Goal: Task Accomplishment & Management: Manage account settings

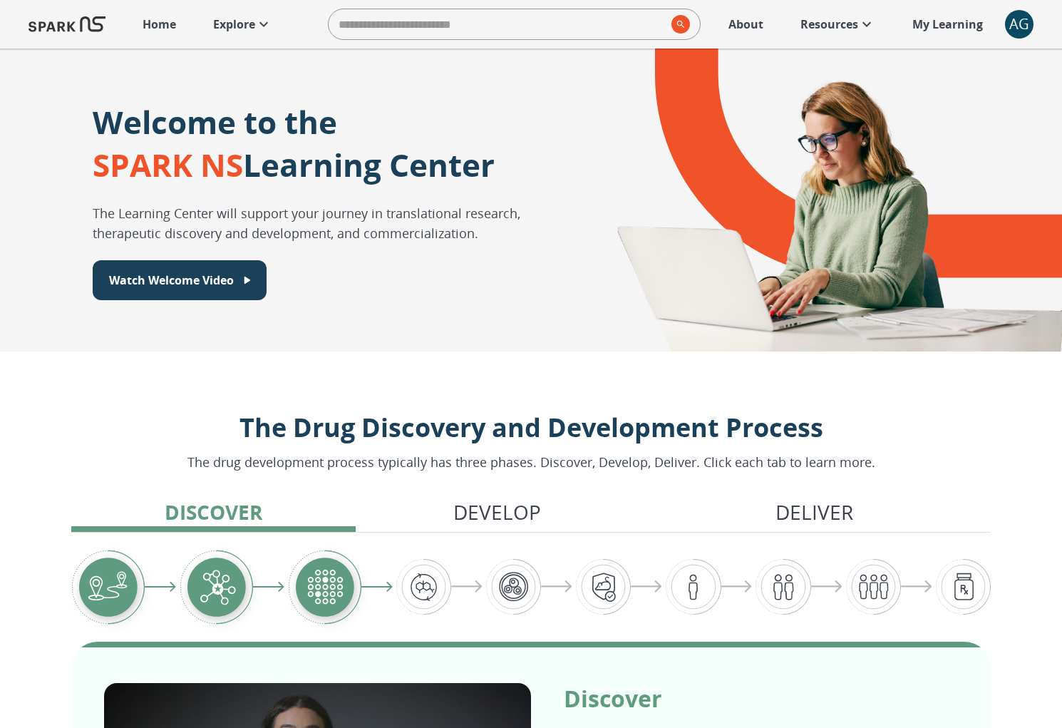
click at [559, 16] on input "search" at bounding box center [497, 24] width 337 height 29
type input "*"
type input "*******"
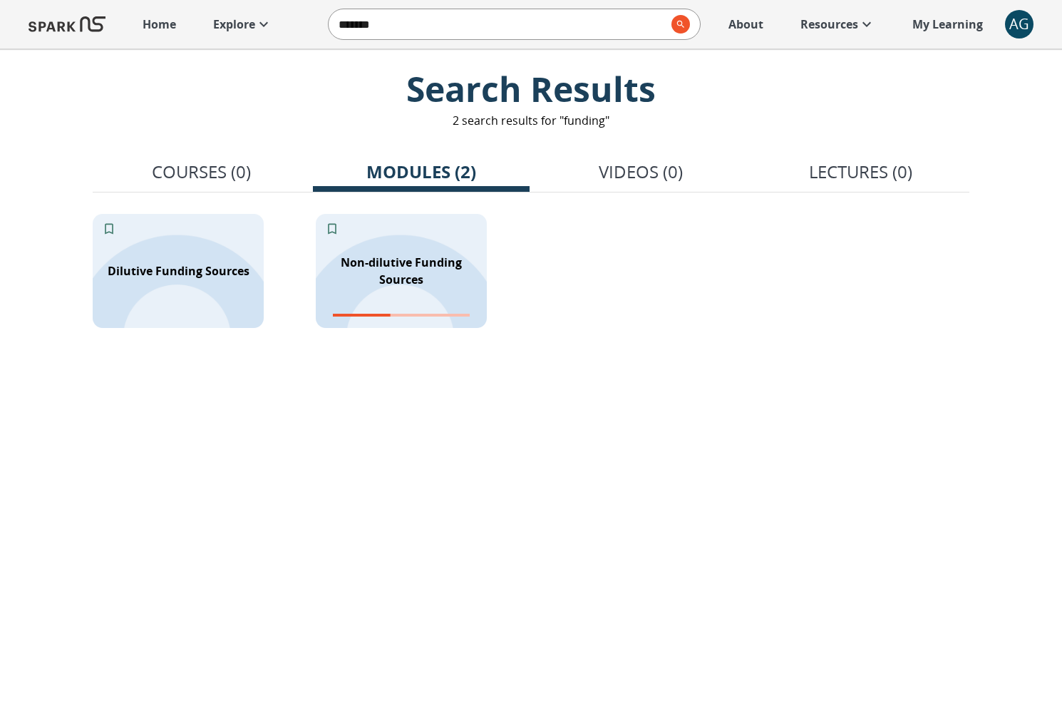
click at [235, 24] on p "Explore" at bounding box center [234, 24] width 42 height 17
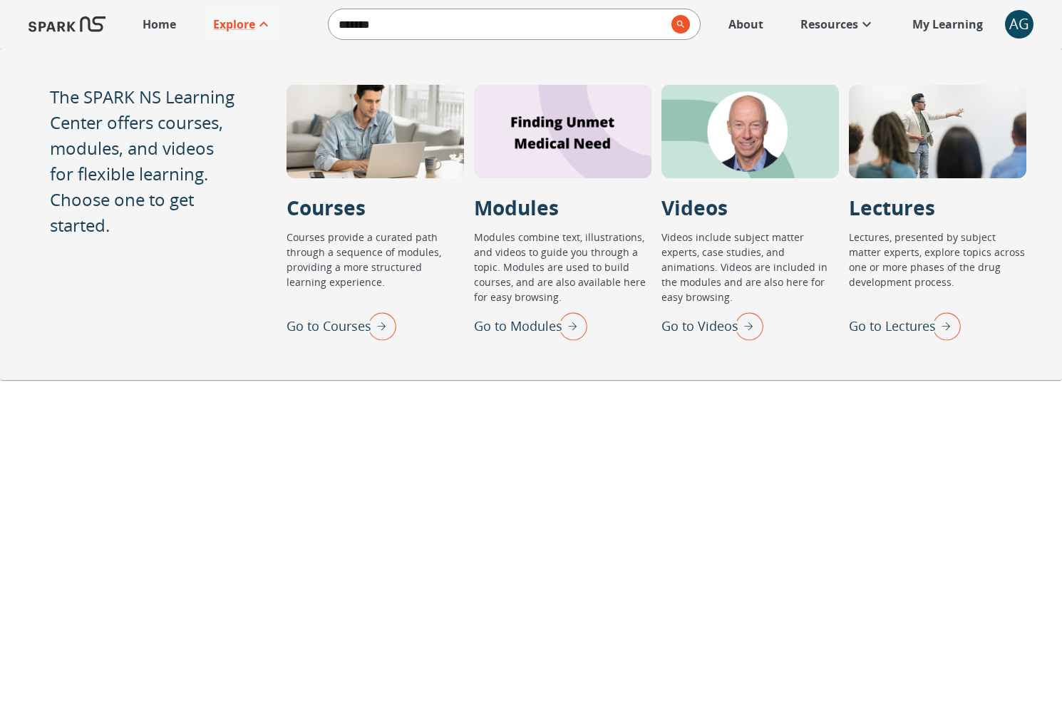
click at [572, 324] on img "Go to Modules" at bounding box center [570, 325] width 36 height 37
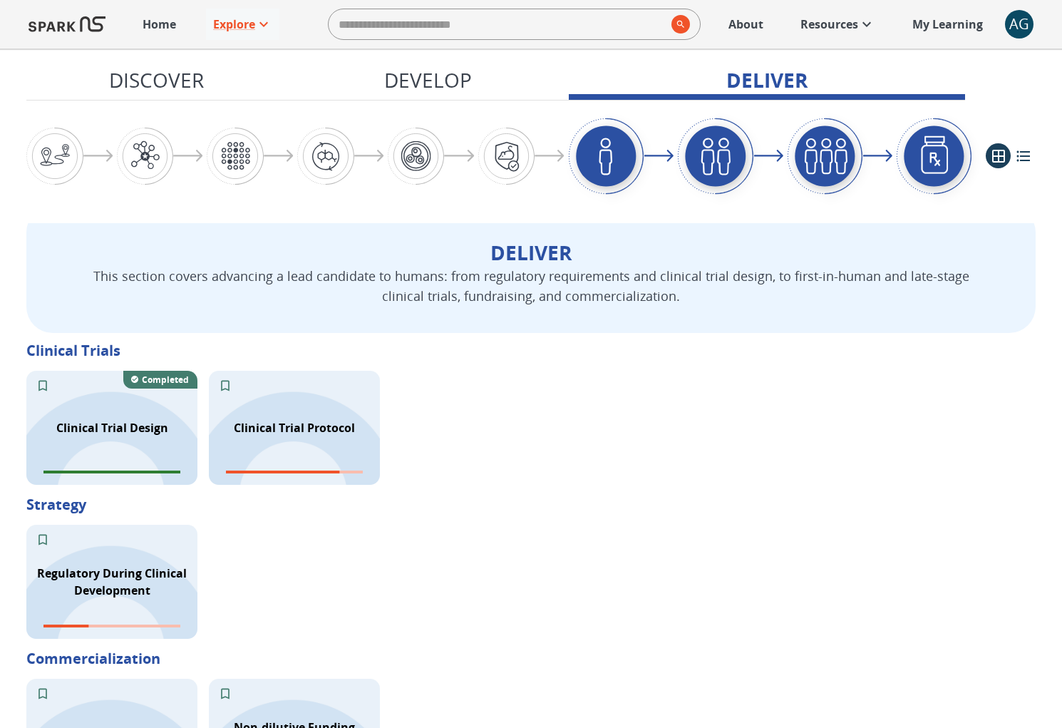
scroll to position [2061, 0]
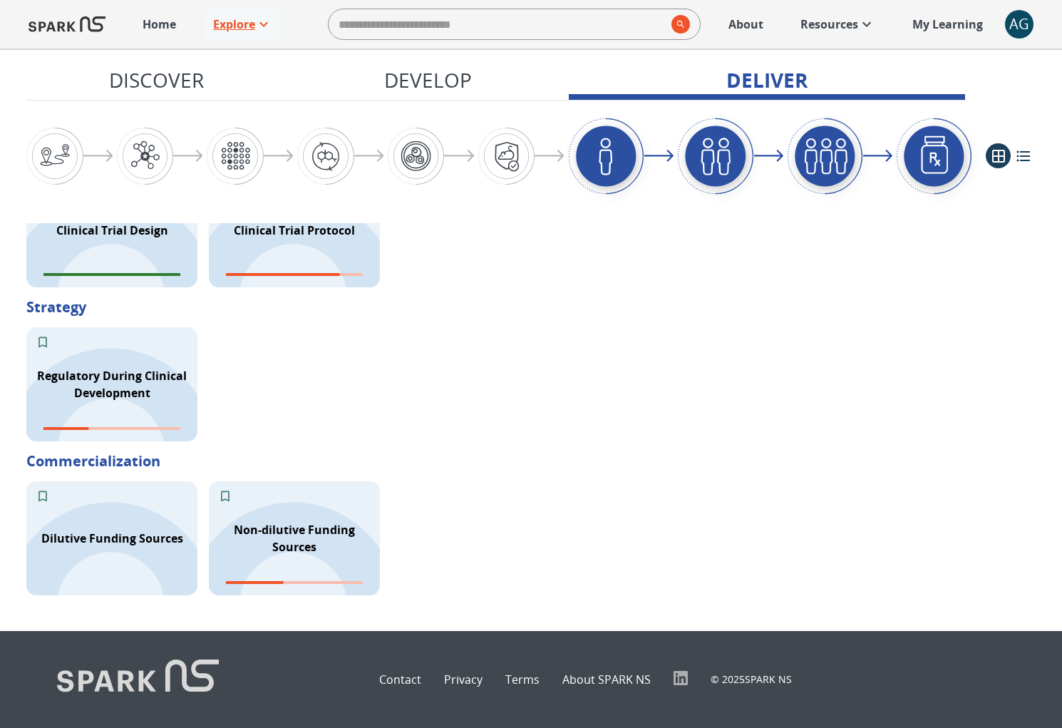
click at [252, 21] on p "Explore" at bounding box center [234, 24] width 42 height 17
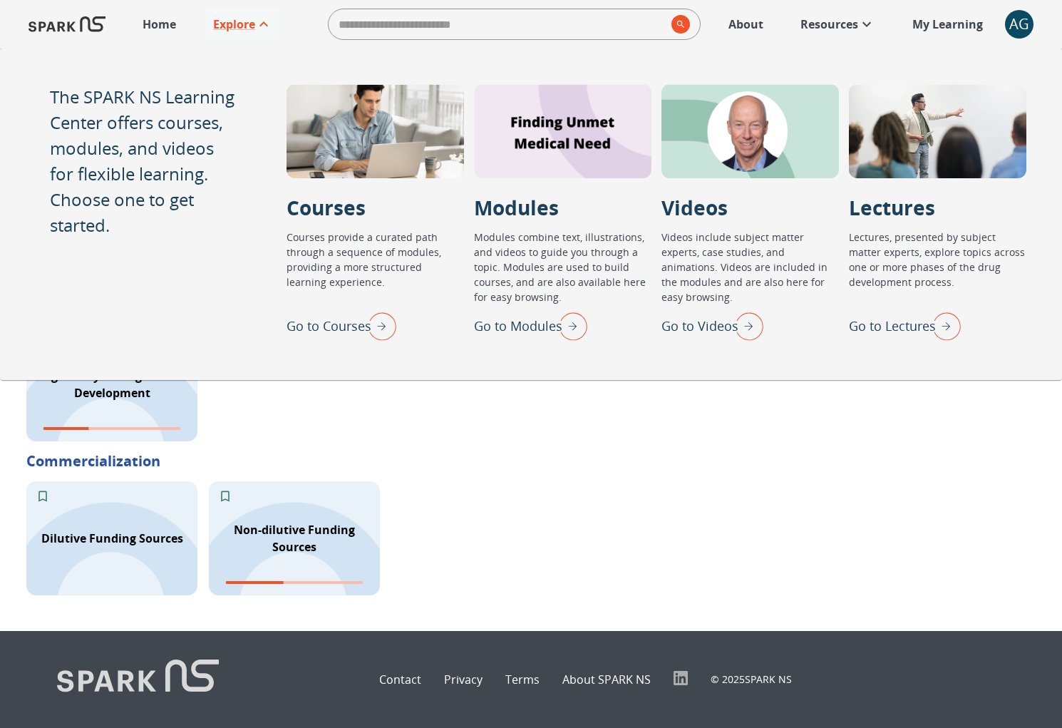
click at [386, 314] on img "Go to Courses" at bounding box center [379, 325] width 36 height 37
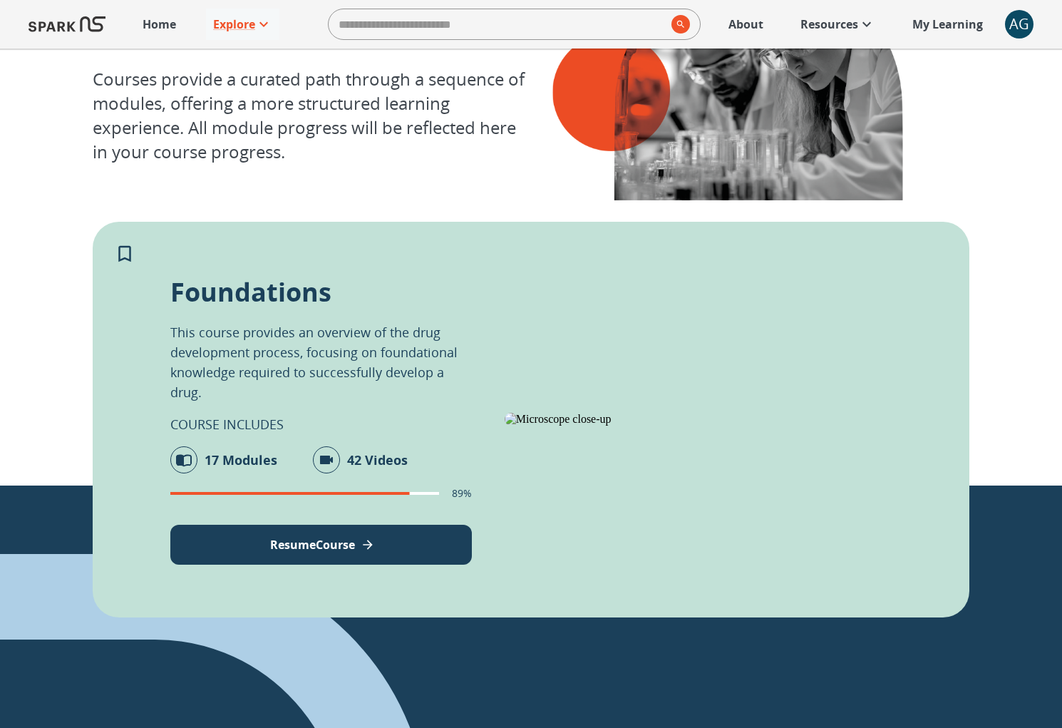
scroll to position [123, 0]
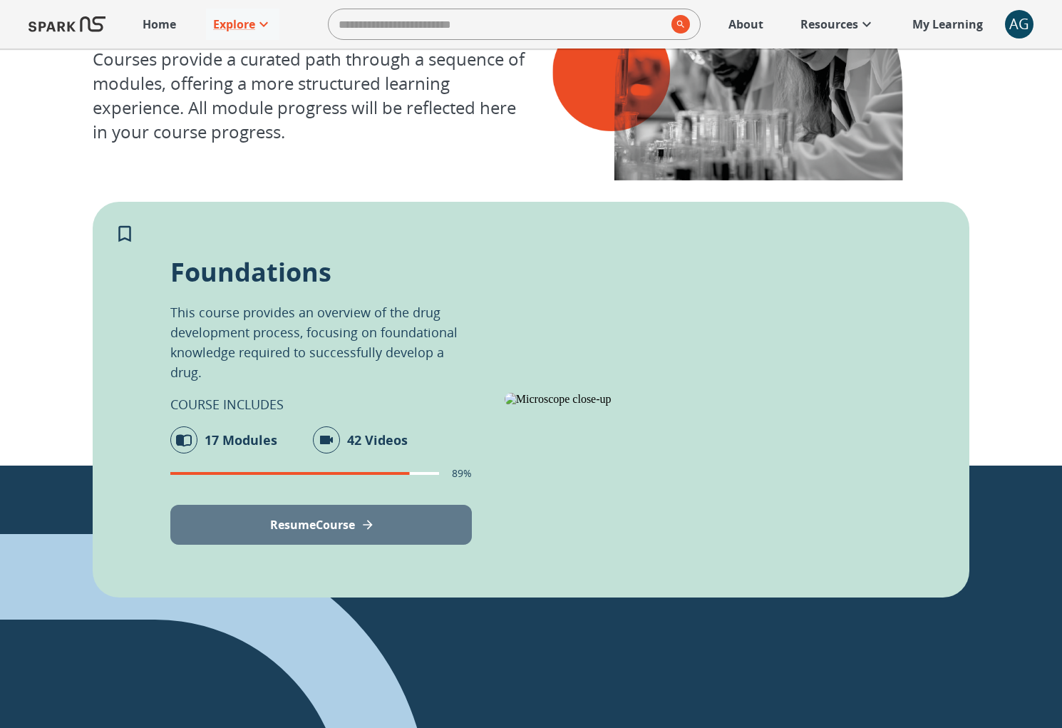
click at [270, 524] on p "Resume Course" at bounding box center [312, 524] width 85 height 17
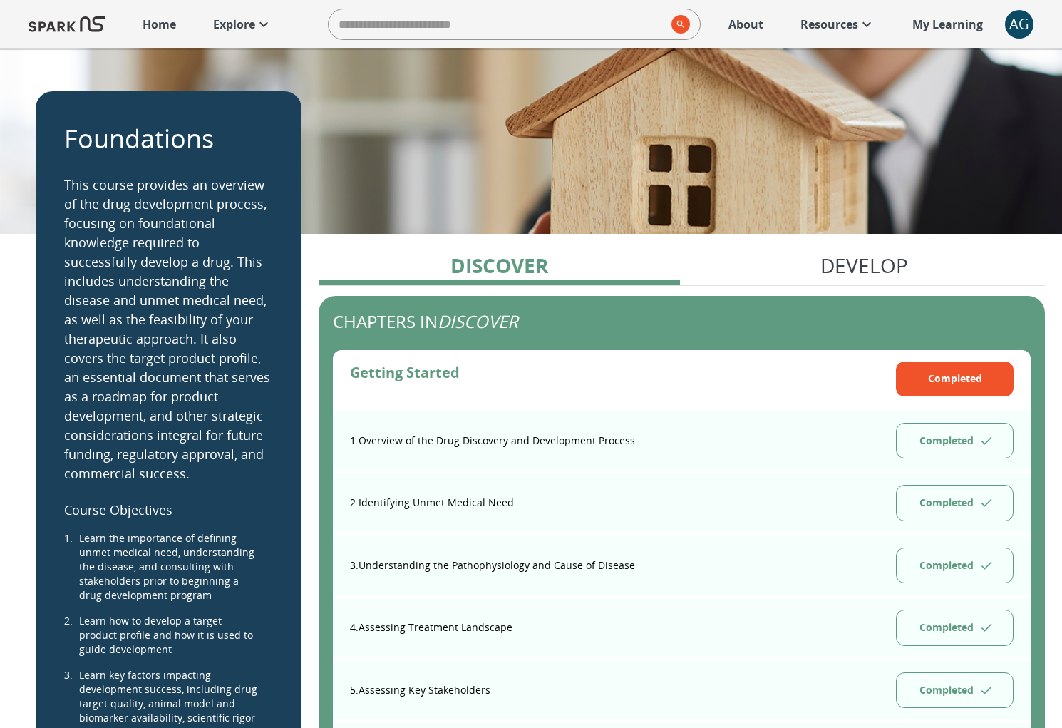
click at [162, 24] on p "Home" at bounding box center [159, 24] width 33 height 17
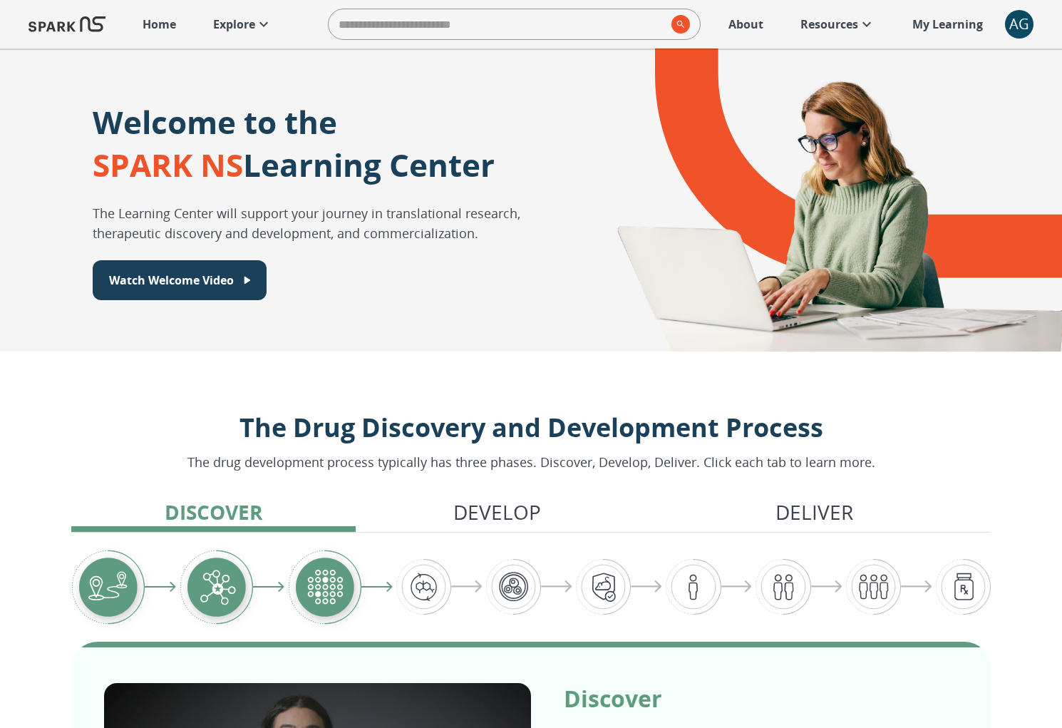
click at [263, 26] on icon at bounding box center [263, 24] width 17 height 17
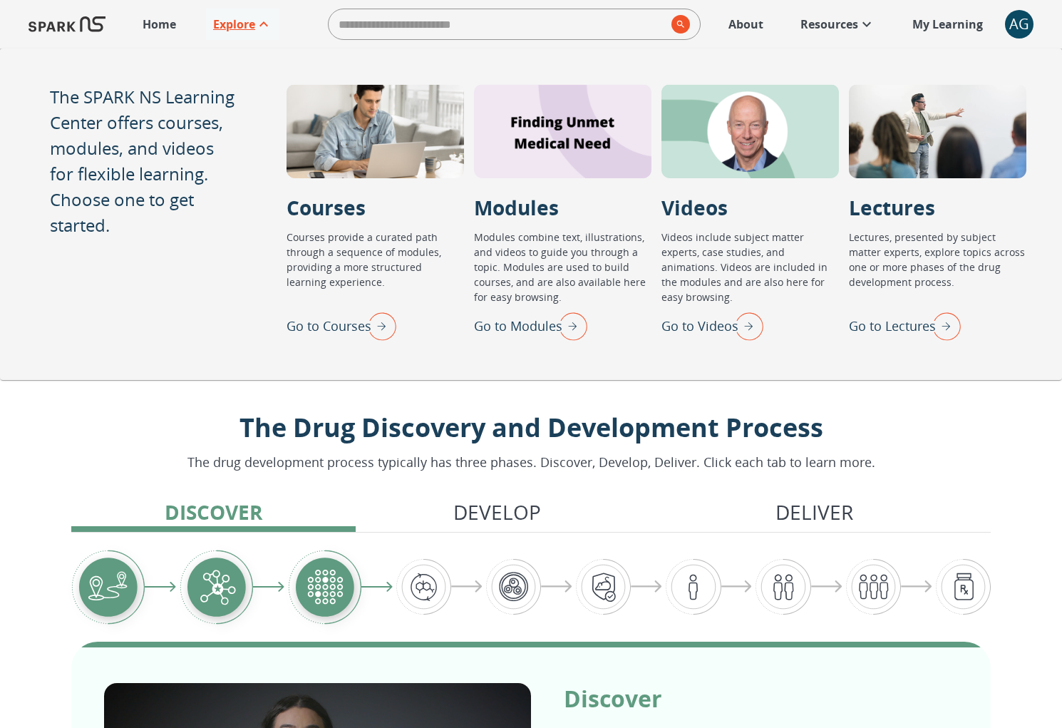
click at [948, 329] on img "Go to Lectures" at bounding box center [943, 325] width 36 height 37
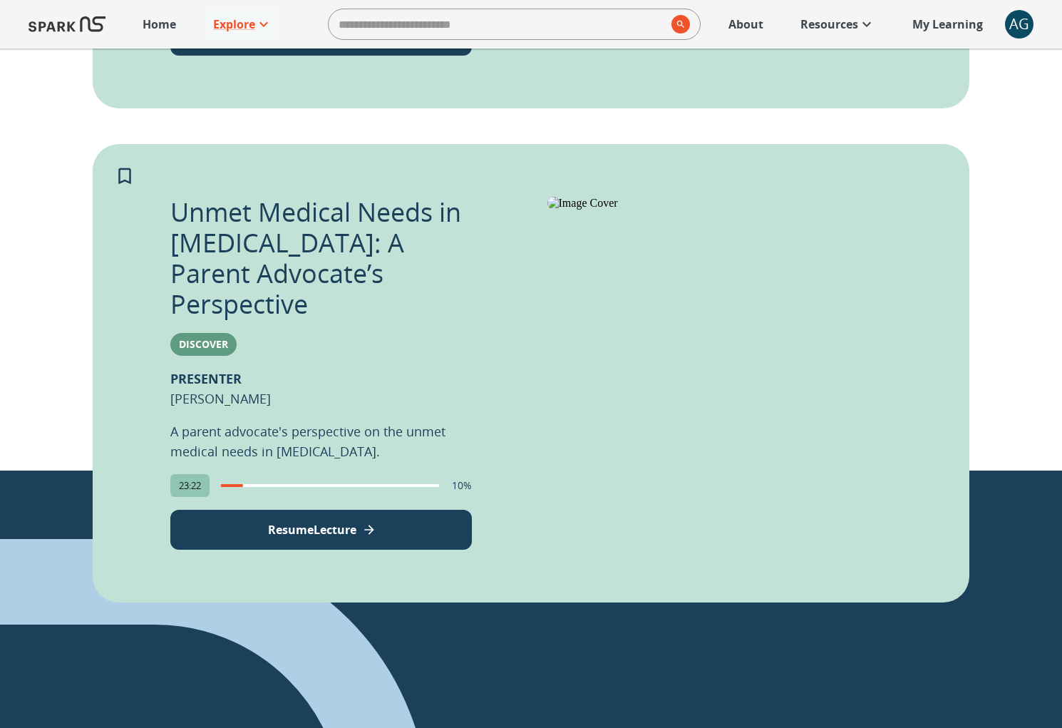
scroll to position [797, 0]
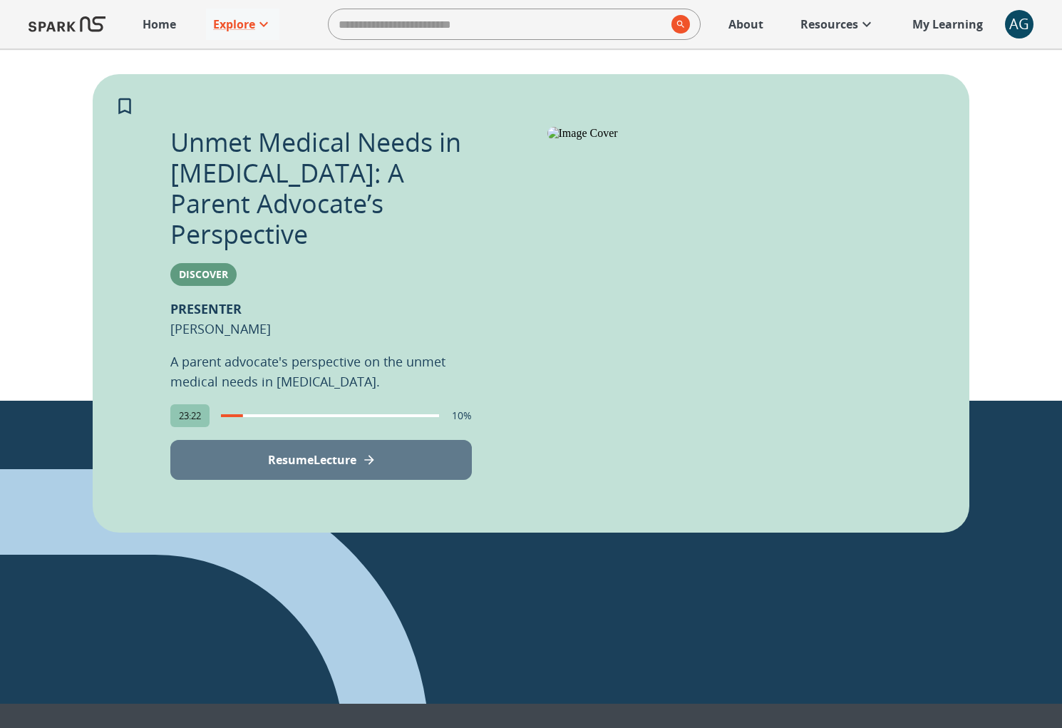
click at [338, 443] on button "Resume Lecture" at bounding box center [320, 460] width 301 height 40
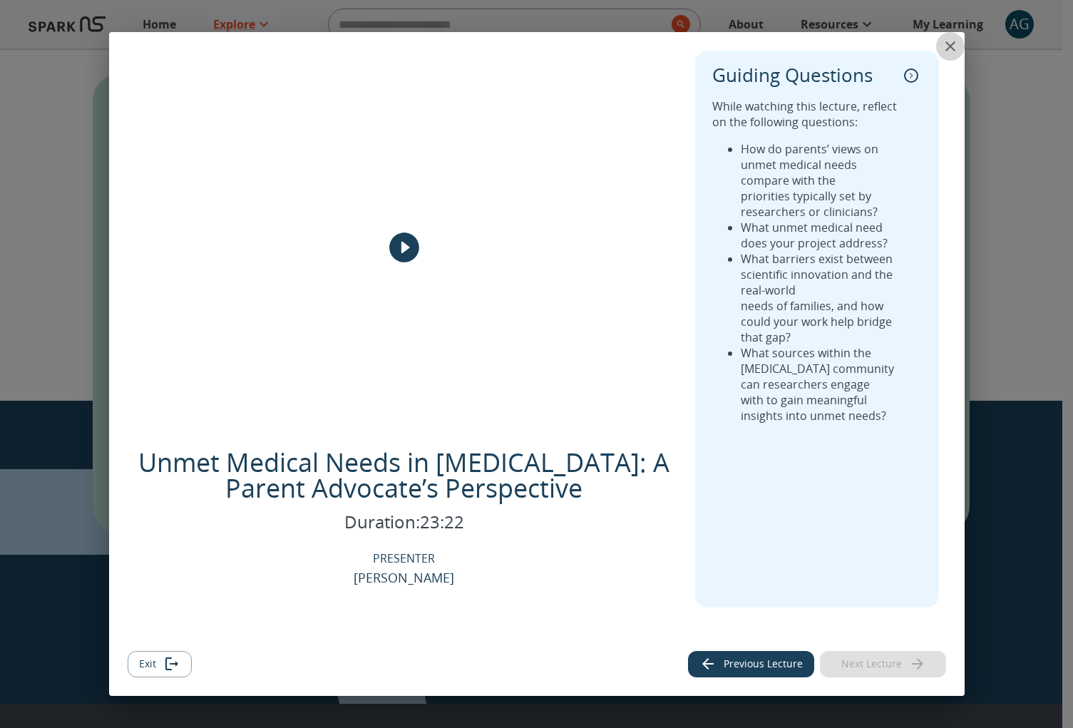
click at [949, 41] on icon "close" at bounding box center [949, 46] width 17 height 17
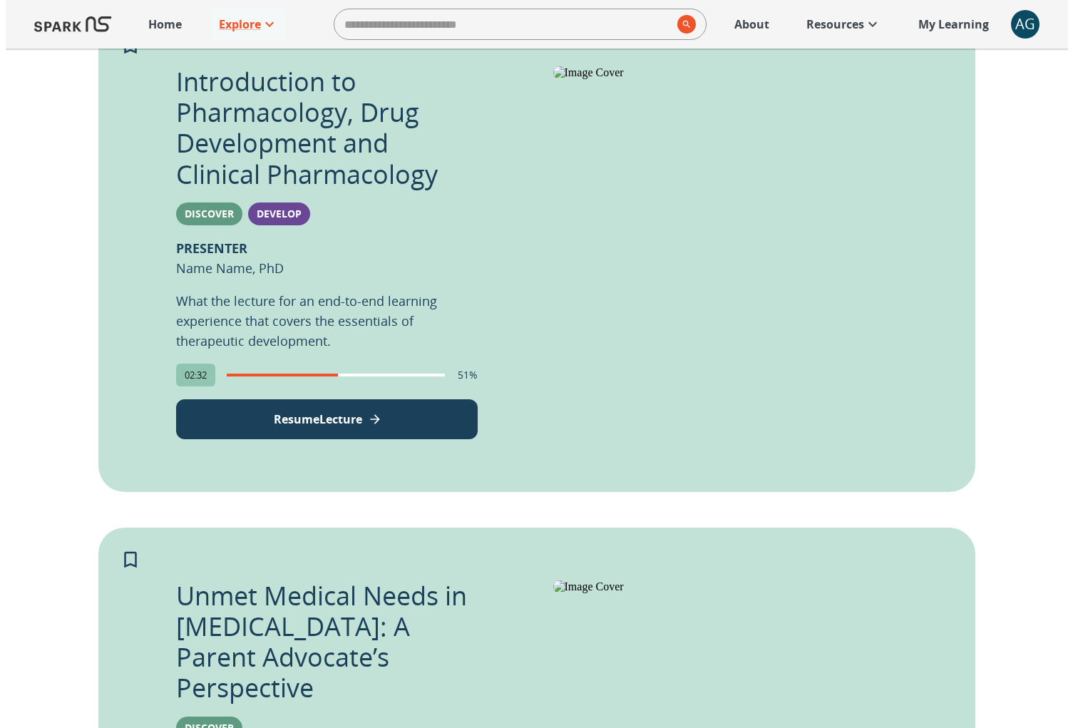
scroll to position [0, 0]
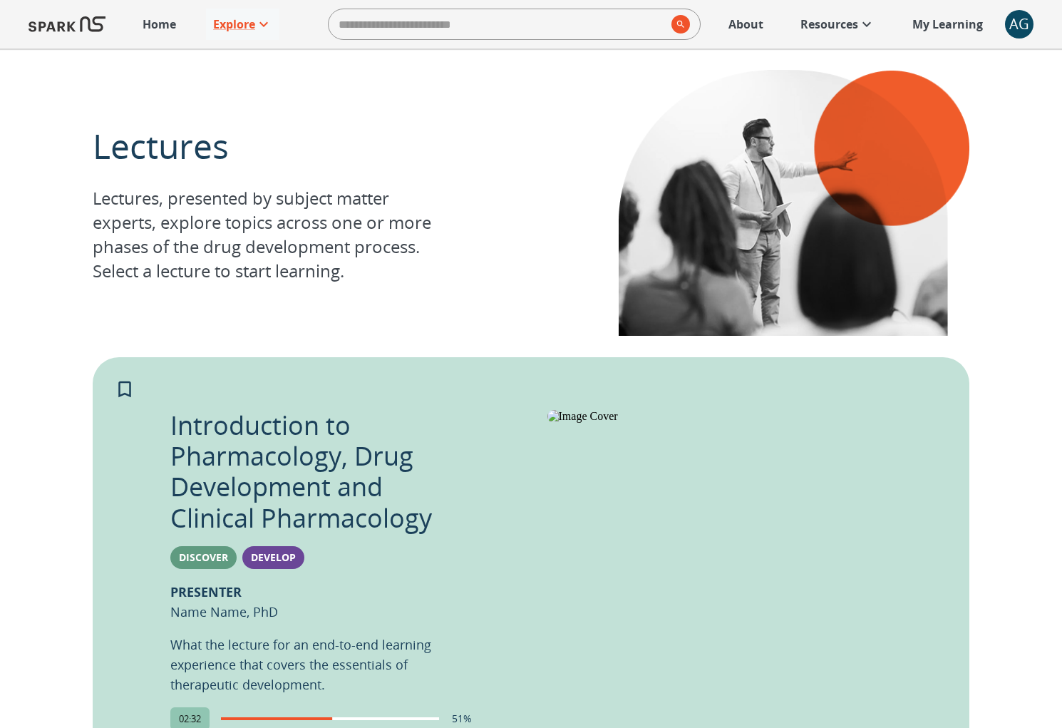
click at [1015, 16] on div "AG" at bounding box center [1019, 24] width 29 height 29
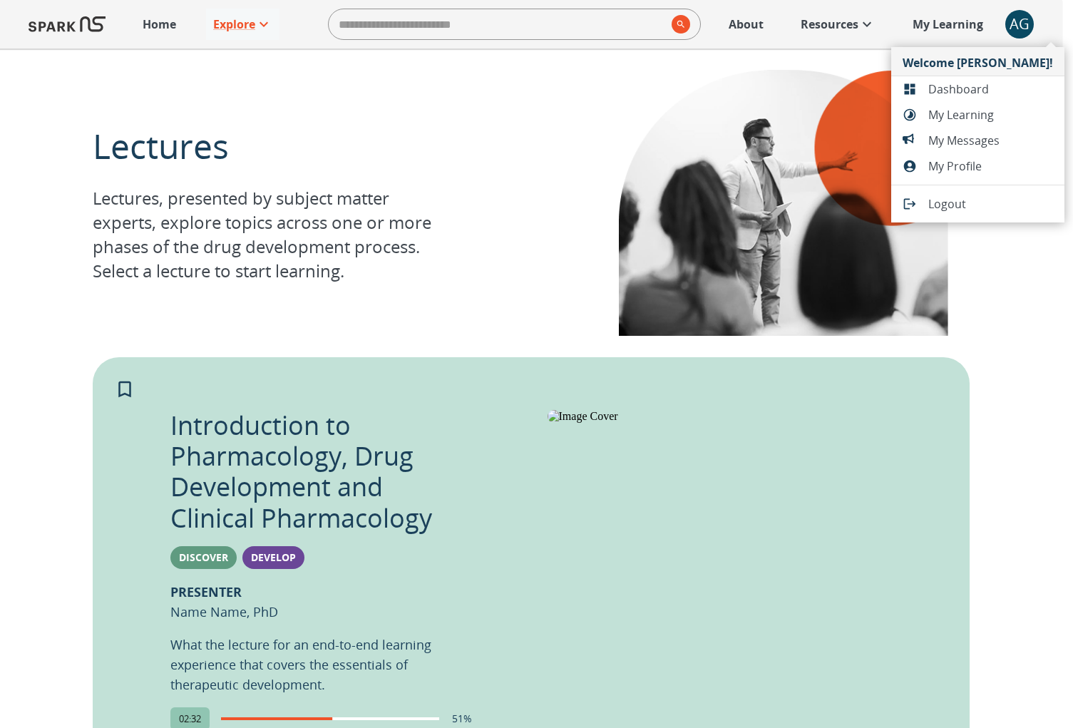
click at [966, 85] on span "Dashboard" at bounding box center [990, 89] width 125 height 17
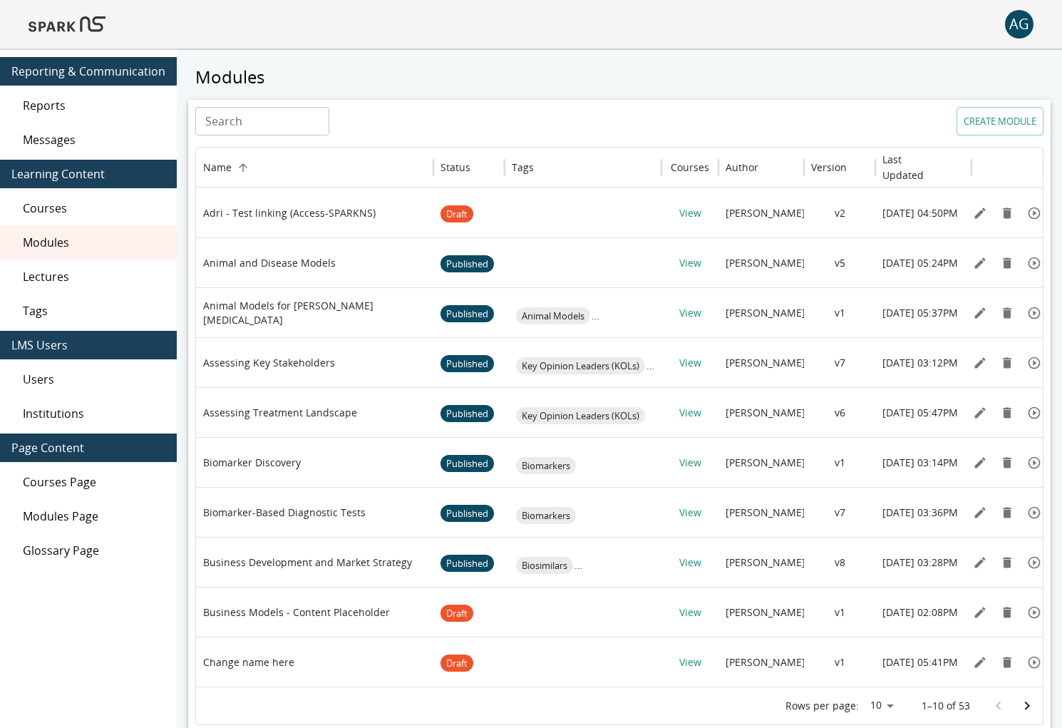
click at [60, 274] on span "Lectures" at bounding box center [94, 276] width 143 height 17
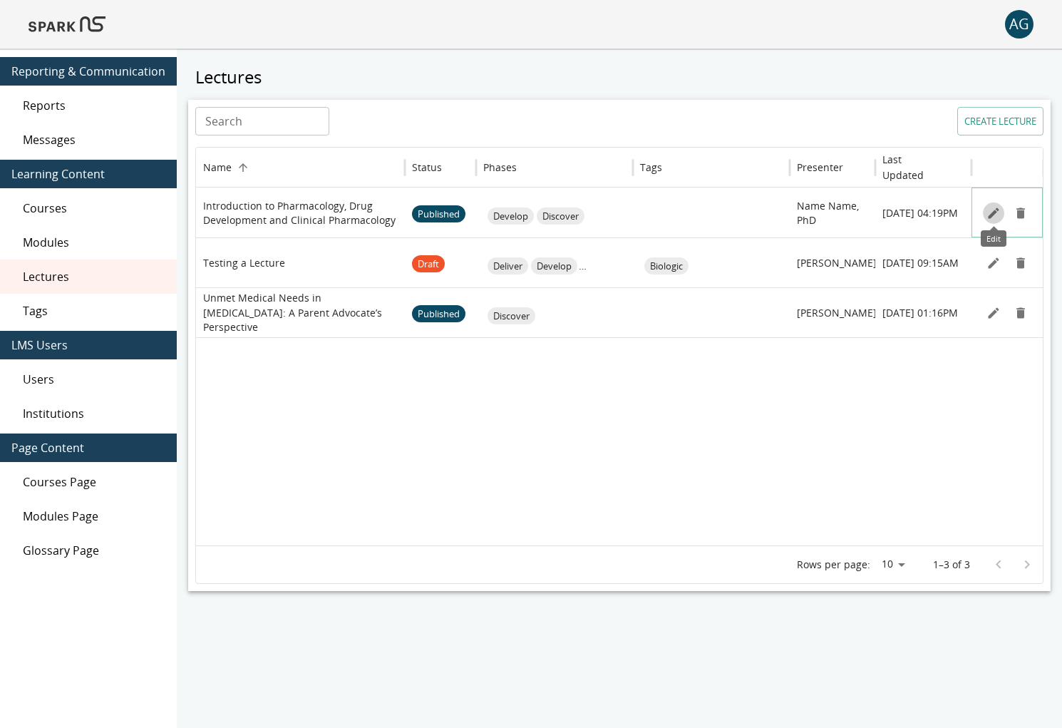
click at [995, 212] on icon "Edit" at bounding box center [993, 212] width 11 height 11
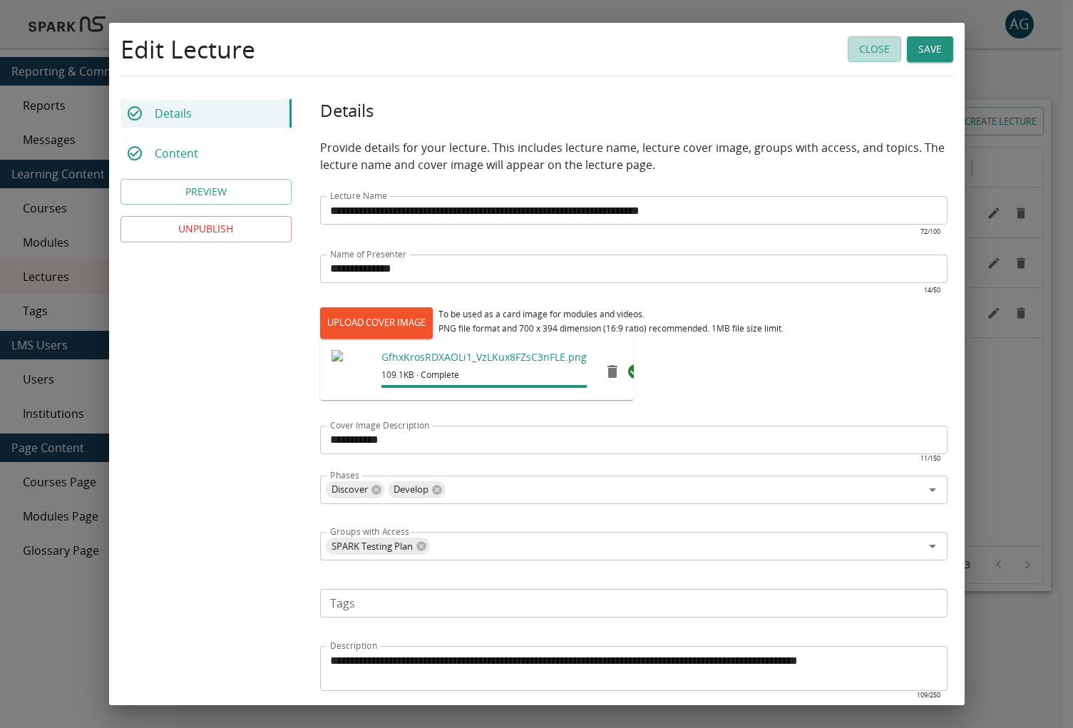
click at [869, 53] on button "Close" at bounding box center [873, 49] width 53 height 26
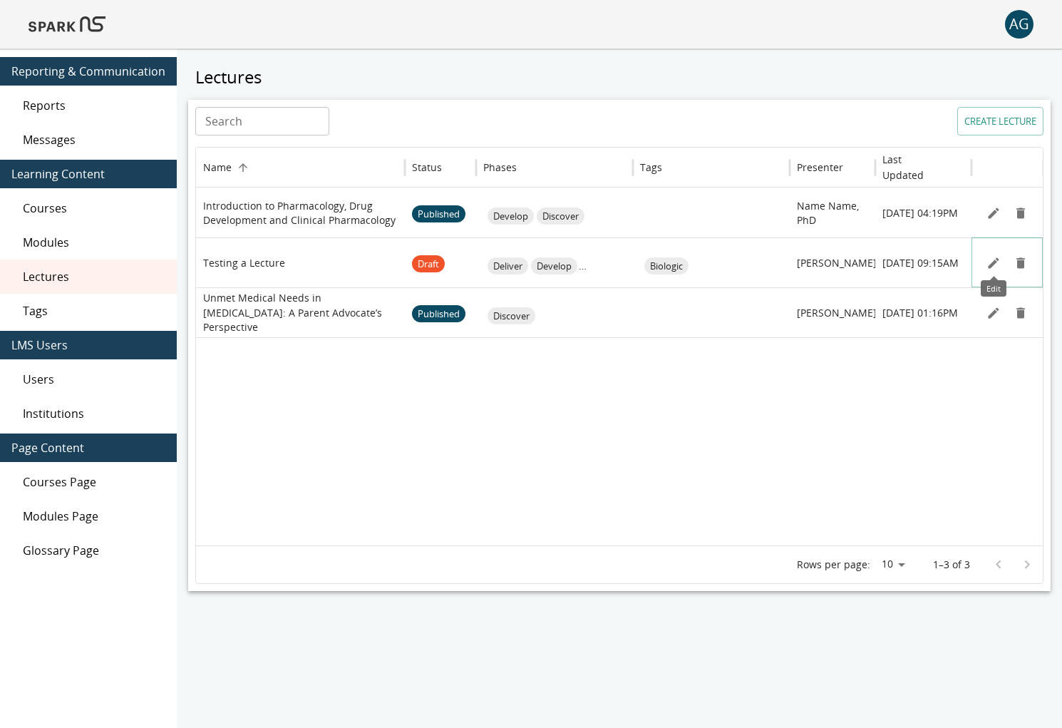
click at [990, 264] on icon "Edit" at bounding box center [993, 262] width 11 height 11
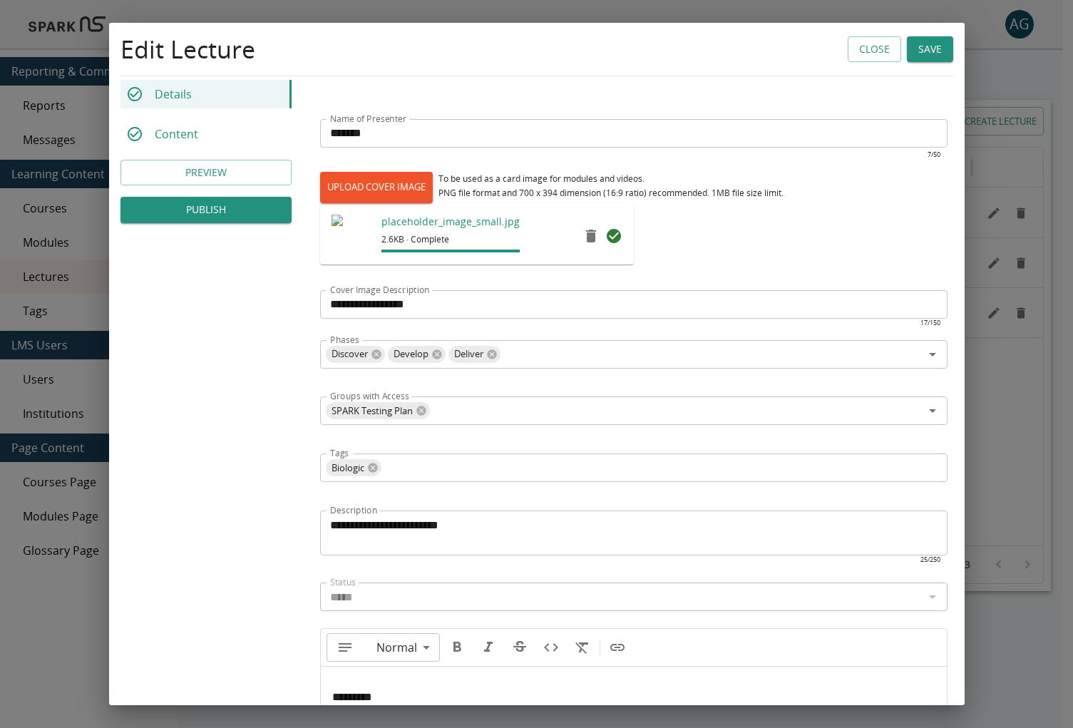
scroll to position [361, 0]
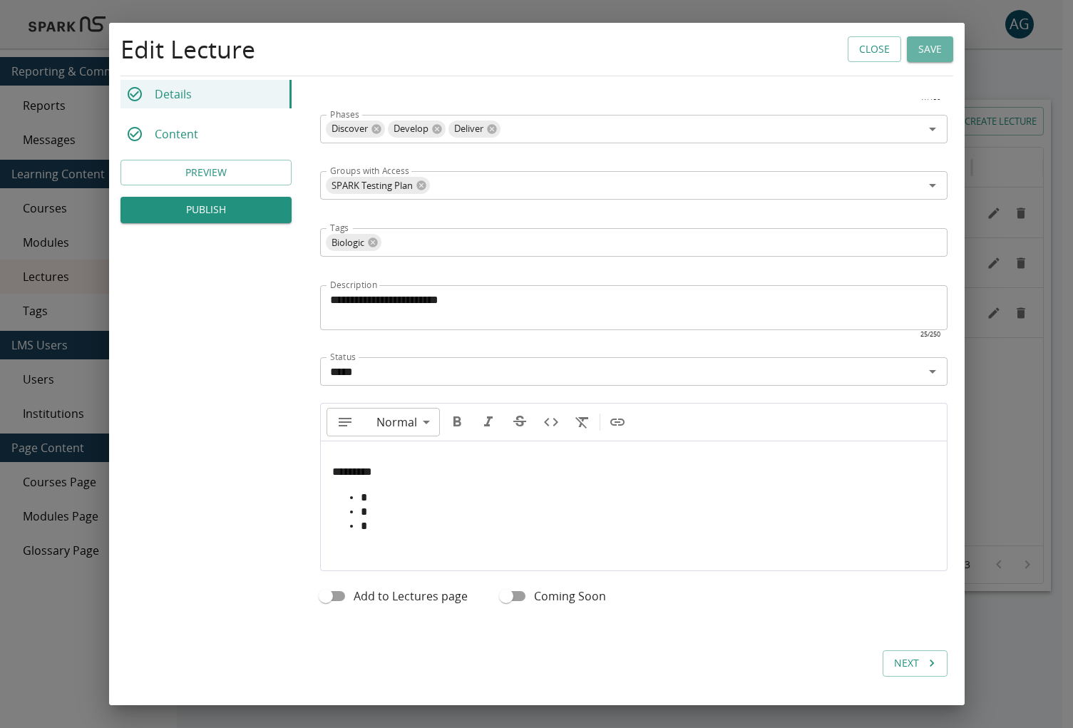
click at [936, 57] on button "Save" at bounding box center [929, 49] width 46 height 26
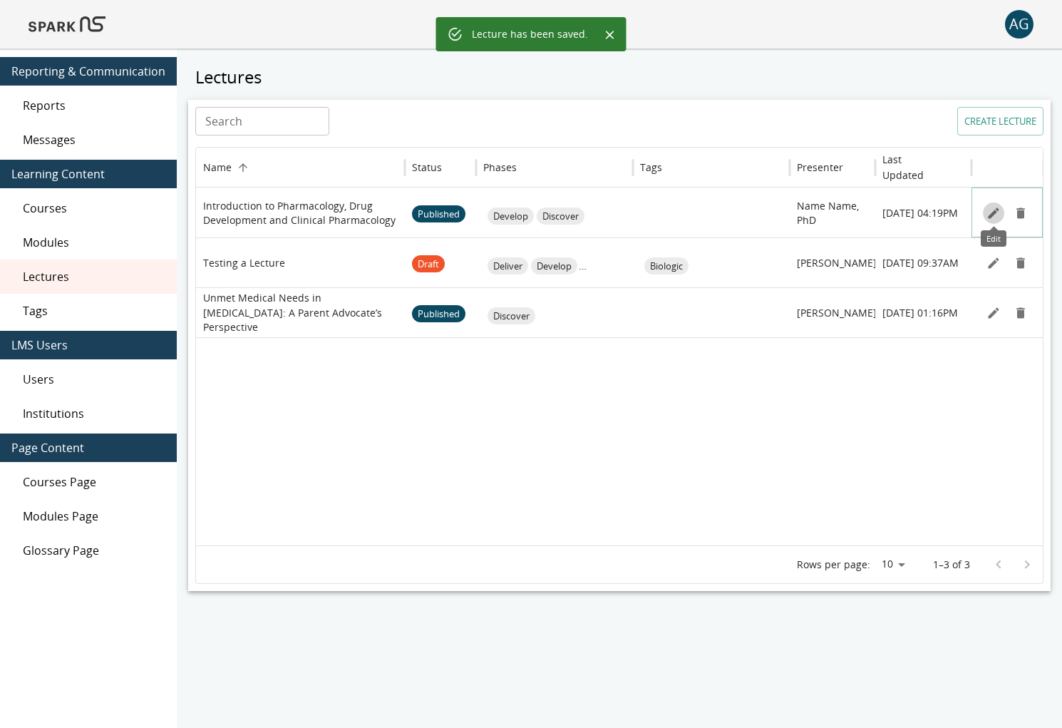
click at [993, 209] on icon "Edit" at bounding box center [993, 213] width 14 height 14
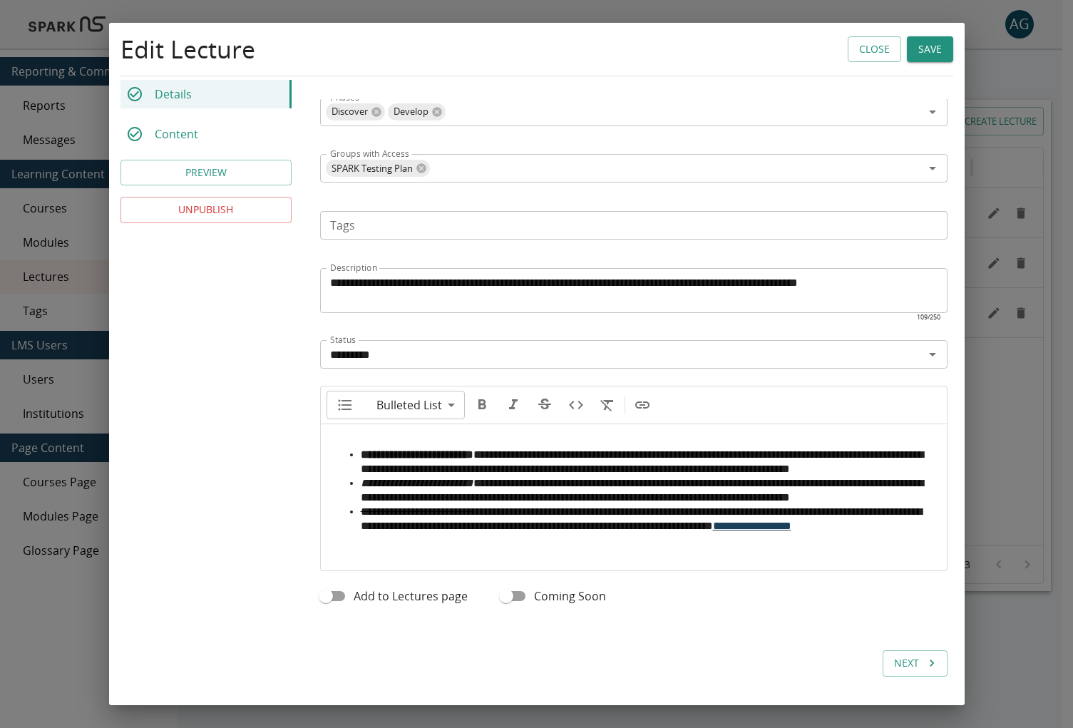
scroll to position [420, 0]
click at [871, 55] on button "Close" at bounding box center [873, 49] width 53 height 26
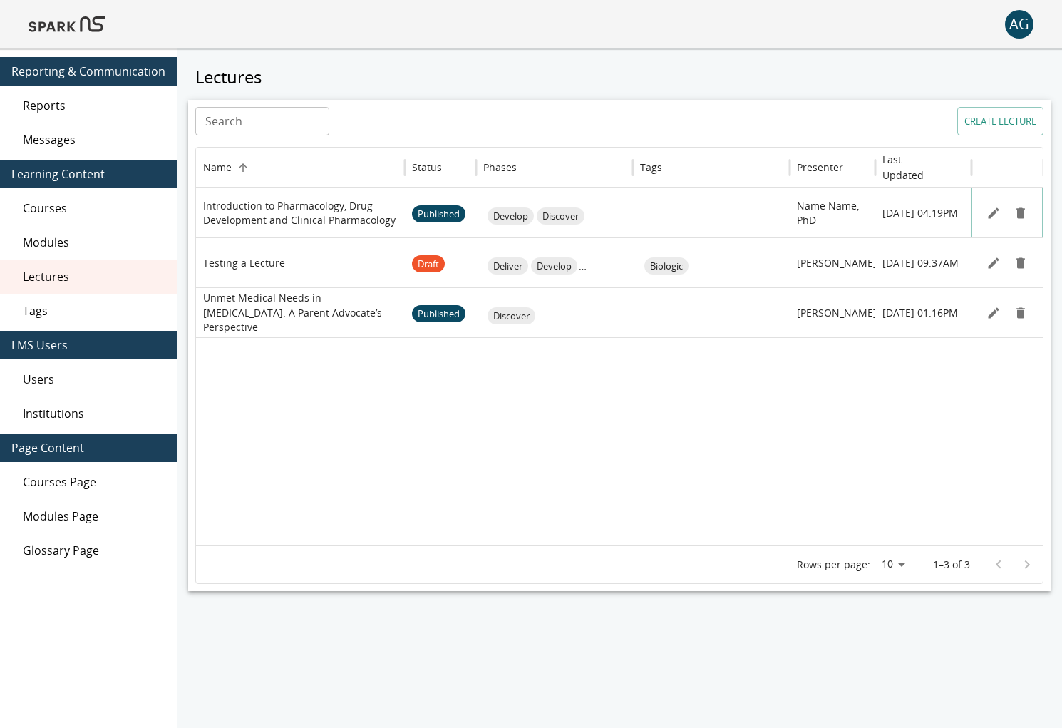
click at [991, 219] on icon "Edit" at bounding box center [993, 213] width 14 height 14
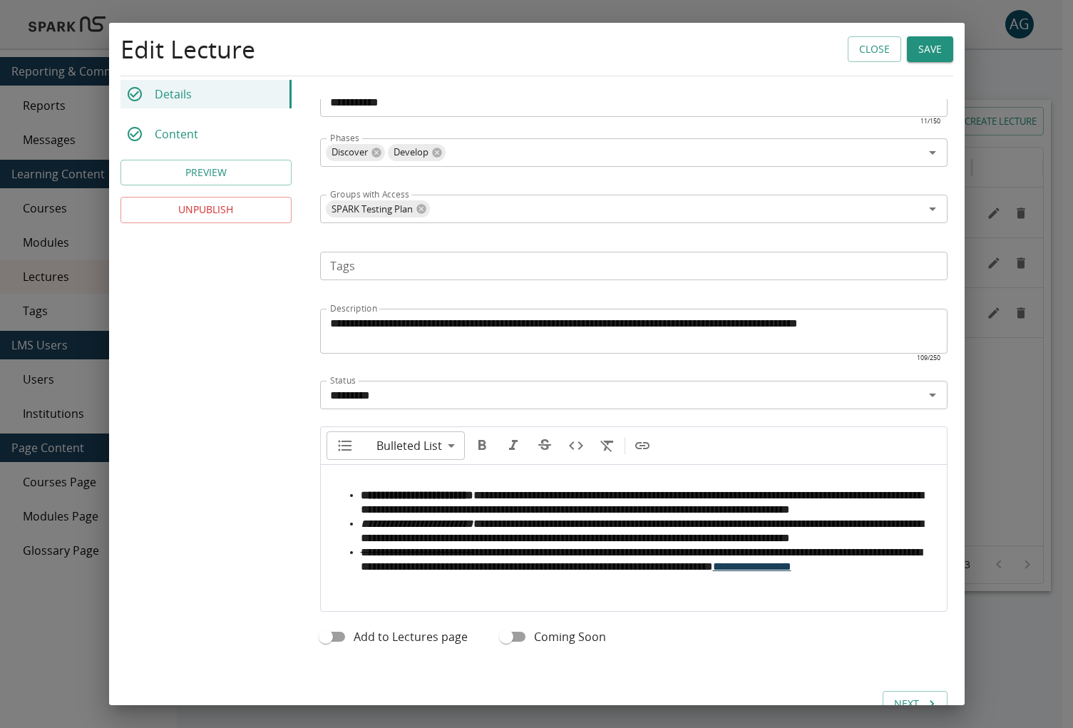
scroll to position [0, 0]
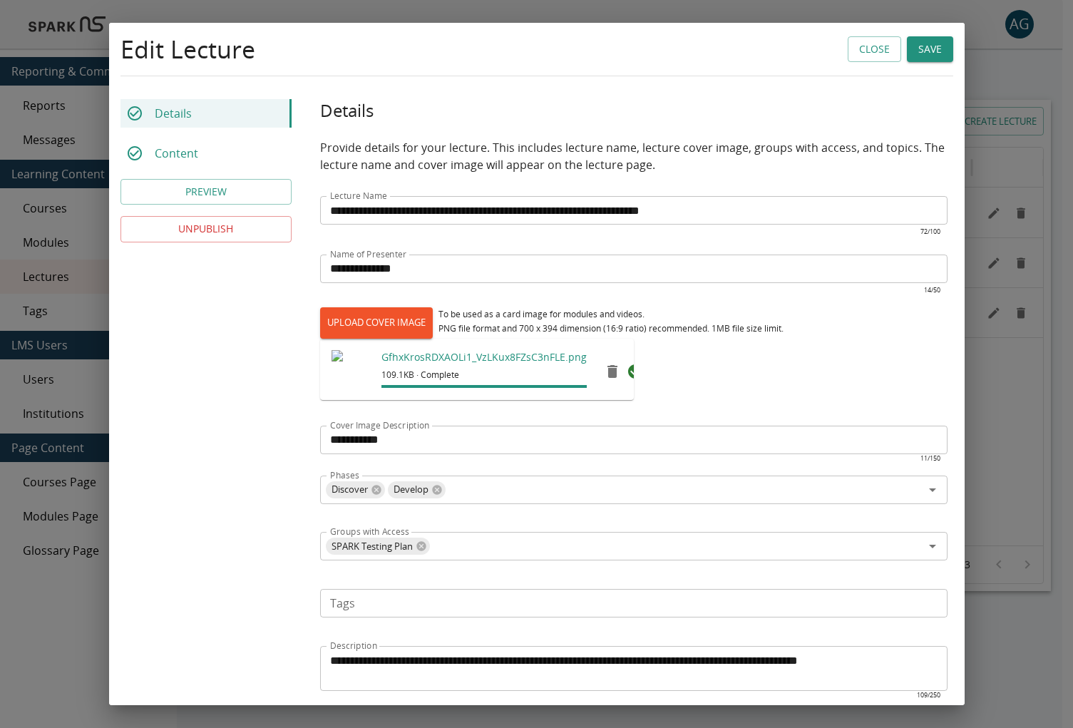
click at [873, 53] on button "Close" at bounding box center [873, 49] width 53 height 26
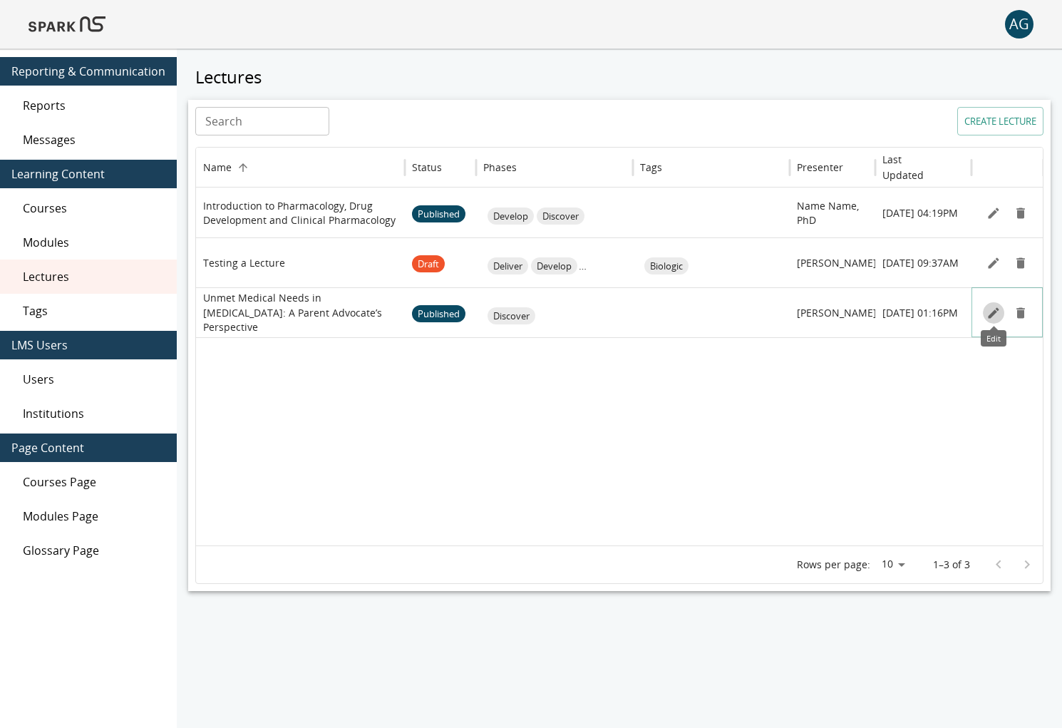
click at [996, 314] on icon "Edit" at bounding box center [993, 313] width 14 height 14
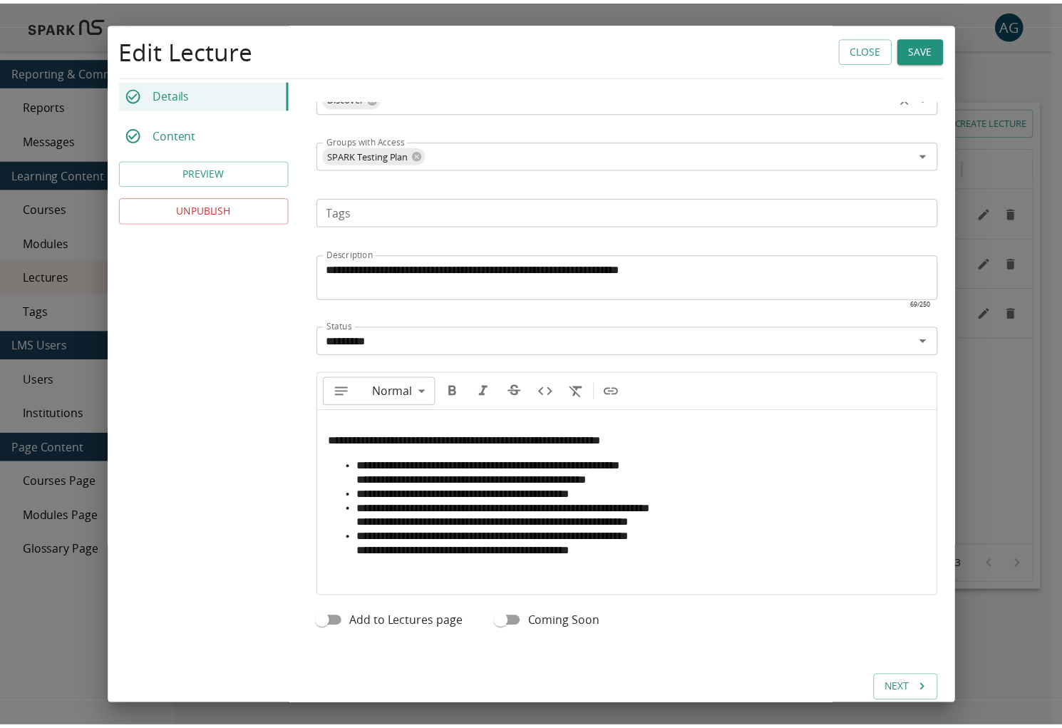
scroll to position [418, 0]
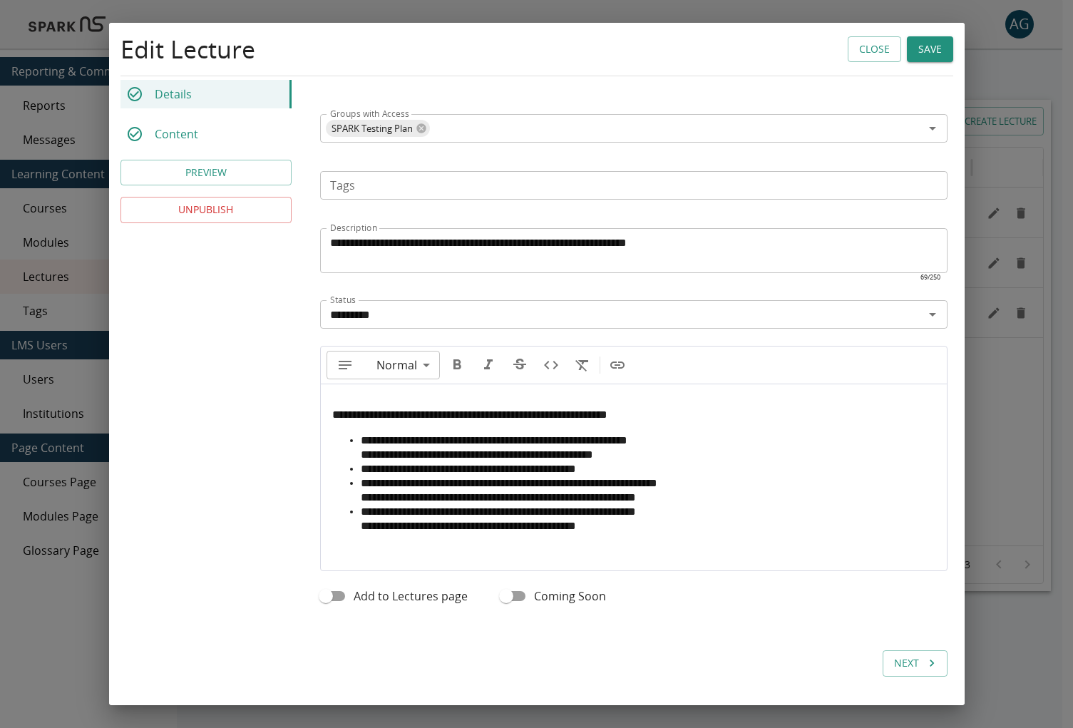
type input "**"
click at [361, 500] on span "**********" at bounding box center [498, 497] width 275 height 11
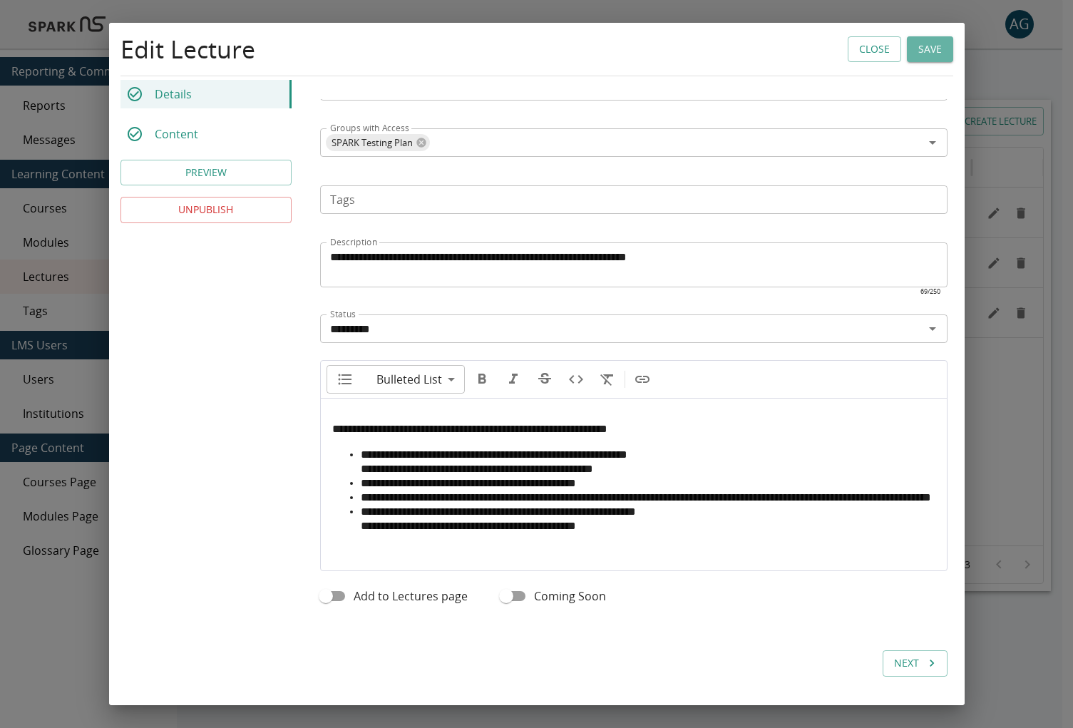
click at [906, 54] on button "Save" at bounding box center [929, 49] width 46 height 26
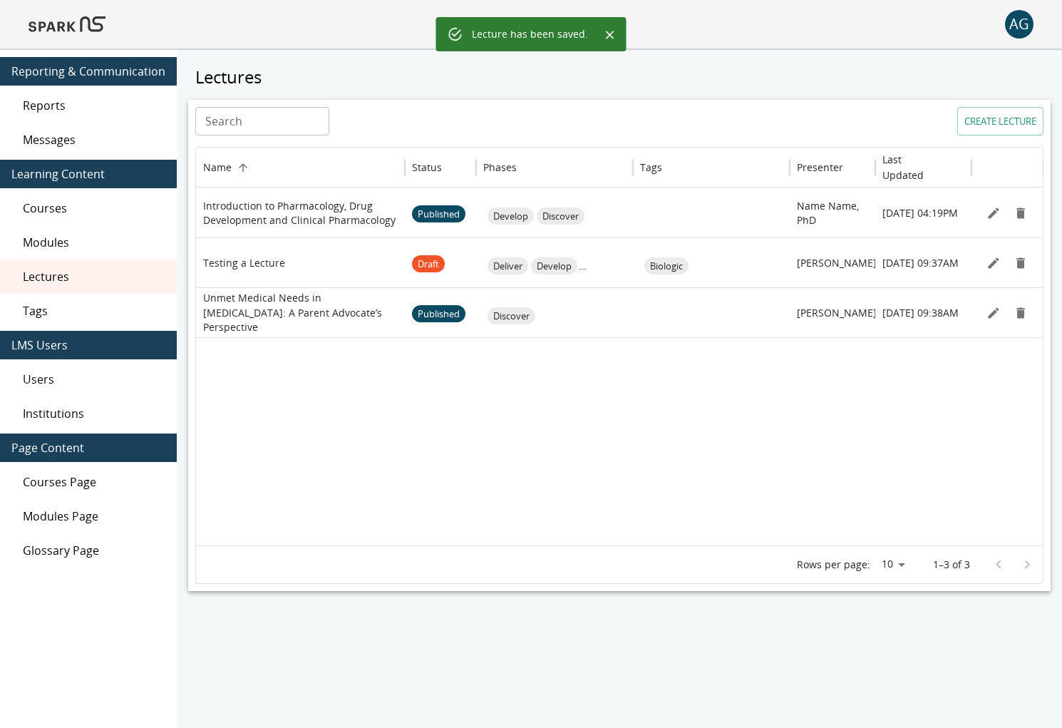
click at [76, 33] on img at bounding box center [67, 24] width 77 height 34
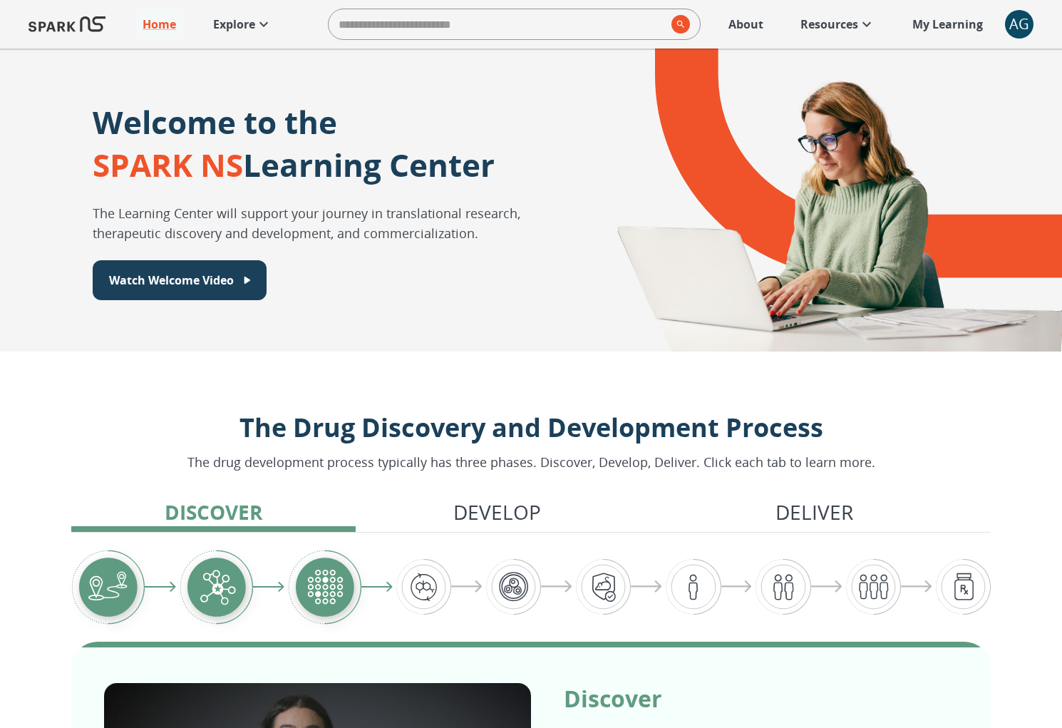
click at [242, 26] on p "Explore" at bounding box center [234, 24] width 42 height 17
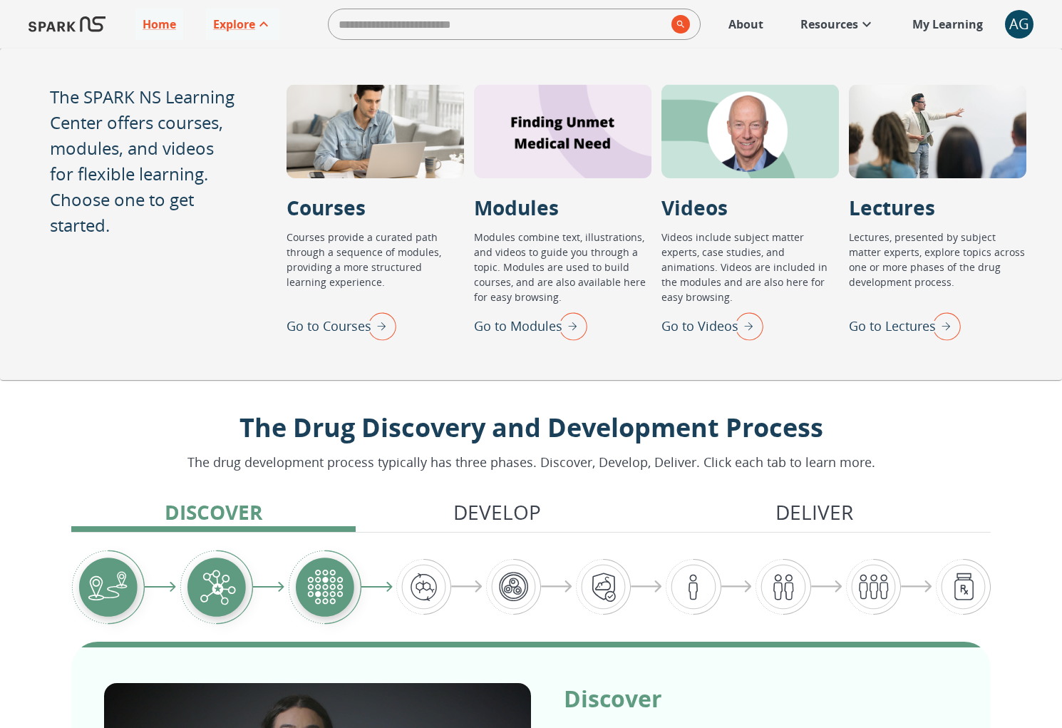
click at [951, 335] on img "Go to Lectures" at bounding box center [943, 325] width 36 height 37
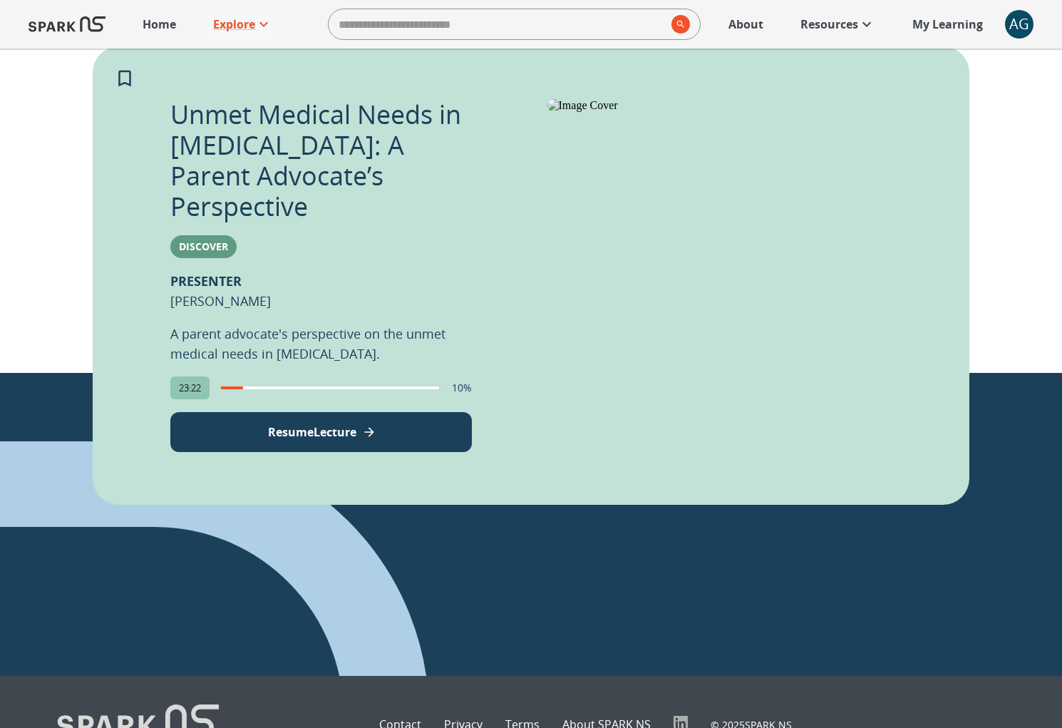
scroll to position [827, 0]
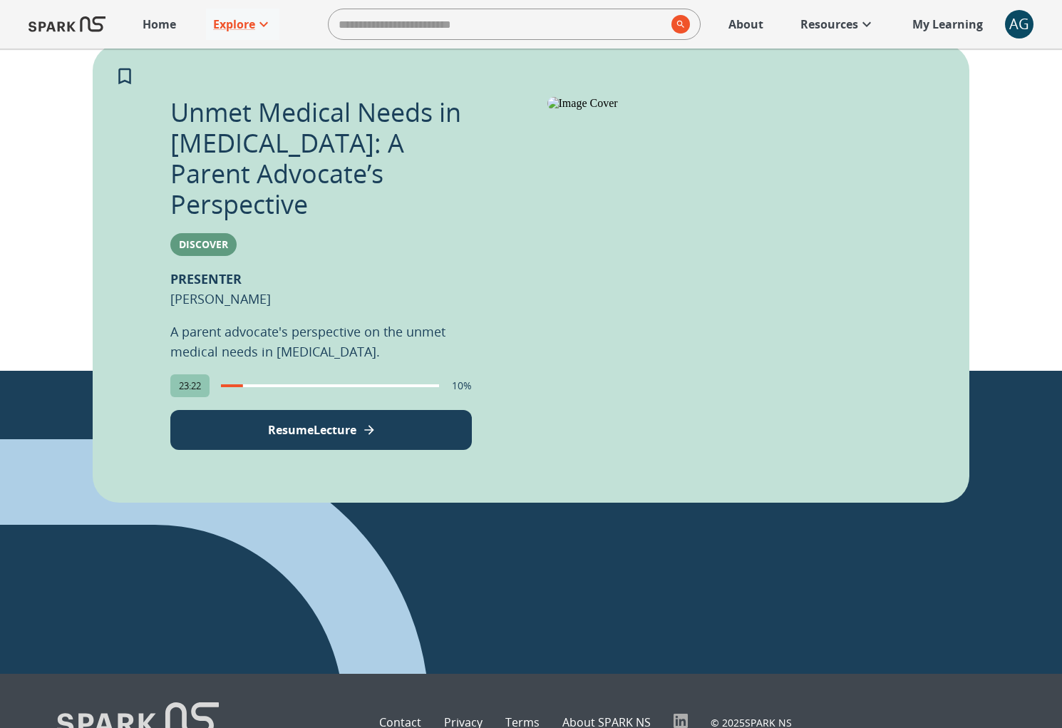
click at [385, 410] on button "Resume Lecture" at bounding box center [320, 430] width 301 height 40
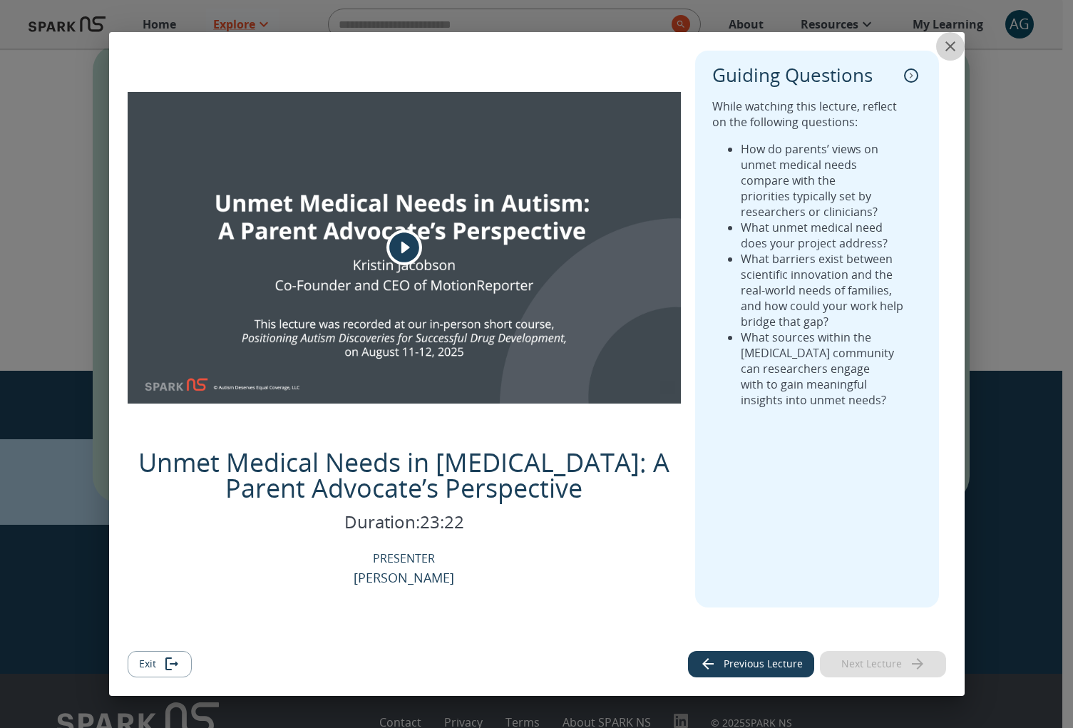
click at [951, 47] on icon "close" at bounding box center [950, 46] width 10 height 10
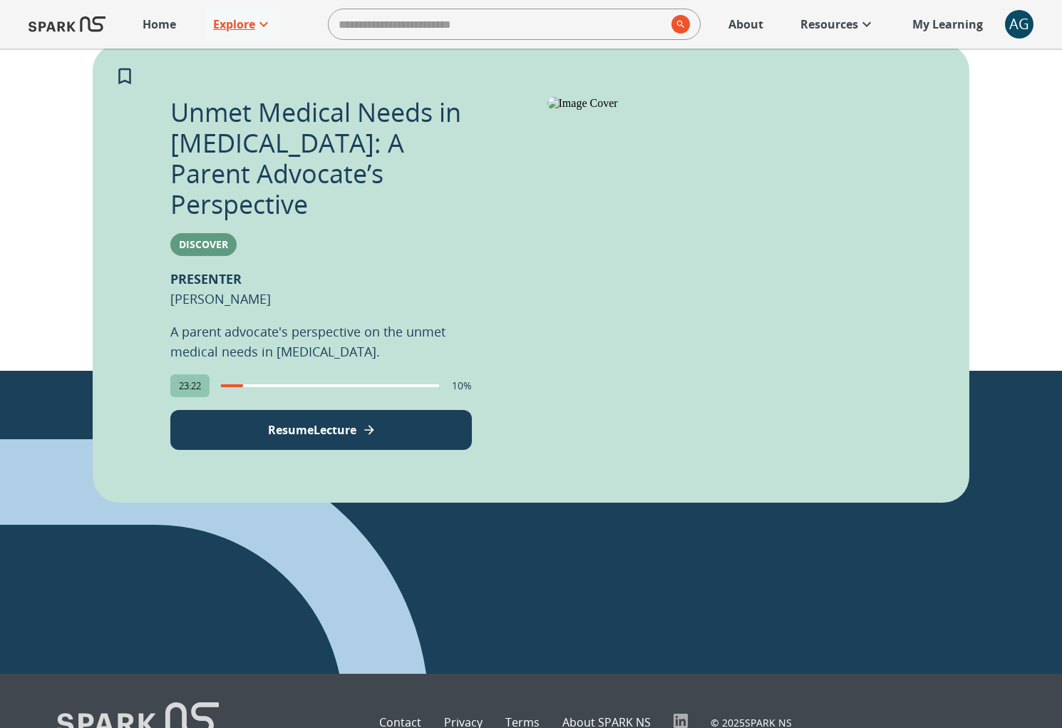
click at [263, 26] on icon at bounding box center [263, 24] width 17 height 17
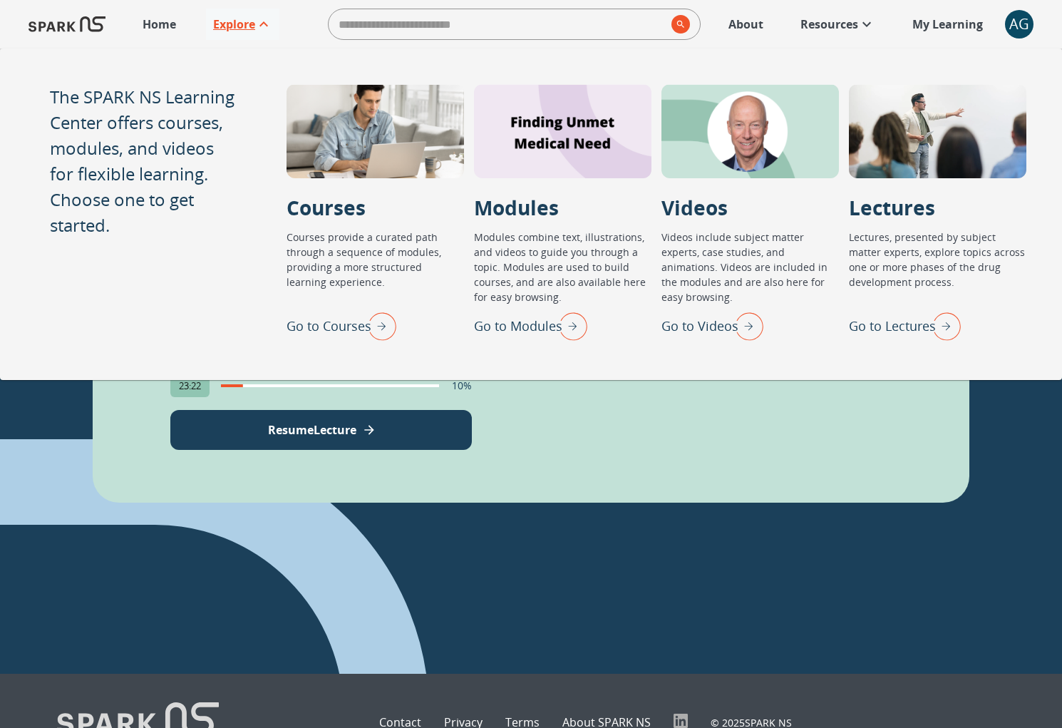
click at [817, 434] on div "Unmet Medical Needs in Autism: A Parent Advocate’s Perspective Discover PRESENT…" at bounding box center [531, 273] width 877 height 458
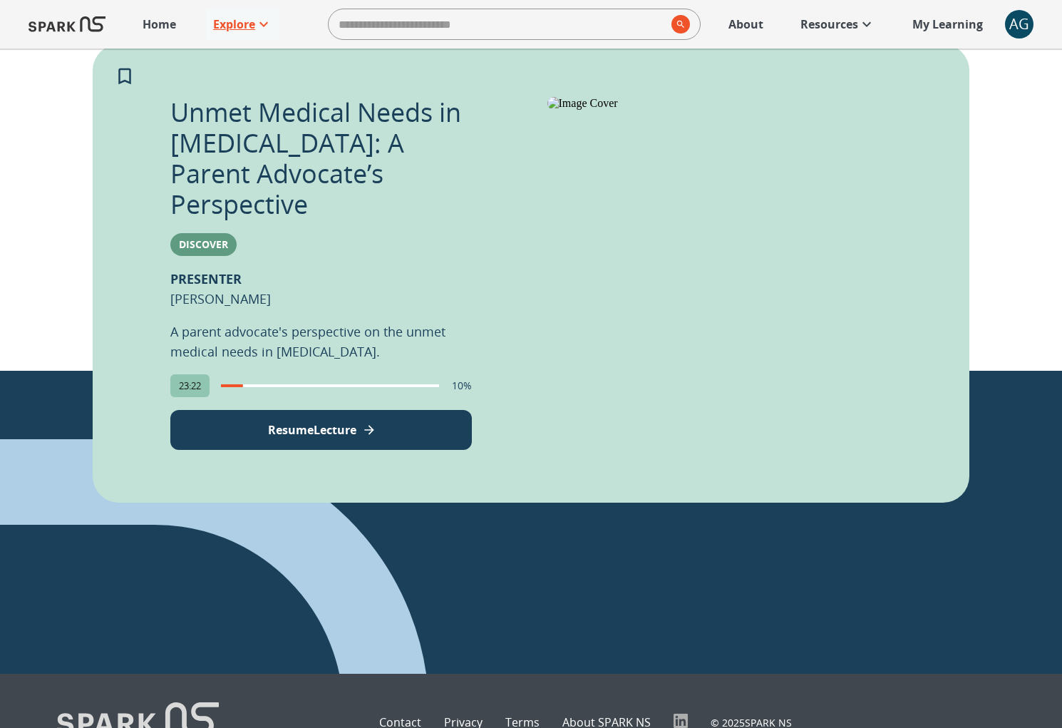
click at [409, 410] on button "Resume Lecture" at bounding box center [320, 430] width 301 height 40
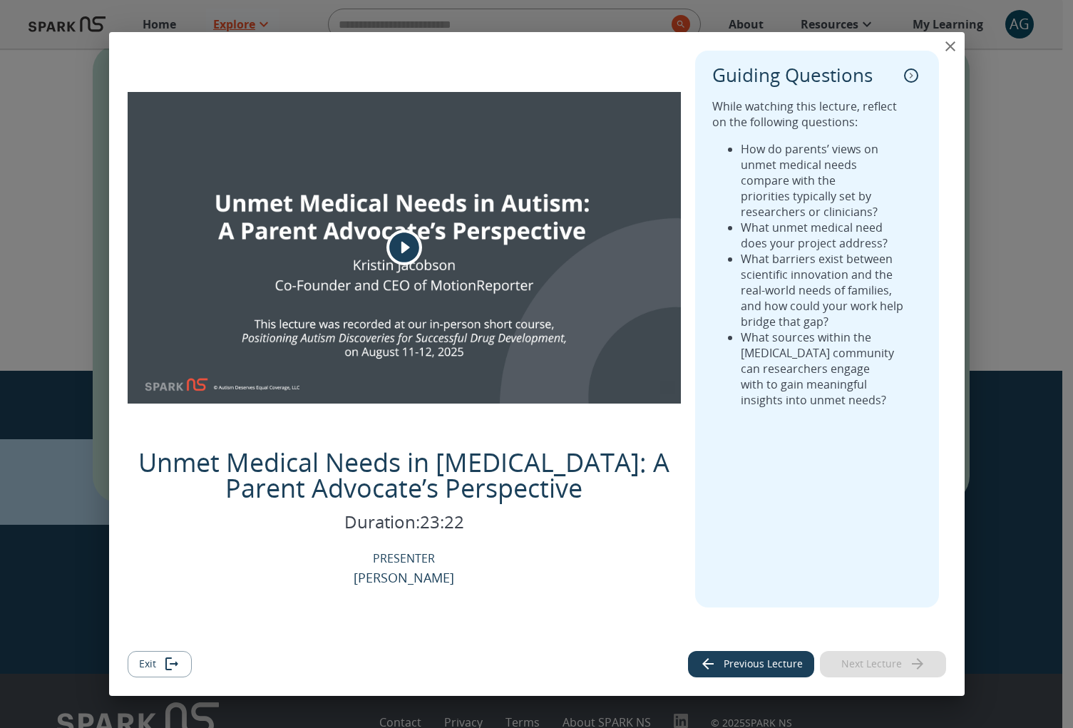
click at [914, 76] on icon "collapse" at bounding box center [911, 75] width 14 height 14
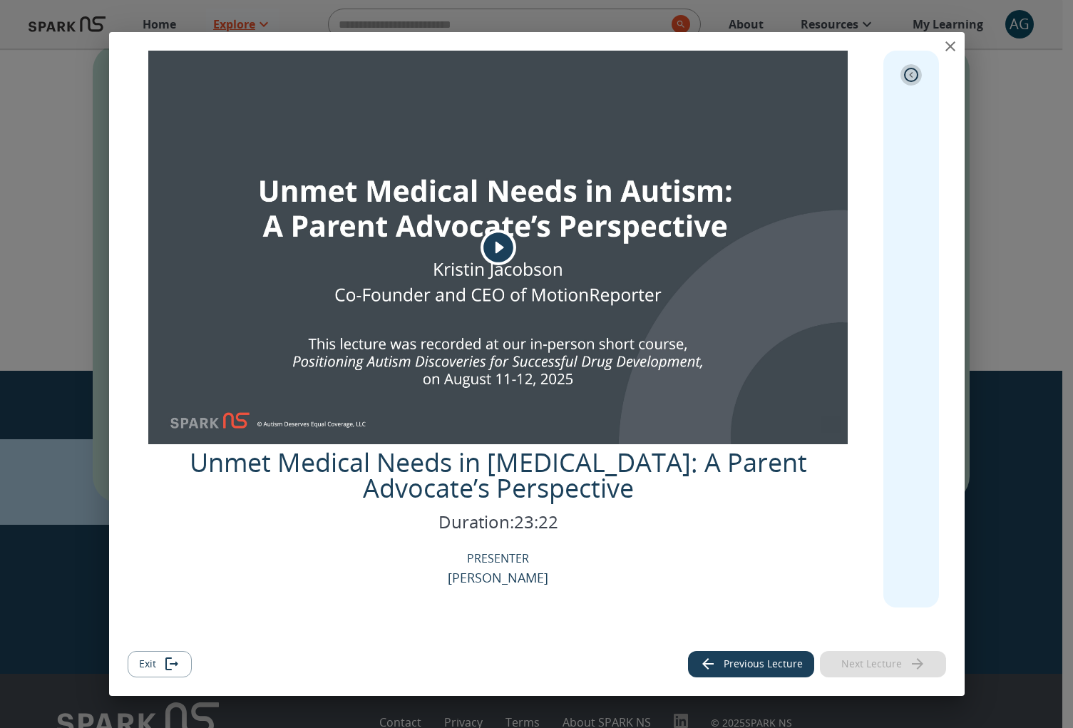
click at [915, 77] on icon "expand" at bounding box center [911, 75] width 14 height 14
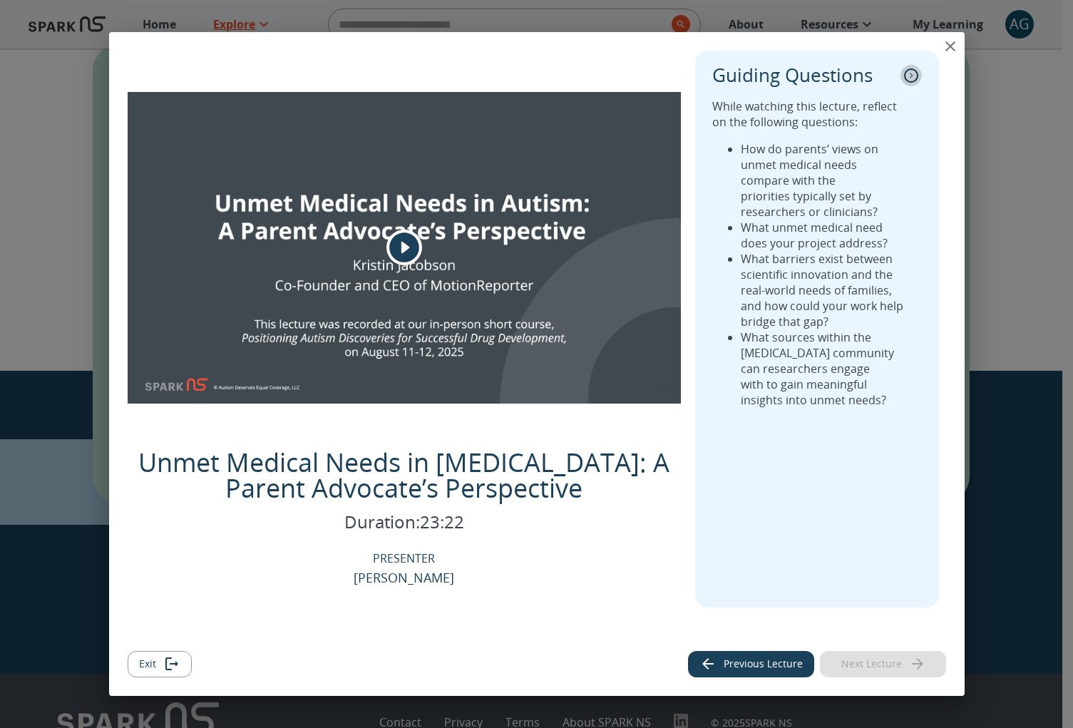
click at [915, 77] on icon "collapse" at bounding box center [911, 75] width 14 height 14
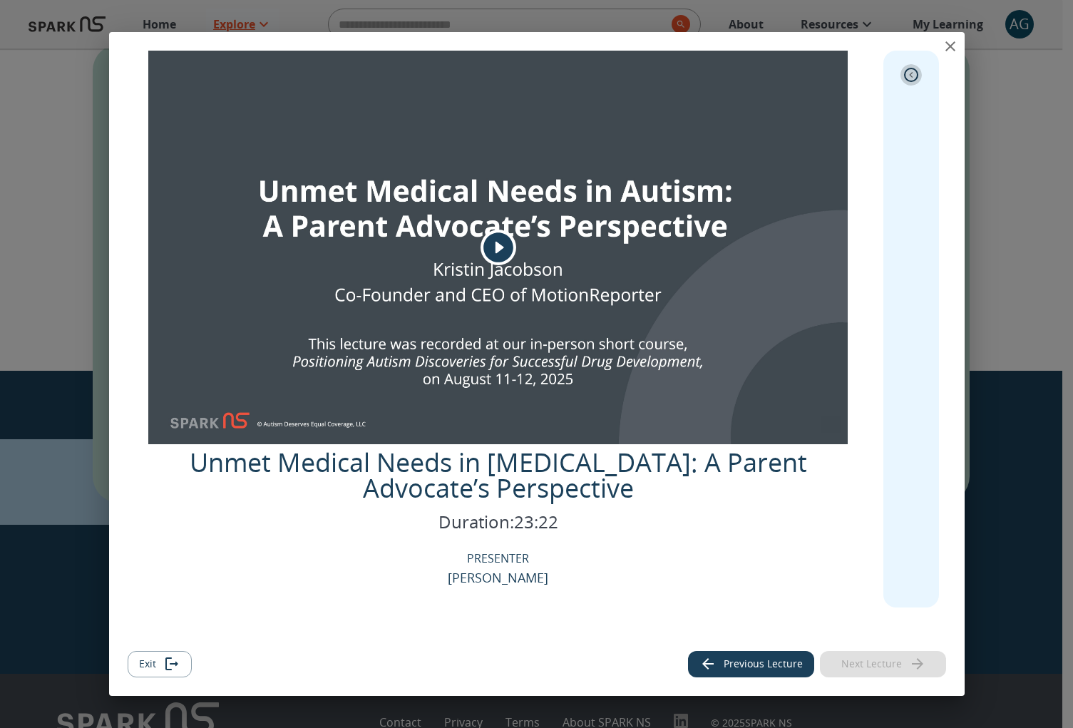
click at [908, 72] on icon "expand" at bounding box center [911, 75] width 14 height 14
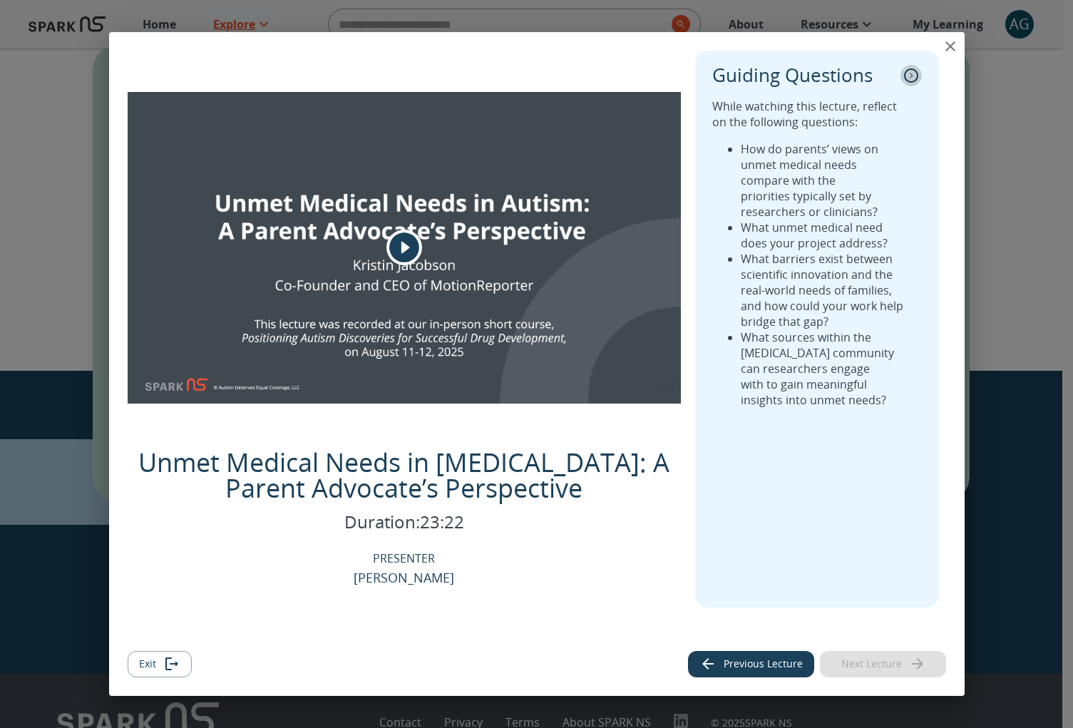
click at [909, 71] on icon "collapse" at bounding box center [911, 75] width 14 height 14
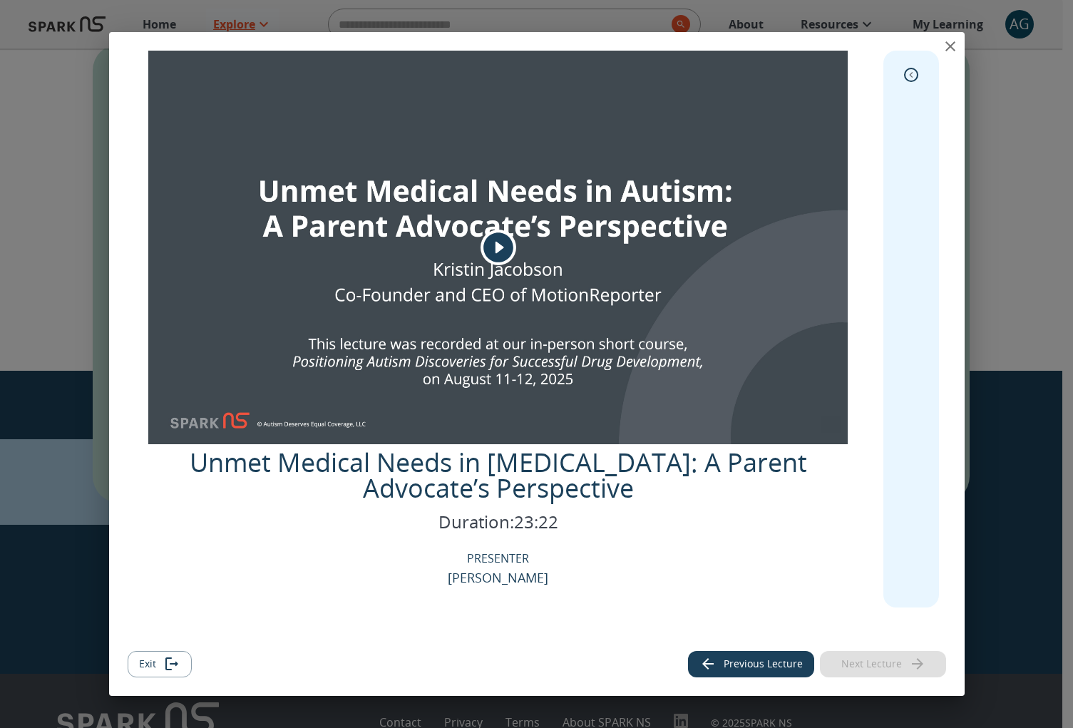
click at [909, 72] on icon "expand" at bounding box center [911, 75] width 14 height 14
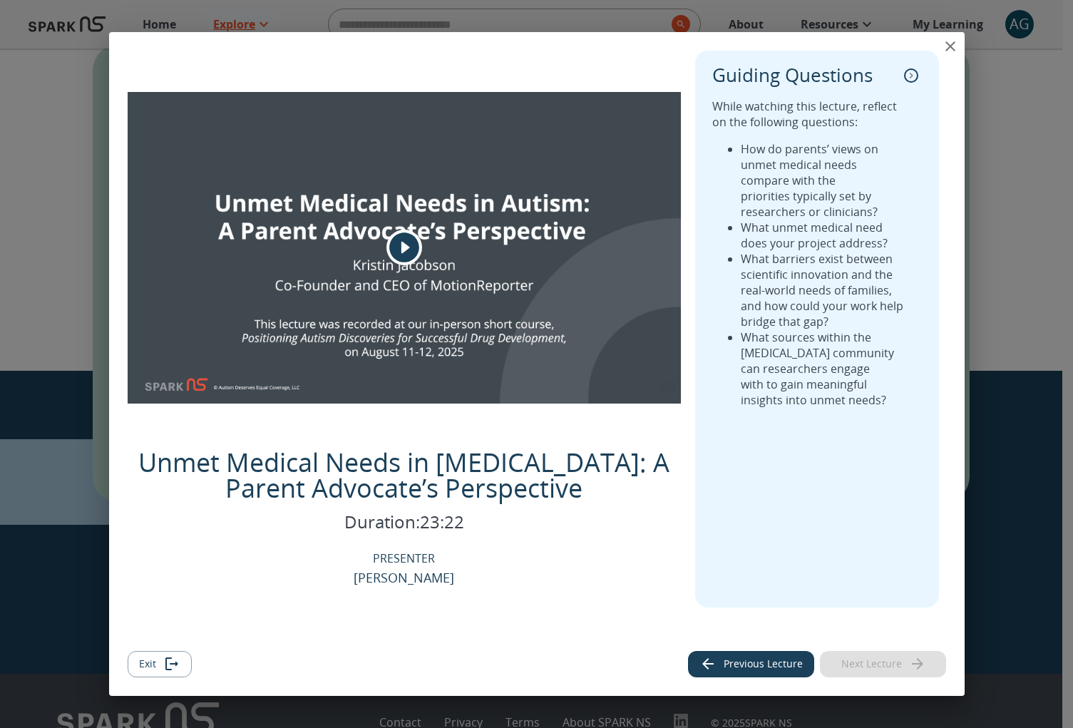
click at [580, 554] on div "Unmet Medical Needs in Autism: A Parent Advocate’s Perspective Duration: 23:22 …" at bounding box center [405, 529] width 554 height 158
click at [879, 666] on div "Previous Lecture Next Lecture" at bounding box center [817, 664] width 258 height 26
click at [953, 48] on icon "close" at bounding box center [949, 46] width 17 height 17
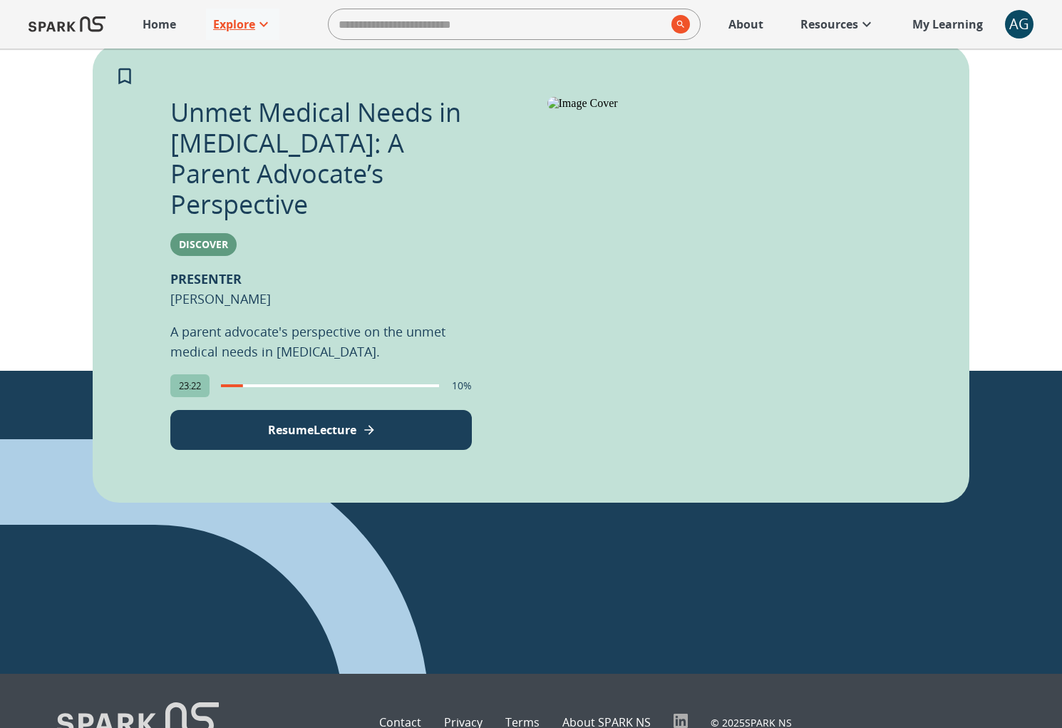
click at [1023, 27] on div "AG" at bounding box center [1019, 24] width 29 height 29
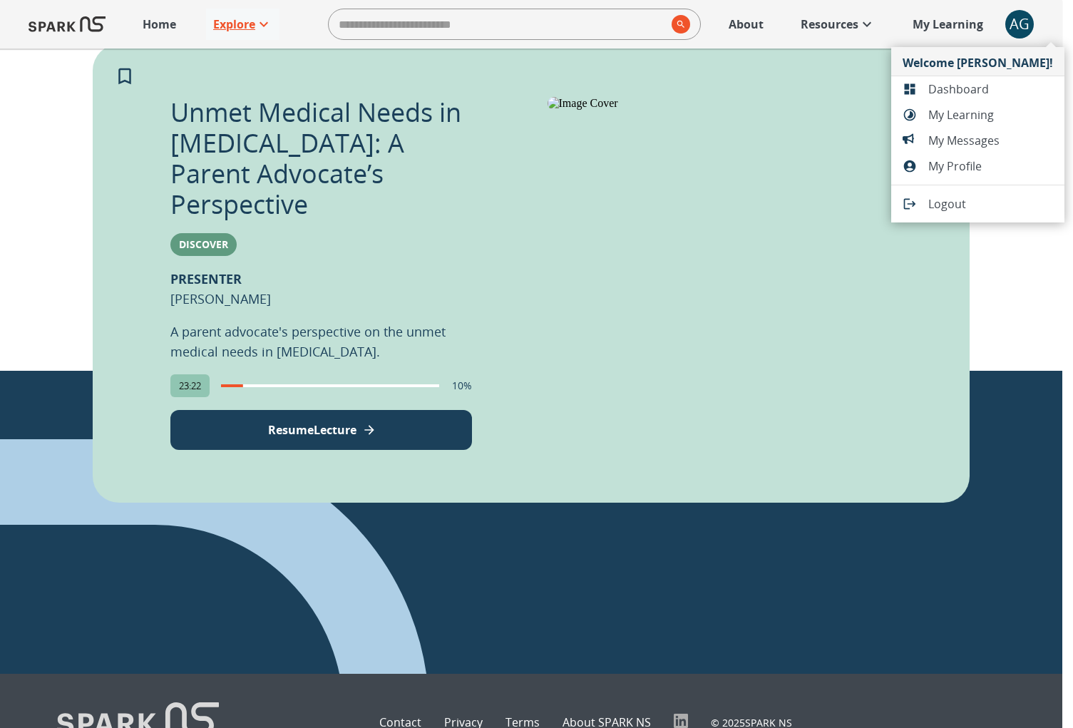
click at [967, 91] on span "Dashboard" at bounding box center [990, 89] width 125 height 17
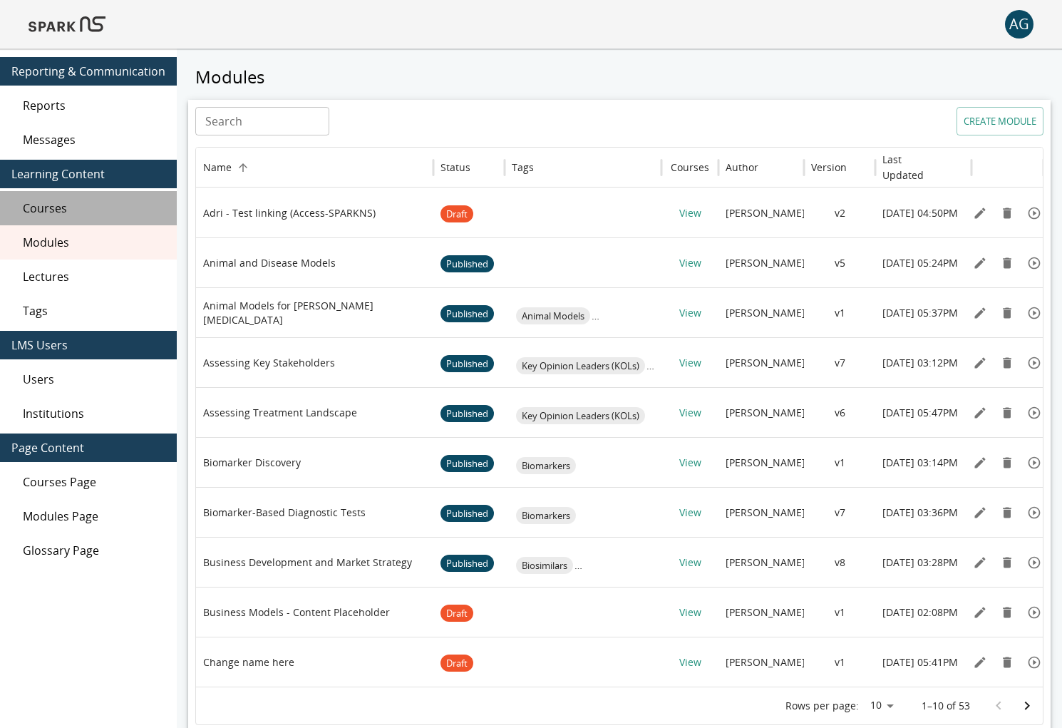
click at [98, 212] on span "Courses" at bounding box center [94, 208] width 143 height 17
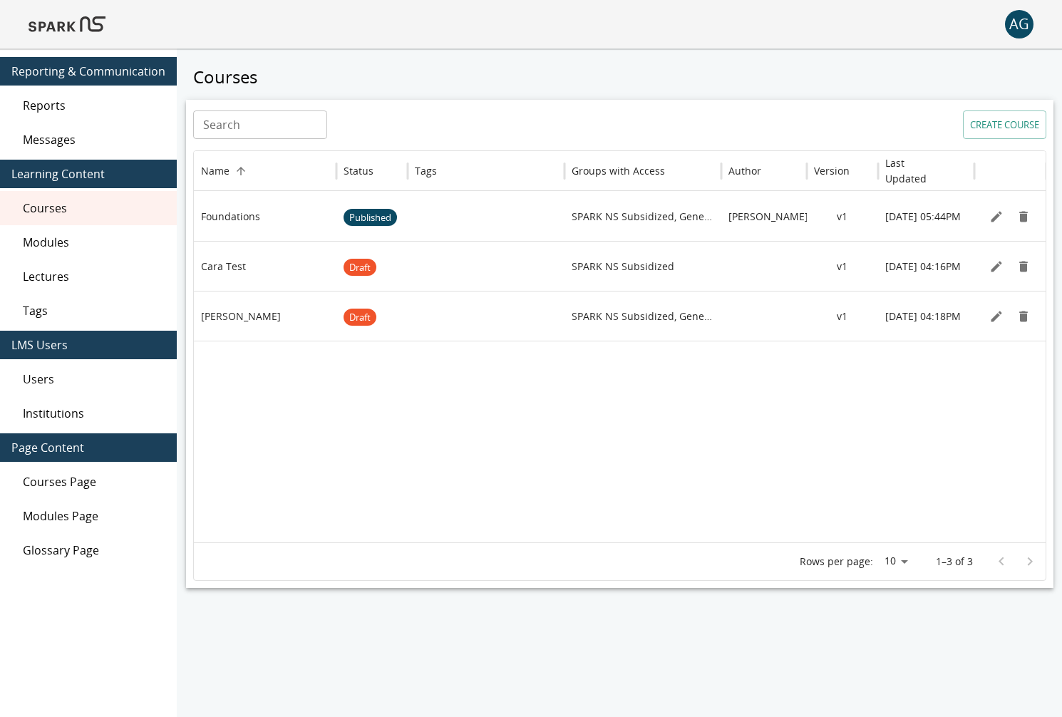
click at [92, 271] on span "Lectures" at bounding box center [94, 276] width 143 height 17
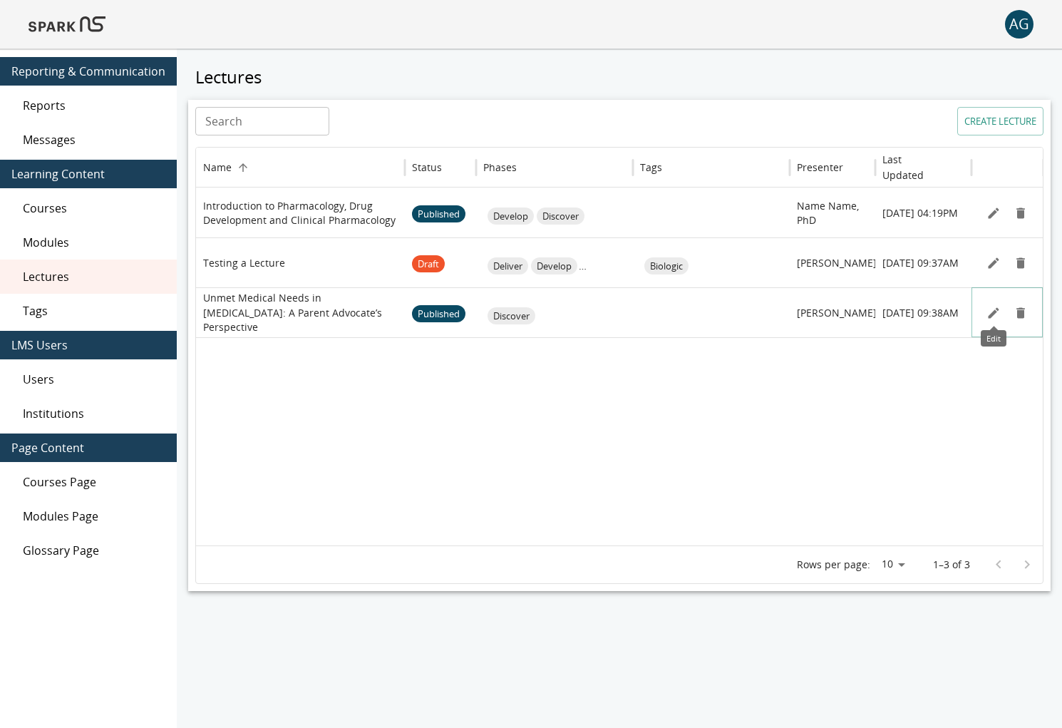
click at [998, 313] on icon "Edit" at bounding box center [993, 313] width 14 height 14
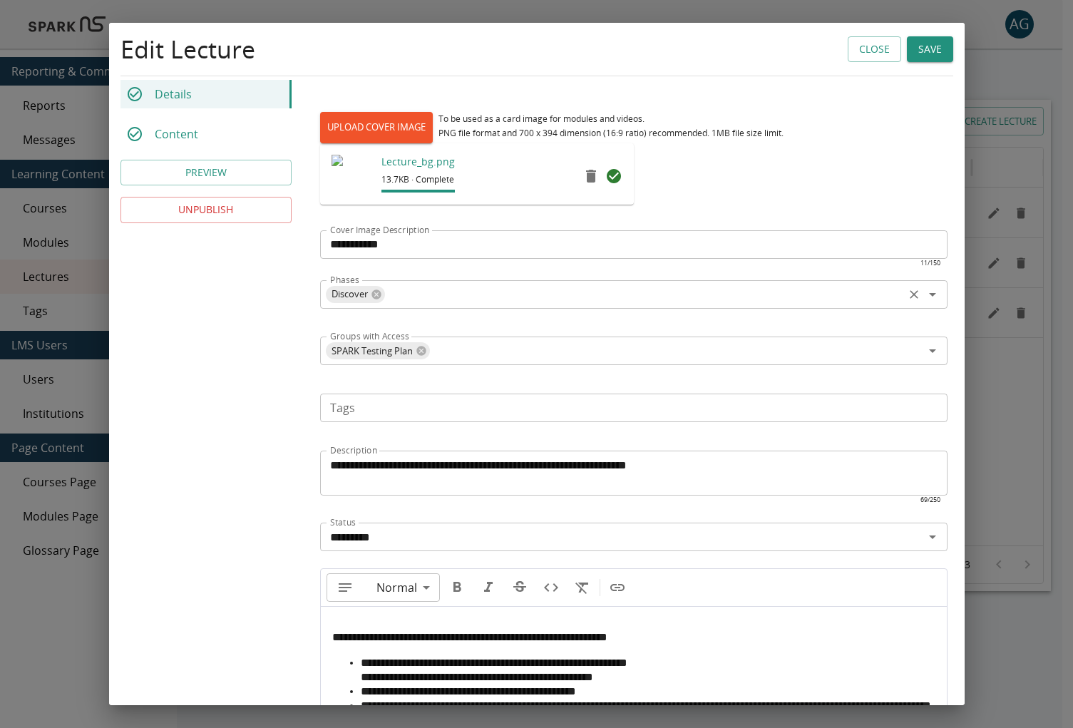
scroll to position [198, 0]
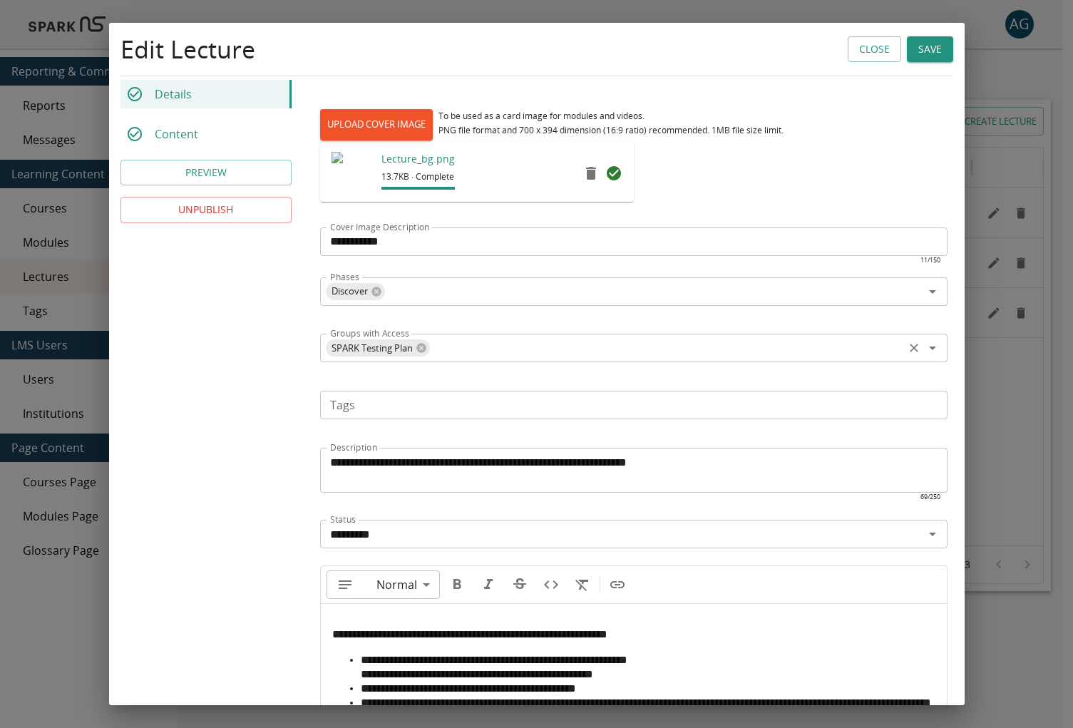
click at [475, 349] on input "Groups with Access" at bounding box center [666, 348] width 470 height 20
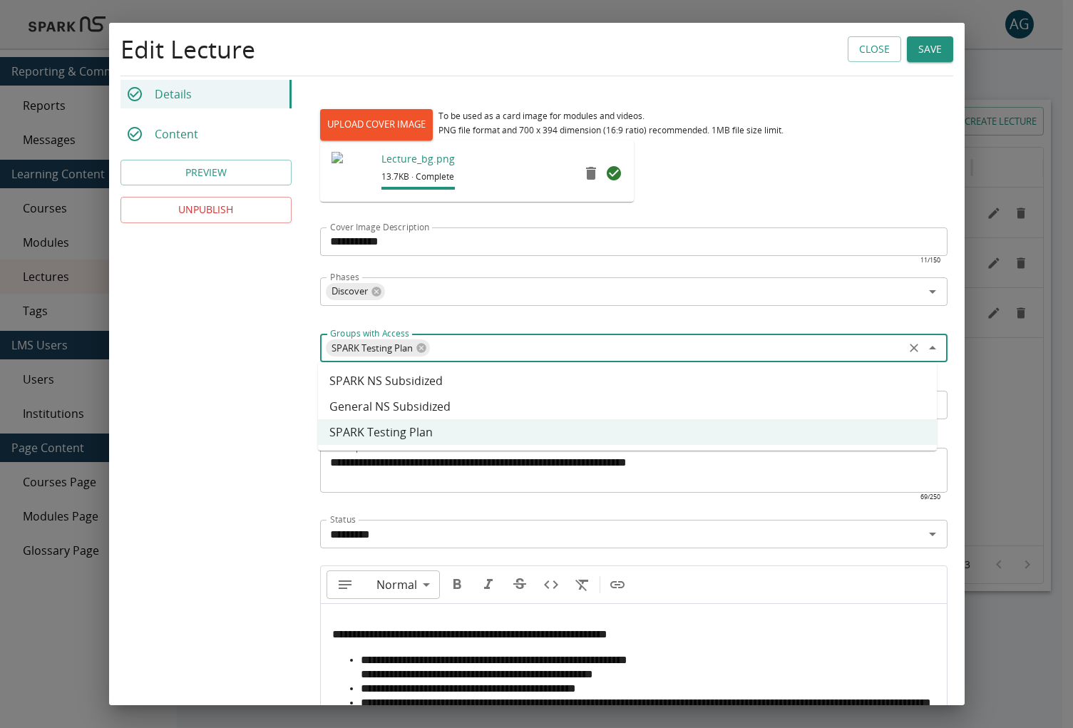
click at [485, 375] on li "SPARK NS Subsidized" at bounding box center [627, 381] width 619 height 26
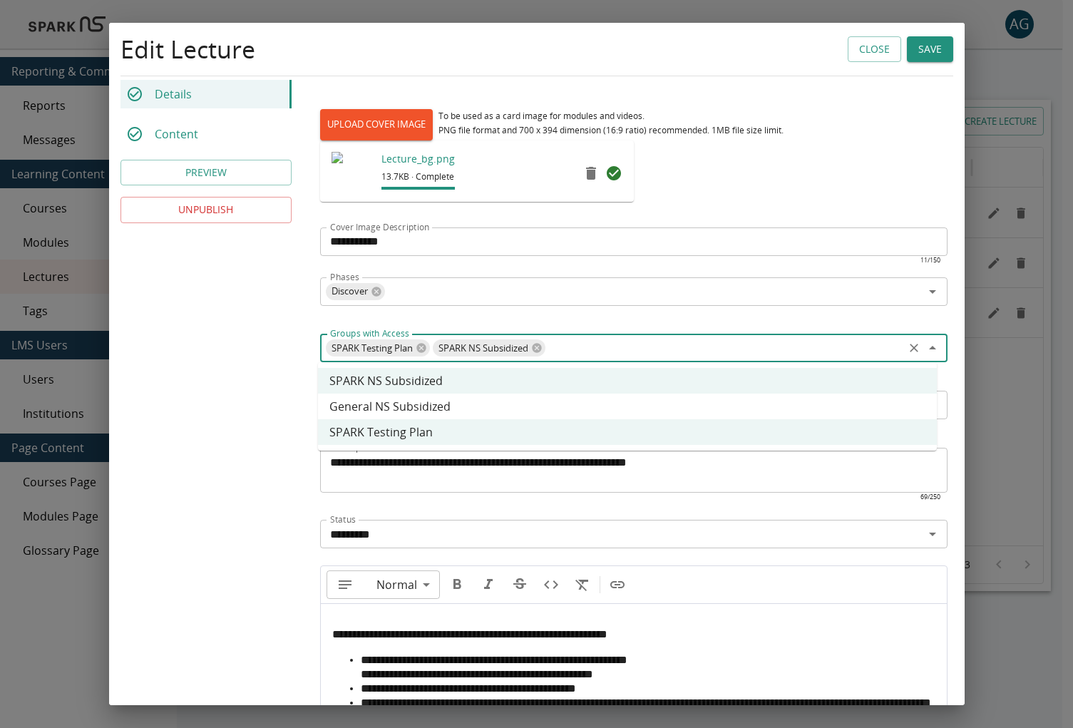
click at [465, 403] on li "General NS Subsidized" at bounding box center [627, 406] width 619 height 26
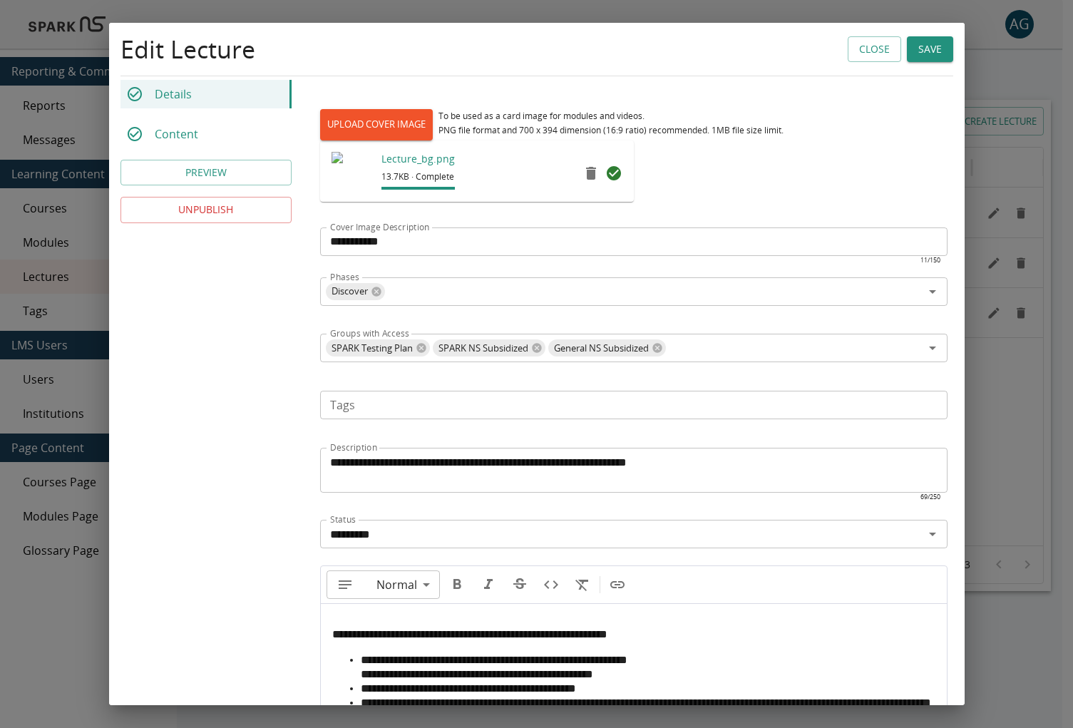
click at [267, 361] on div "**********" at bounding box center [536, 391] width 855 height 981
click at [355, 241] on input "**********" at bounding box center [633, 241] width 627 height 29
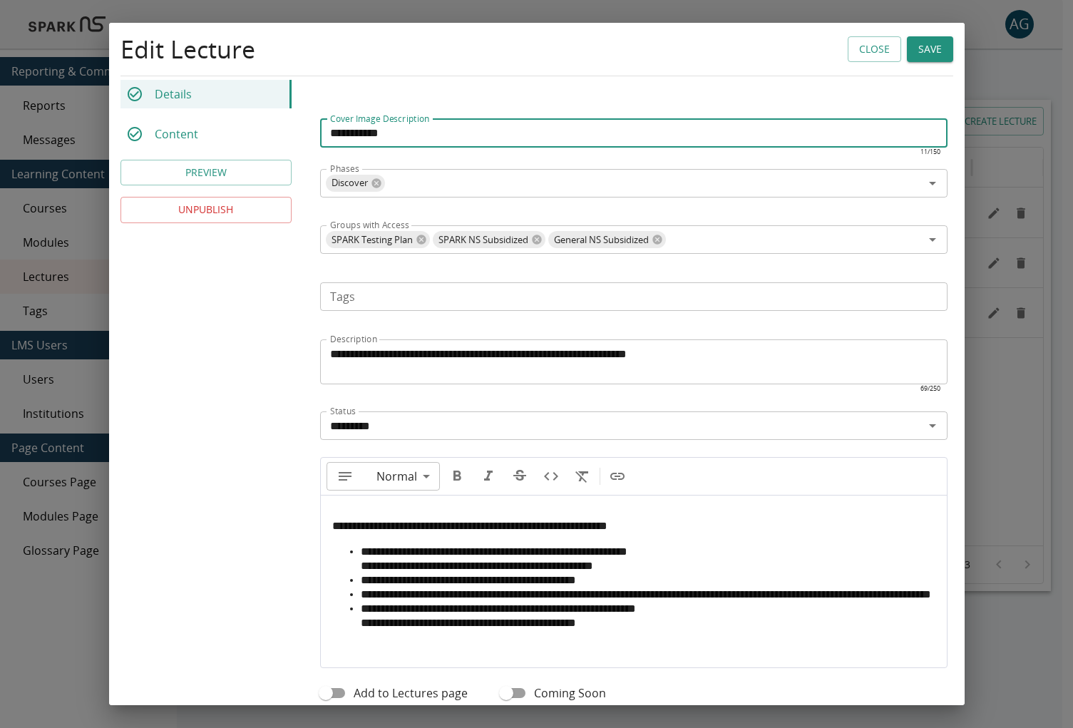
scroll to position [336, 0]
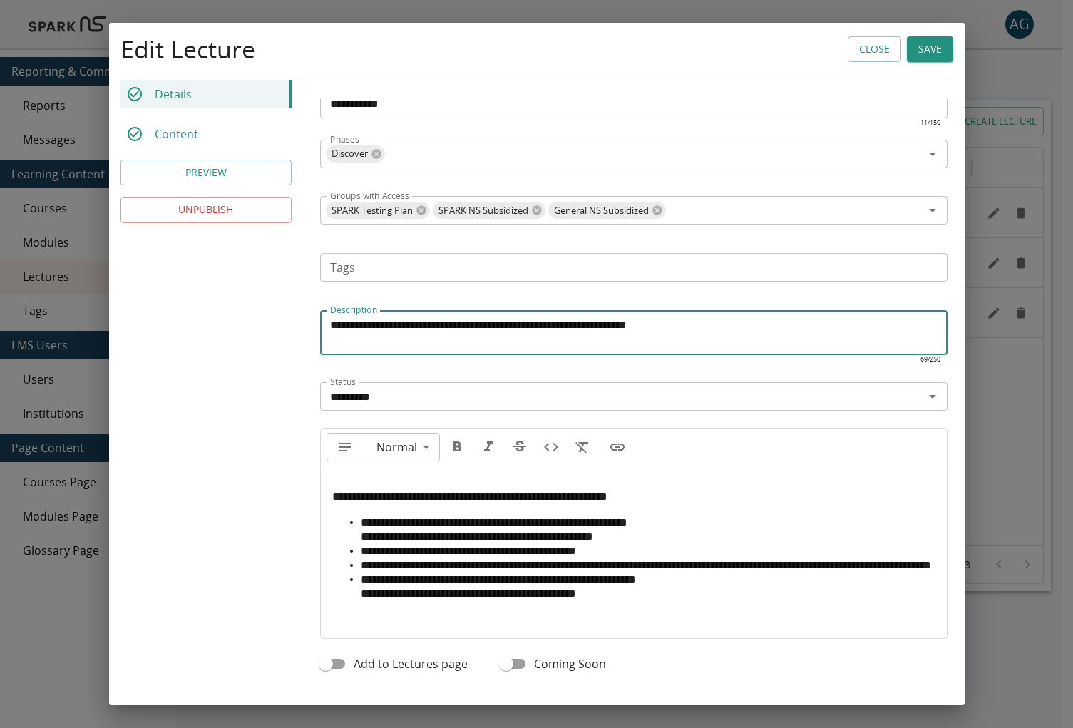
click at [434, 321] on textarea "**********" at bounding box center [629, 332] width 599 height 33
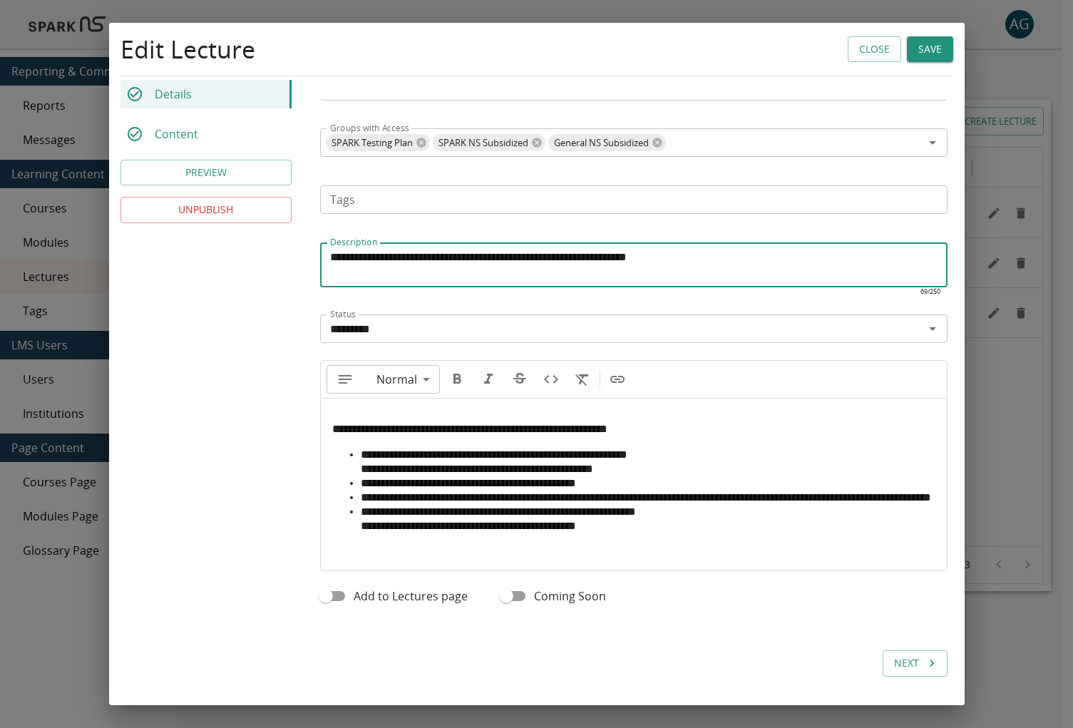
scroll to position [410, 0]
type input "**"
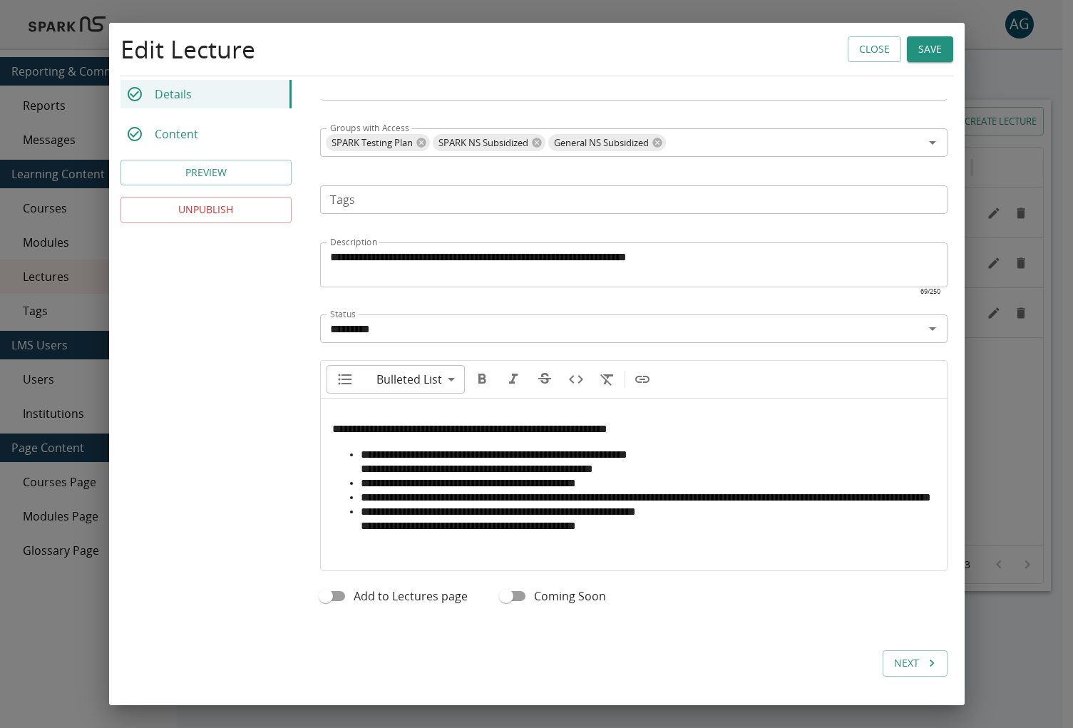
click at [354, 462] on ul "**********" at bounding box center [633, 491] width 603 height 86
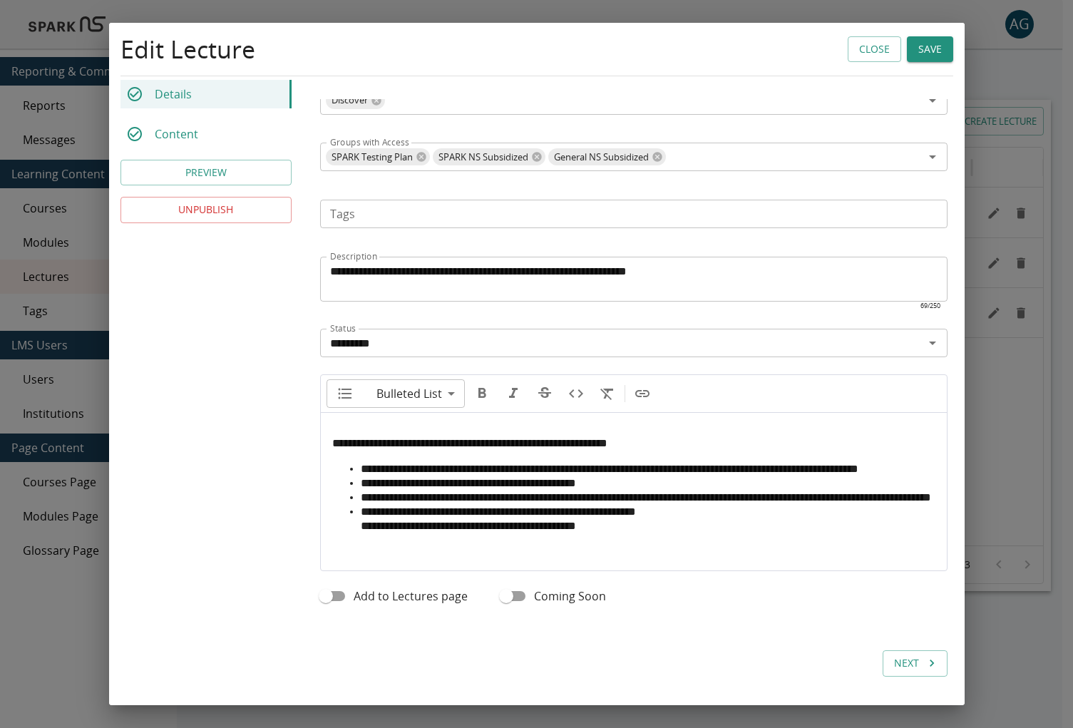
drag, startPoint x: 356, startPoint y: 532, endPoint x: 341, endPoint y: 535, distance: 15.2
click at [356, 533] on ul "**********" at bounding box center [633, 497] width 603 height 71
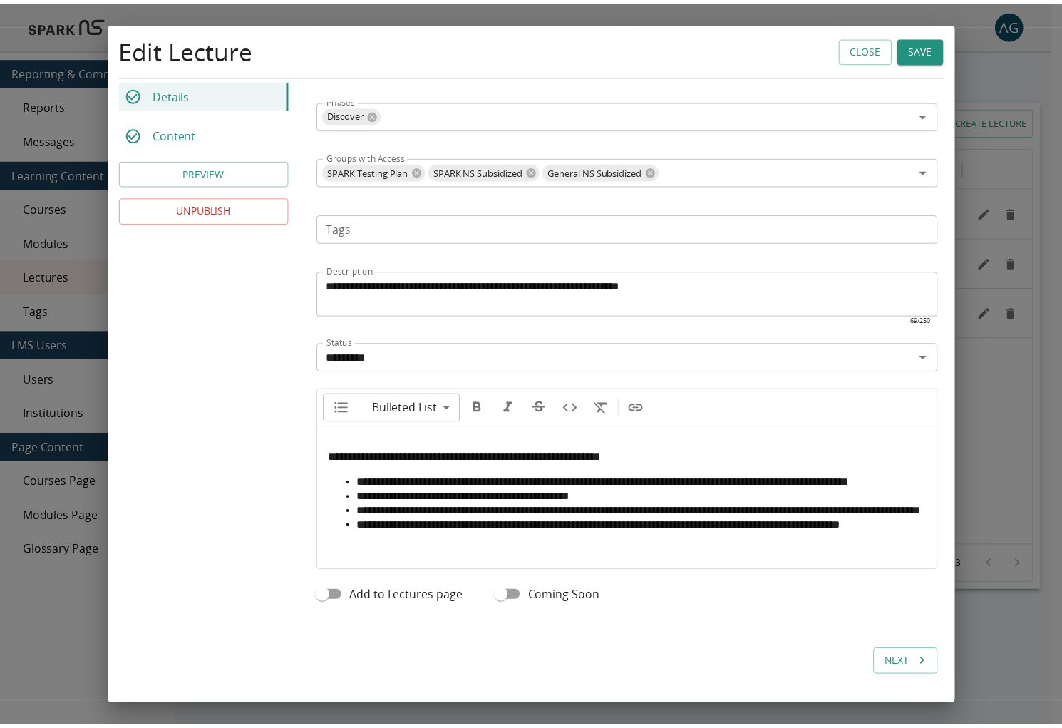
scroll to position [418, 0]
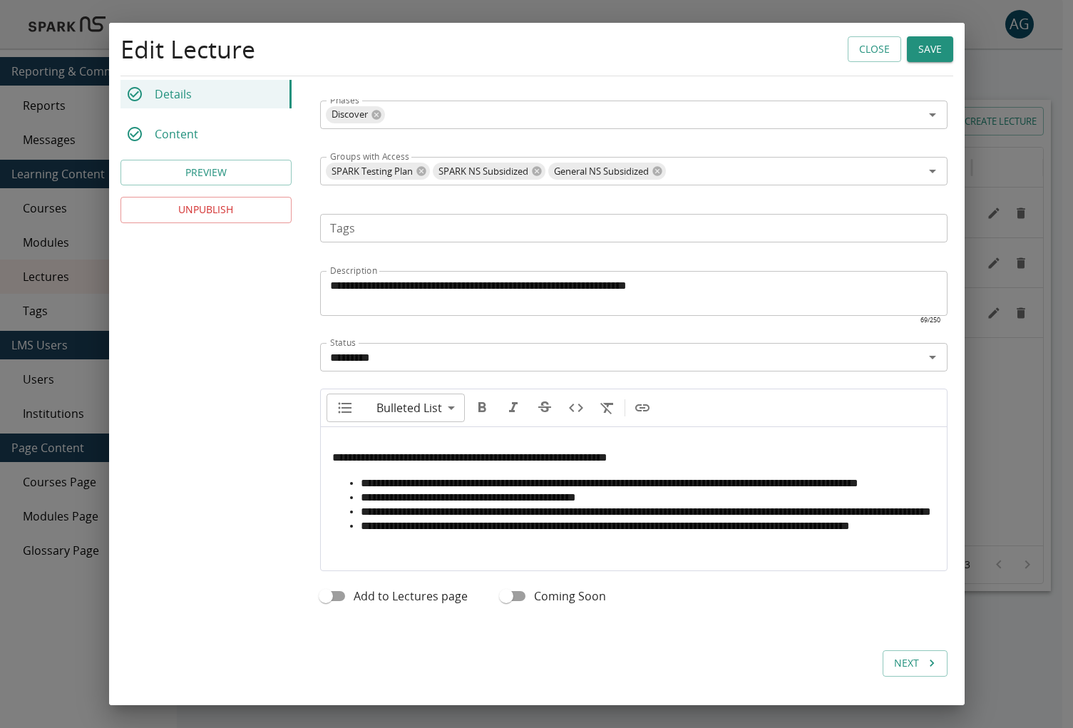
click at [928, 53] on button "Save" at bounding box center [929, 49] width 46 height 26
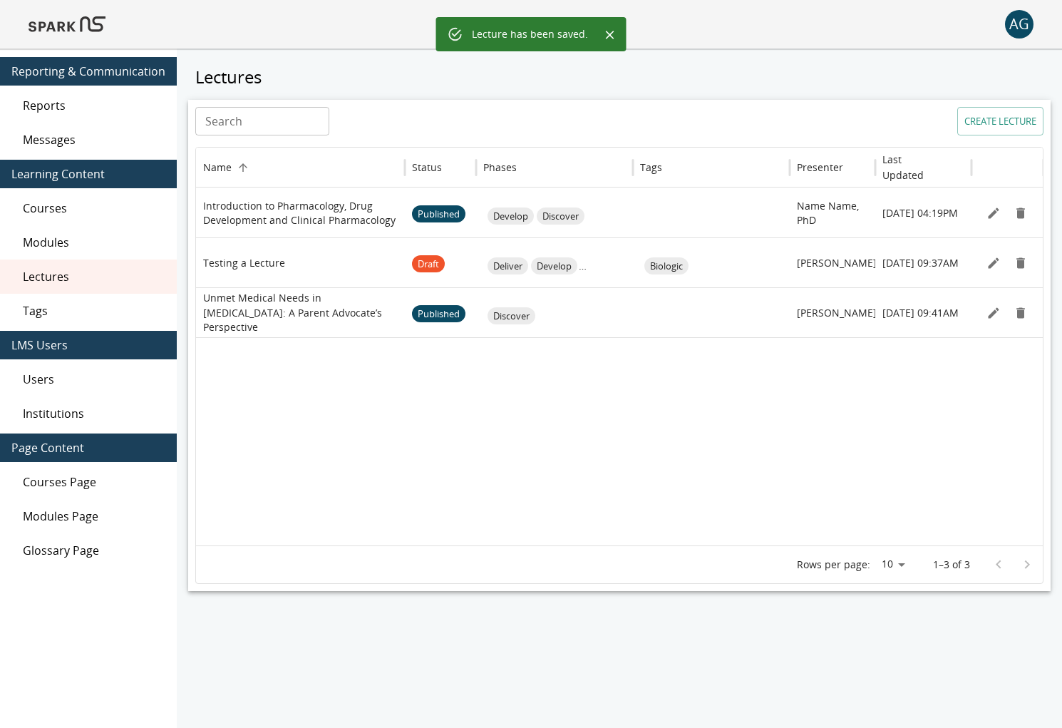
click at [1016, 24] on div "AG" at bounding box center [1019, 24] width 29 height 29
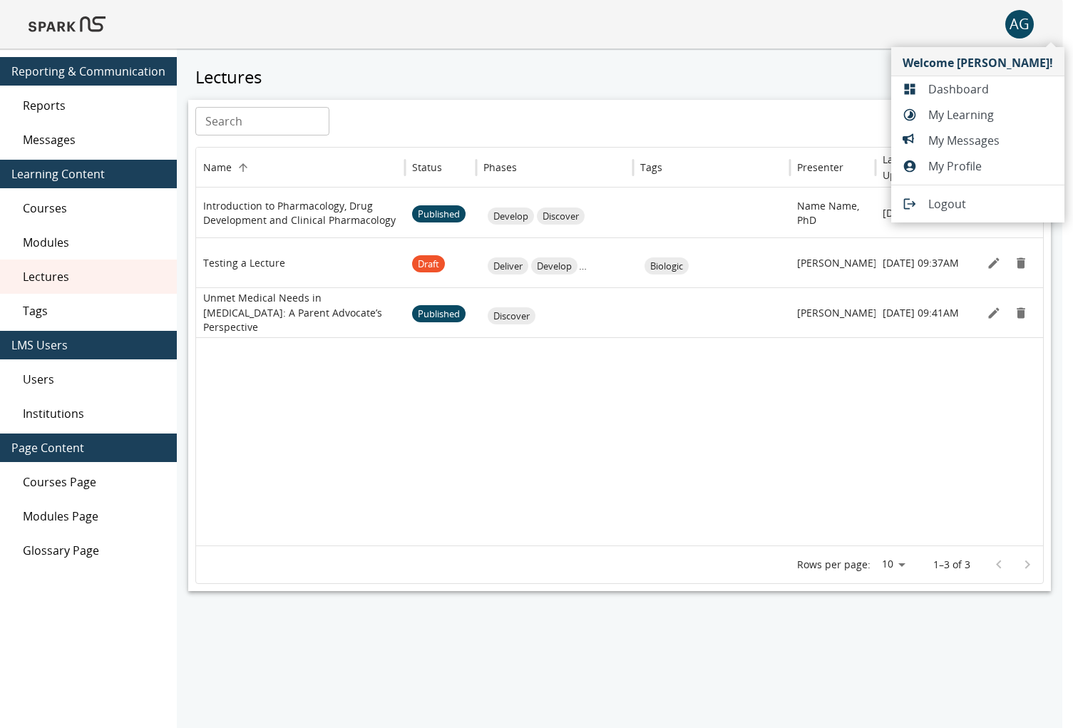
click at [102, 48] on div at bounding box center [536, 364] width 1073 height 728
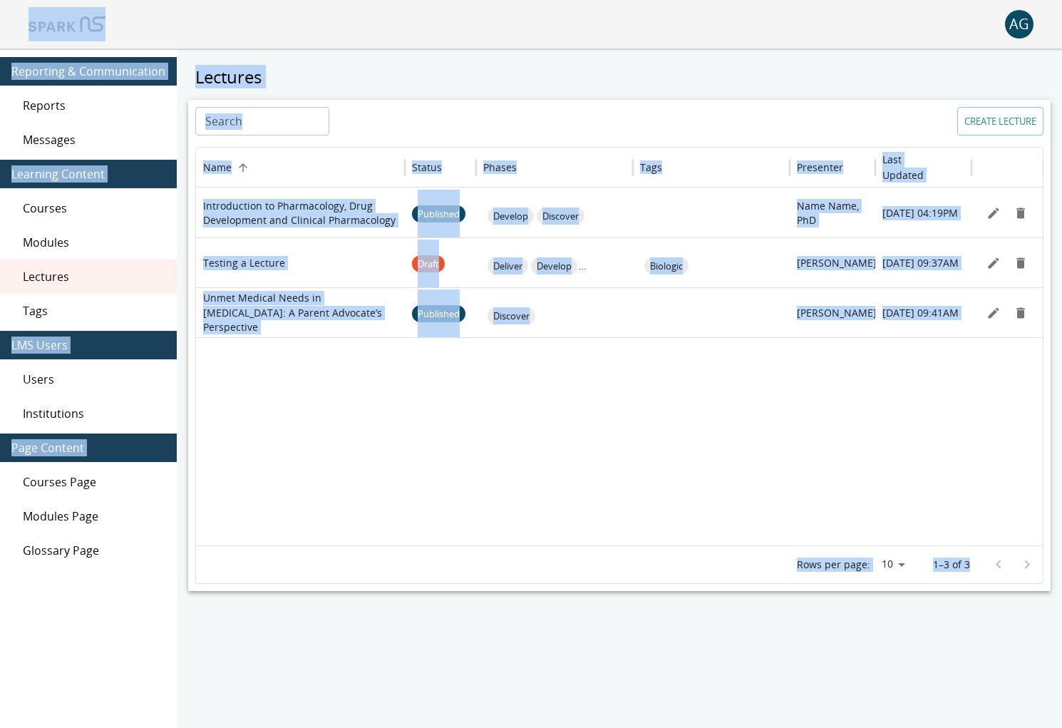
click at [96, 29] on img at bounding box center [67, 24] width 77 height 34
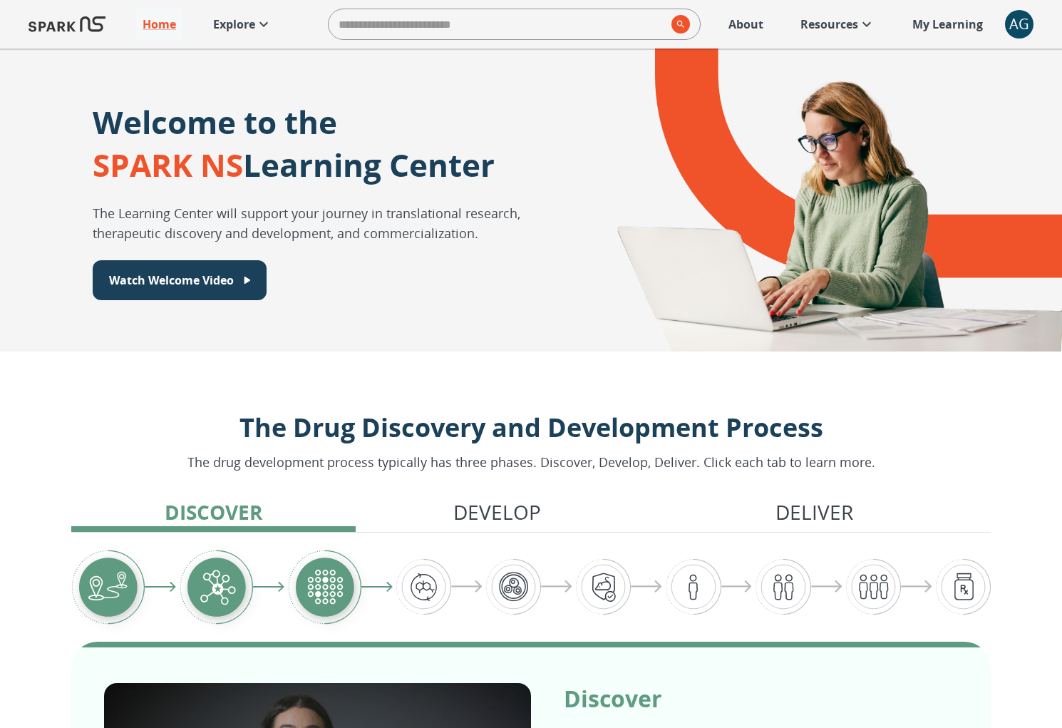
click at [250, 27] on p "Explore" at bounding box center [234, 24] width 42 height 17
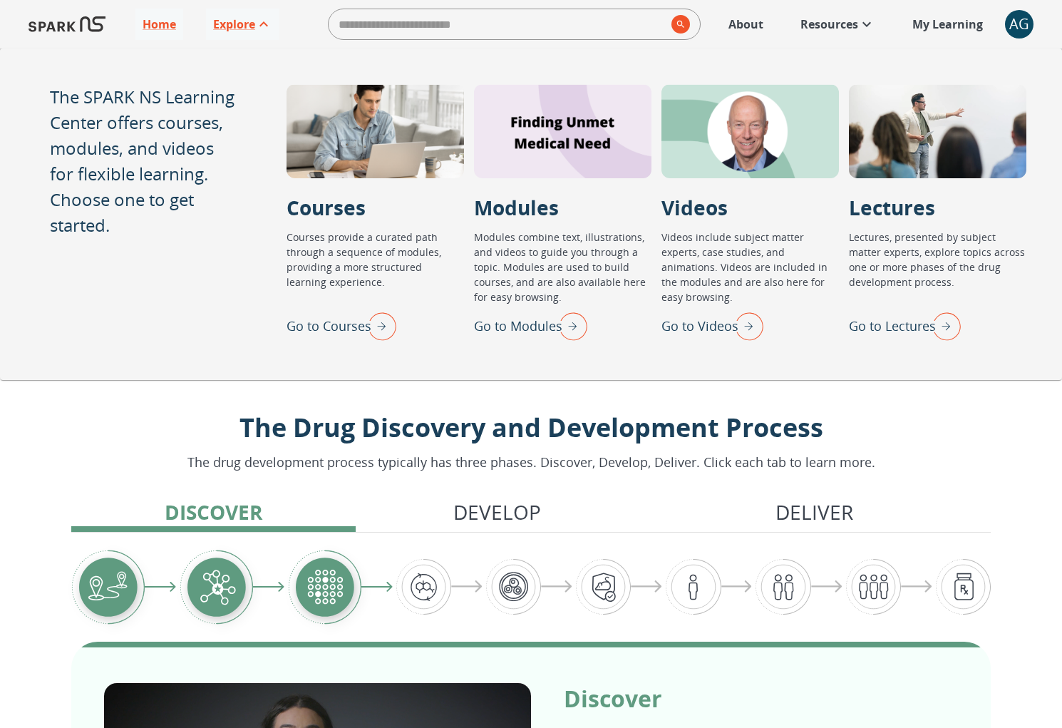
click at [936, 324] on img "Go to Lectures" at bounding box center [943, 325] width 36 height 37
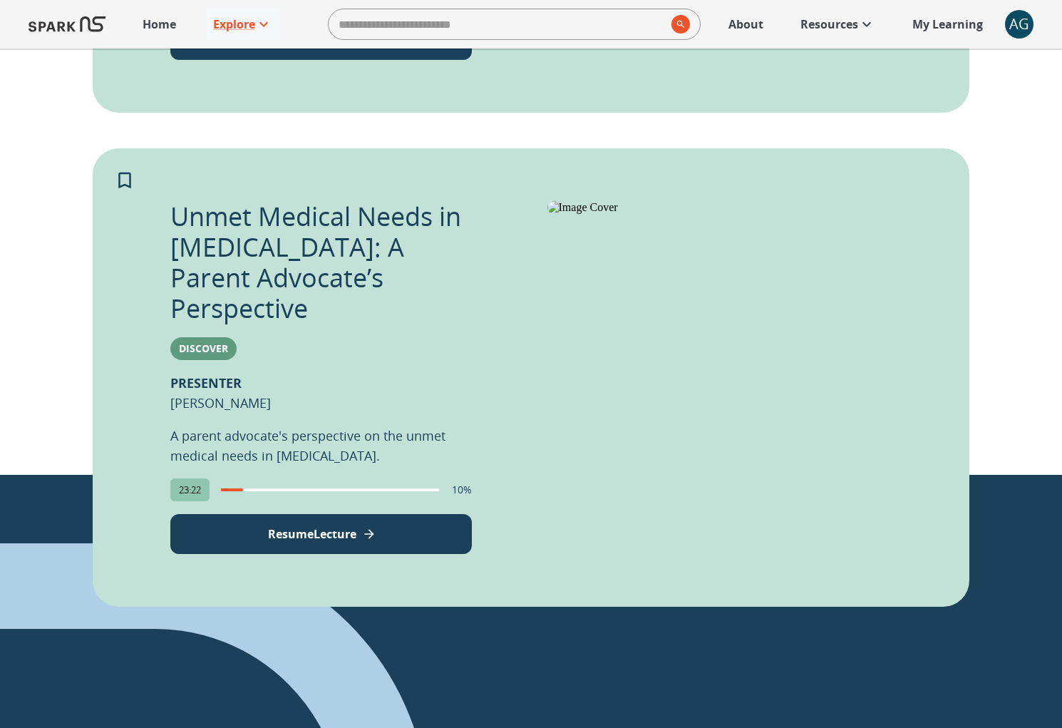
scroll to position [733, 0]
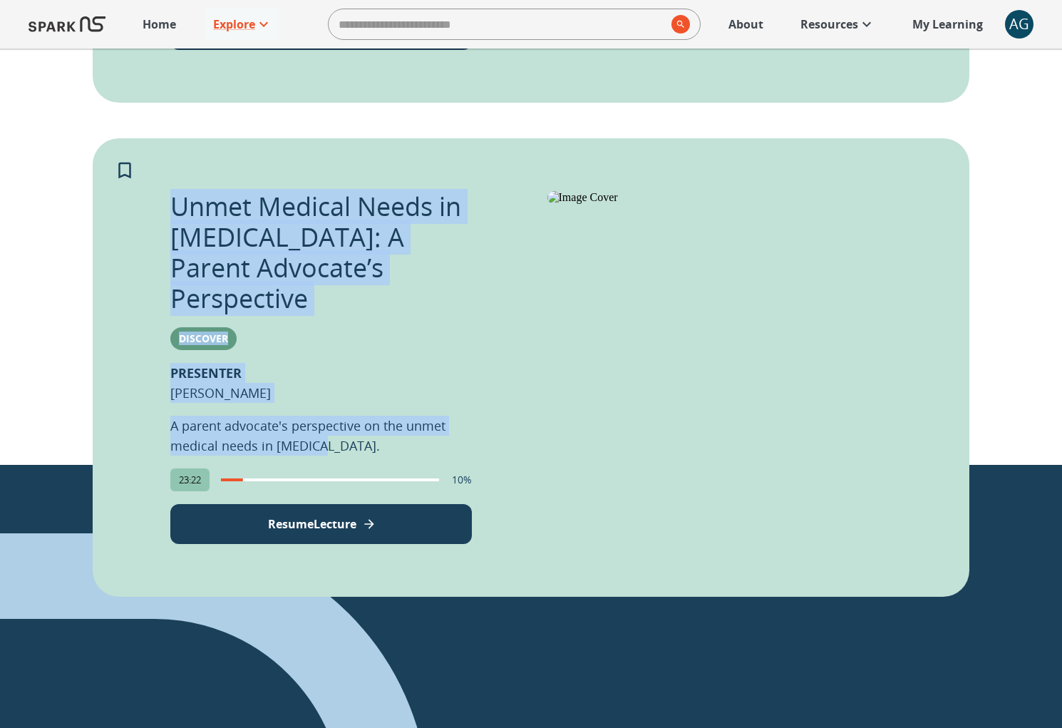
drag, startPoint x: 324, startPoint y: 415, endPoint x: 173, endPoint y: 212, distance: 253.1
click at [173, 212] on div "Unmet Medical Needs in Autism: A Parent Advocate’s Perspective Discover PRESENT…" at bounding box center [320, 367] width 301 height 353
click at [329, 324] on div "Unmet Medical Needs in Autism: A Parent Advocate’s Perspective Discover PRESENT…" at bounding box center [320, 367] width 301 height 353
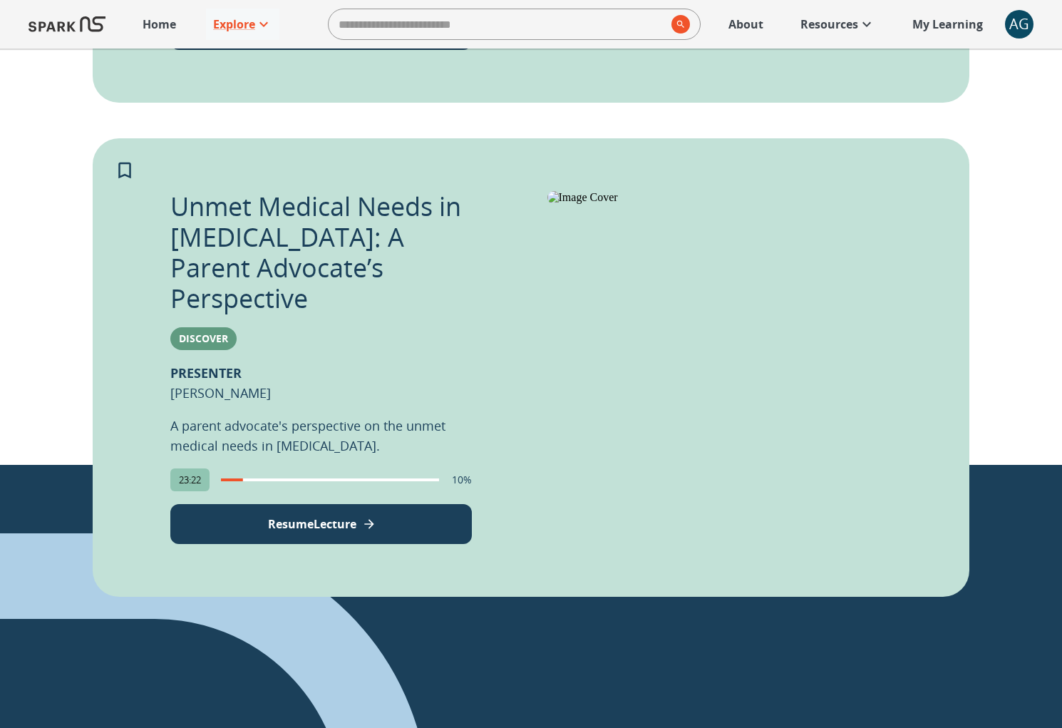
click at [366, 517] on icon "View Lecture" at bounding box center [369, 524] width 14 height 14
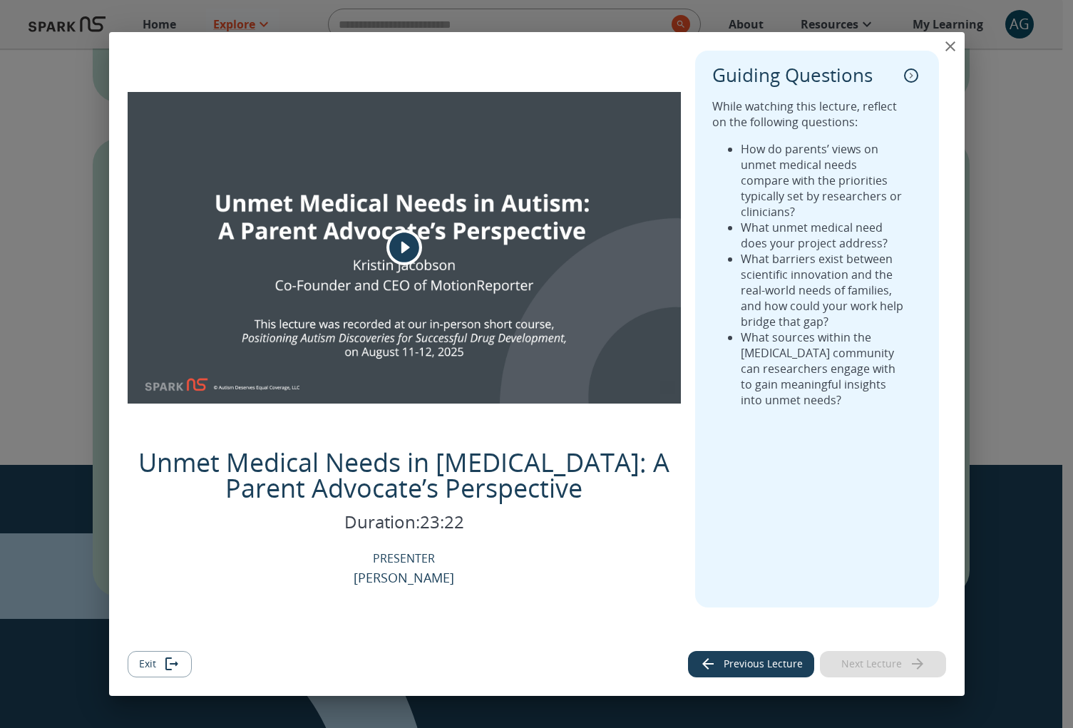
click at [955, 51] on icon "close" at bounding box center [949, 46] width 17 height 17
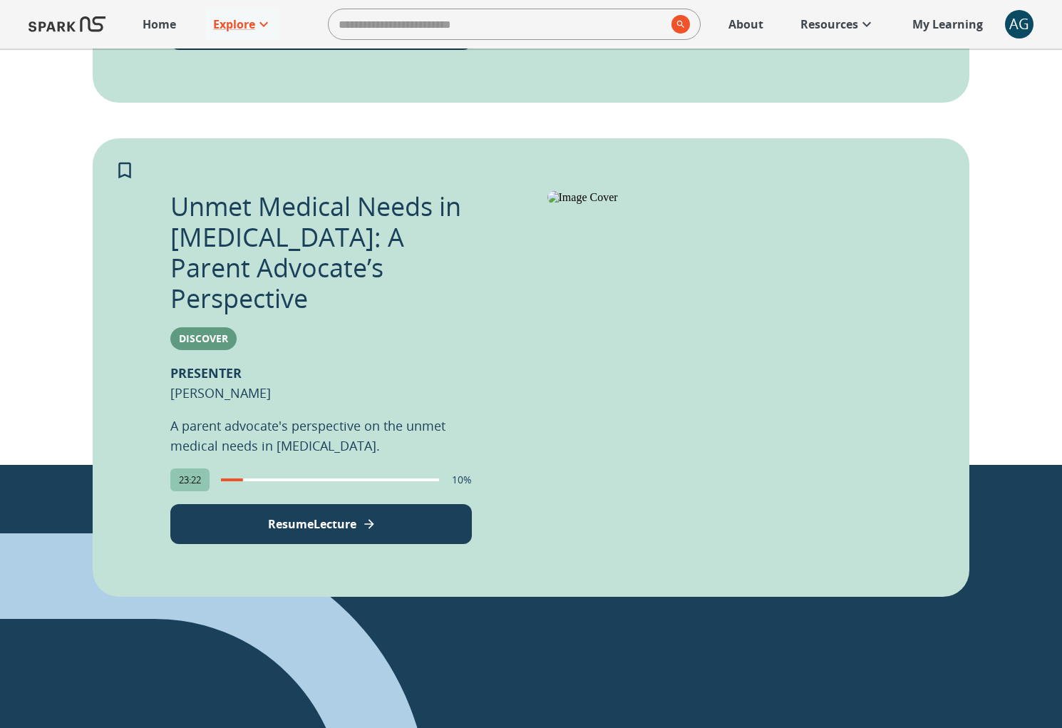
click at [605, 204] on img at bounding box center [735, 197] width 377 height 13
click at [281, 515] on p "Resume Lecture" at bounding box center [312, 523] width 88 height 17
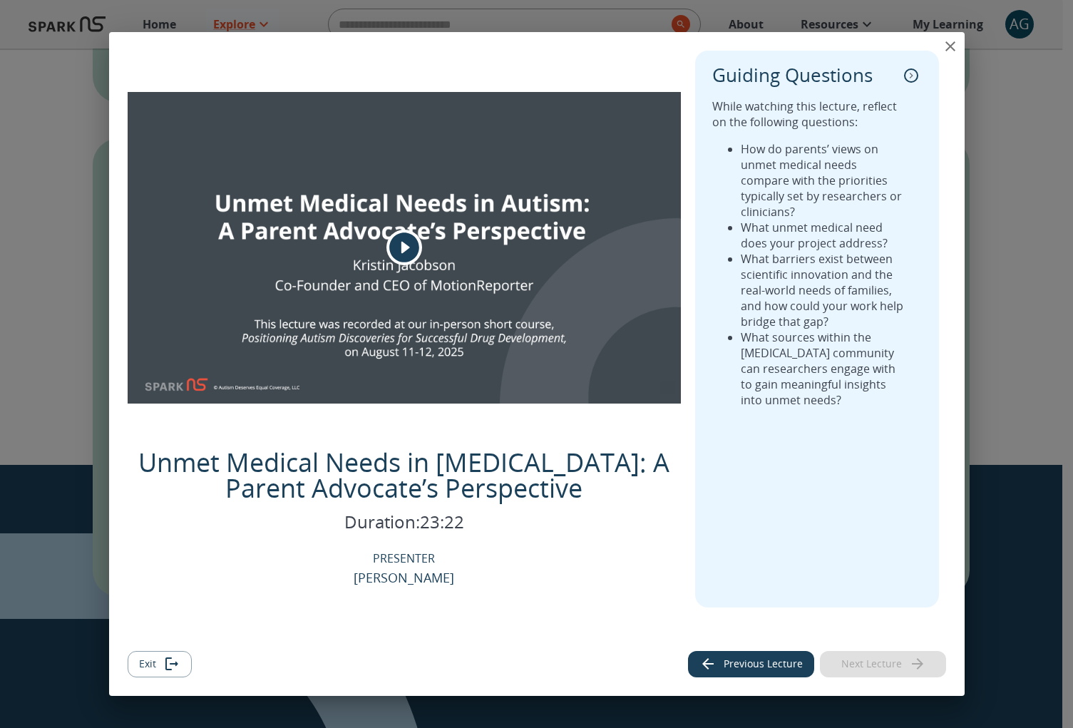
click at [81, 327] on div "Unmet Medical Needs in Autism: A Parent Advocate’s Perspective Duration: 23:22 …" at bounding box center [536, 364] width 1073 height 728
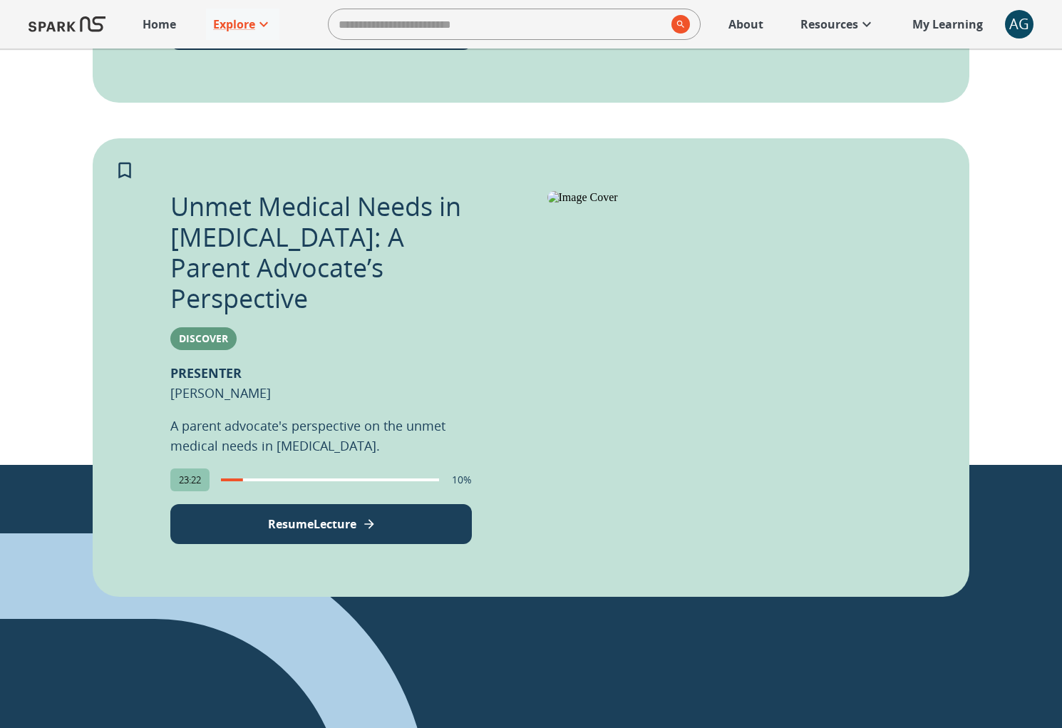
click at [1012, 18] on div "AG" at bounding box center [1019, 24] width 29 height 29
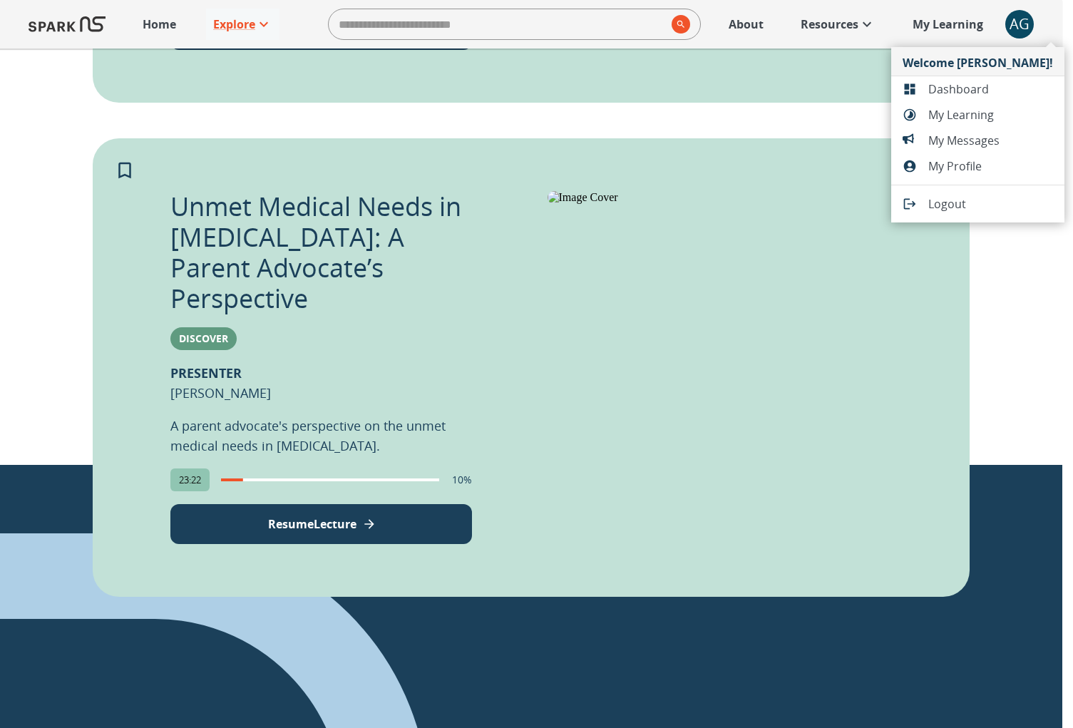
click at [974, 93] on span "Dashboard" at bounding box center [990, 89] width 125 height 17
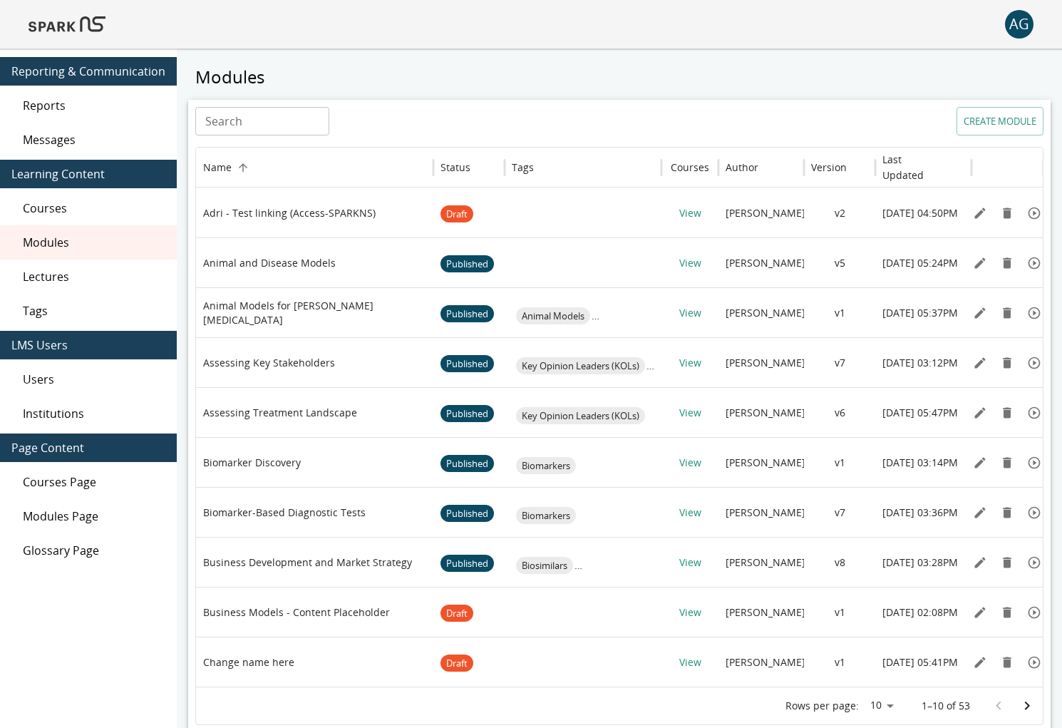
click at [73, 276] on span "Lectures" at bounding box center [94, 276] width 143 height 17
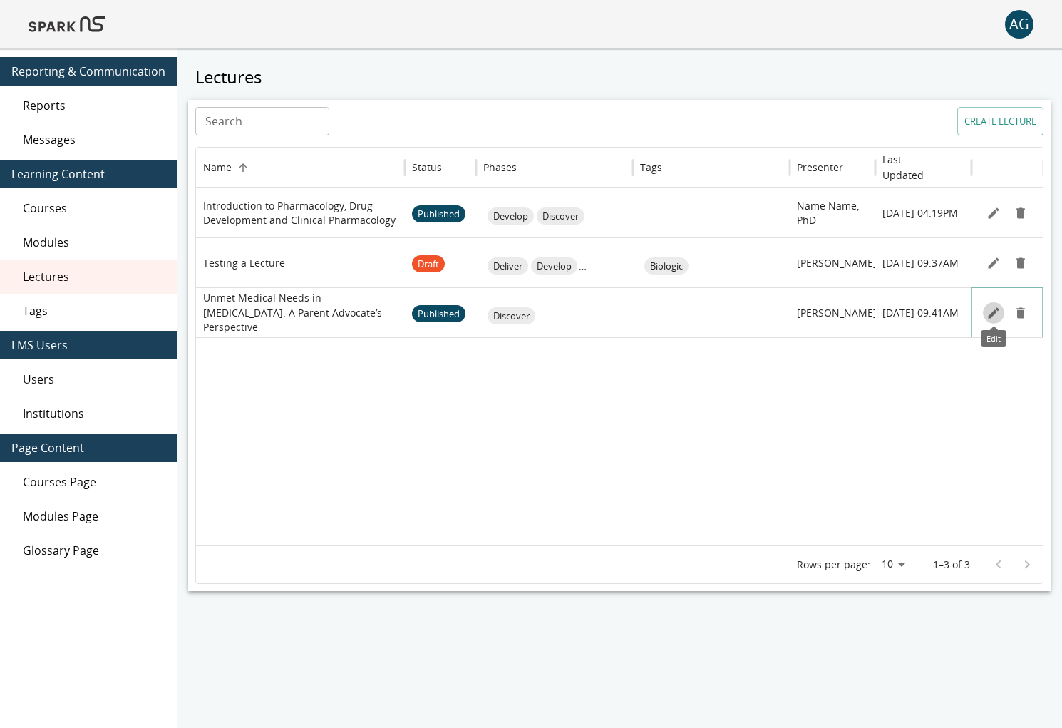
click at [990, 311] on icon "Edit" at bounding box center [993, 313] width 14 height 14
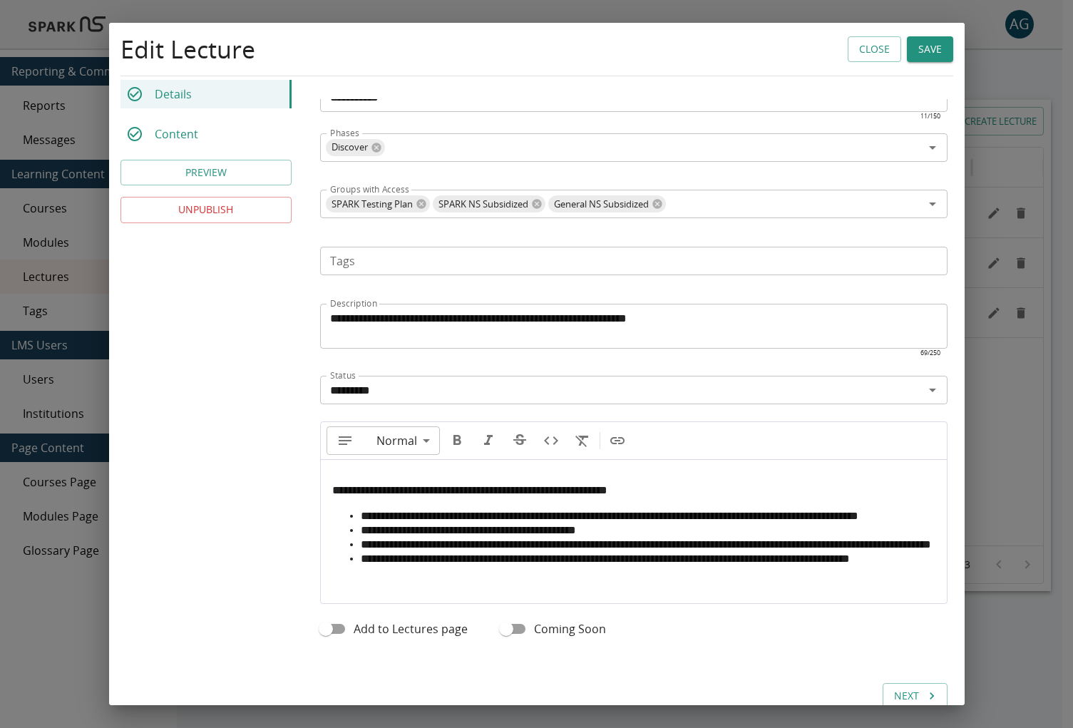
scroll to position [418, 0]
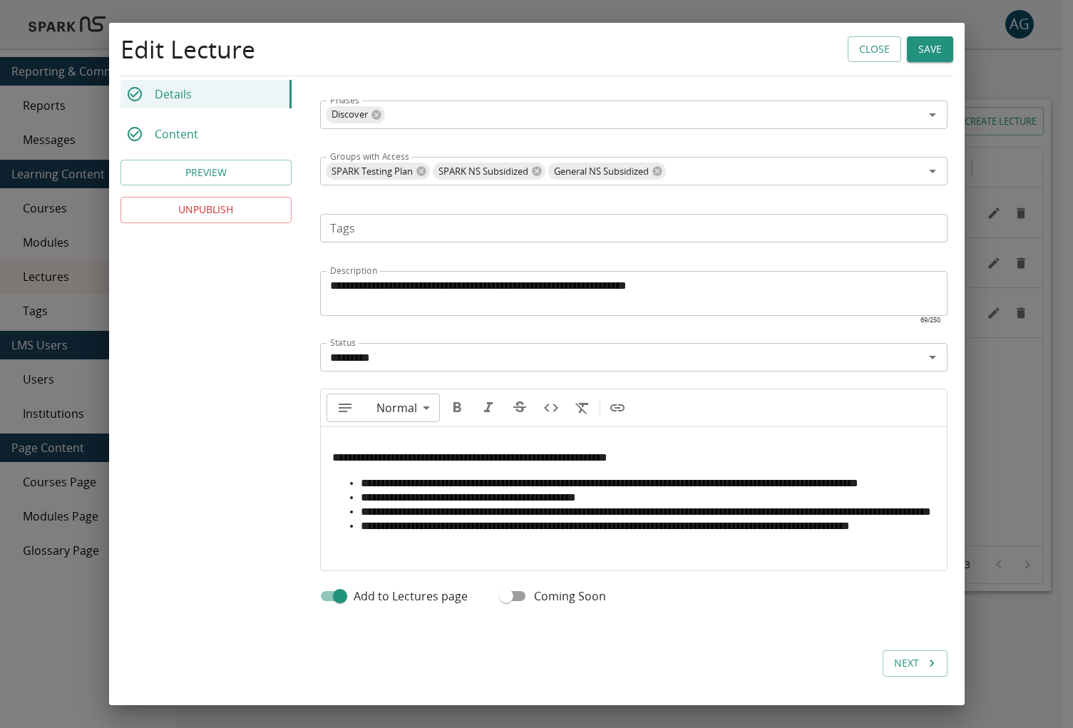
click at [445, 277] on textarea "**********" at bounding box center [629, 293] width 599 height 33
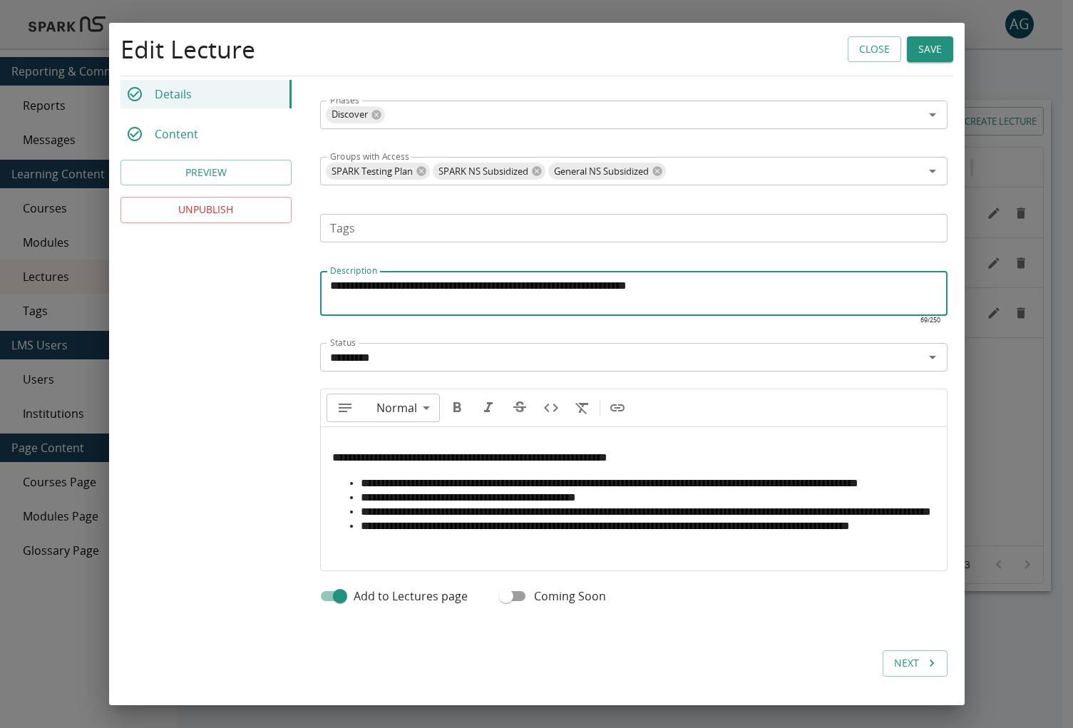
click at [445, 277] on textarea "**********" at bounding box center [629, 293] width 599 height 33
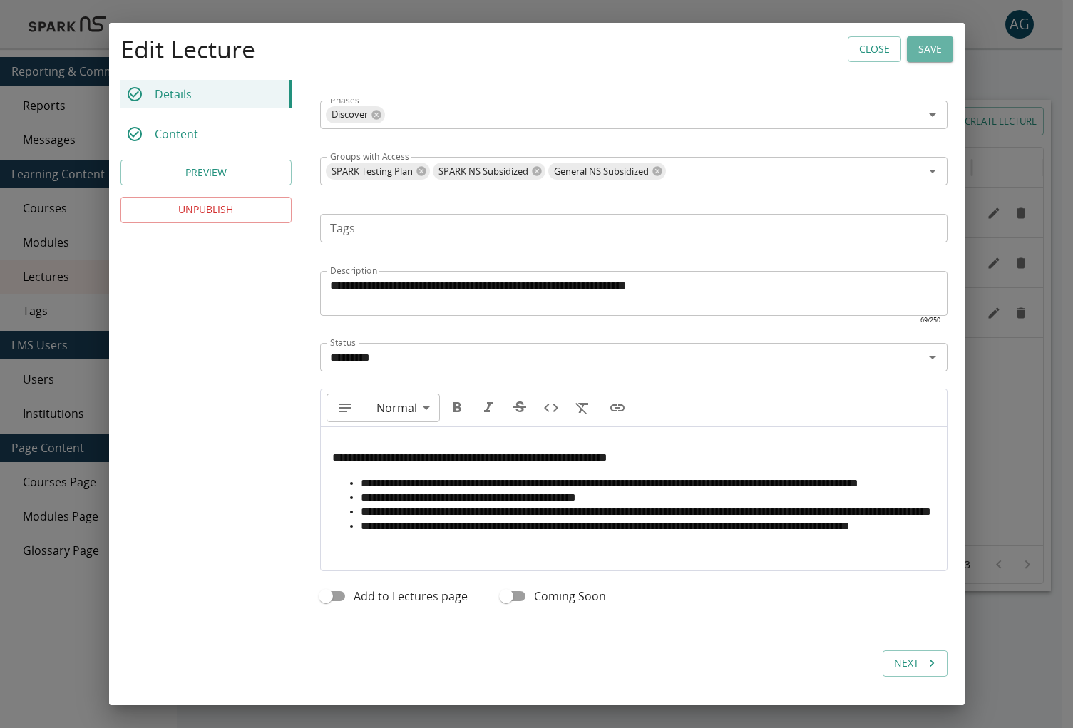
click at [916, 56] on button "Save" at bounding box center [929, 49] width 46 height 26
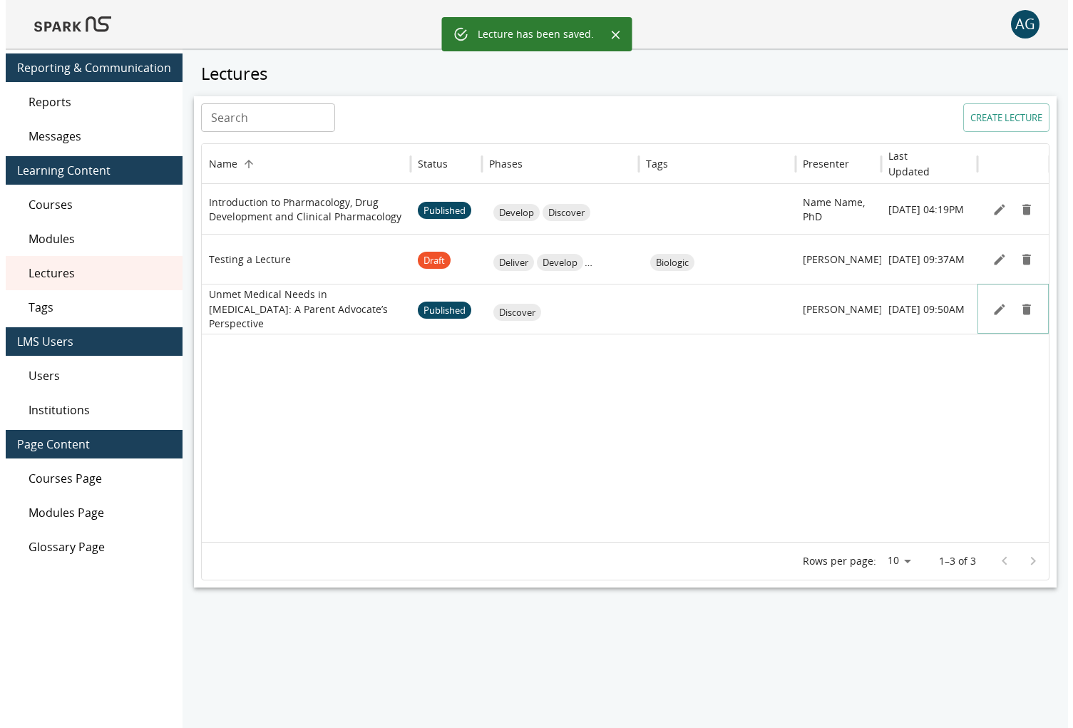
scroll to position [6, 0]
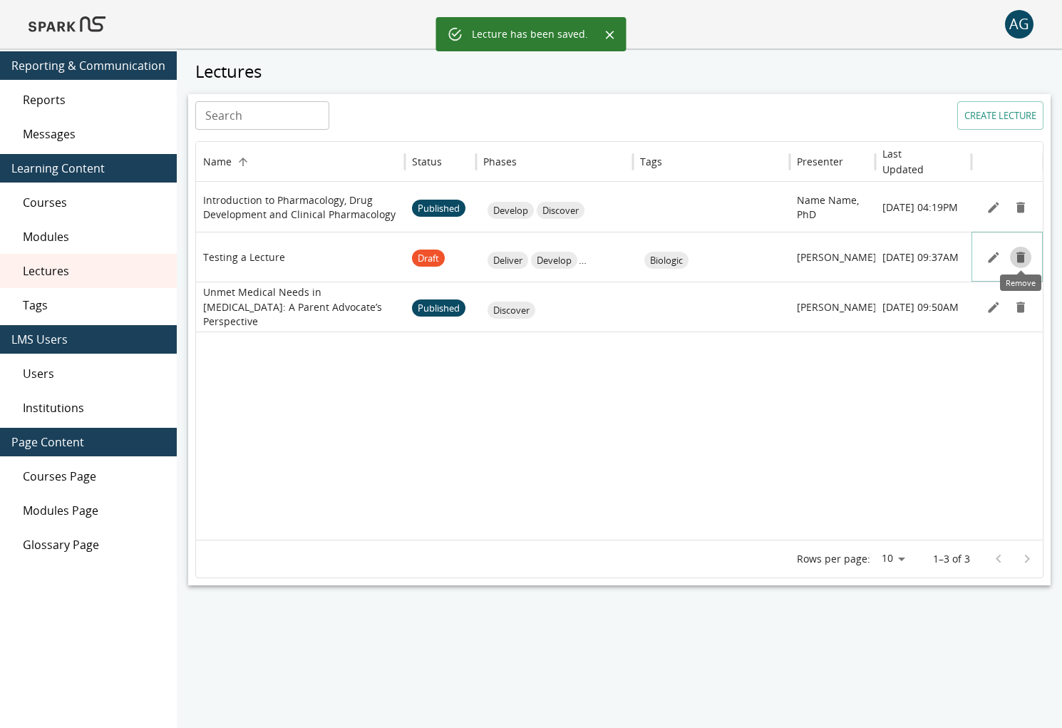
click at [1021, 260] on icon "Remove" at bounding box center [1020, 257] width 9 height 11
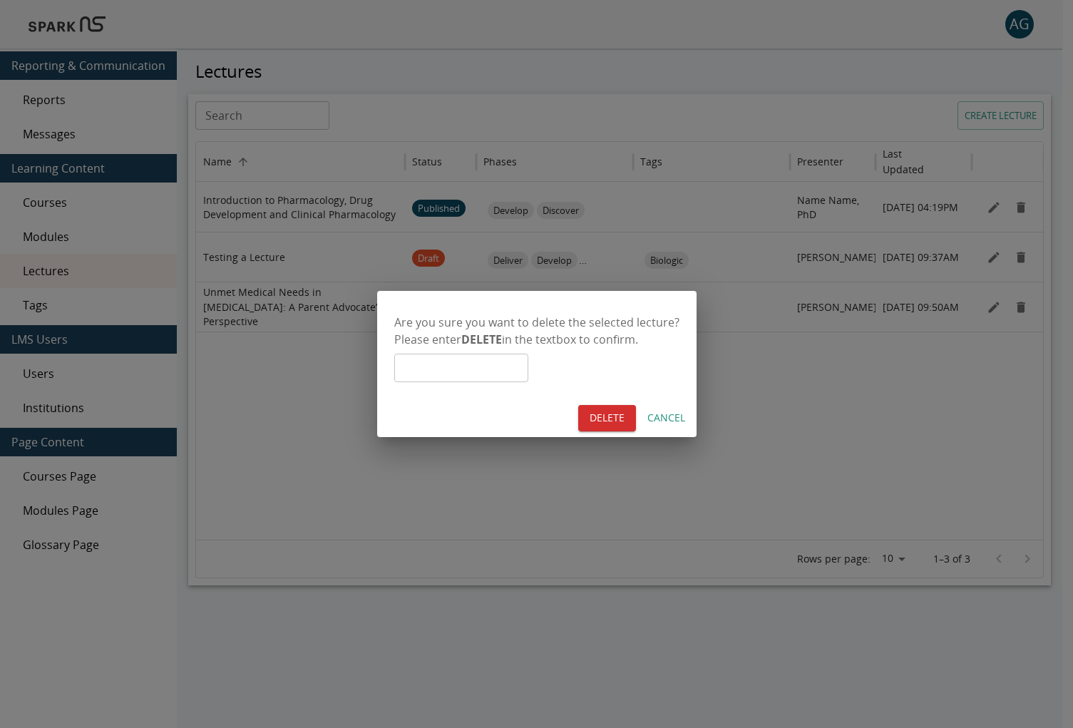
click at [453, 353] on input "text" at bounding box center [461, 367] width 134 height 29
type input "******"
click at [580, 410] on button "DELETE" at bounding box center [607, 418] width 58 height 26
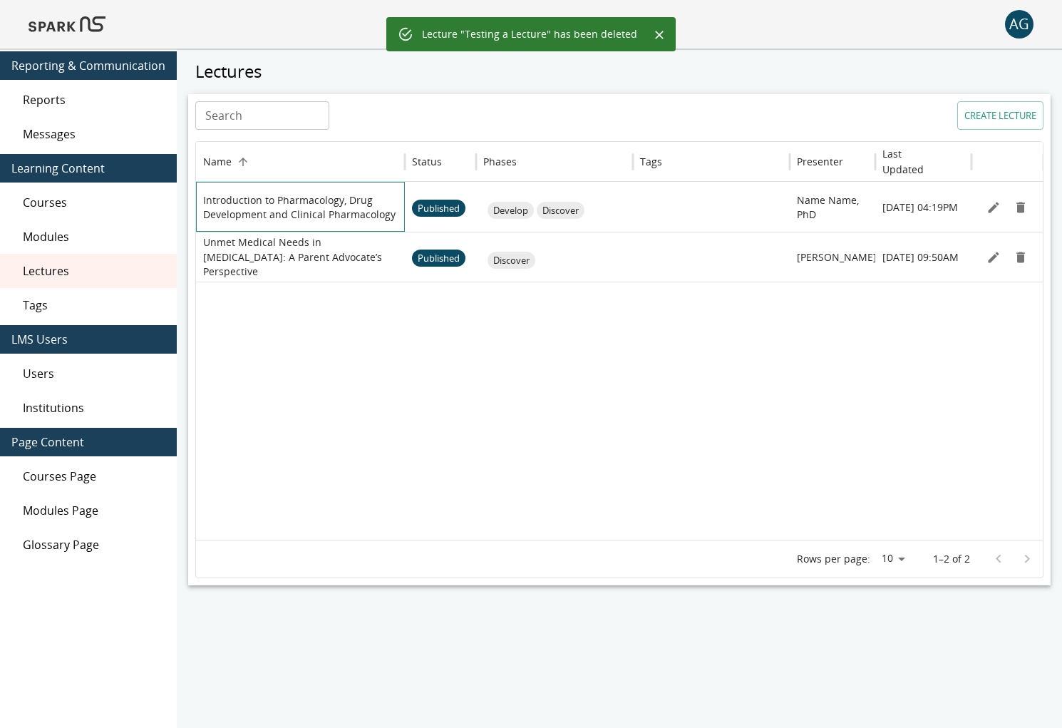
click at [296, 205] on p "Introduction to Pharmacology, Drug Development and Clinical Pharmacology" at bounding box center [300, 207] width 195 height 29
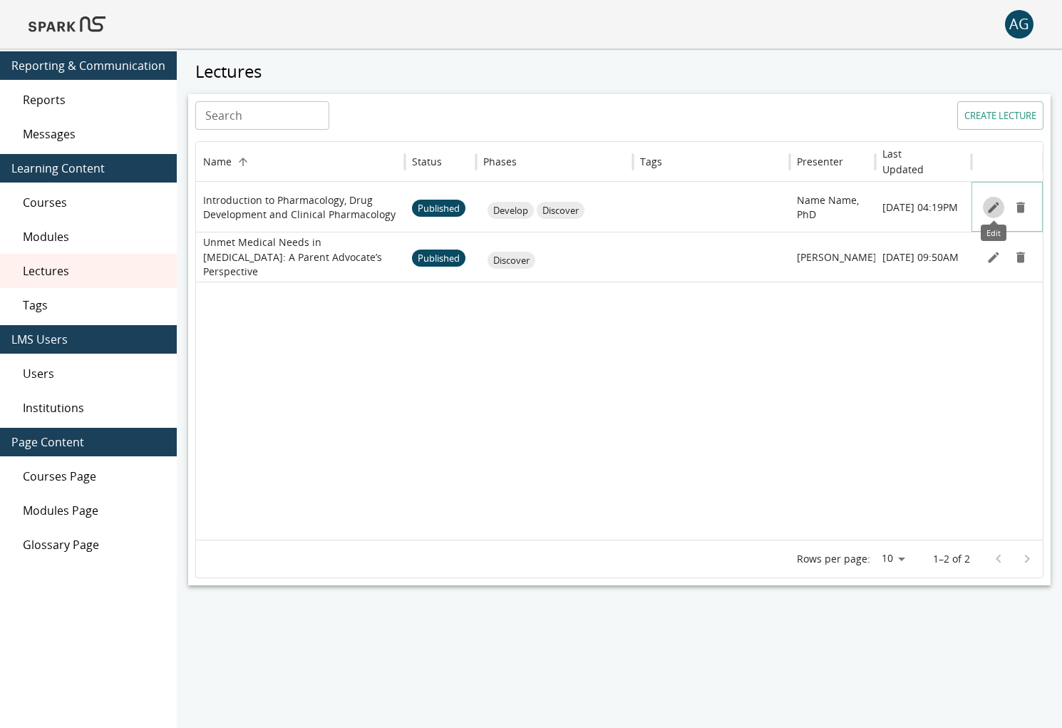
click at [996, 211] on icon "Edit" at bounding box center [993, 207] width 14 height 14
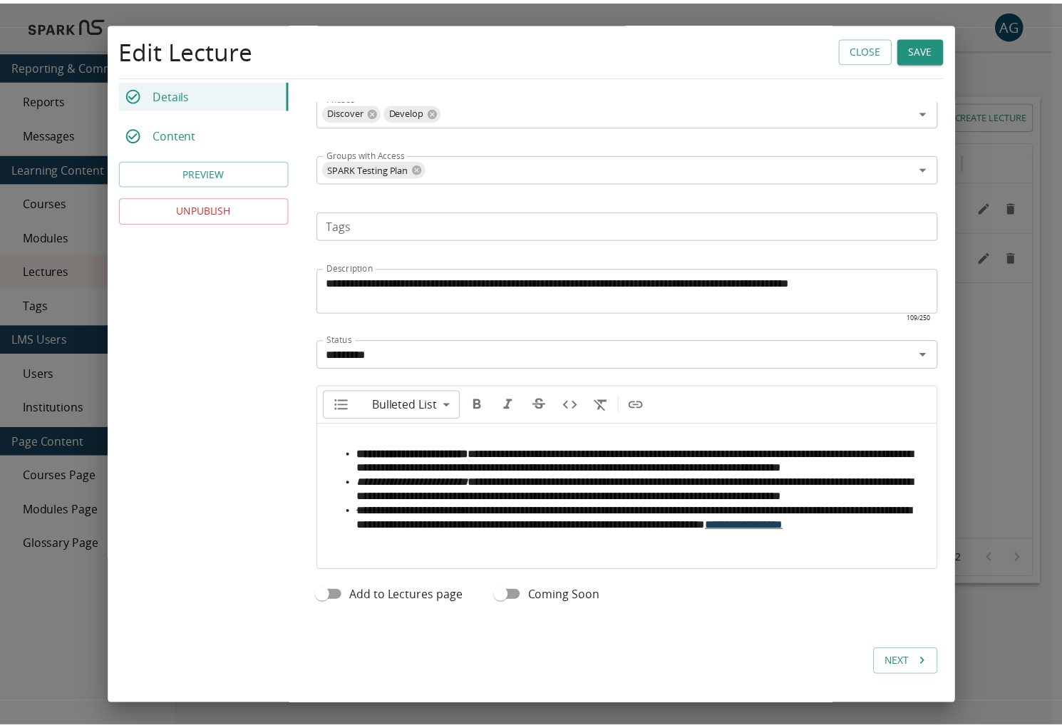
scroll to position [0, 0]
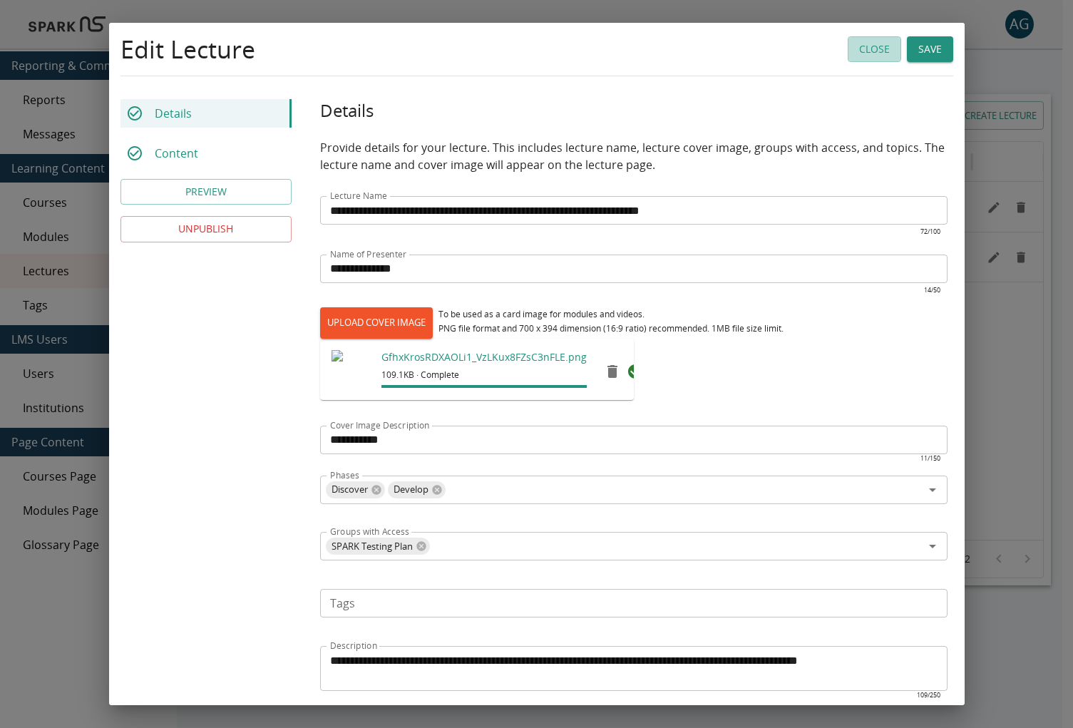
click at [860, 58] on button "Close" at bounding box center [873, 49] width 53 height 26
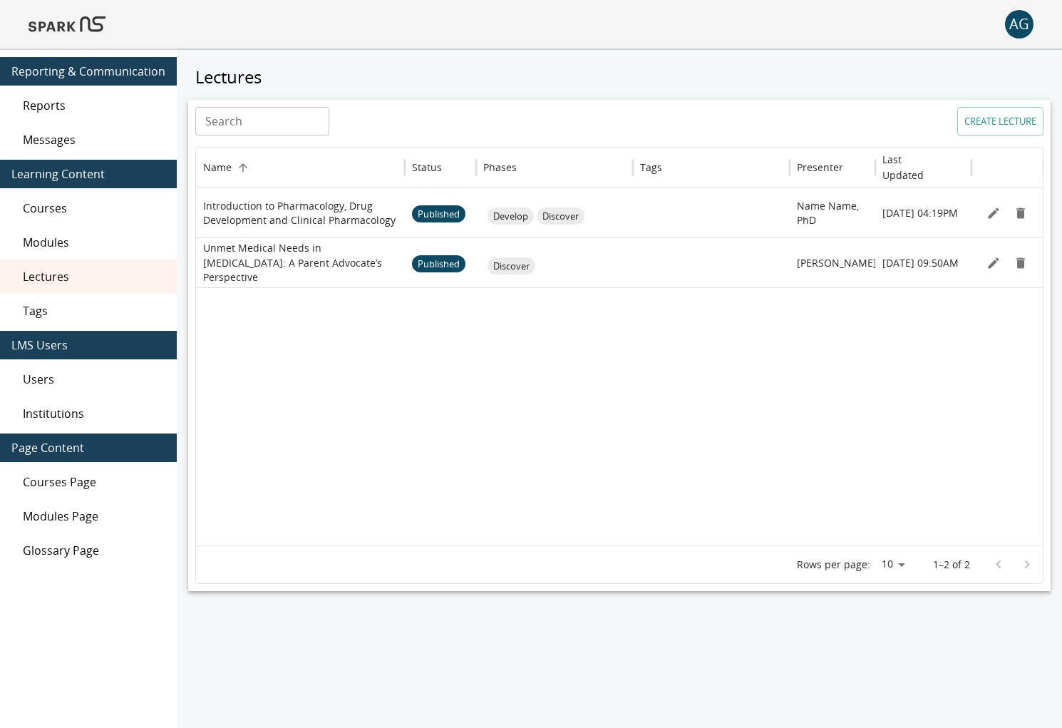
click at [53, 28] on img at bounding box center [67, 24] width 77 height 34
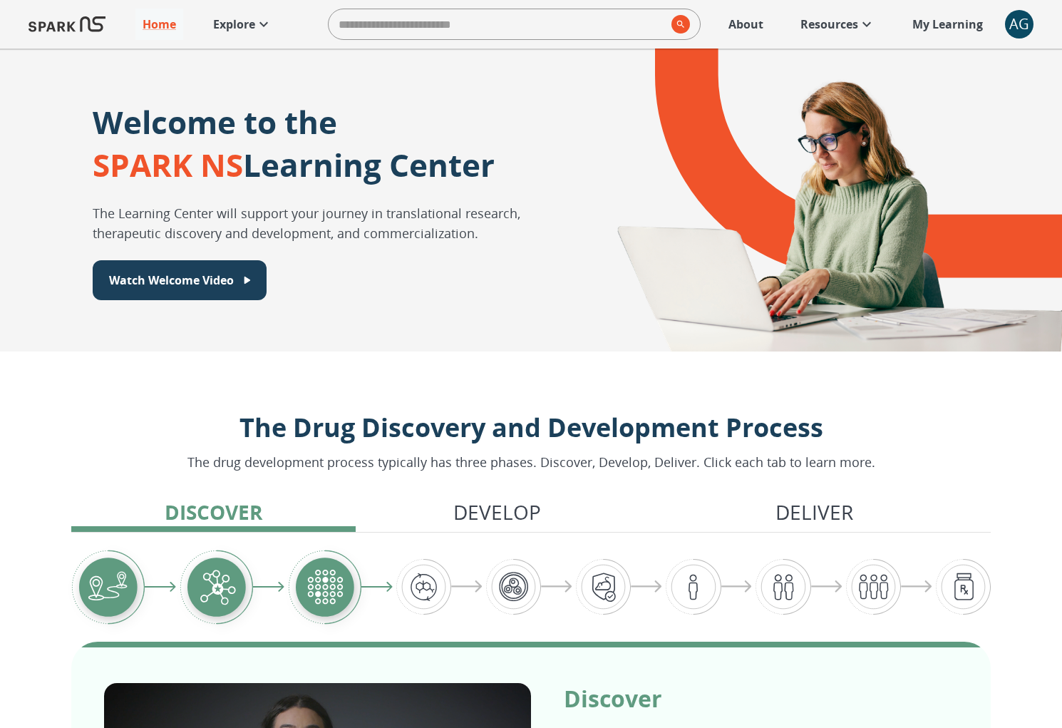
click at [255, 31] on icon at bounding box center [263, 24] width 17 height 17
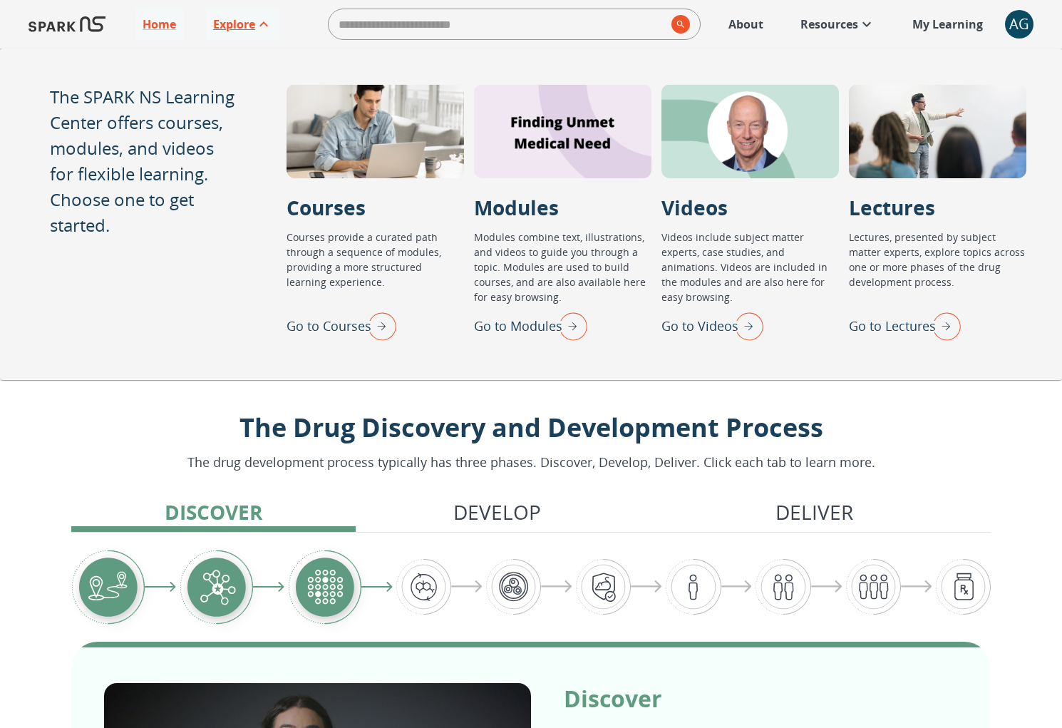
click at [934, 329] on img "Go to Lectures" at bounding box center [943, 325] width 36 height 37
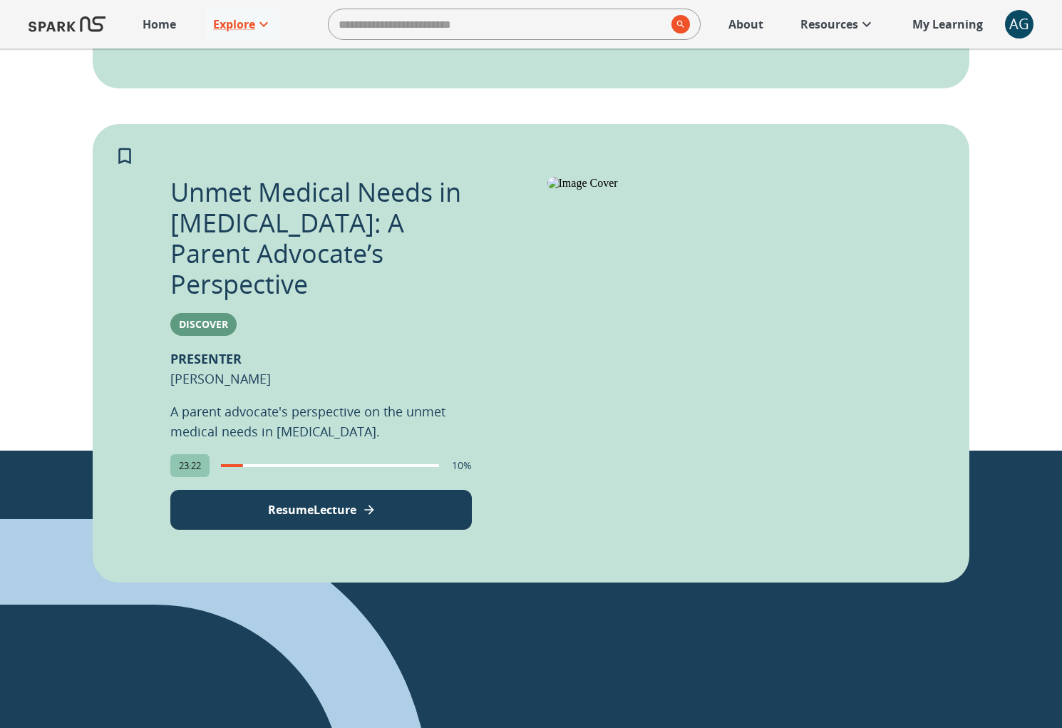
scroll to position [750, 0]
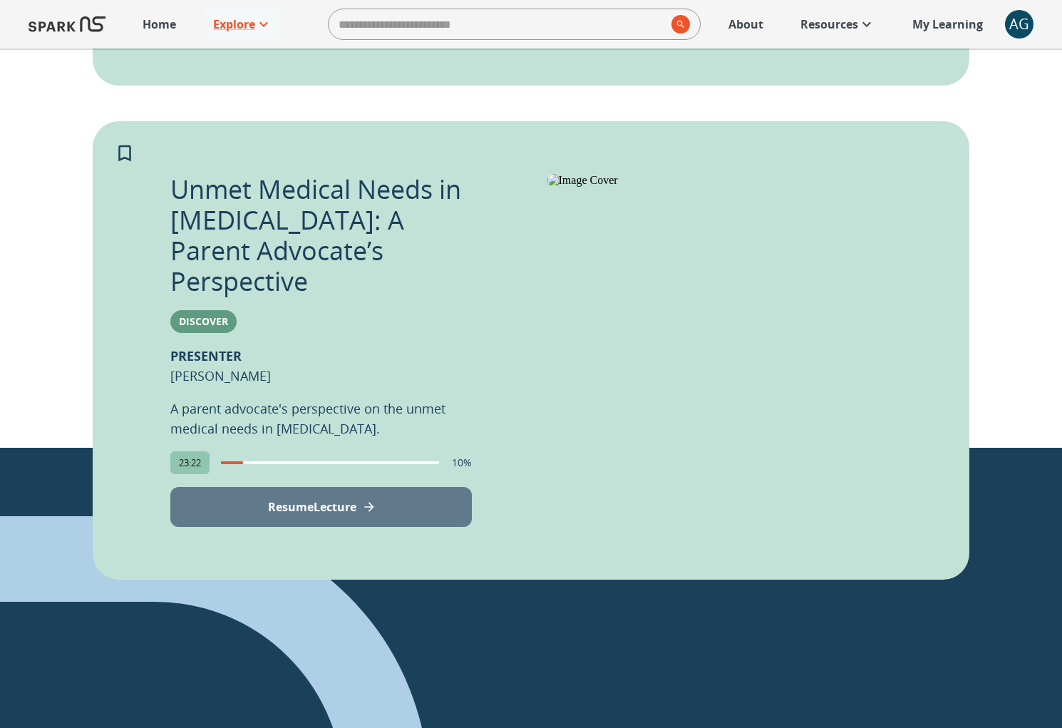
click at [327, 498] on p "Resume Lecture" at bounding box center [312, 506] width 88 height 17
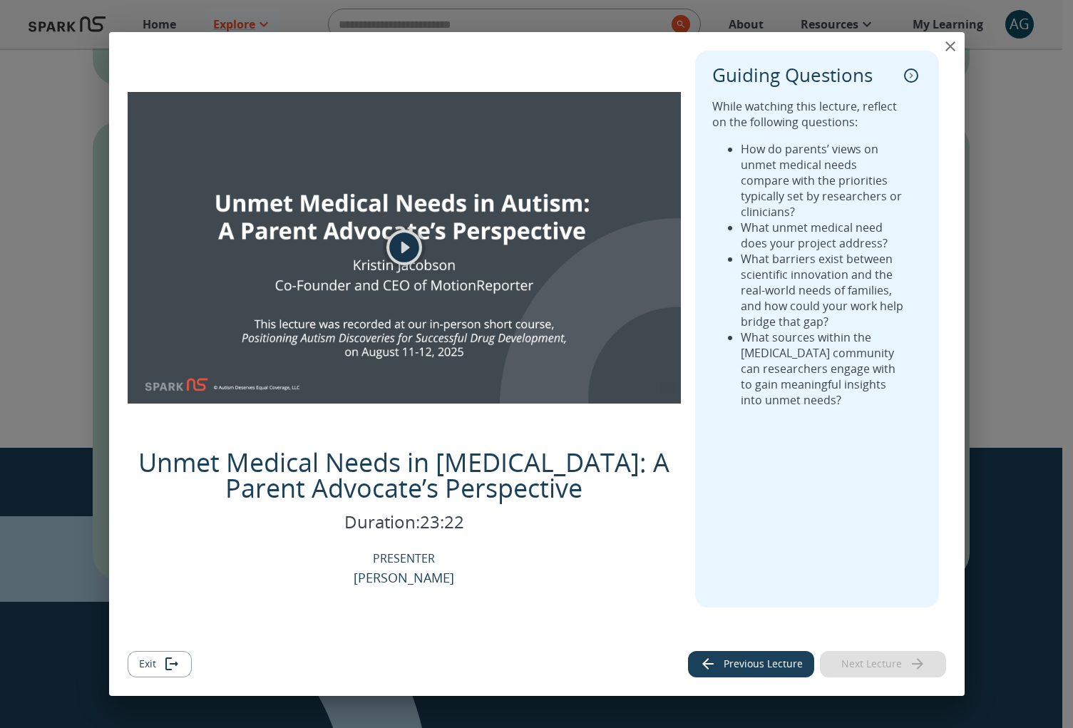
click at [400, 253] on icon "play" at bounding box center [404, 247] width 30 height 30
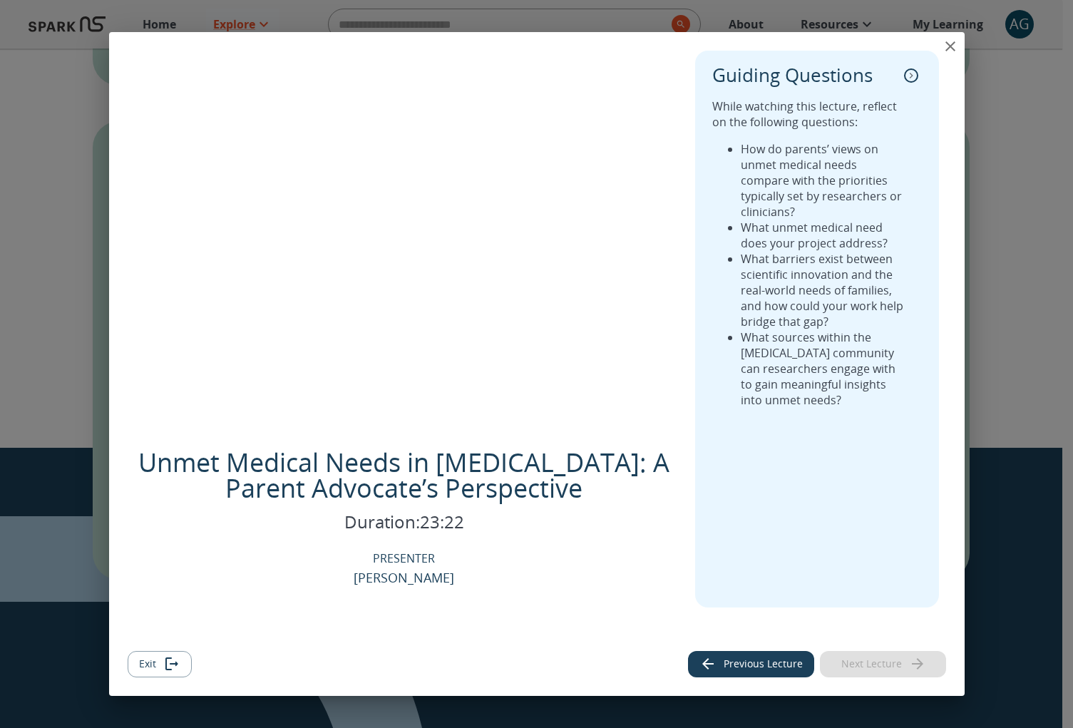
click at [233, 510] on div "Unmet Medical Needs in Autism: A Parent Advocate’s Perspective Duration: 23:22 …" at bounding box center [405, 529] width 554 height 158
click at [497, 544] on div "Unmet Medical Needs in Autism: A Parent Advocate’s Perspective Duration: 23:22 …" at bounding box center [405, 529] width 554 height 158
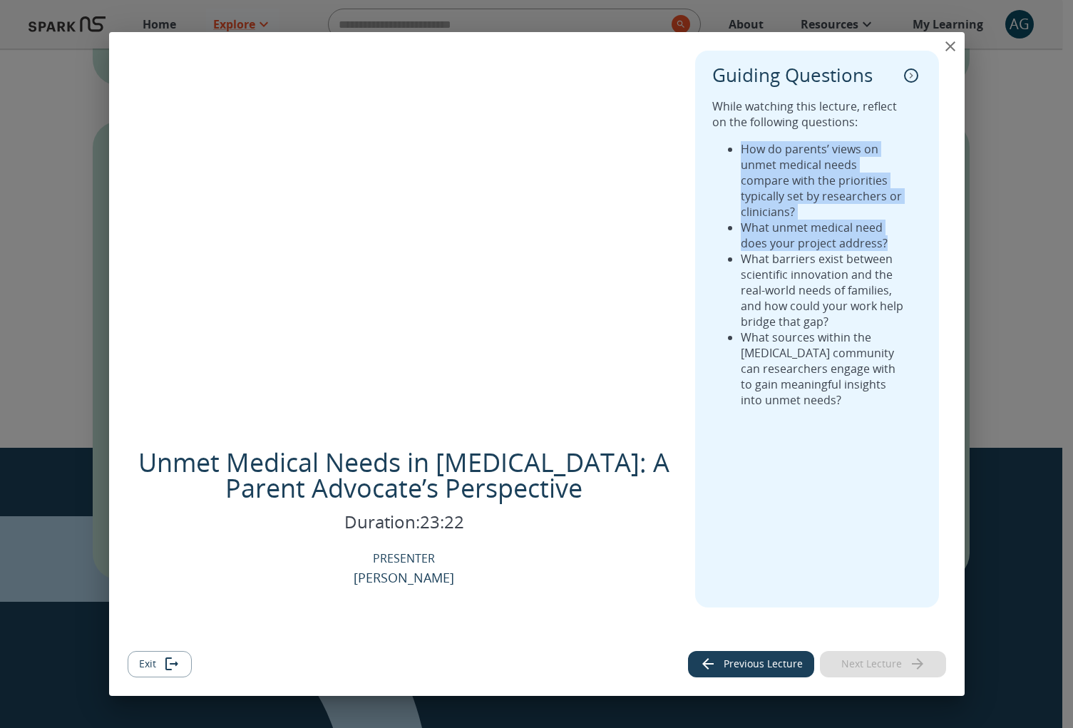
drag, startPoint x: 910, startPoint y: 138, endPoint x: 921, endPoint y: 239, distance: 101.8
click at [921, 239] on div "Guiding Questions While watching this lecture, reflect on the following questio…" at bounding box center [816, 346] width 243 height 591
click at [909, 82] on icon "collapse" at bounding box center [911, 75] width 14 height 14
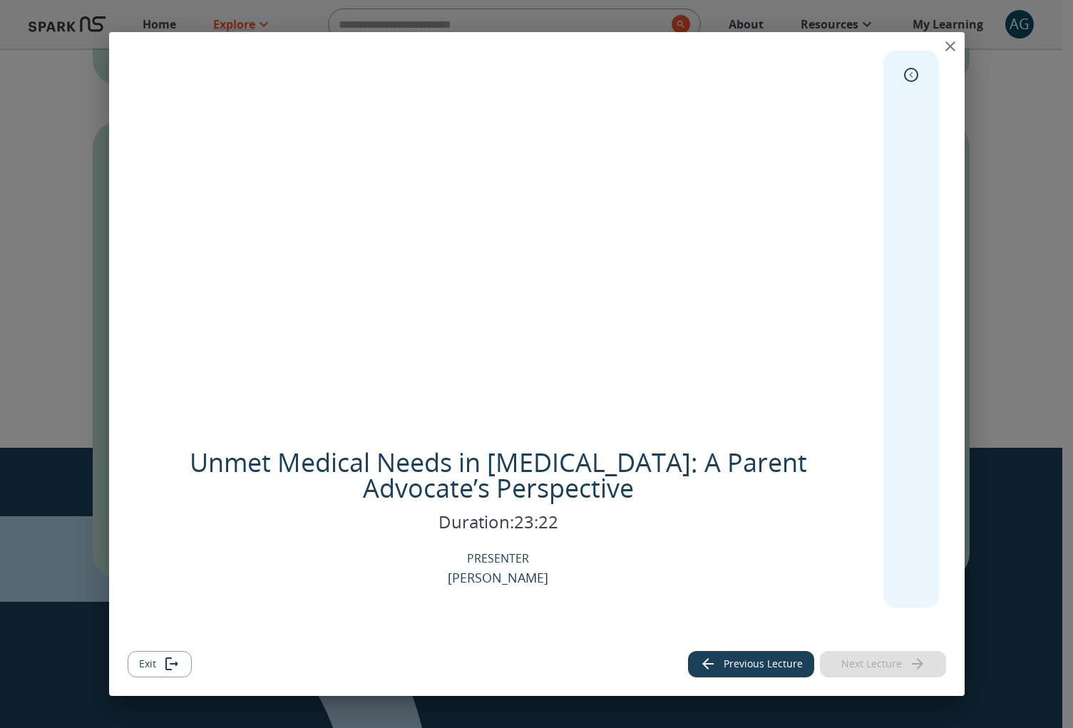
click at [909, 82] on button "expand" at bounding box center [910, 74] width 21 height 21
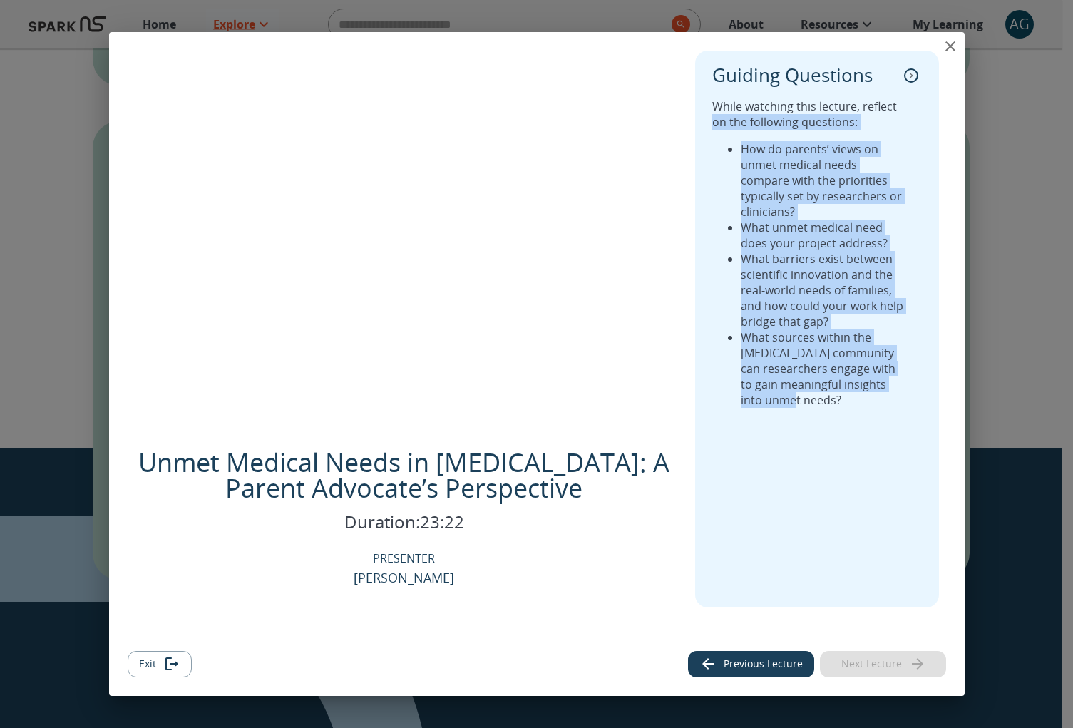
drag, startPoint x: 929, startPoint y: 438, endPoint x: 930, endPoint y: 101, distance: 336.4
click at [931, 103] on div "Guiding Questions While watching this lecture, reflect on the following questio…" at bounding box center [816, 346] width 243 height 591
click at [919, 433] on div "Guiding Questions While watching this lecture, reflect on the following questio…" at bounding box center [816, 346] width 243 height 591
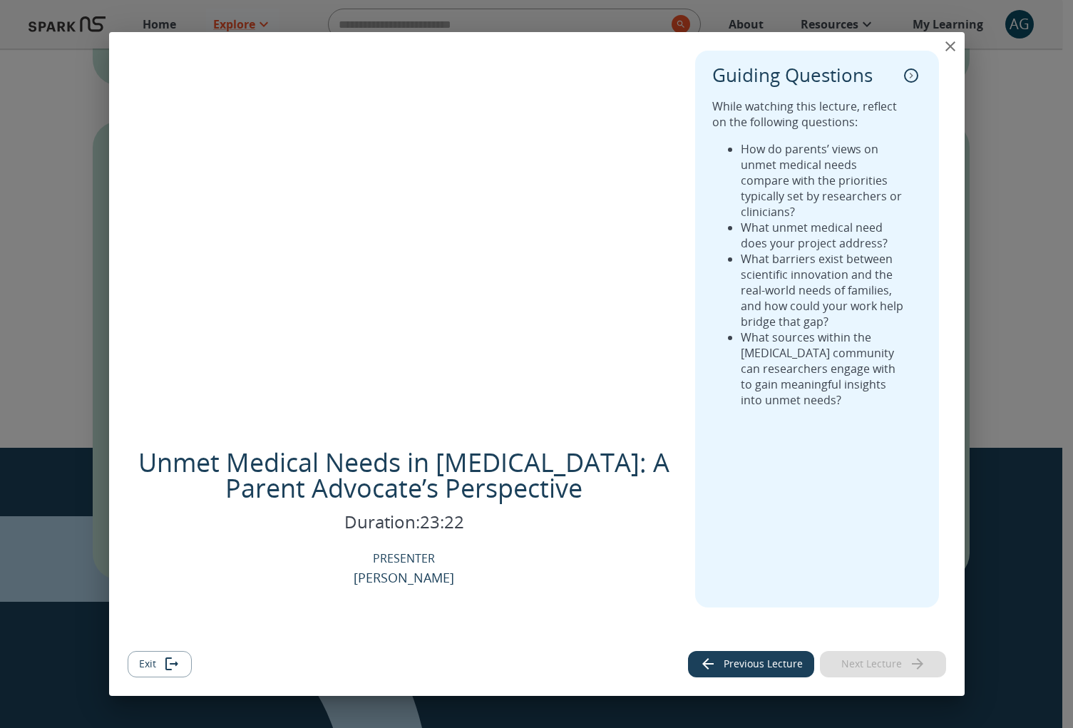
click at [914, 79] on icon "collapse" at bounding box center [911, 75] width 14 height 14
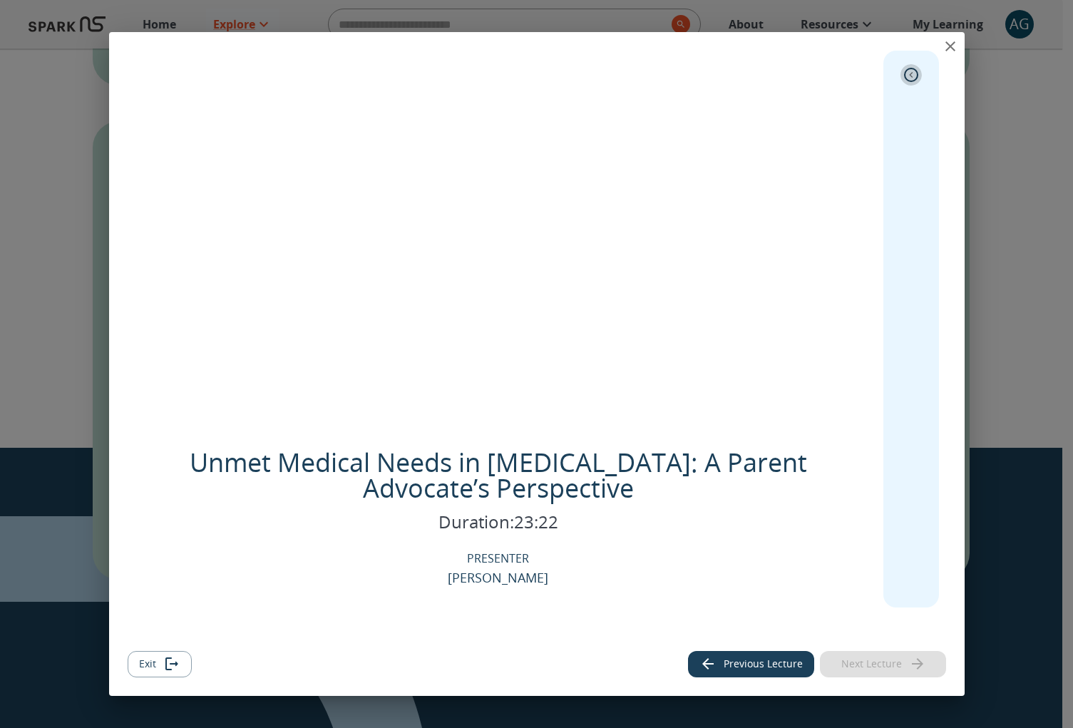
click at [913, 78] on icon "expand" at bounding box center [911, 75] width 14 height 14
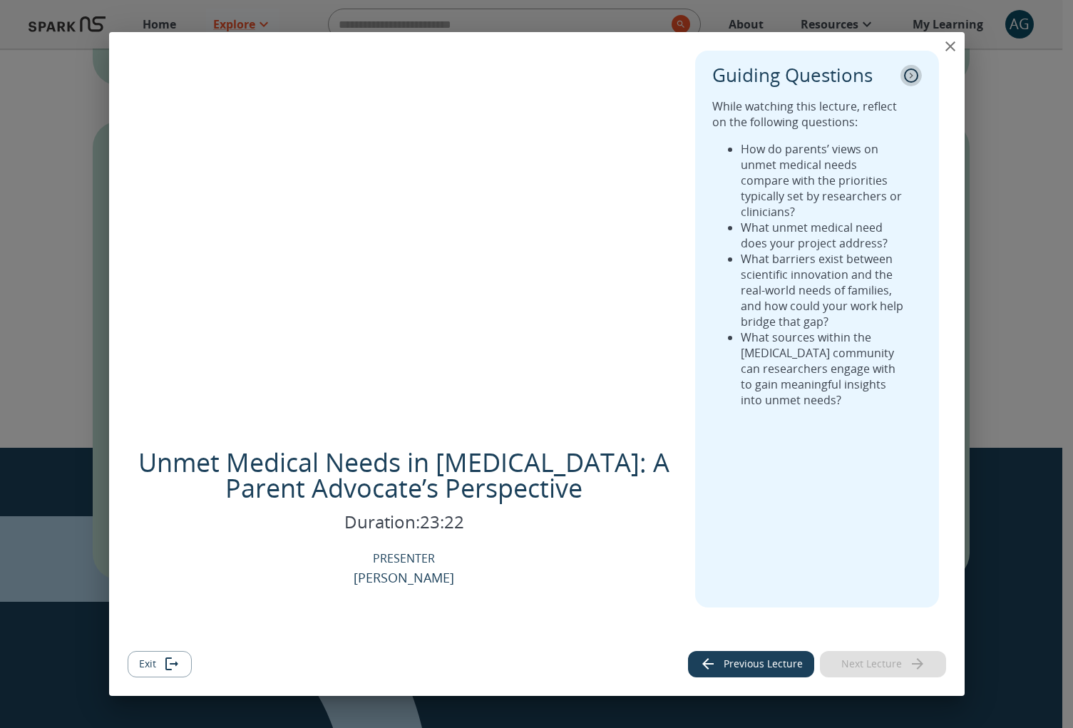
click at [913, 78] on icon "collapse" at bounding box center [911, 75] width 14 height 14
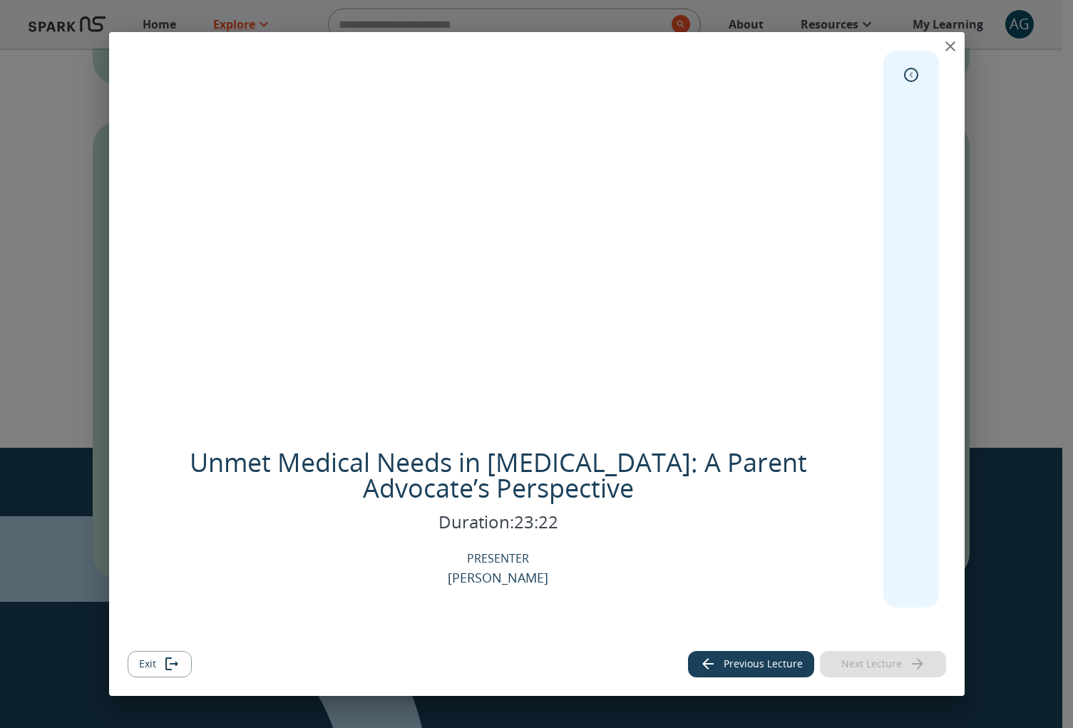
click at [579, 466] on p "Unmet Medical Needs in [MEDICAL_DATA]: A Parent Advocate’s Perspective" at bounding box center [498, 475] width 741 height 51
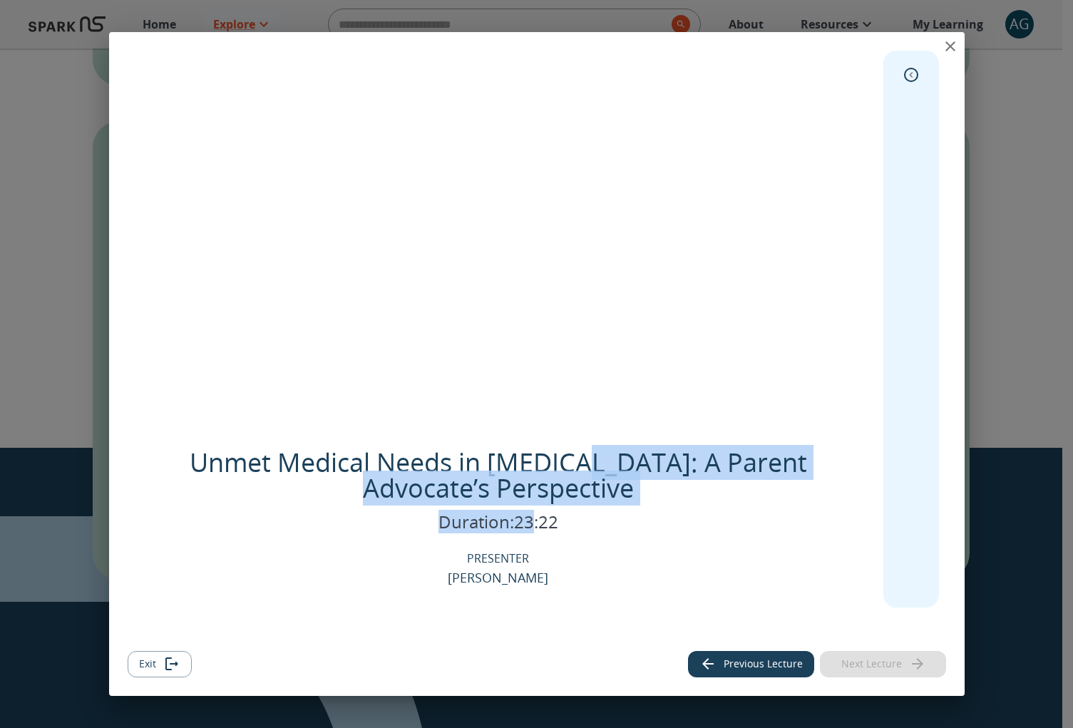
drag, startPoint x: 572, startPoint y: 458, endPoint x: 434, endPoint y: 490, distance: 141.9
click at [520, 524] on div "Unmet Medical Needs in Autism: A Parent Advocate’s Perspective Duration: 23:22 …" at bounding box center [498, 529] width 741 height 158
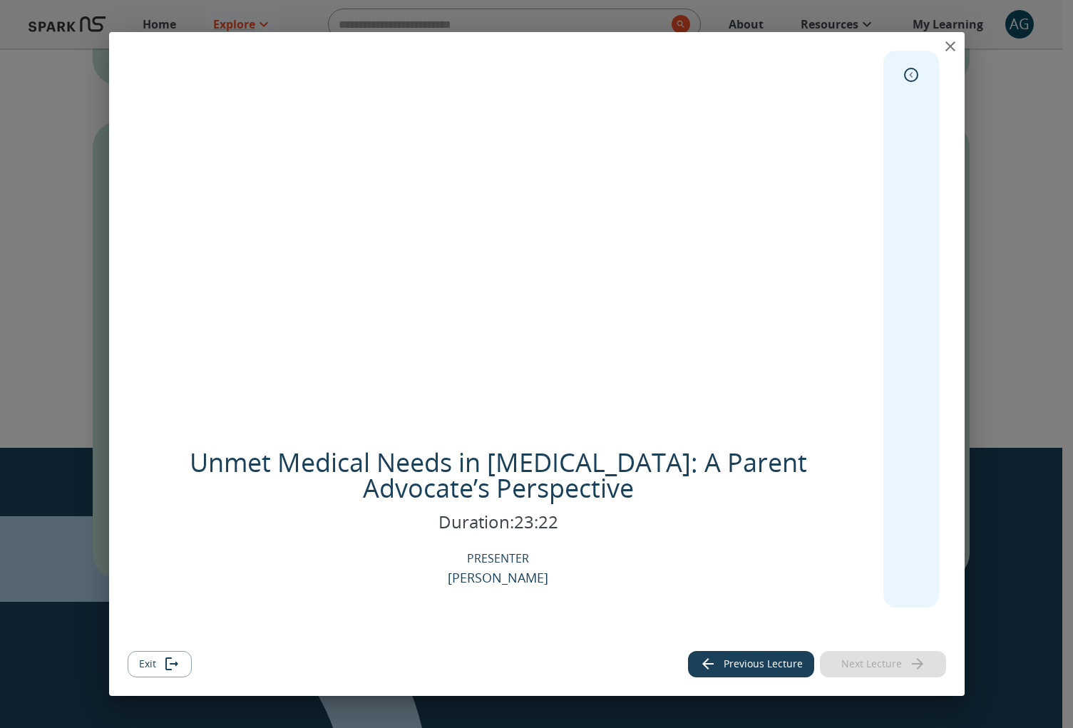
click at [167, 470] on p "Unmet Medical Needs in [MEDICAL_DATA]: A Parent Advocate’s Perspective" at bounding box center [498, 475] width 741 height 51
click at [951, 46] on icon "close" at bounding box center [950, 46] width 10 height 10
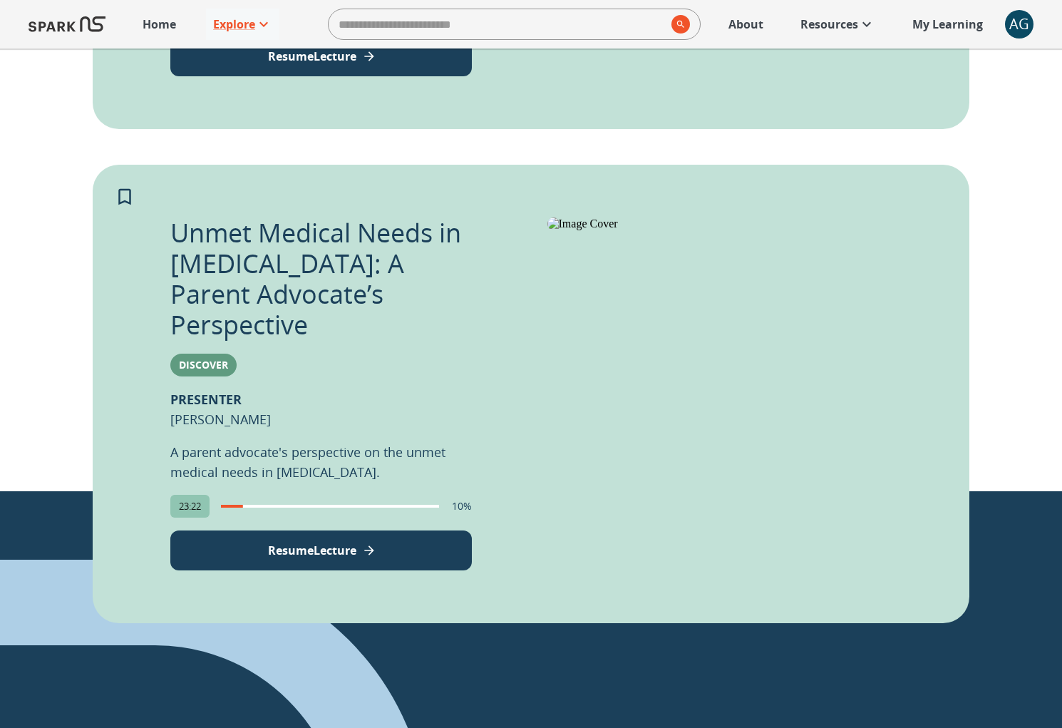
scroll to position [0, 0]
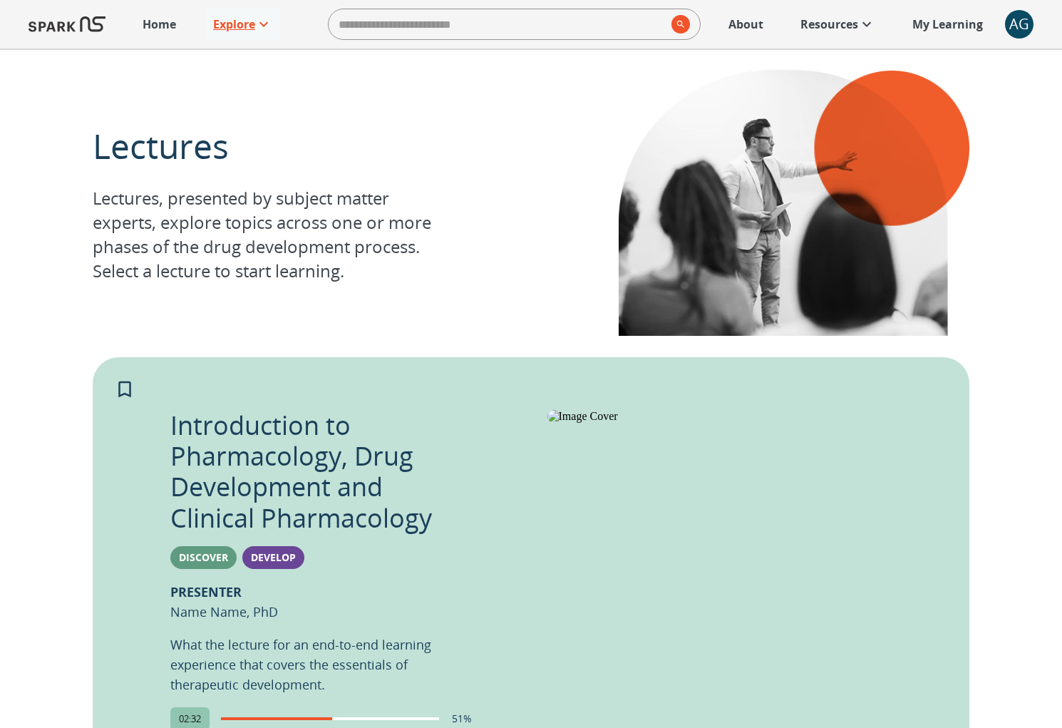
click at [265, 31] on icon at bounding box center [263, 24] width 17 height 17
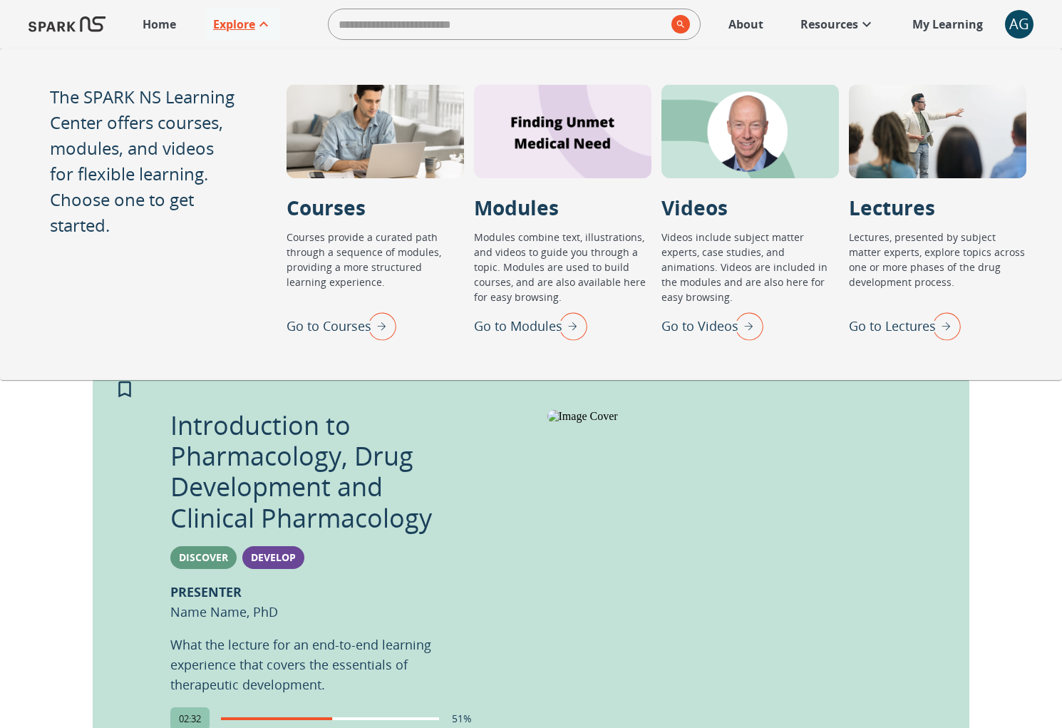
click at [943, 325] on img "Go to Lectures" at bounding box center [943, 325] width 36 height 37
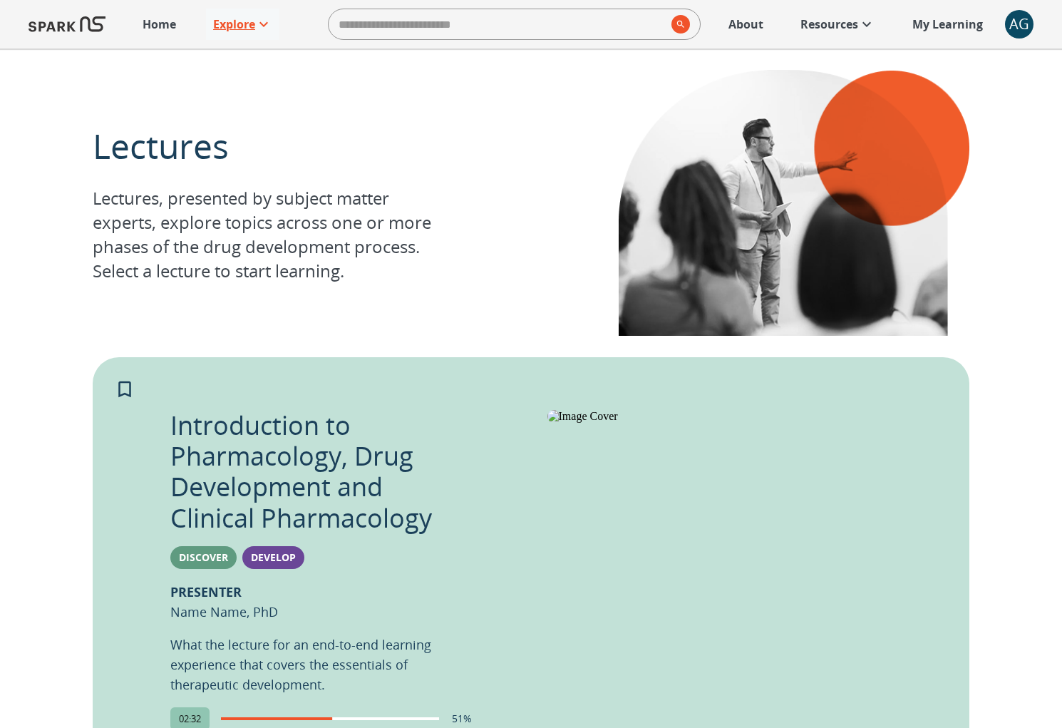
click at [1018, 31] on div "AG" at bounding box center [1019, 24] width 29 height 29
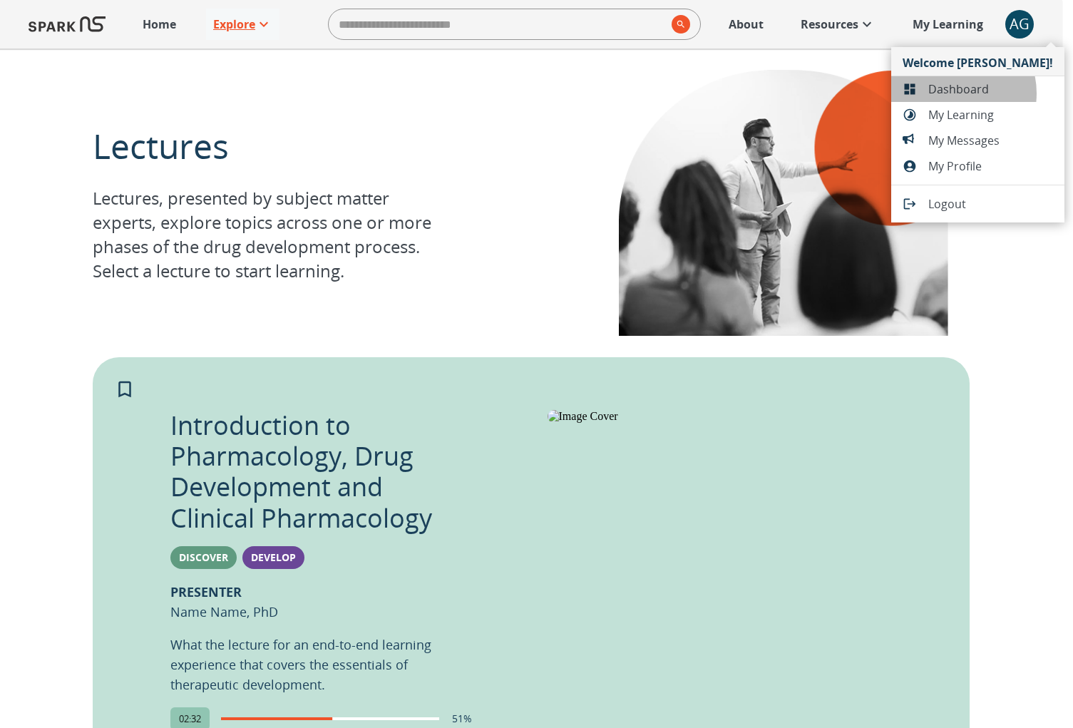
click at [951, 93] on span "Dashboard" at bounding box center [990, 89] width 125 height 17
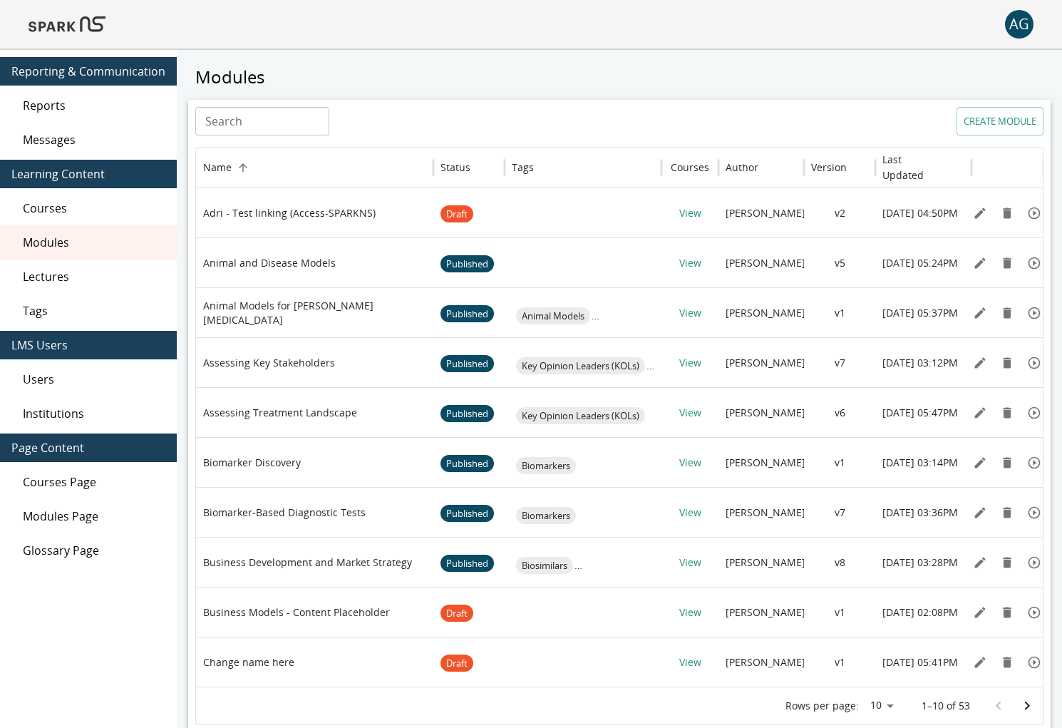
click at [1006, 36] on span "AG 0" at bounding box center [1019, 24] width 29 height 29
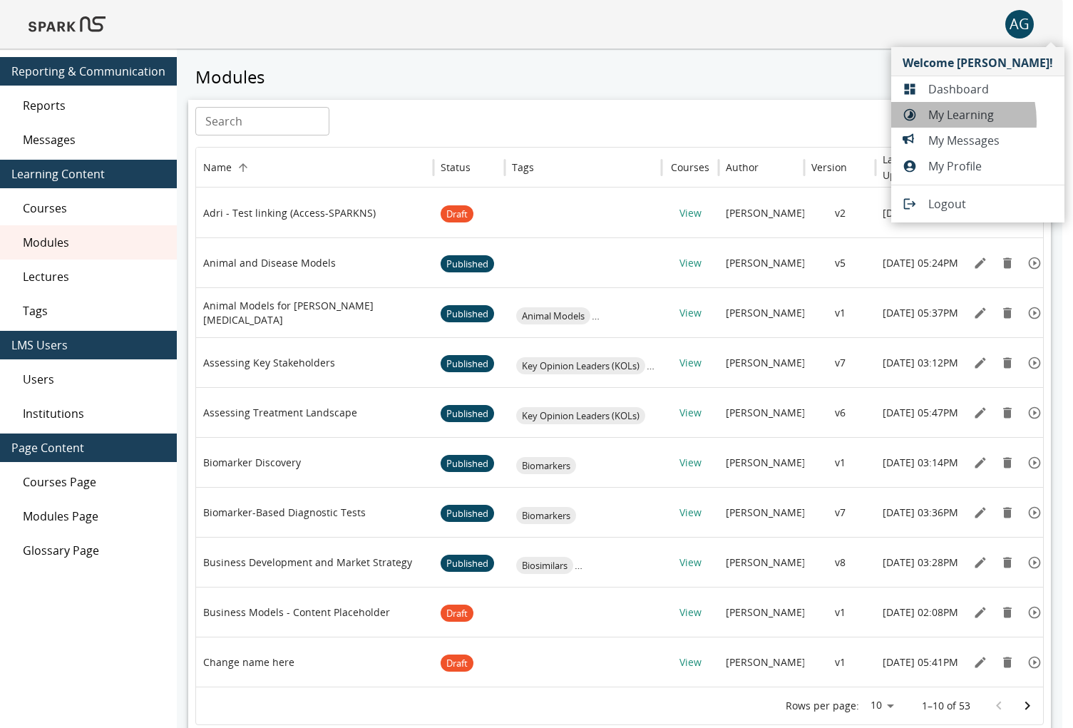
click at [934, 121] on span "My Learning" at bounding box center [990, 114] width 125 height 17
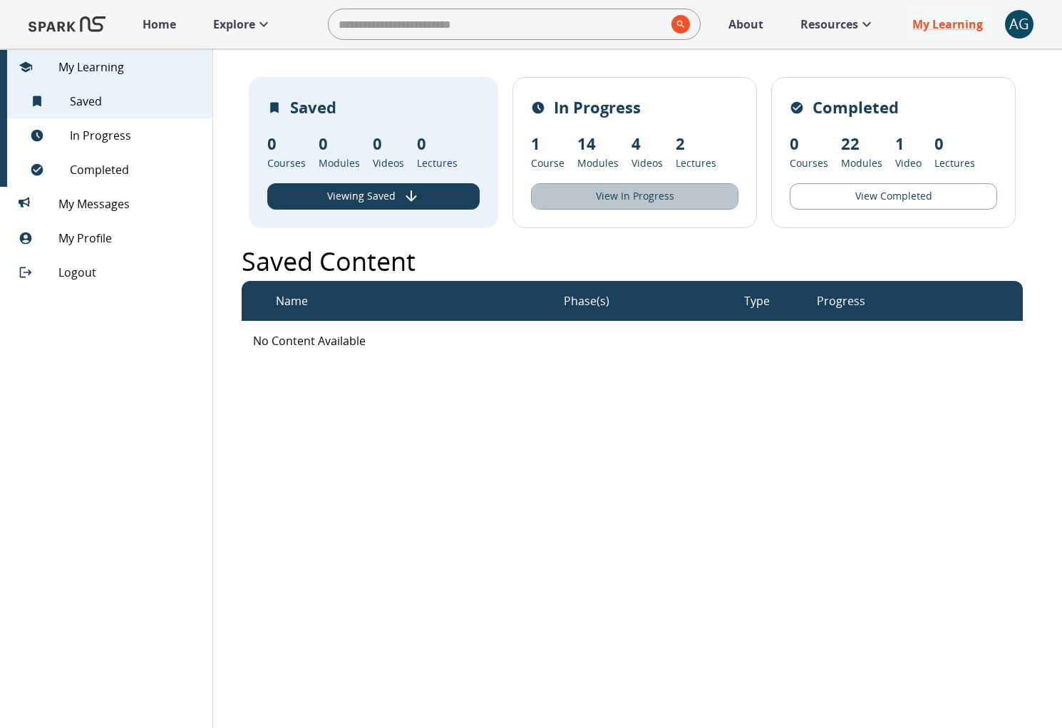
click at [687, 190] on button "View In Progress" at bounding box center [634, 196] width 207 height 26
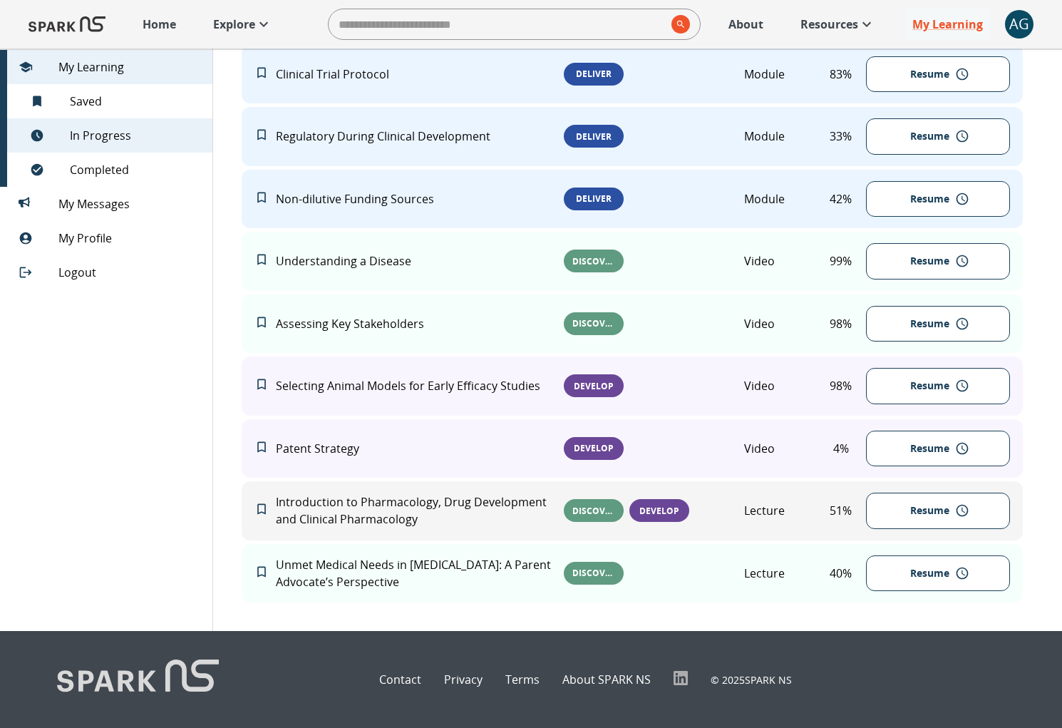
scroll to position [1038, 0]
drag, startPoint x: 845, startPoint y: 581, endPoint x: 837, endPoint y: 579, distance: 8.7
click at [837, 579] on div "Unmet Medical Needs in Autism: A Parent Advocate’s Perspective Discover Lecture…" at bounding box center [632, 573] width 781 height 59
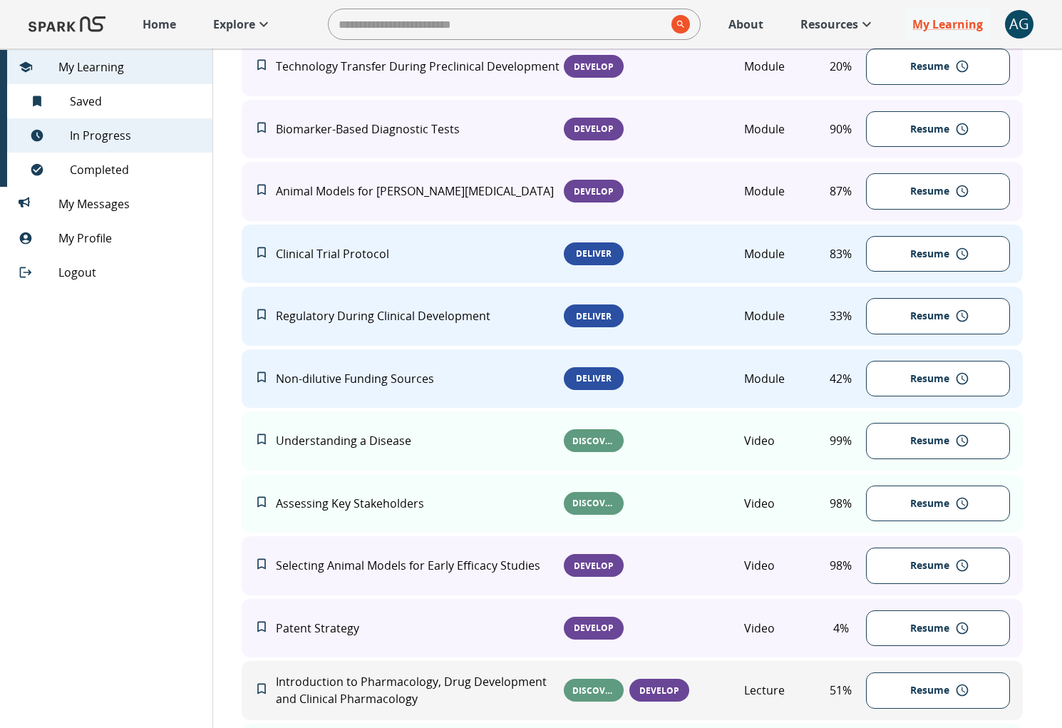
scroll to position [0, 0]
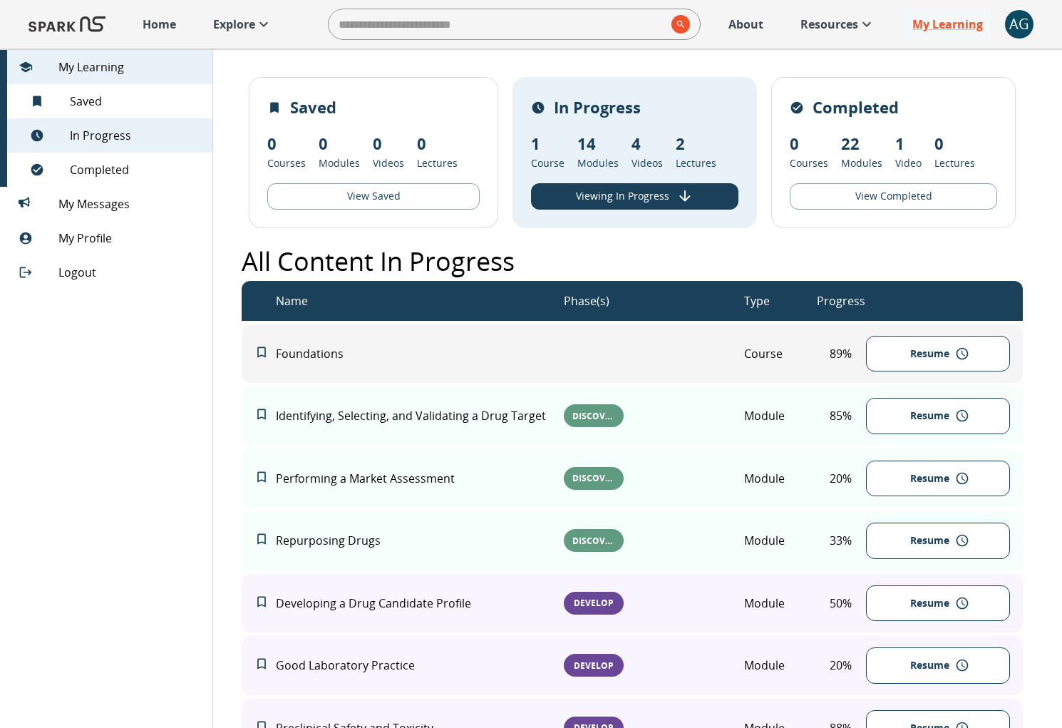
click at [263, 26] on icon at bounding box center [263, 24] width 17 height 17
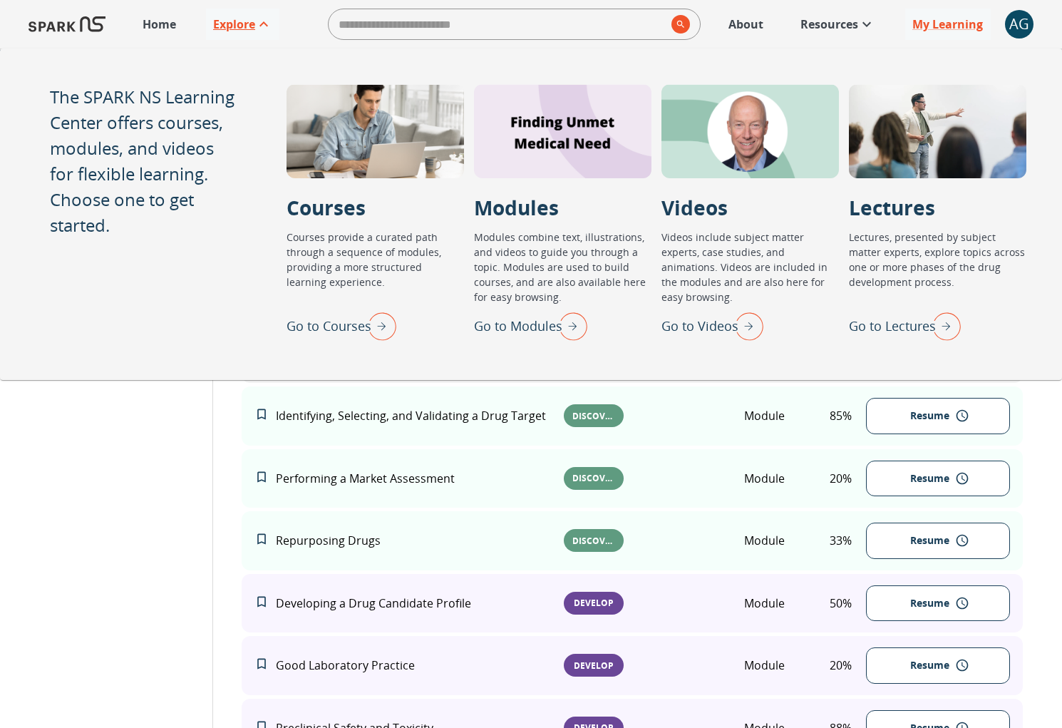
click at [936, 313] on img "Go to Lectures" at bounding box center [943, 325] width 36 height 37
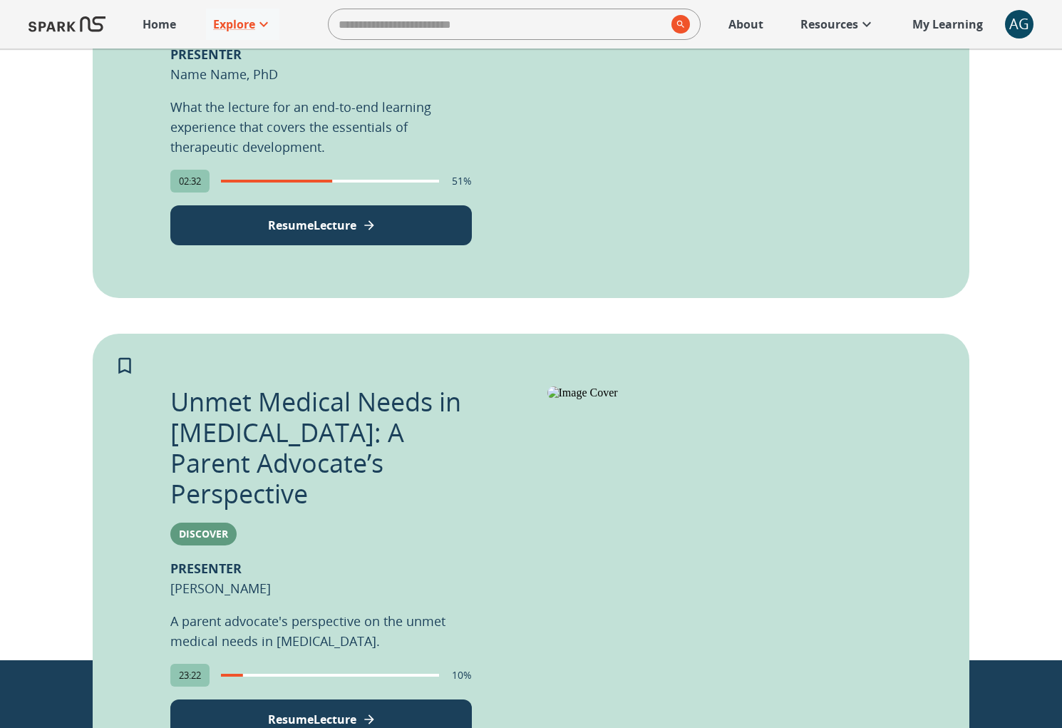
scroll to position [539, 0]
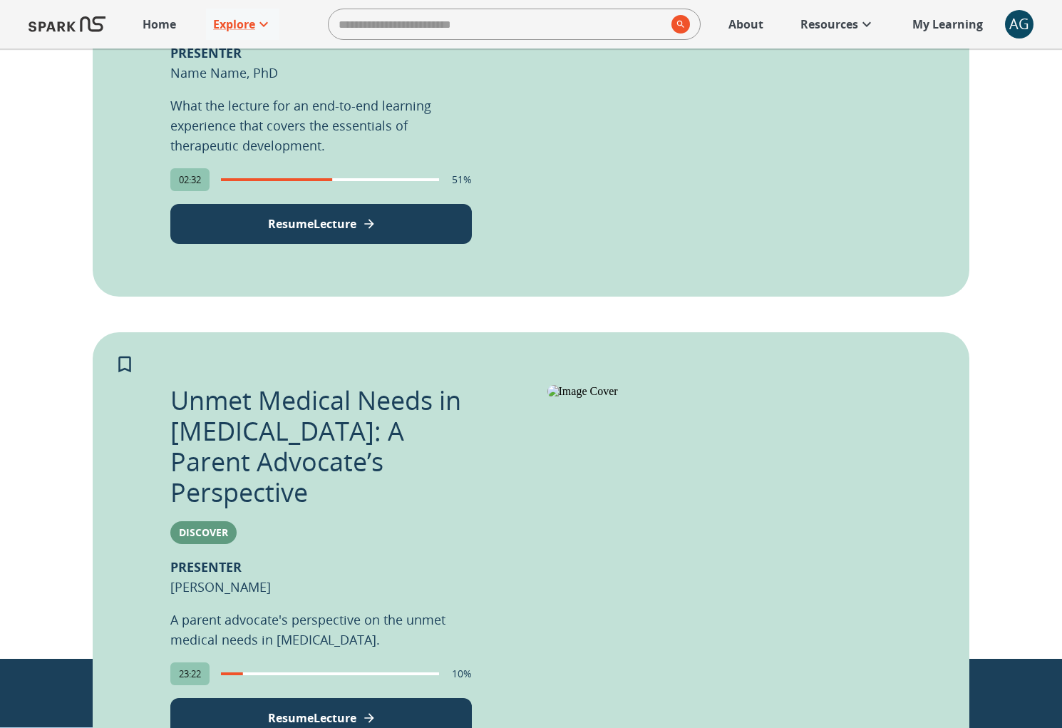
click at [948, 24] on p "My Learning" at bounding box center [947, 24] width 71 height 17
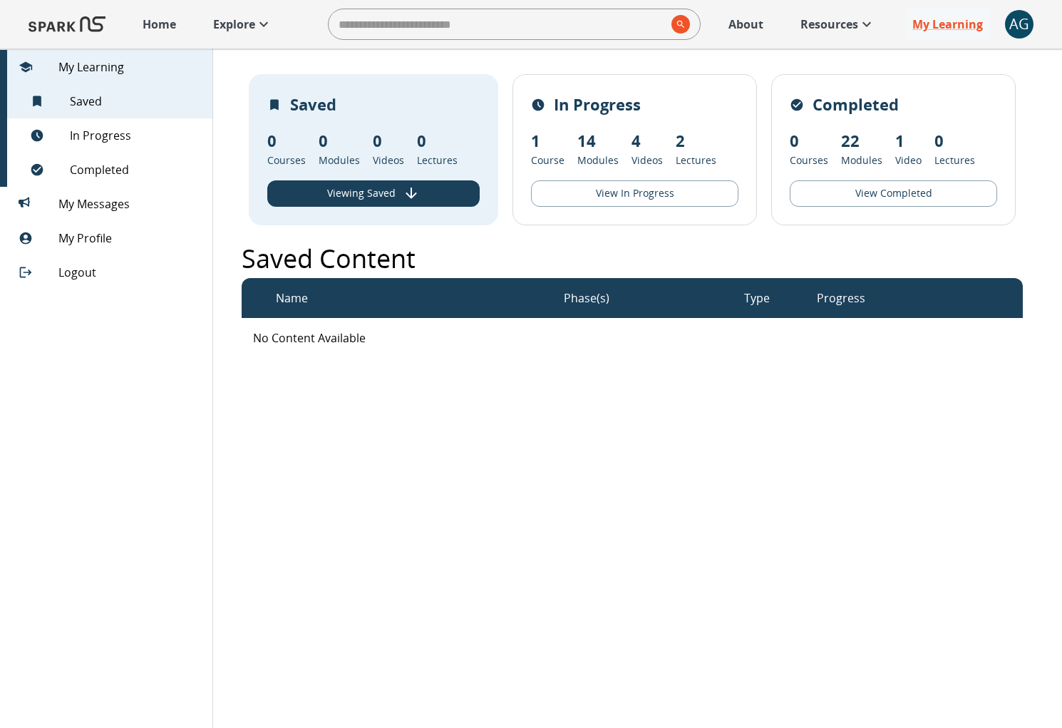
scroll to position [6, 0]
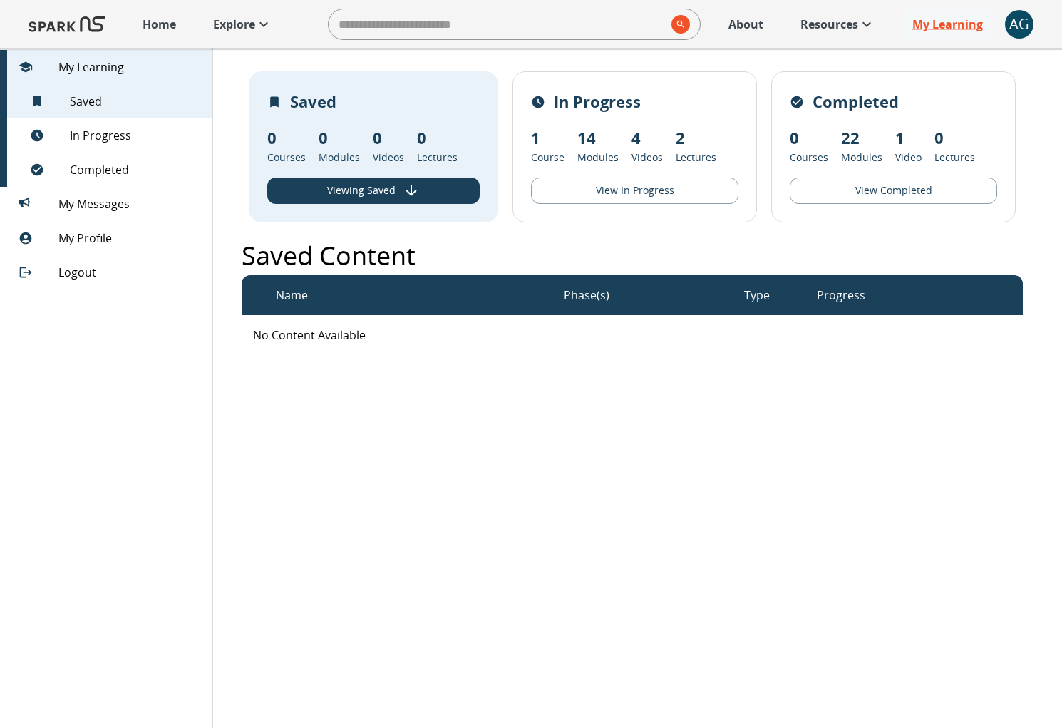
click at [117, 130] on span "In Progress" at bounding box center [135, 135] width 131 height 17
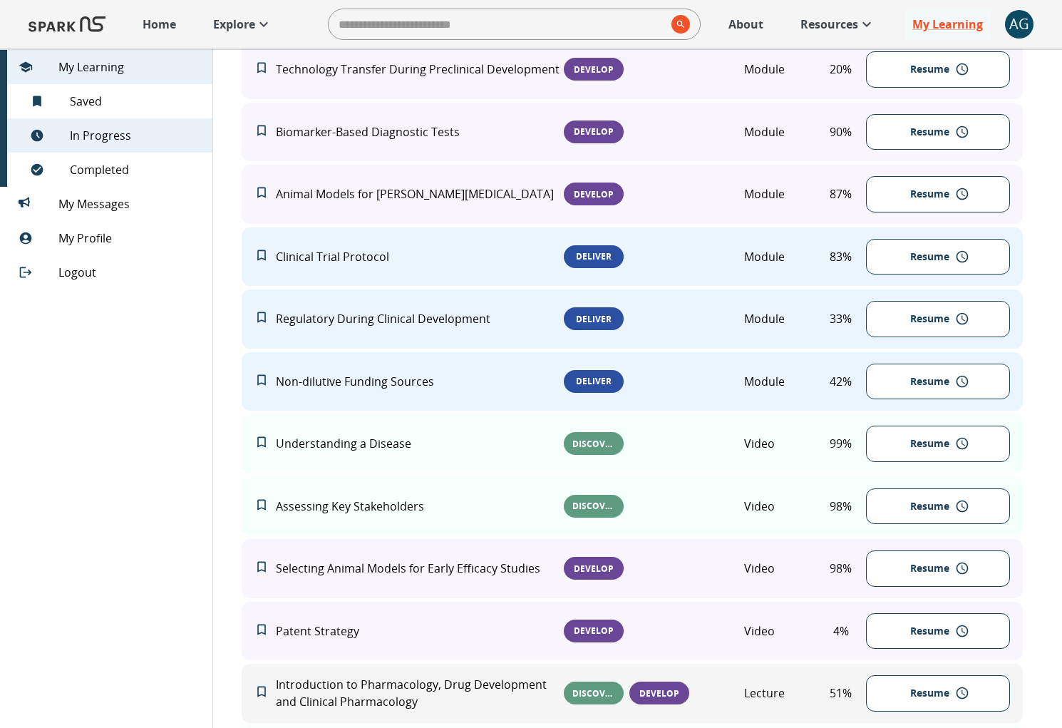
scroll to position [994, 0]
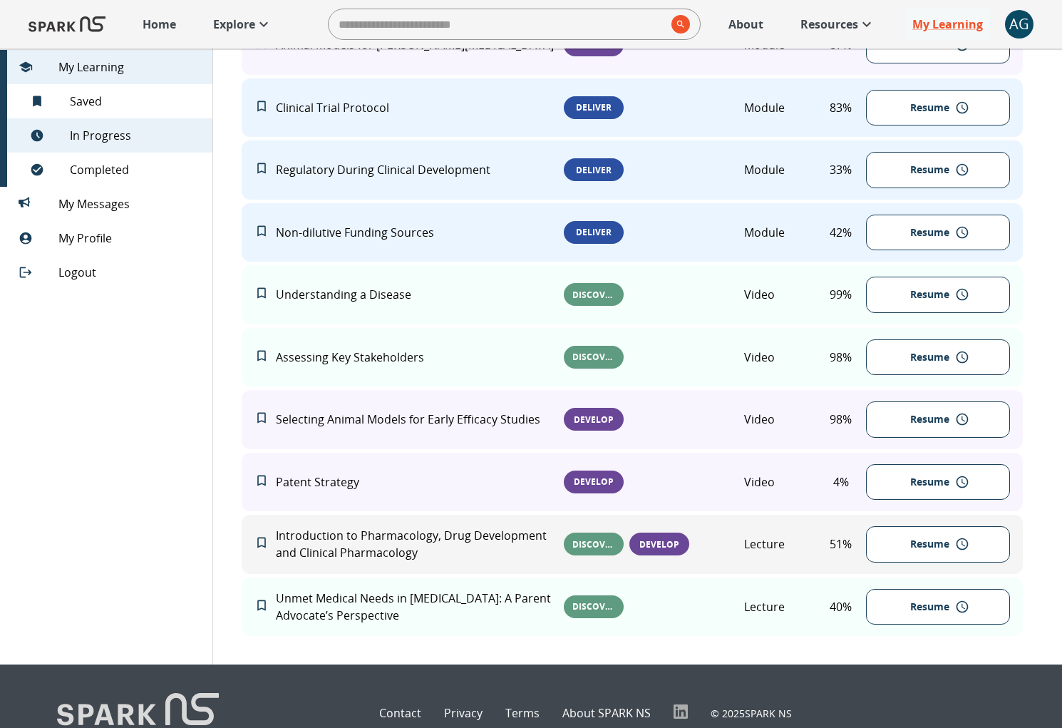
click at [408, 554] on p "Introduction to Pharmacology, Drug Development and Clinical Pharmacology" at bounding box center [420, 544] width 288 height 34
click at [329, 490] on p "Patent Strategy" at bounding box center [420, 481] width 288 height 17
click at [899, 562] on button "Resume" at bounding box center [938, 544] width 144 height 36
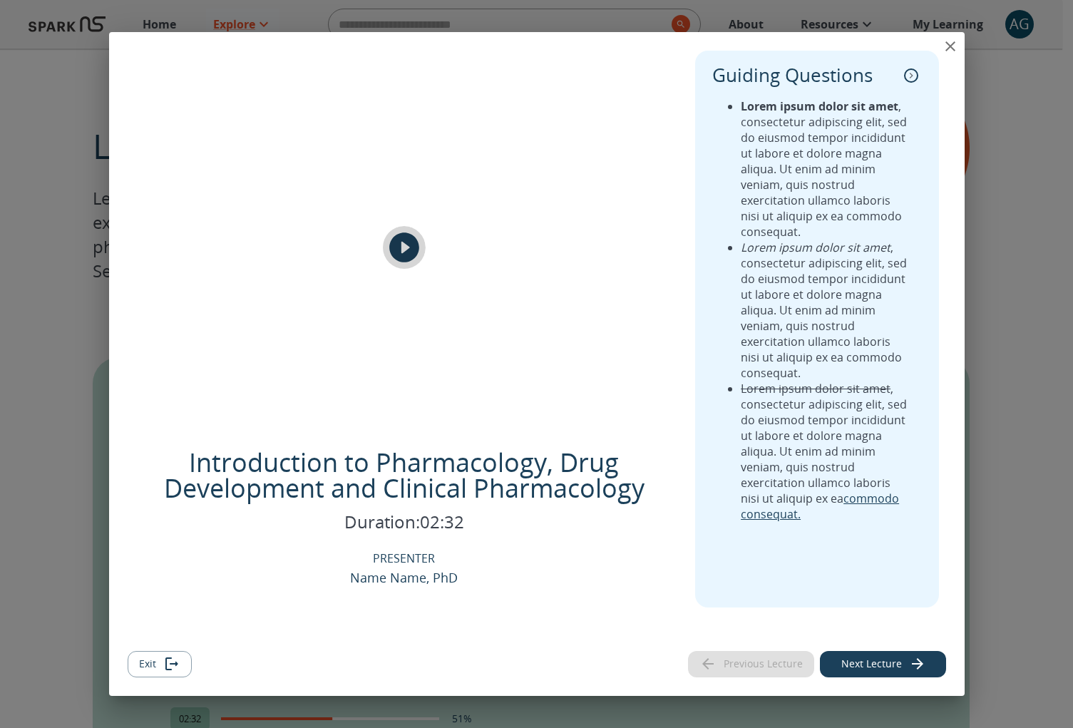
click at [416, 259] on icon "play" at bounding box center [404, 247] width 36 height 36
click at [956, 44] on icon "close" at bounding box center [949, 46] width 17 height 17
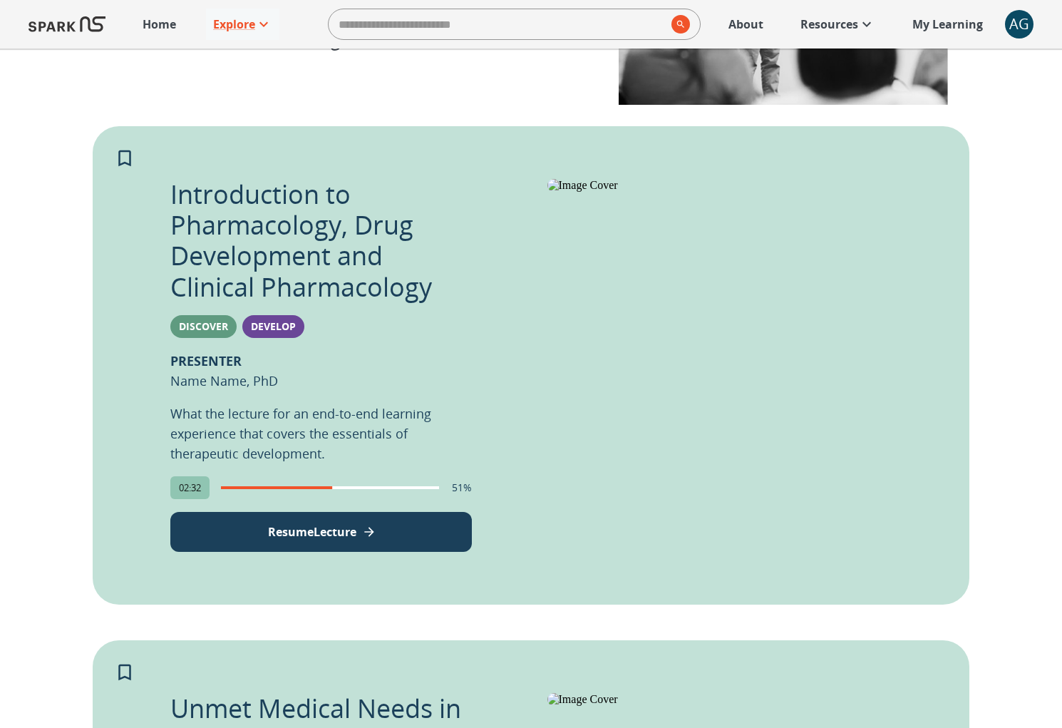
scroll to position [384, 0]
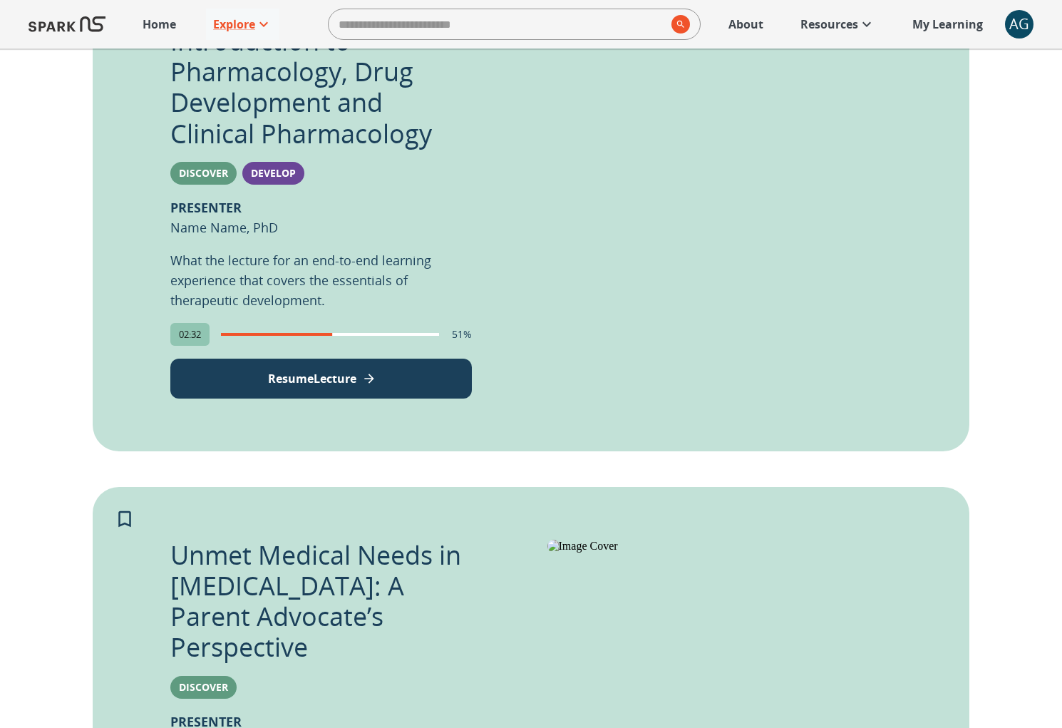
click at [320, 373] on p "Resume Lecture" at bounding box center [312, 378] width 88 height 17
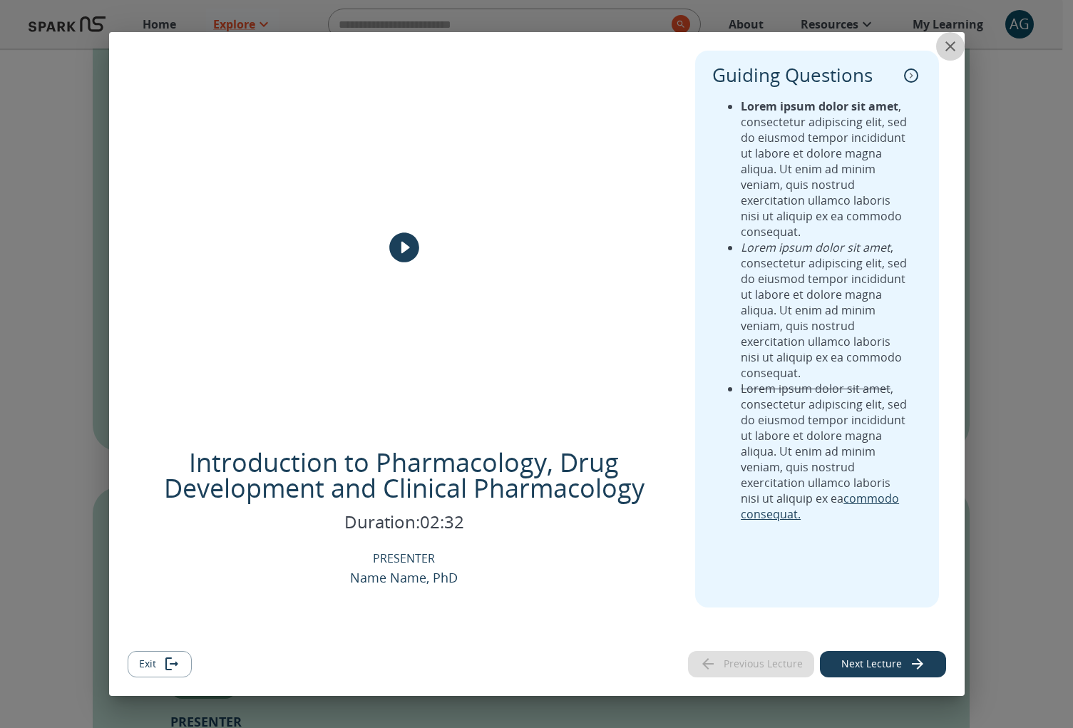
click at [945, 46] on icon "close" at bounding box center [949, 46] width 17 height 17
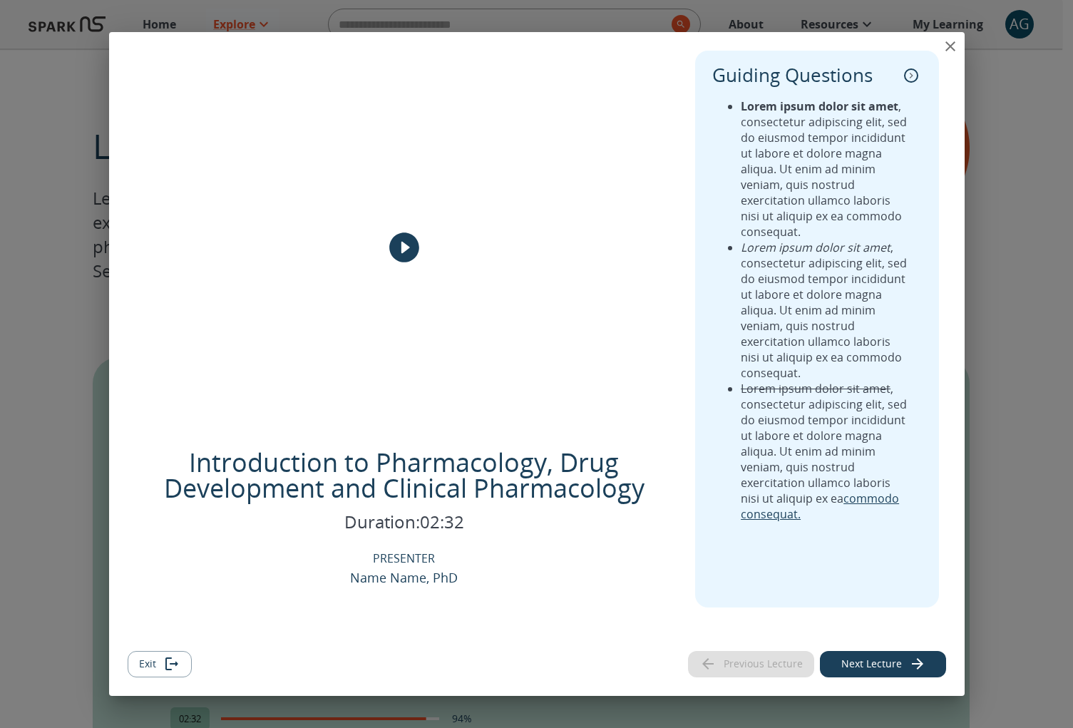
click at [409, 235] on icon "play" at bounding box center [404, 247] width 30 height 30
click at [946, 43] on icon "close" at bounding box center [950, 46] width 10 height 10
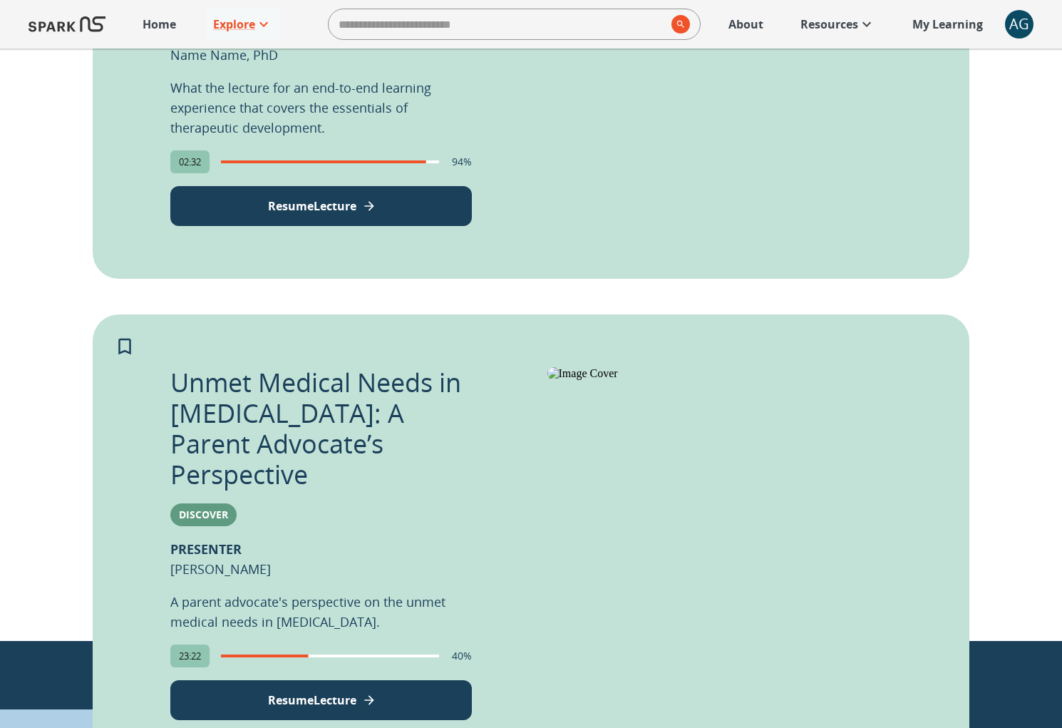
scroll to position [588, 0]
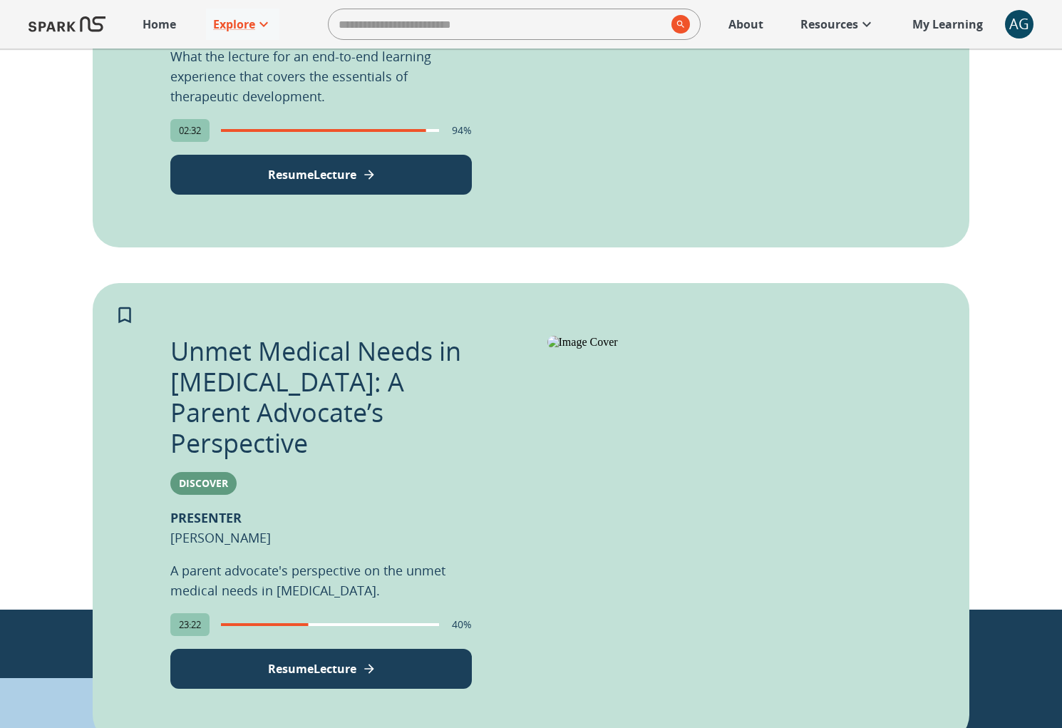
click at [963, 25] on p "My Learning" at bounding box center [947, 24] width 71 height 17
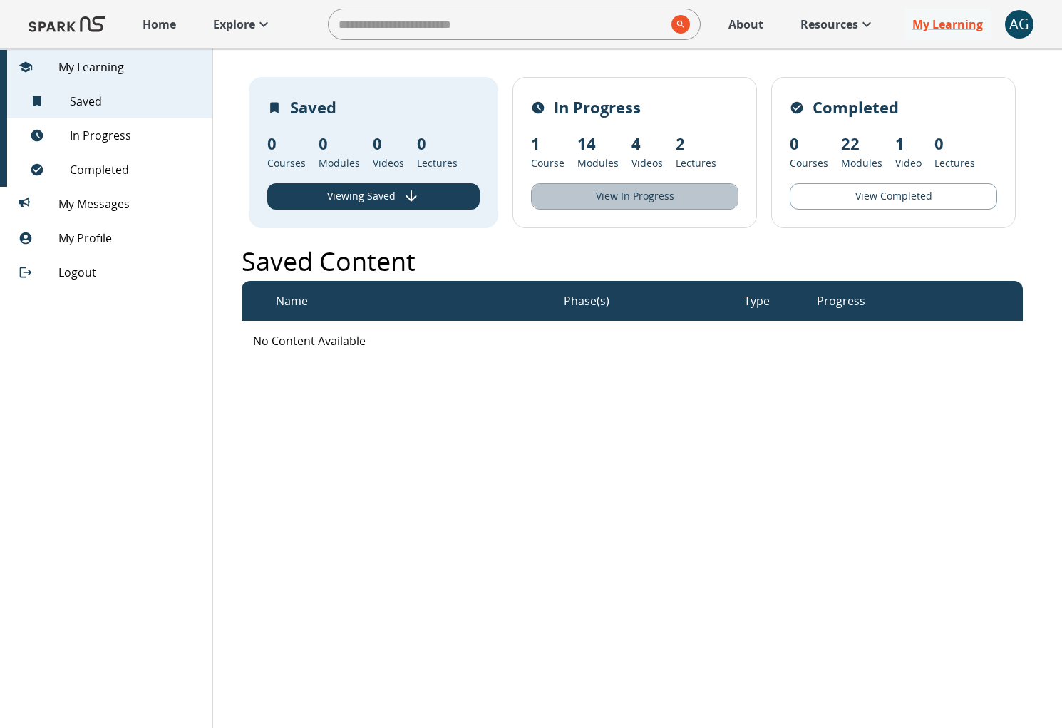
click at [577, 209] on button "View In Progress" at bounding box center [634, 196] width 207 height 26
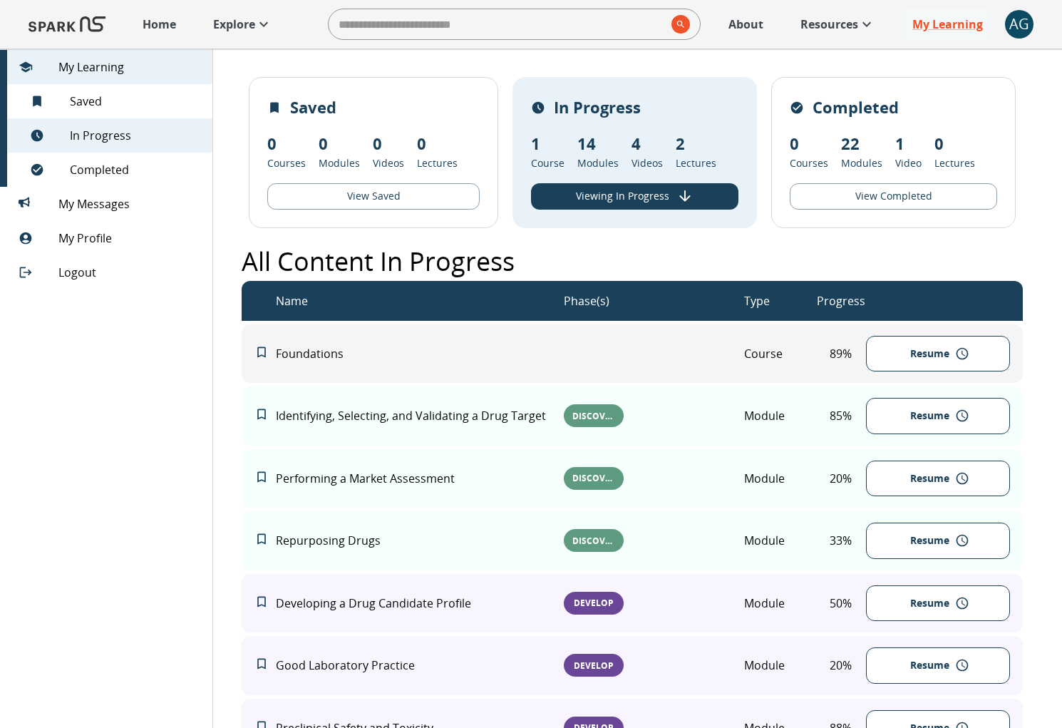
click at [248, 24] on p "Explore" at bounding box center [234, 24] width 42 height 17
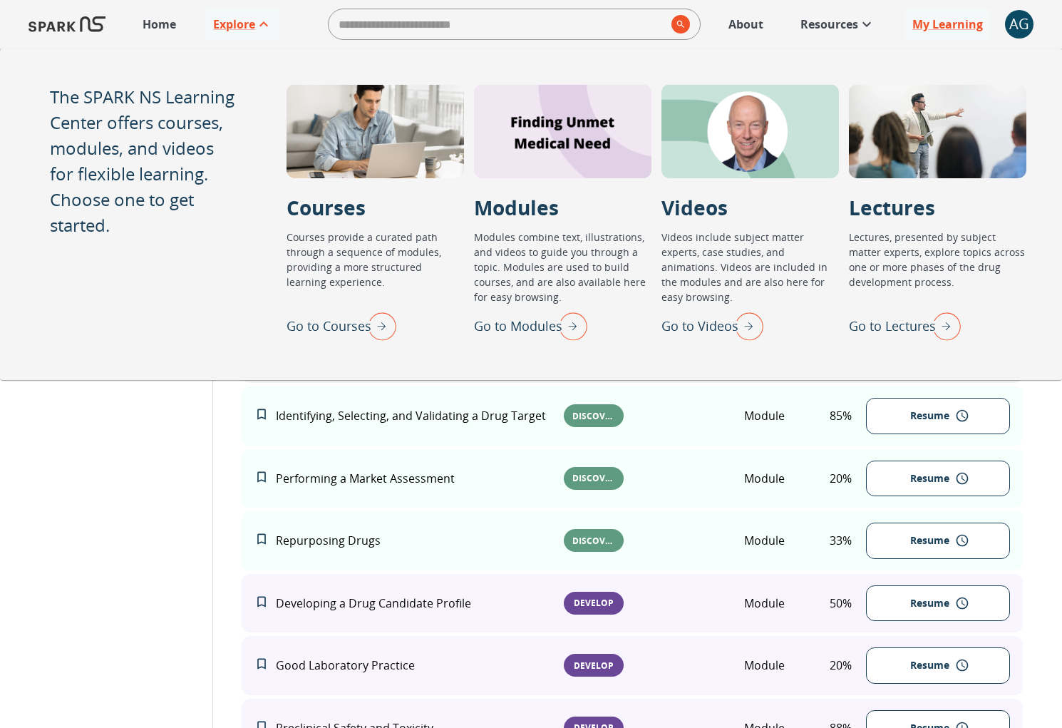
click at [943, 336] on img "Go to Lectures" at bounding box center [943, 325] width 36 height 37
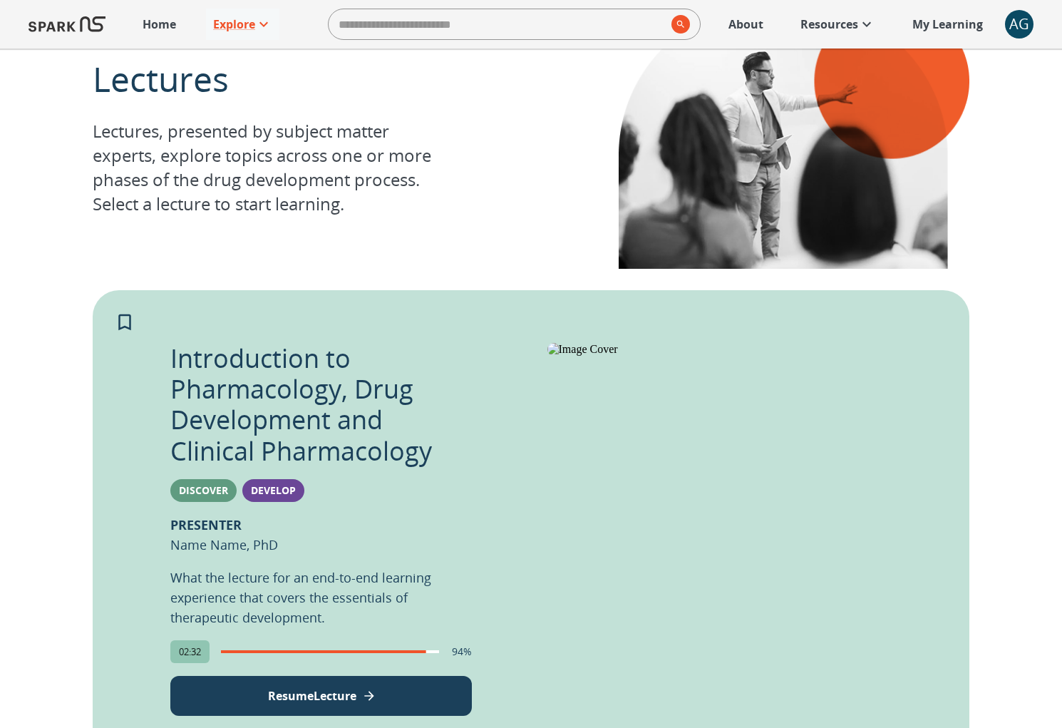
scroll to position [191, 0]
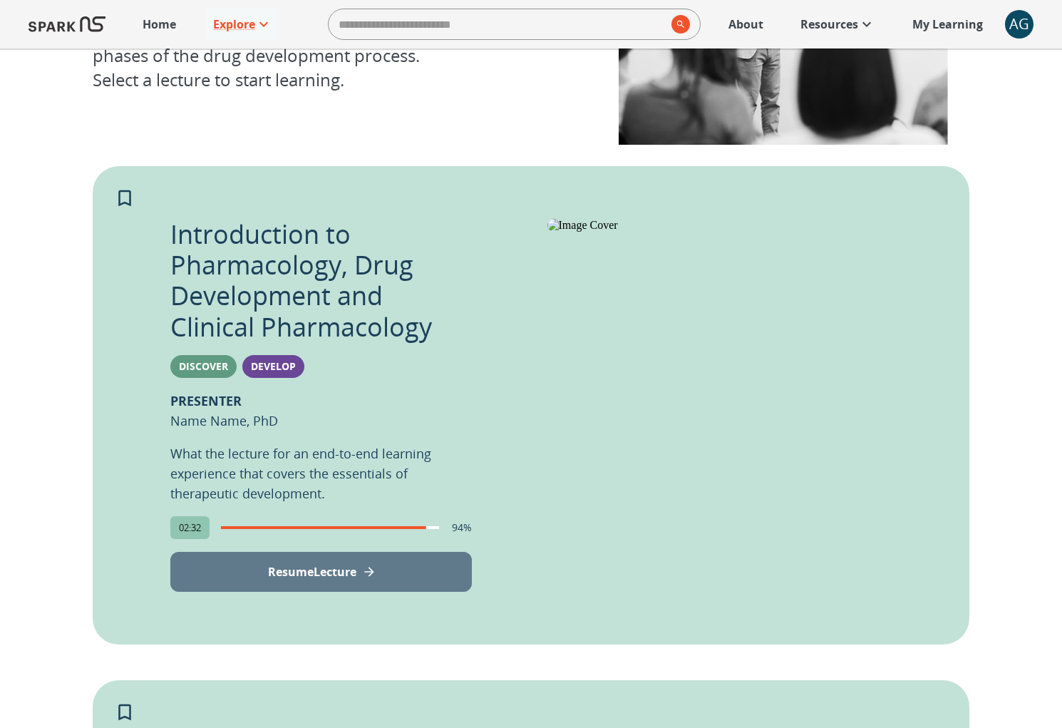
click at [274, 557] on button "Resume Lecture" at bounding box center [320, 572] width 301 height 40
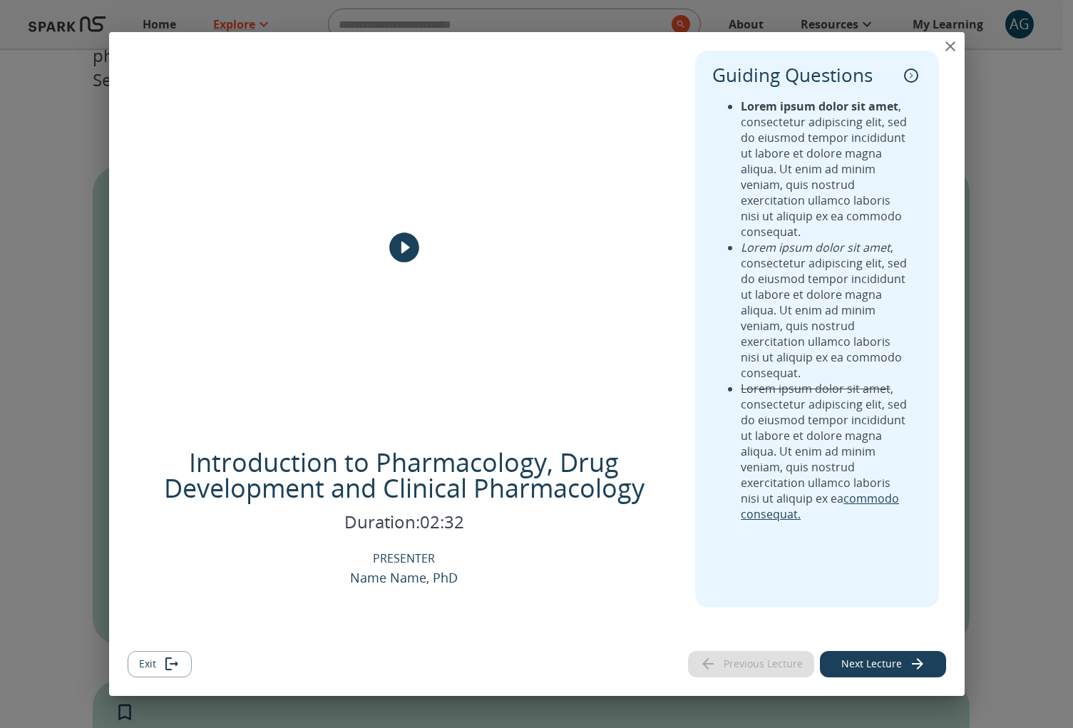
click at [398, 239] on icon "play" at bounding box center [404, 247] width 30 height 30
click at [946, 48] on icon "close" at bounding box center [950, 46] width 10 height 10
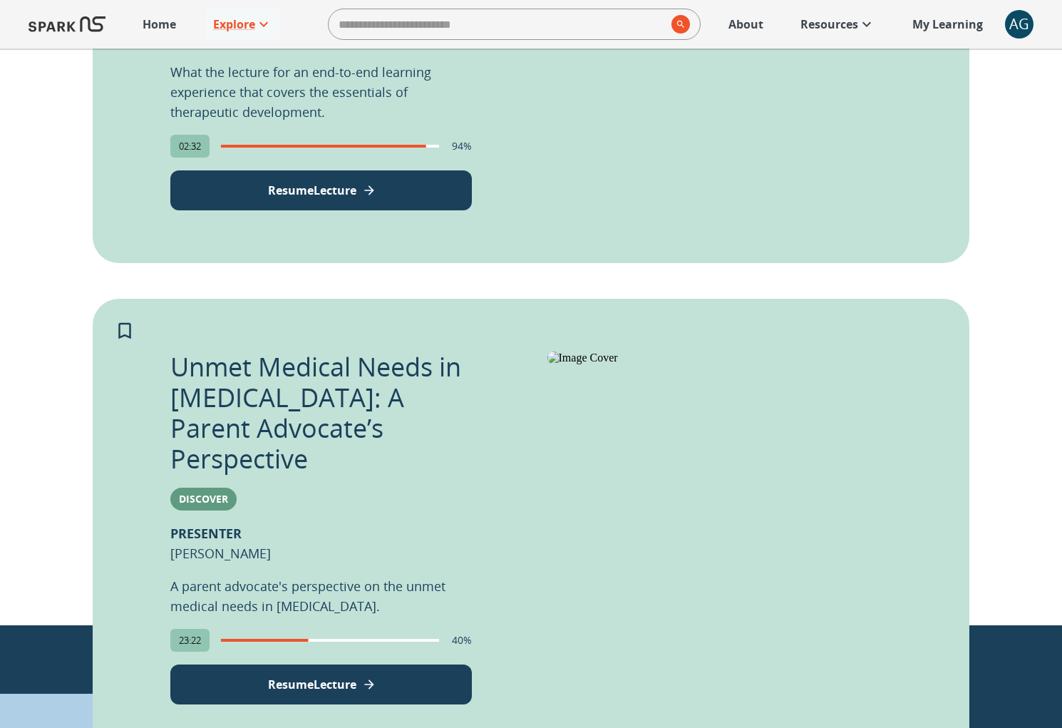
scroll to position [663, 0]
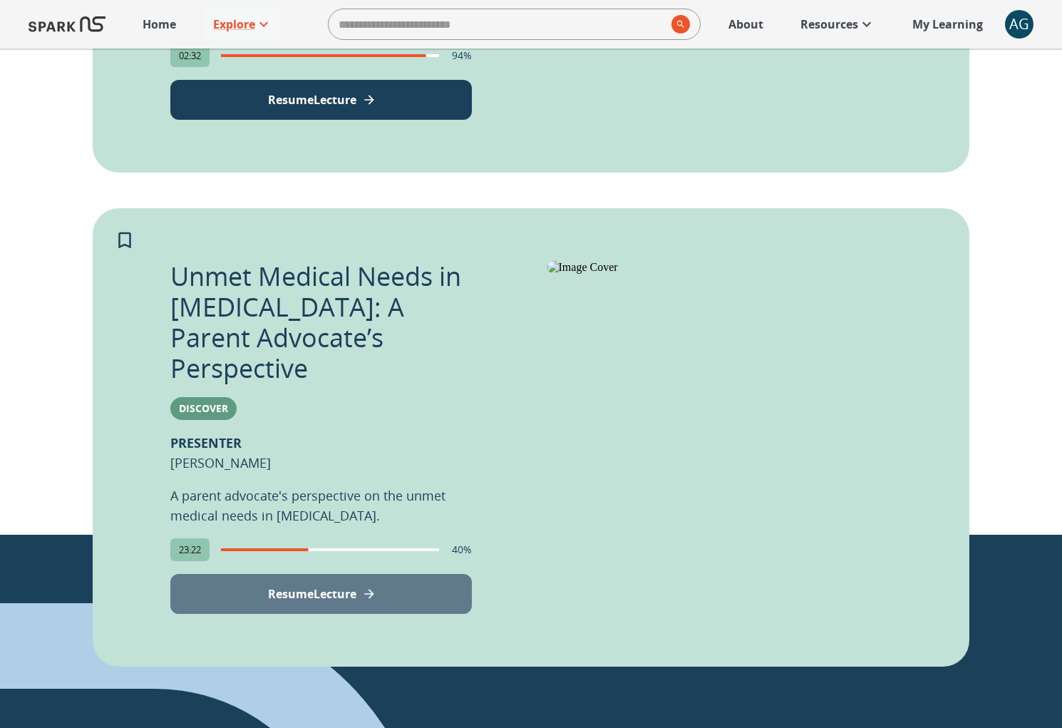
click at [360, 574] on button "Resume Lecture" at bounding box center [320, 594] width 301 height 40
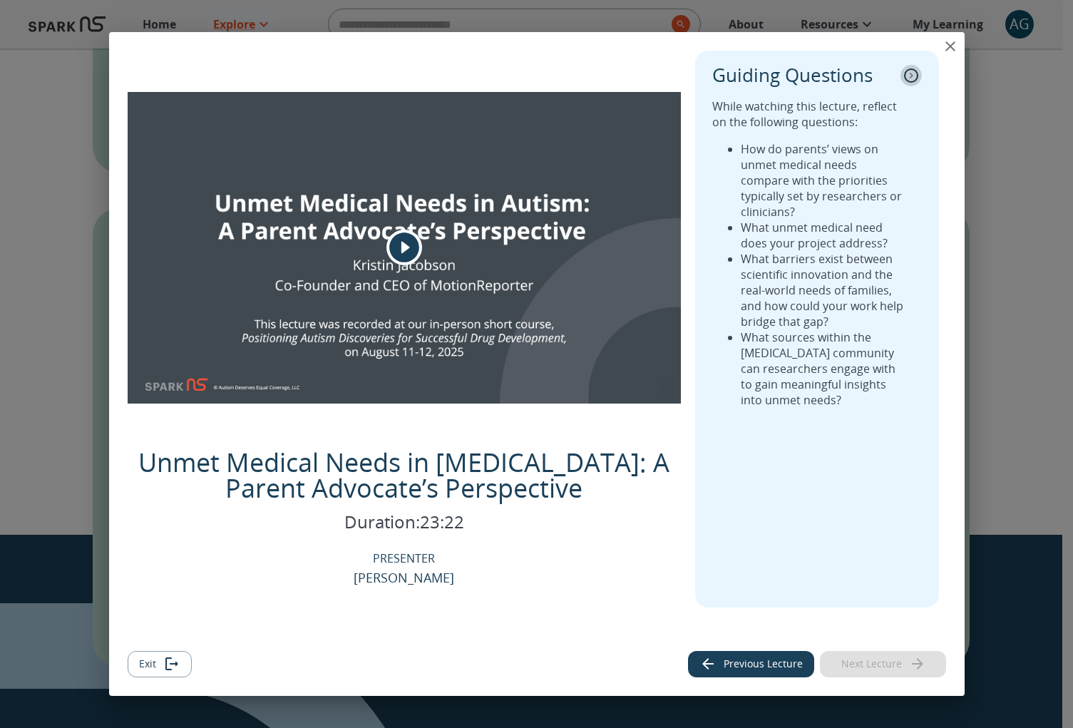
click at [911, 83] on button "collapse" at bounding box center [910, 75] width 21 height 21
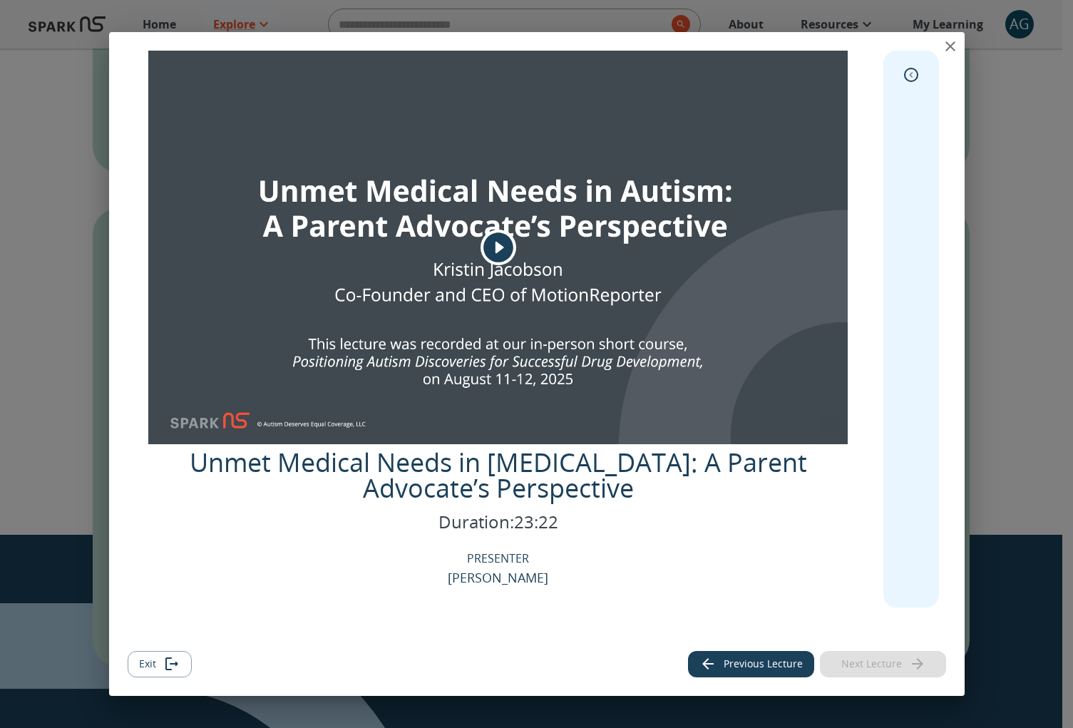
click at [911, 79] on icon "expand" at bounding box center [911, 75] width 14 height 14
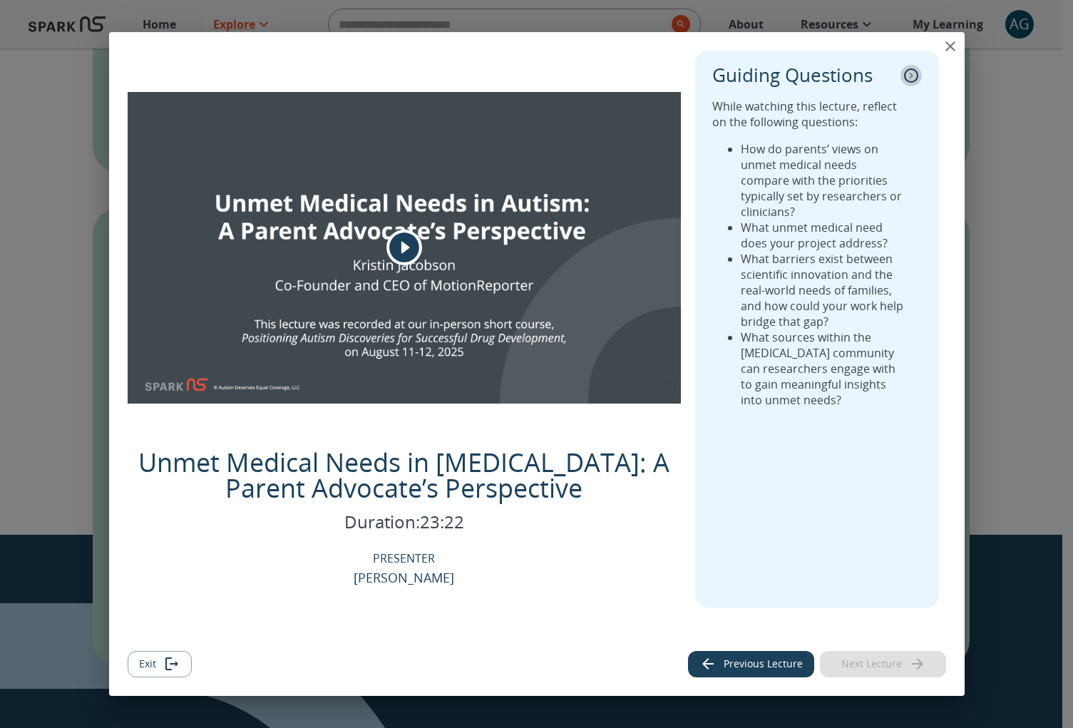
click at [911, 79] on icon "collapse" at bounding box center [911, 75] width 14 height 14
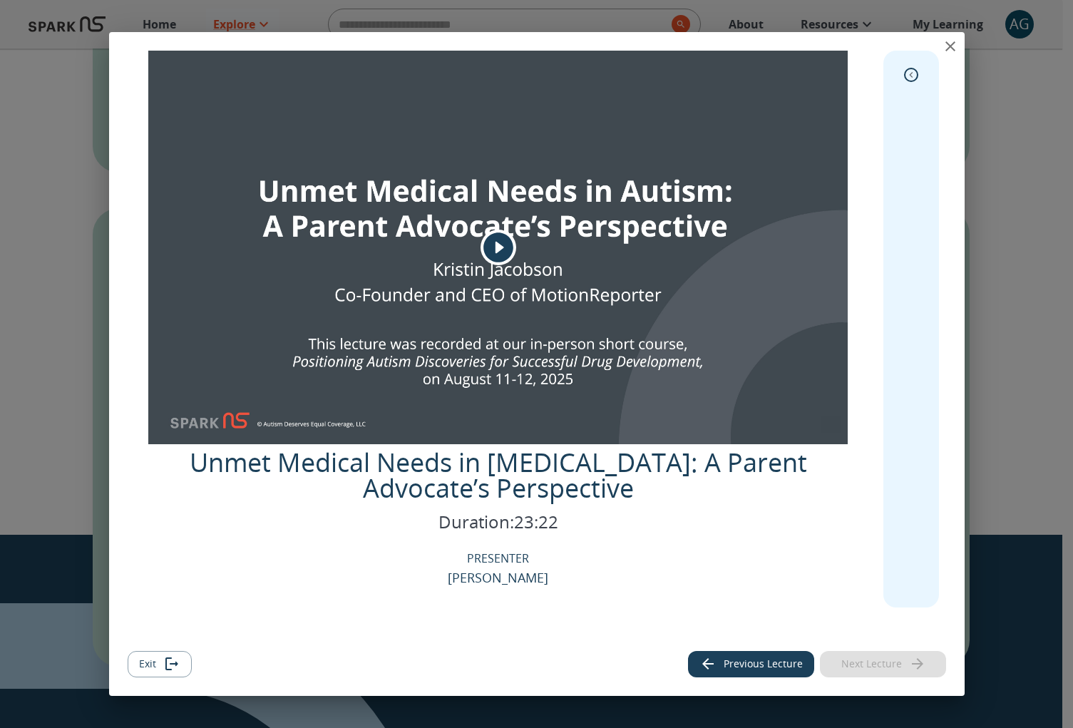
click at [911, 79] on icon "expand" at bounding box center [911, 75] width 14 height 14
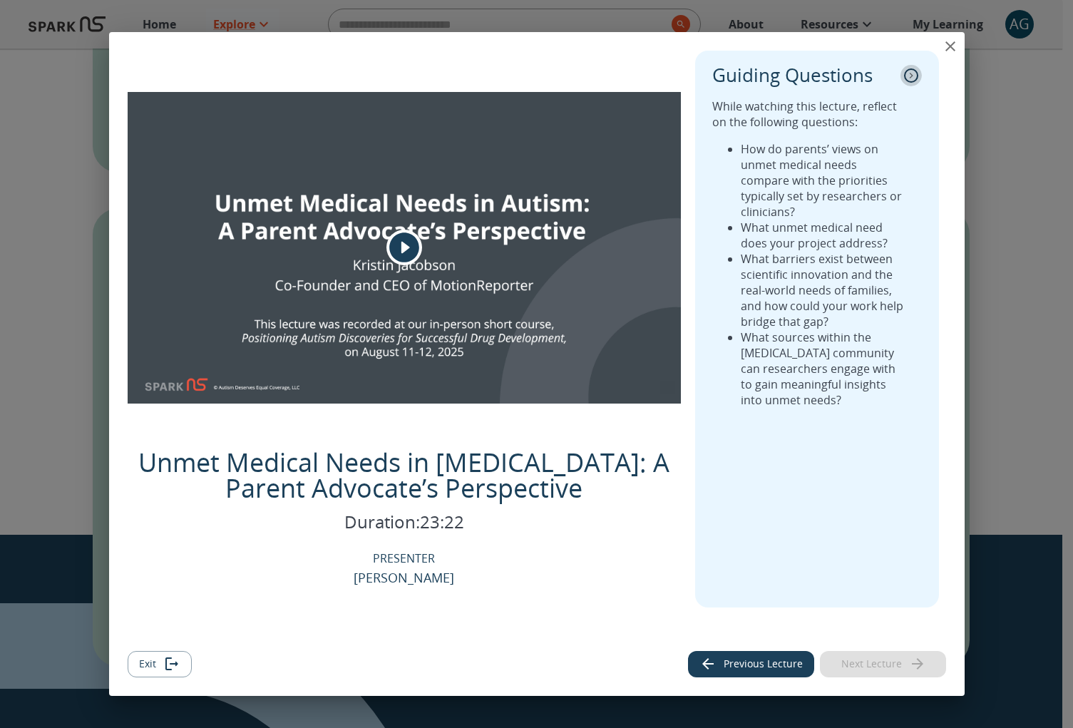
click at [911, 79] on icon "collapse" at bounding box center [911, 75] width 14 height 14
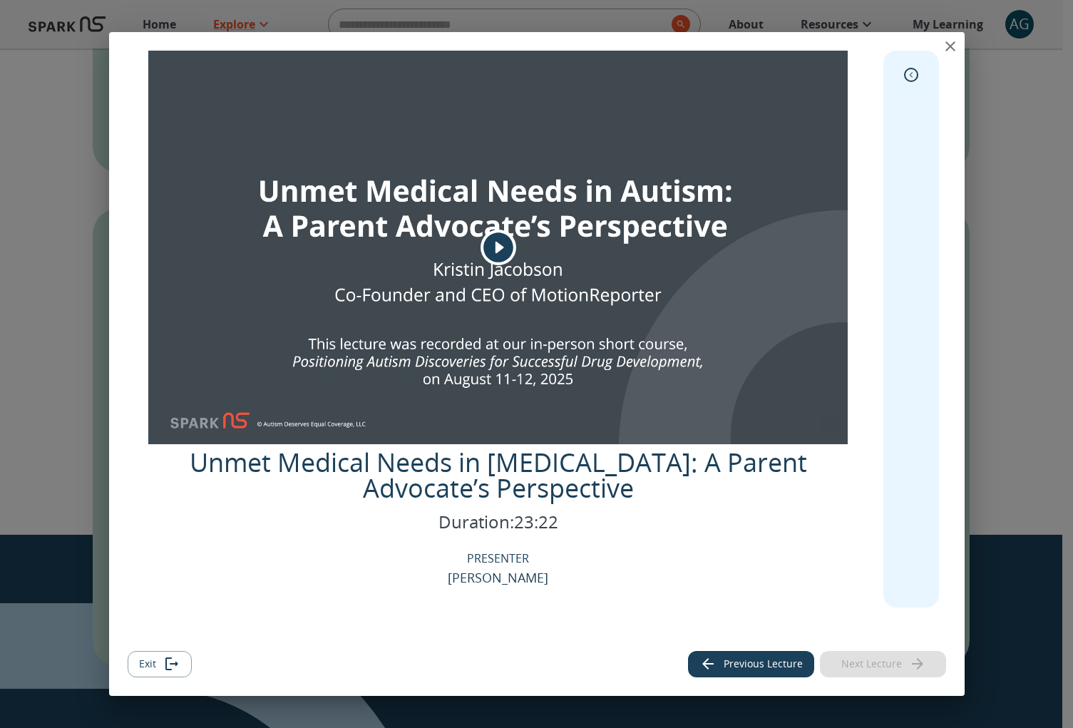
click at [911, 80] on icon "expand" at bounding box center [911, 75] width 14 height 14
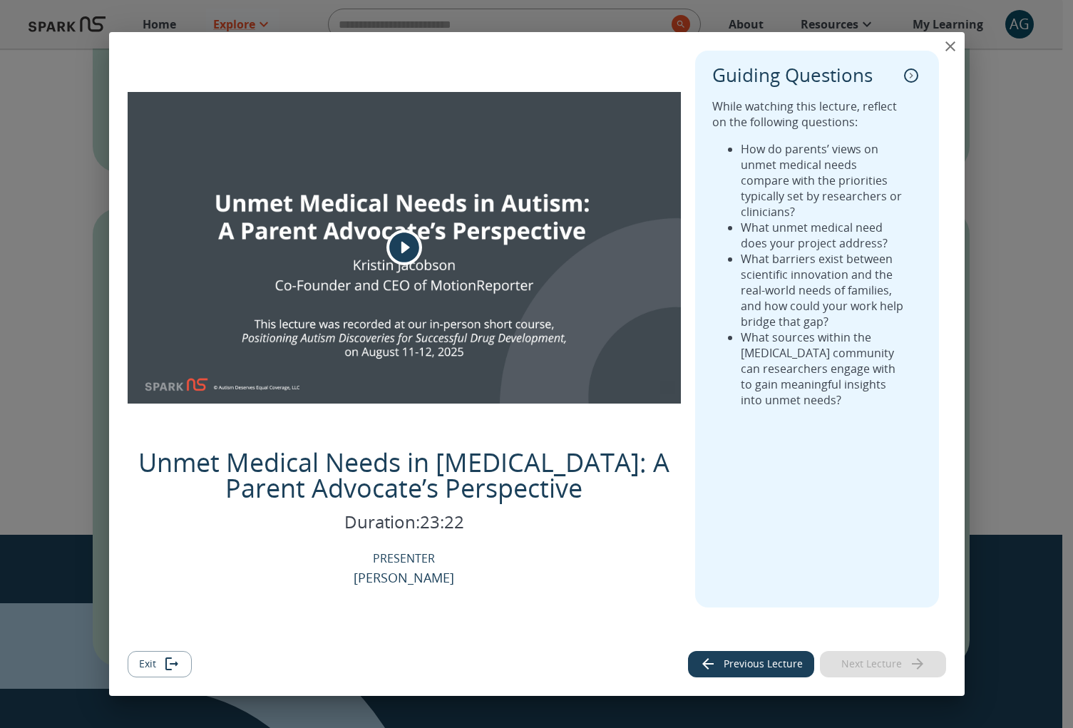
click at [911, 80] on icon "collapse" at bounding box center [911, 75] width 14 height 14
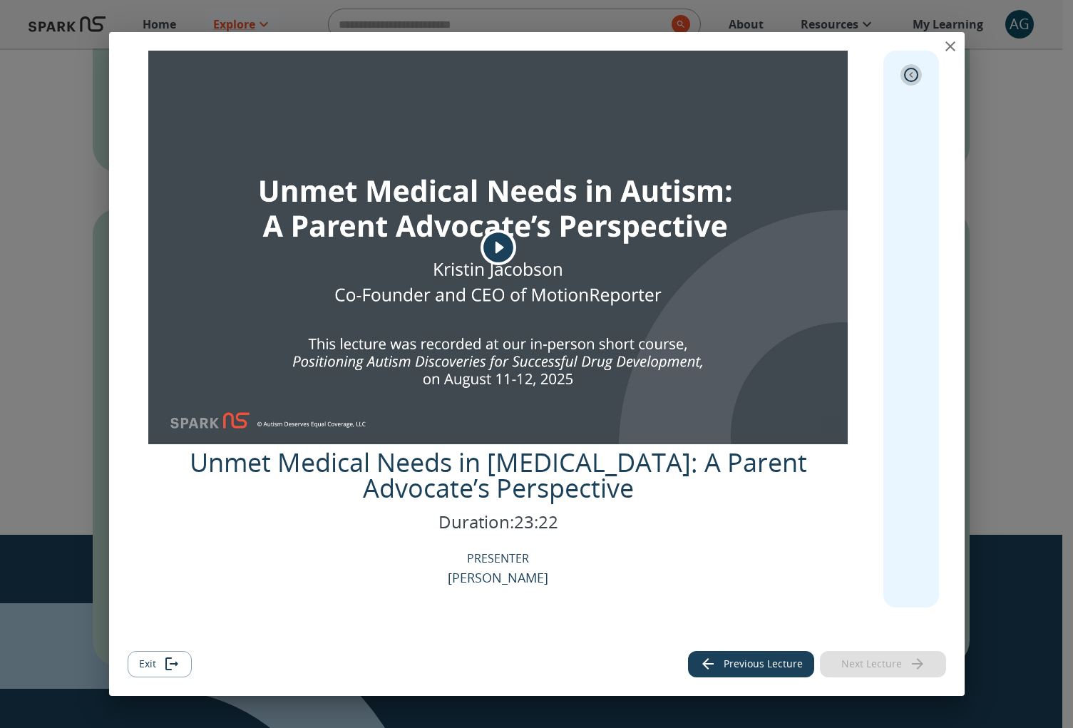
click at [911, 80] on icon "expand" at bounding box center [911, 75] width 14 height 14
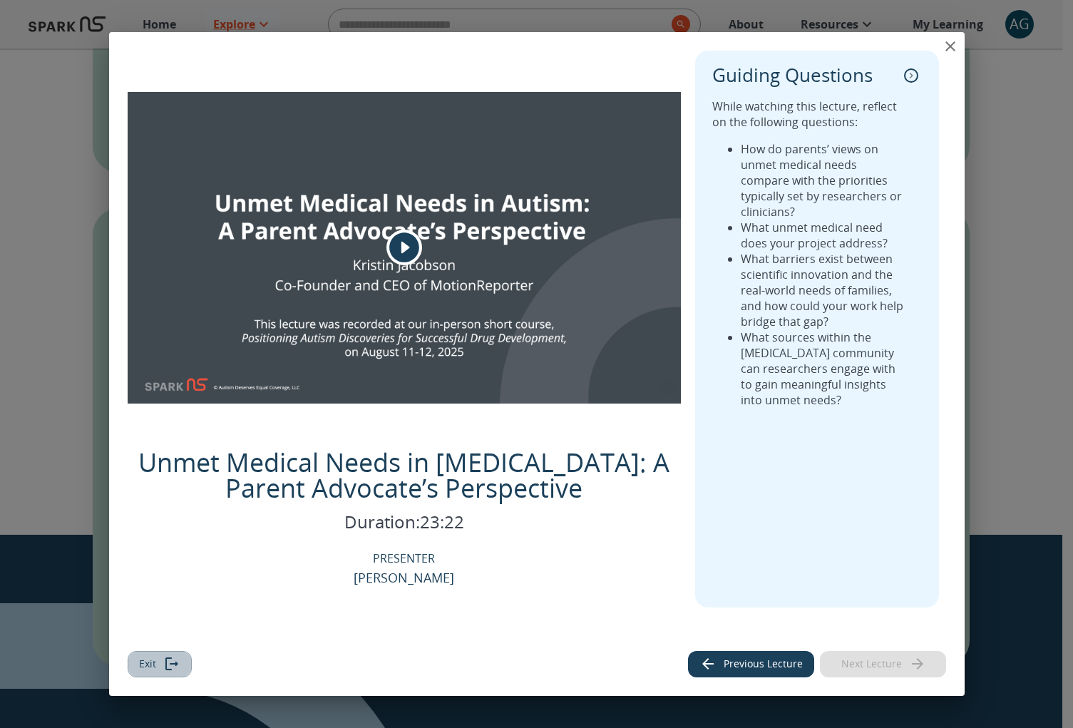
click at [155, 671] on button "Exit" at bounding box center [160, 664] width 64 height 26
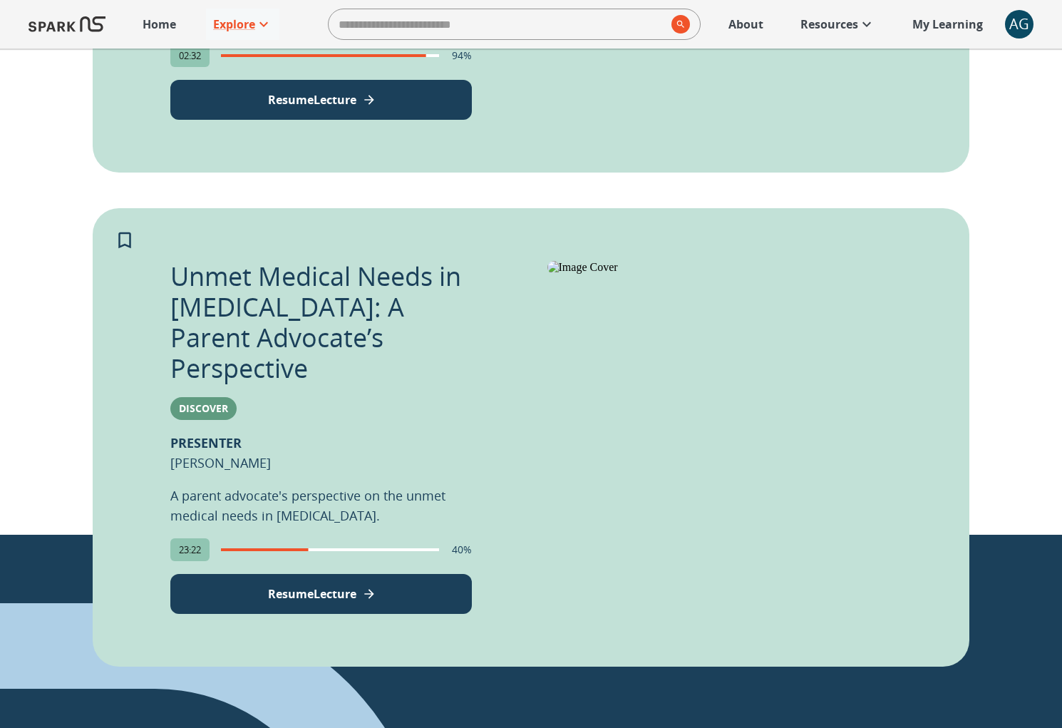
click at [1007, 24] on div "AG" at bounding box center [1019, 24] width 29 height 29
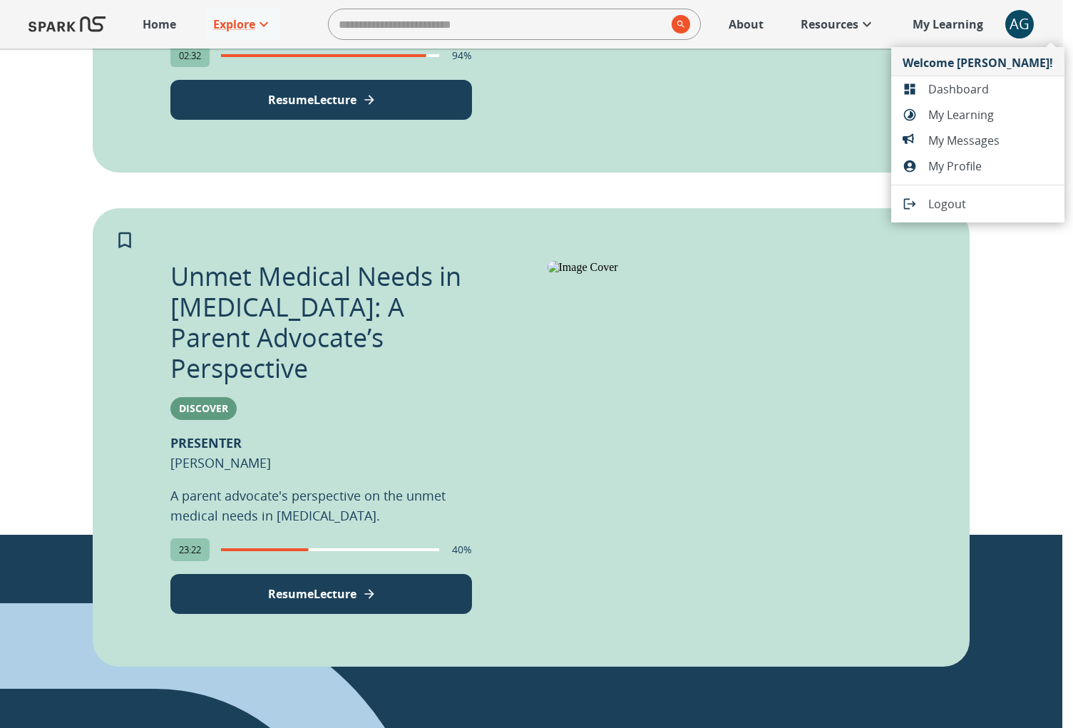
click at [986, 81] on span "Dashboard" at bounding box center [990, 89] width 125 height 17
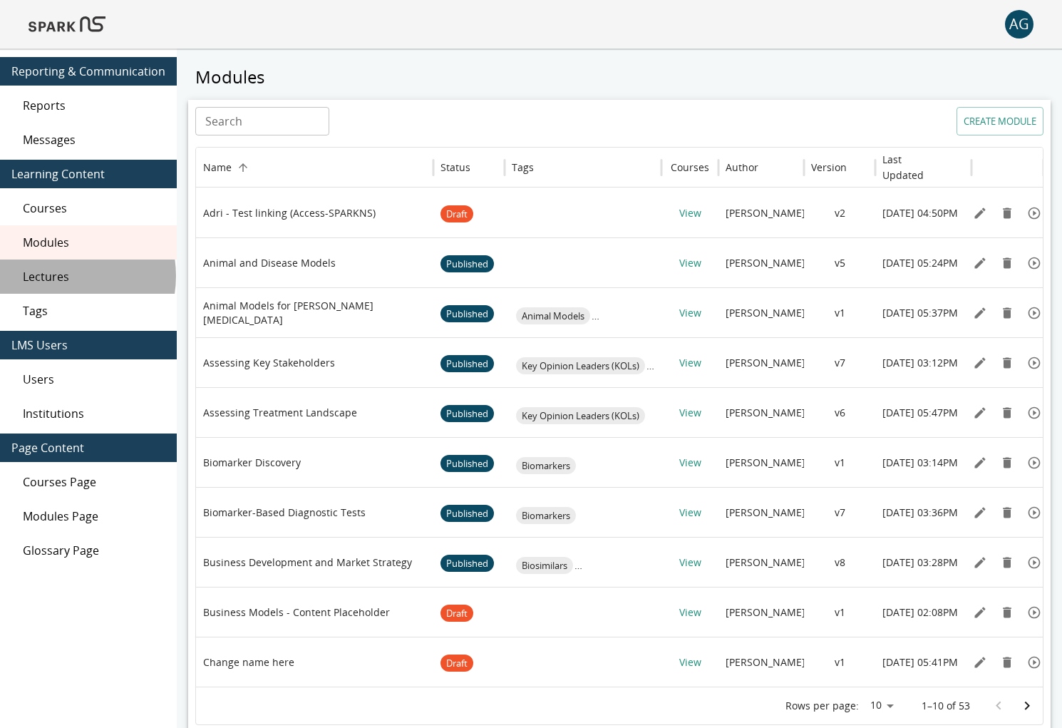
click at [62, 276] on span "Lectures" at bounding box center [94, 276] width 143 height 17
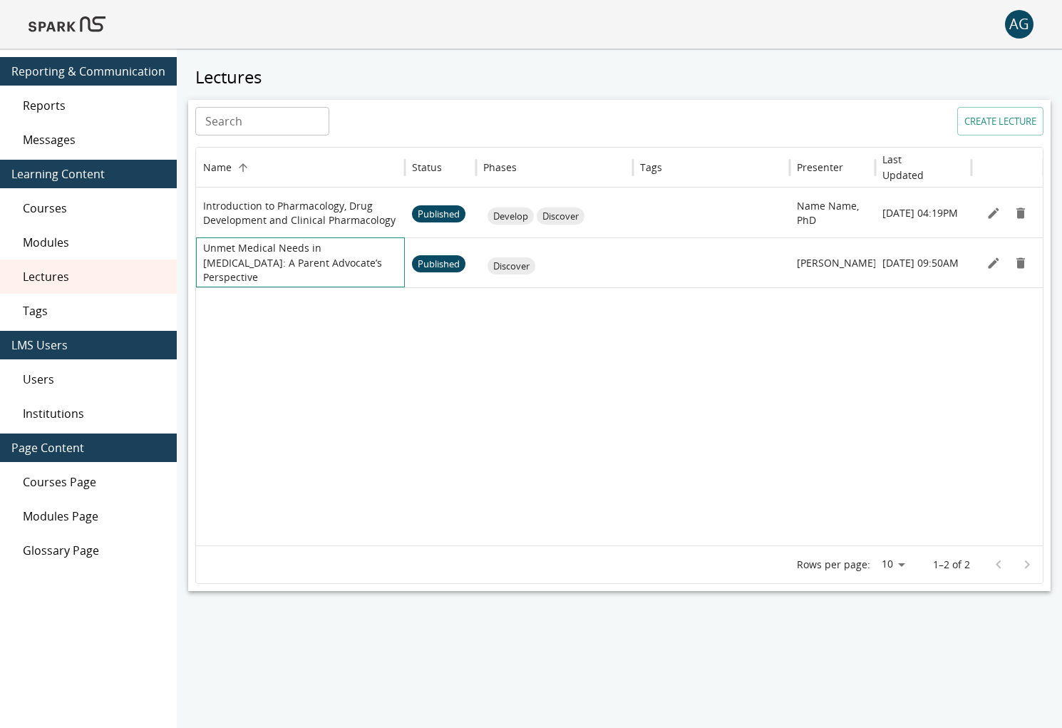
click at [346, 277] on div "Unmet Medical Needs in [MEDICAL_DATA]: A Parent Advocate’s Perspective" at bounding box center [300, 262] width 195 height 49
click at [987, 257] on icon "Edit" at bounding box center [993, 263] width 14 height 14
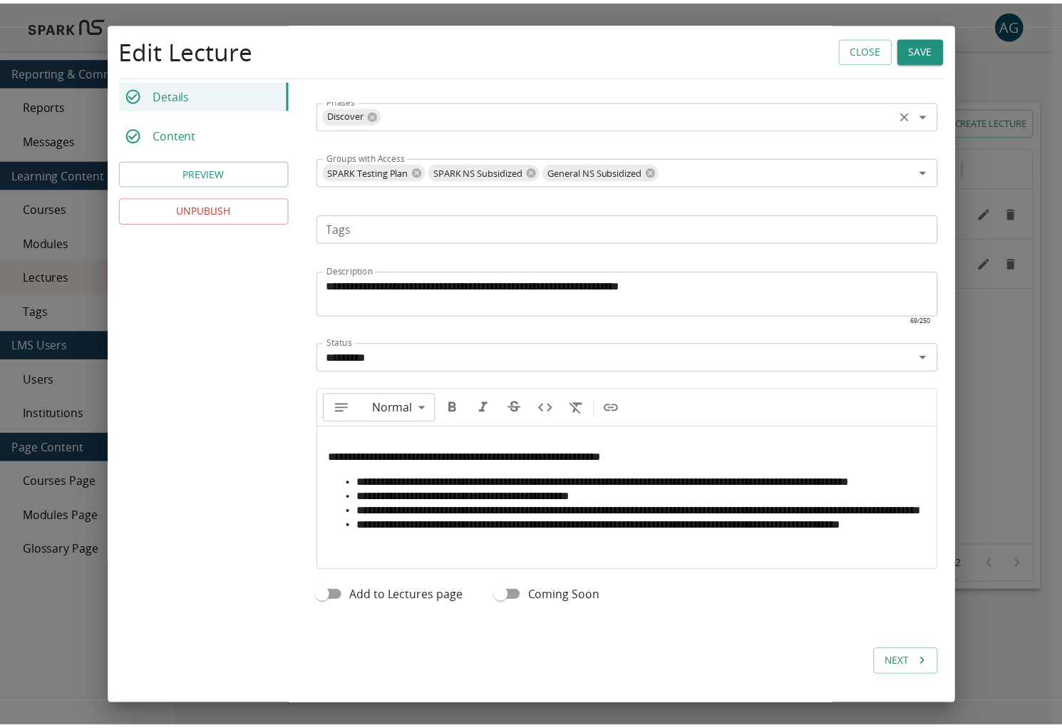
scroll to position [418, 0]
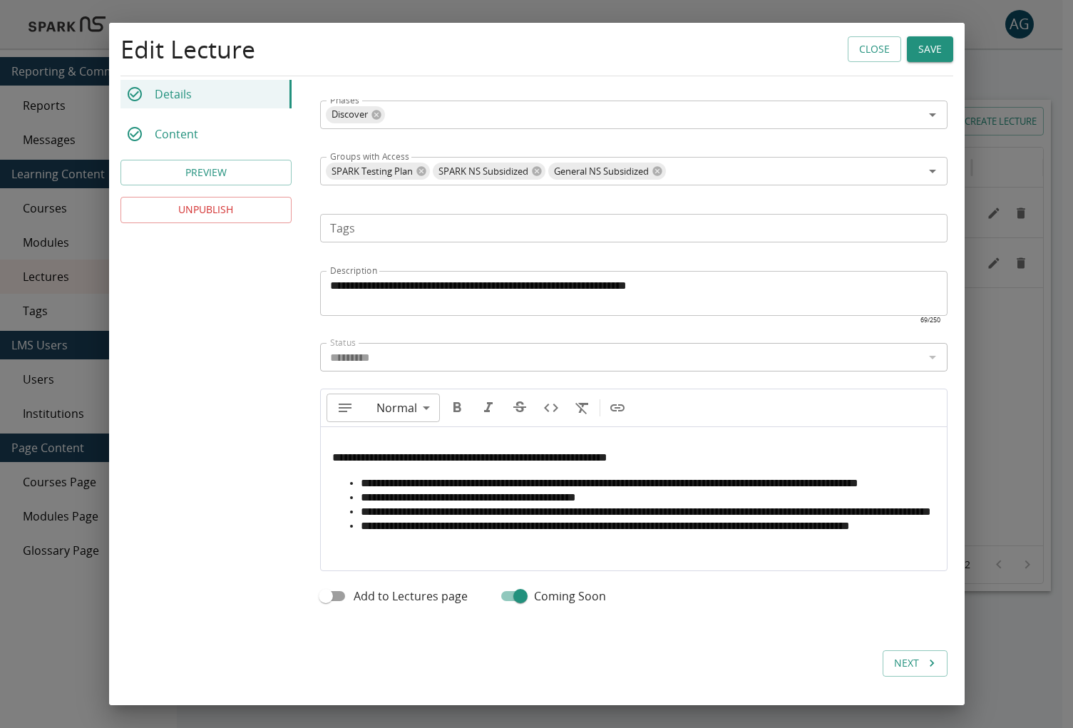
click at [930, 46] on button "Save" at bounding box center [929, 49] width 46 height 26
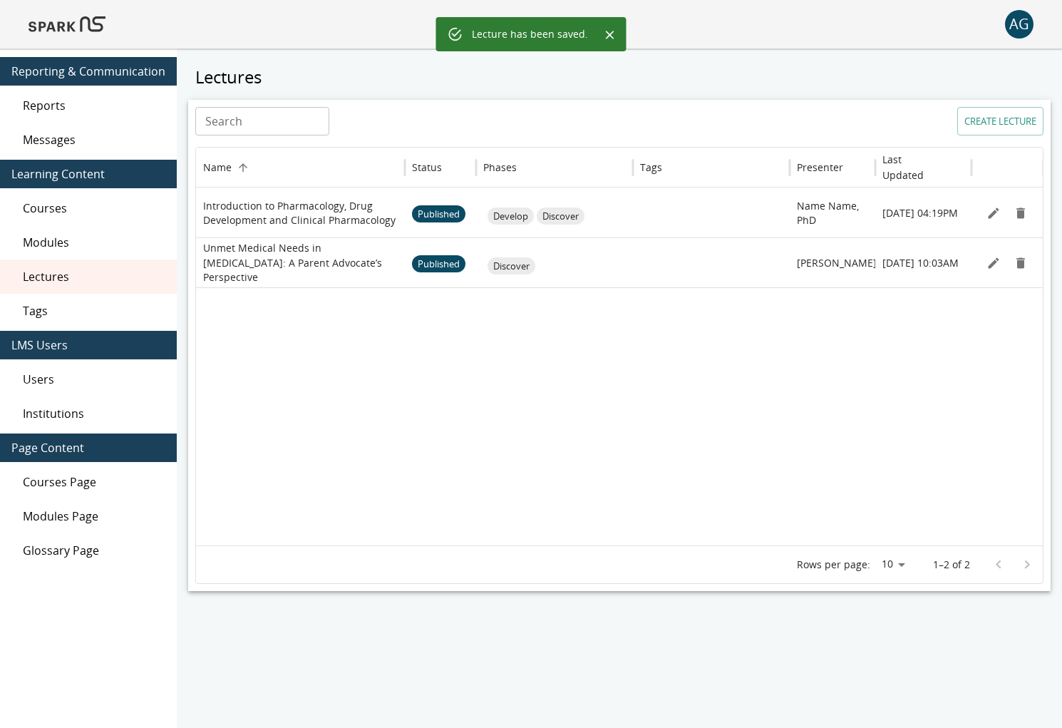
click at [1009, 29] on div "AG" at bounding box center [1019, 24] width 29 height 29
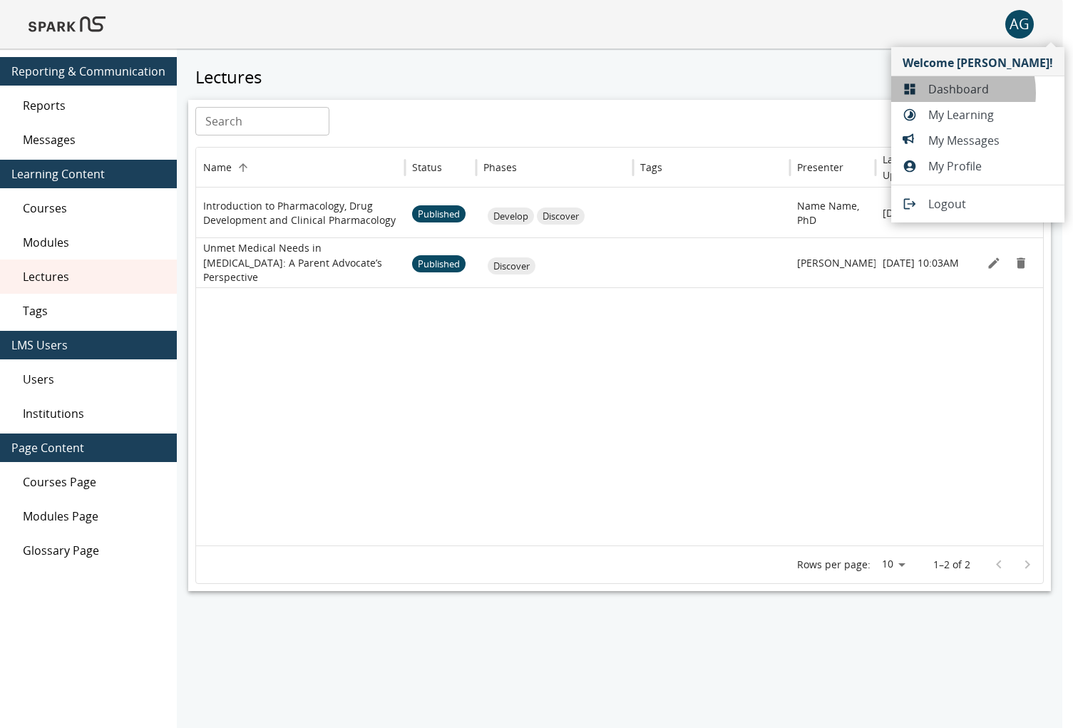
click at [940, 93] on span "Dashboard" at bounding box center [990, 89] width 125 height 17
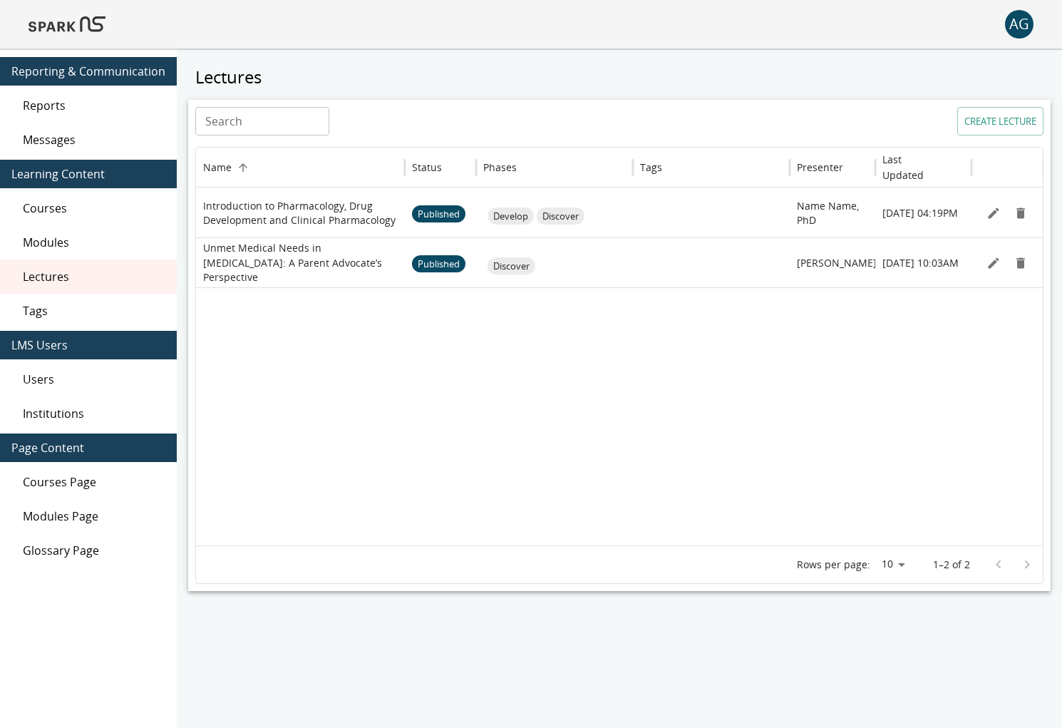
click at [93, 26] on img at bounding box center [67, 24] width 77 height 34
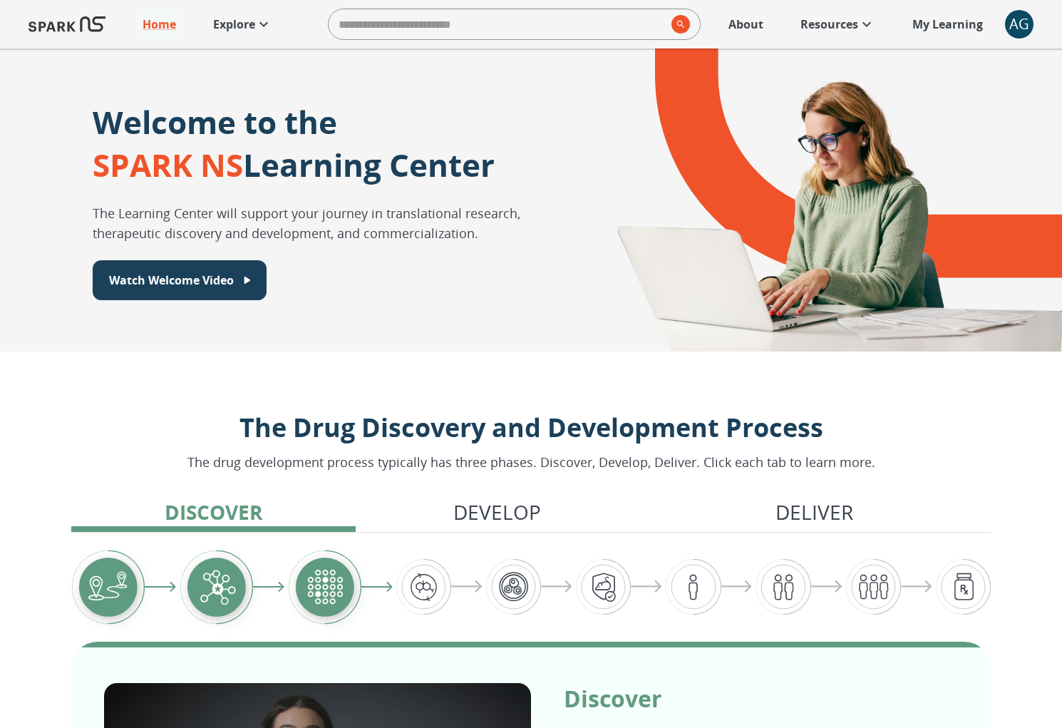
click at [244, 32] on link "Explore" at bounding box center [242, 24] width 73 height 31
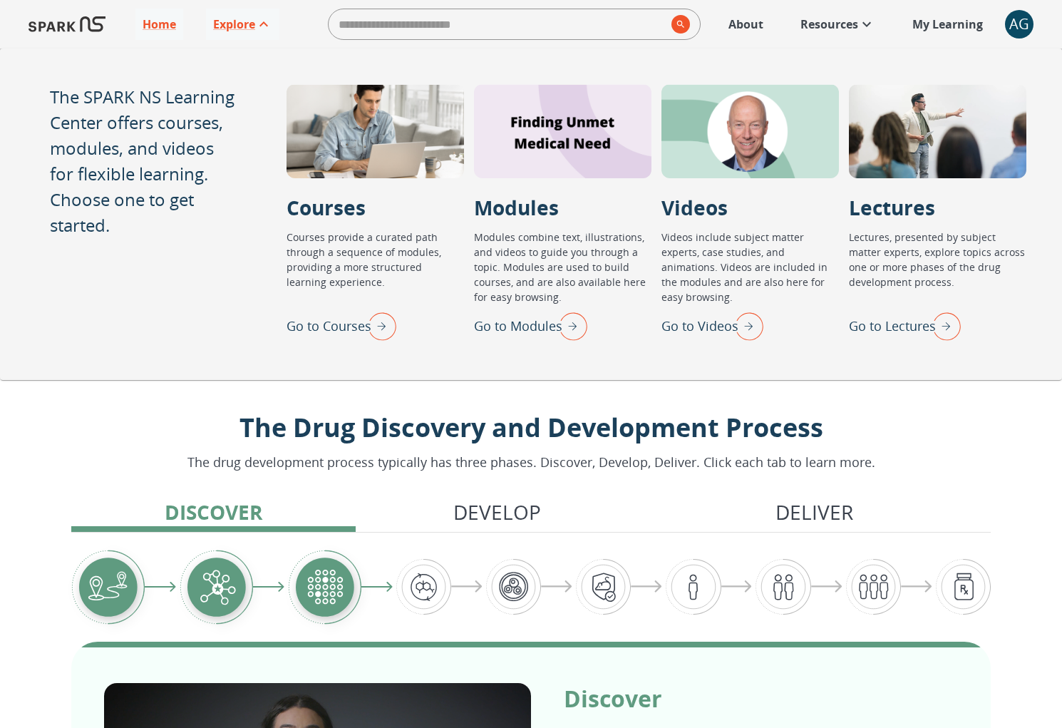
click at [944, 325] on img "Go to Lectures" at bounding box center [943, 325] width 36 height 37
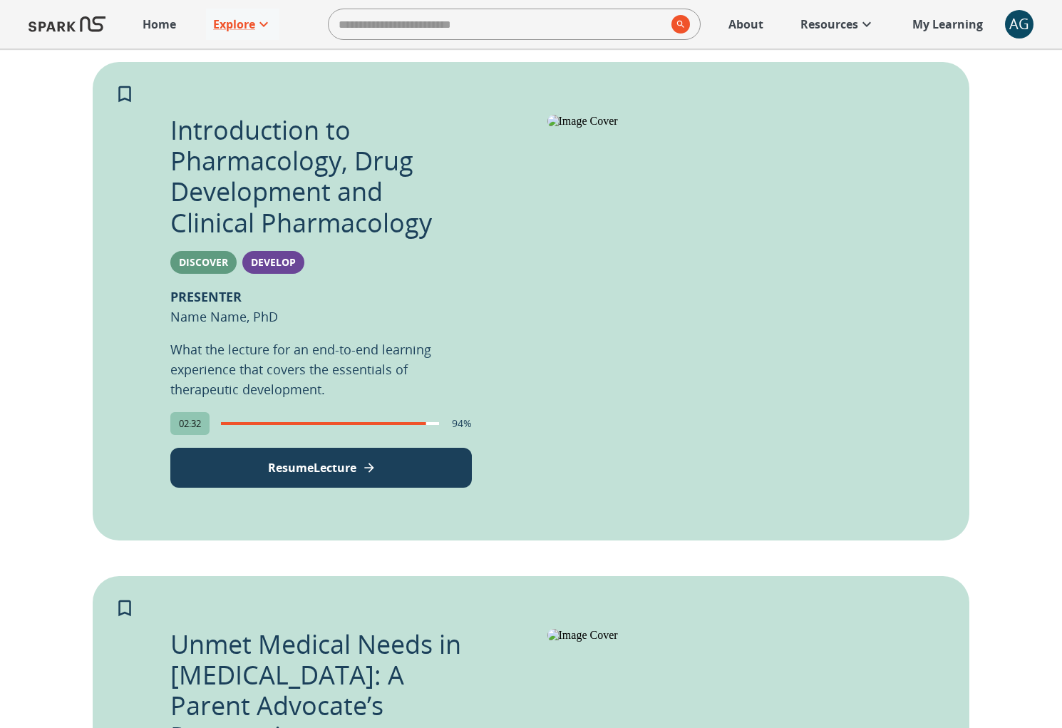
scroll to position [292, 0]
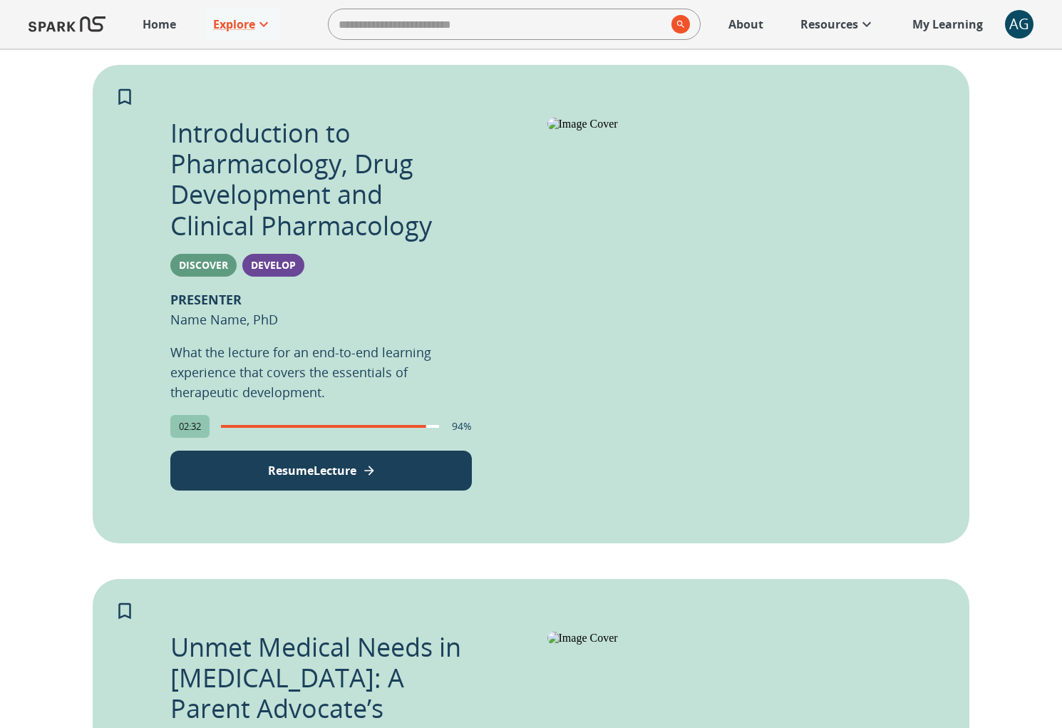
click at [1021, 27] on div "AG" at bounding box center [1019, 24] width 29 height 29
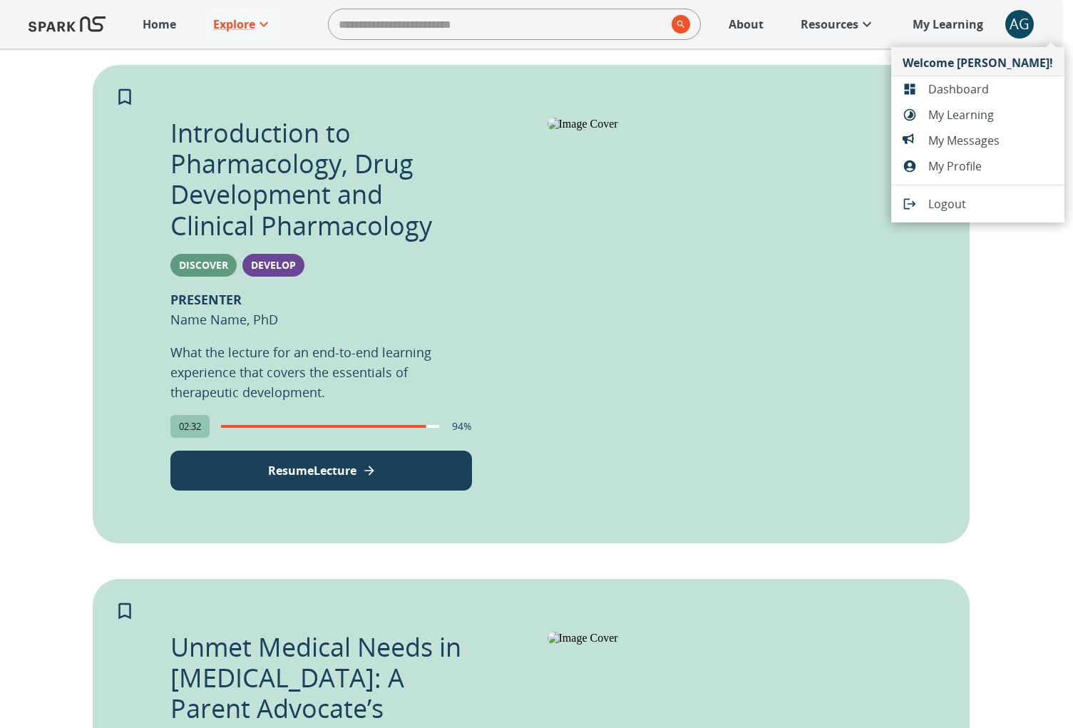
click at [943, 89] on span "Dashboard" at bounding box center [990, 89] width 125 height 17
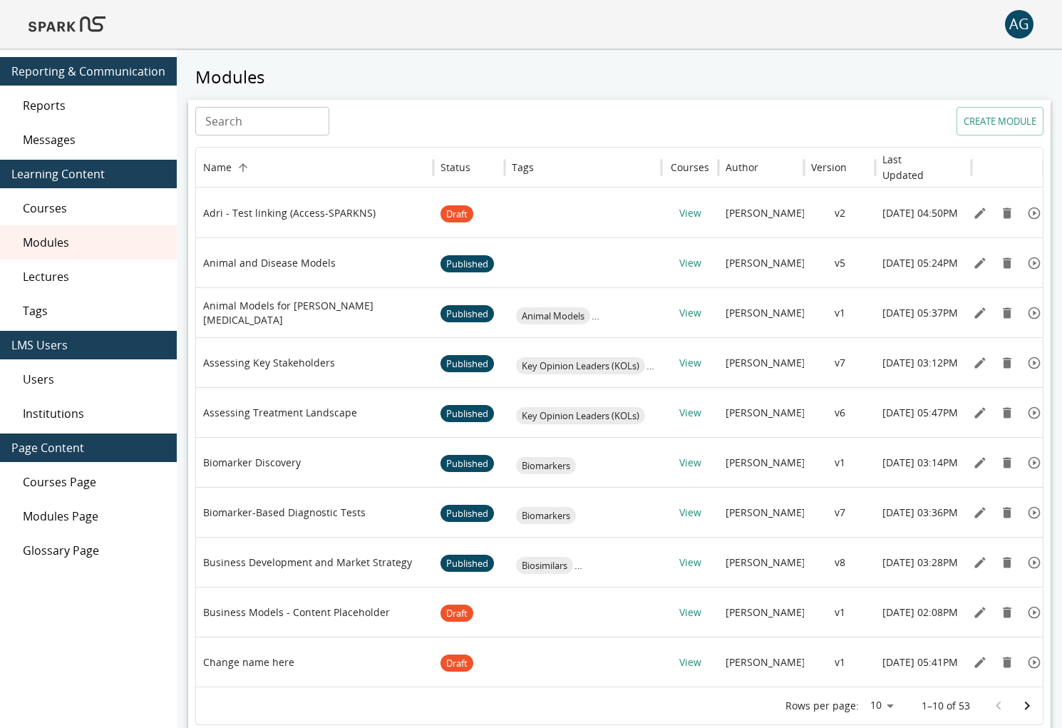
click at [79, 200] on span "Courses" at bounding box center [94, 208] width 143 height 17
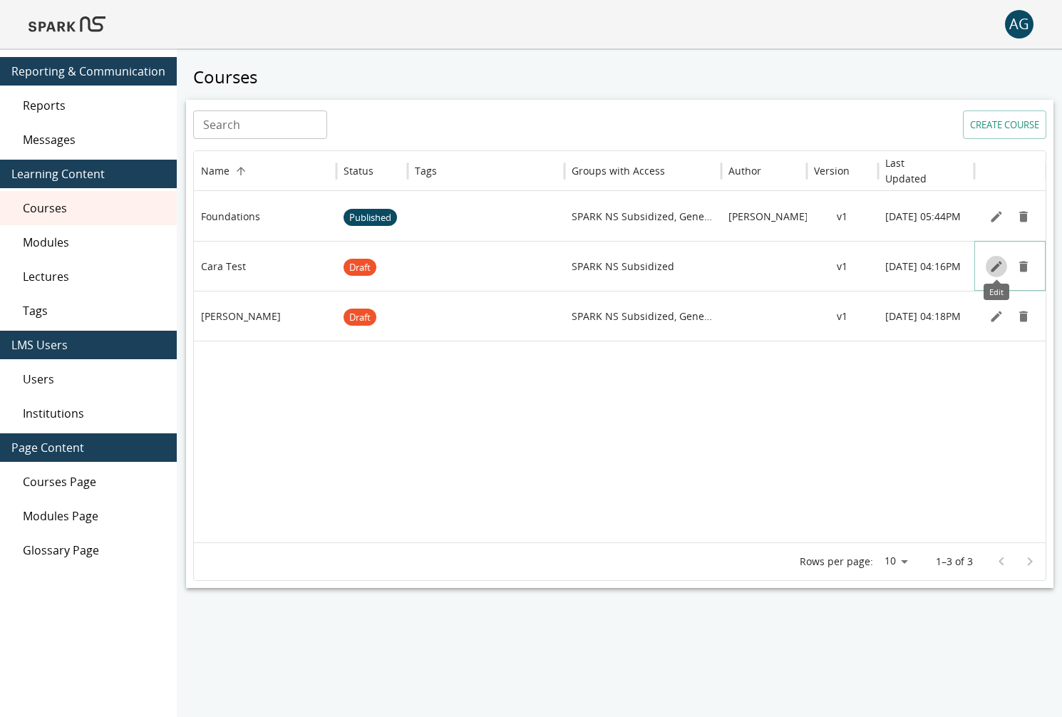
click at [991, 268] on icon "Edit" at bounding box center [996, 266] width 14 height 14
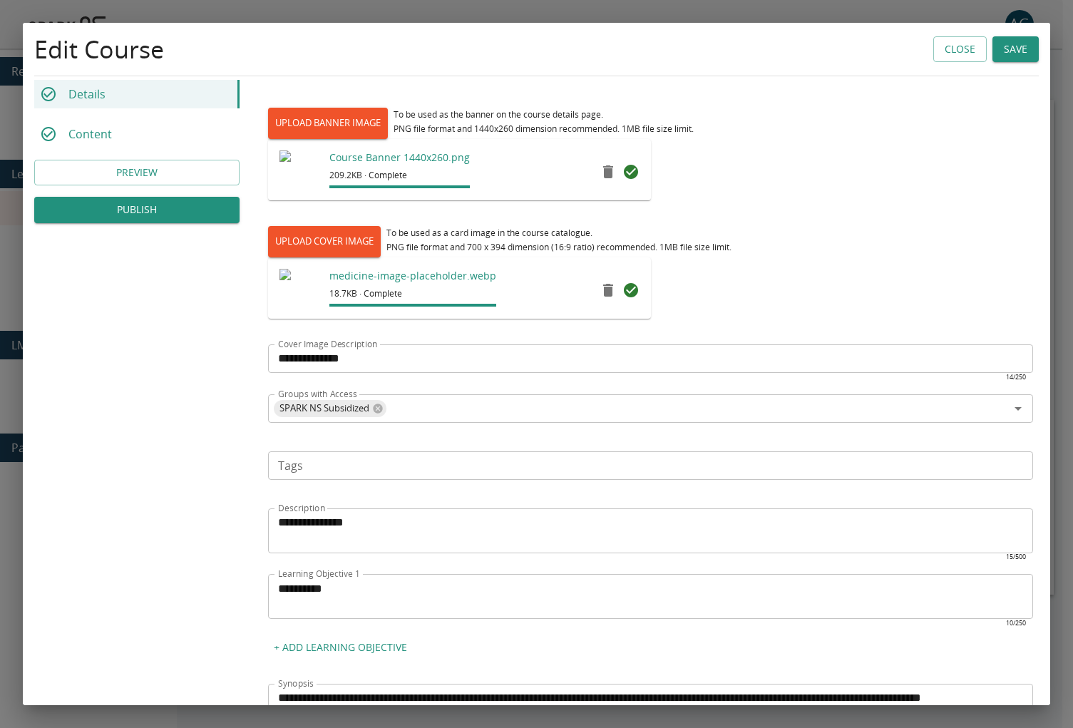
scroll to position [252, 0]
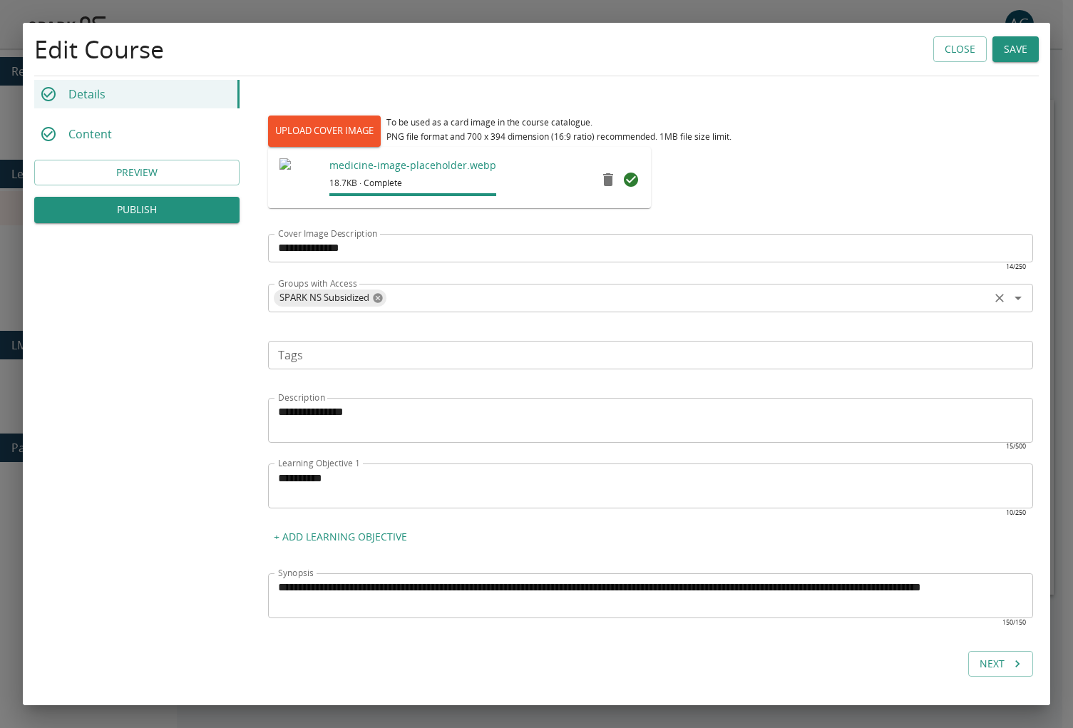
click at [377, 299] on icon at bounding box center [377, 297] width 9 height 9
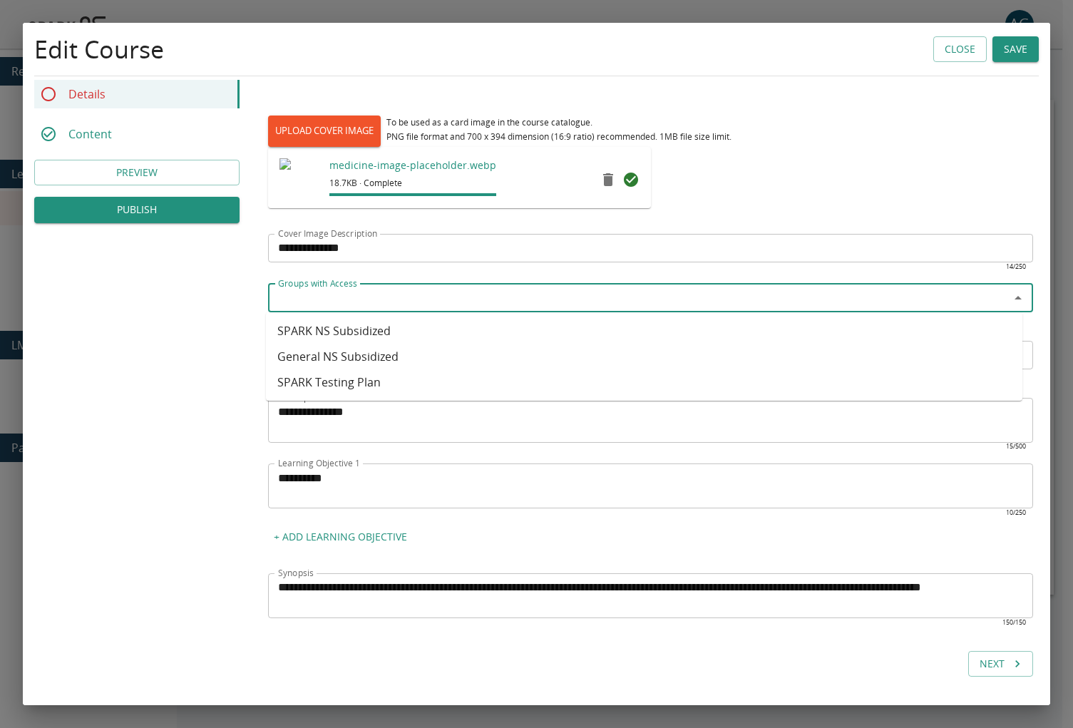
click at [359, 304] on input "Groups with Access" at bounding box center [638, 298] width 733 height 20
click at [338, 378] on li "SPARK Testing Plan" at bounding box center [644, 382] width 756 height 26
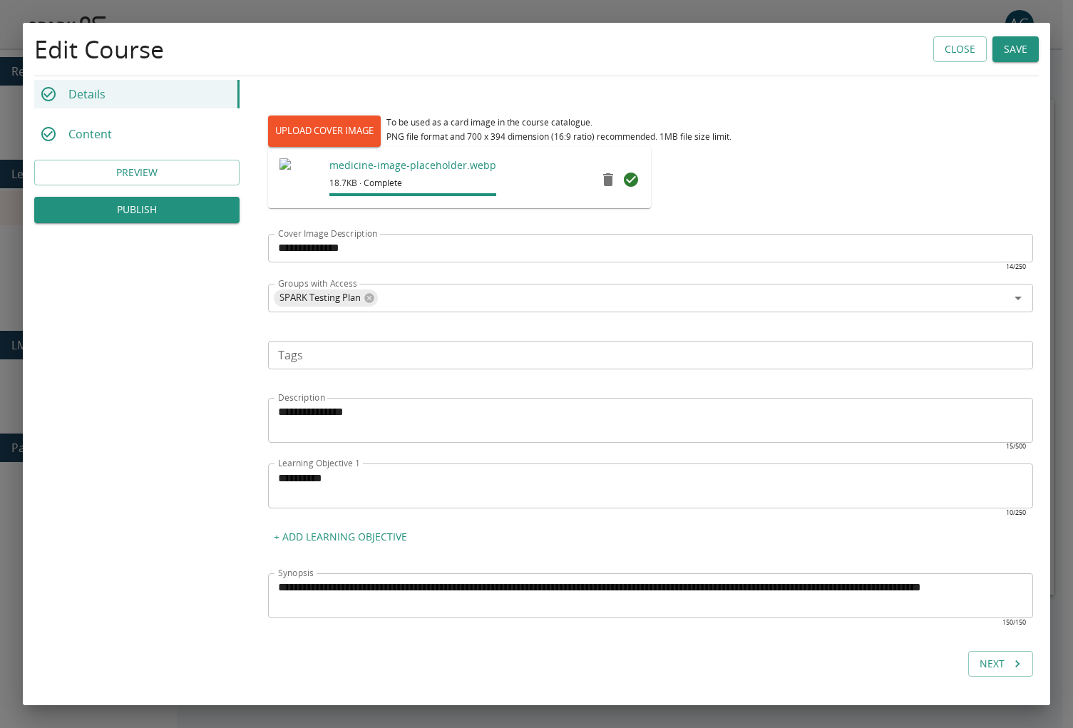
click at [62, 297] on div "**********" at bounding box center [536, 261] width 1027 height 829
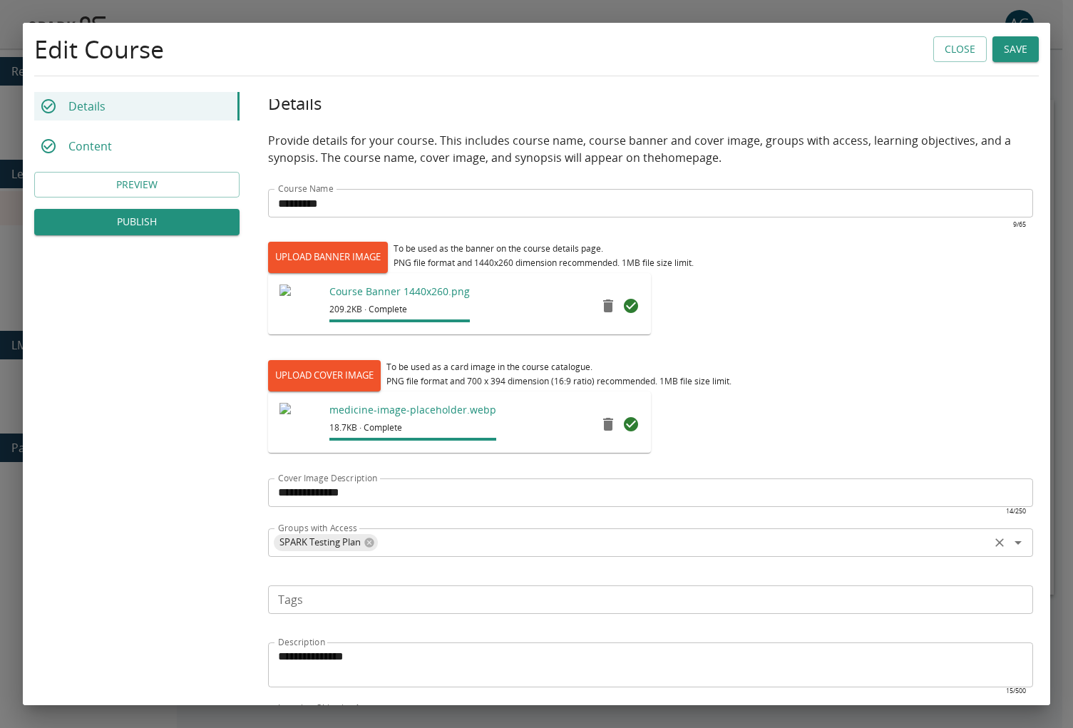
scroll to position [0, 0]
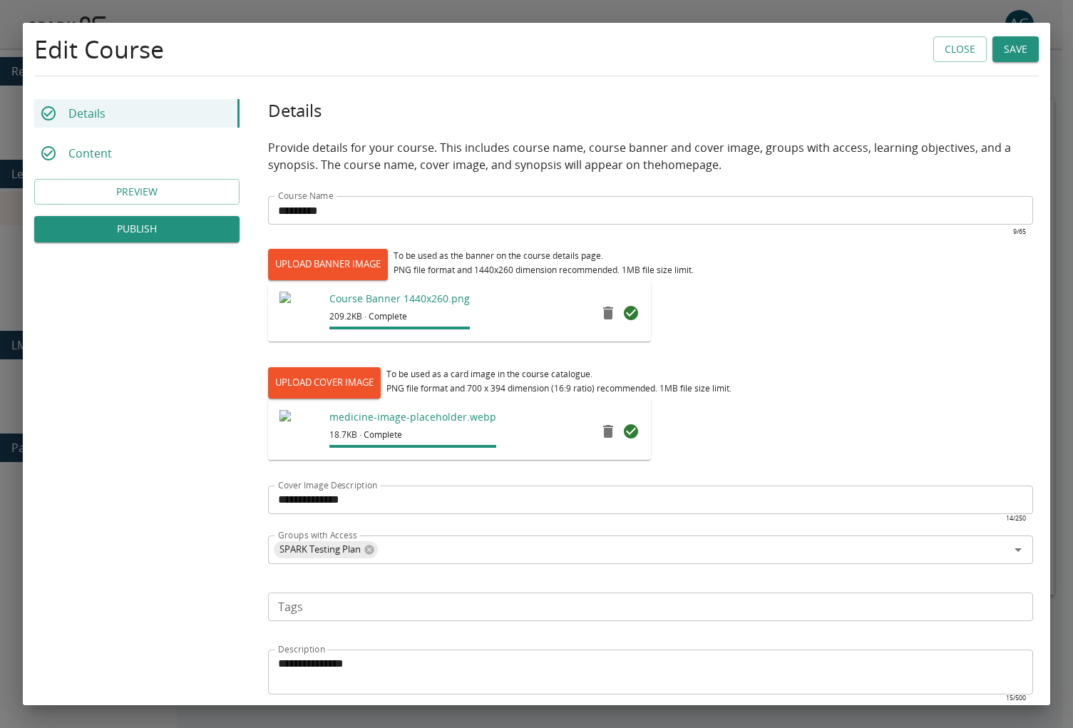
click at [105, 153] on p "Content" at bounding box center [89, 153] width 43 height 17
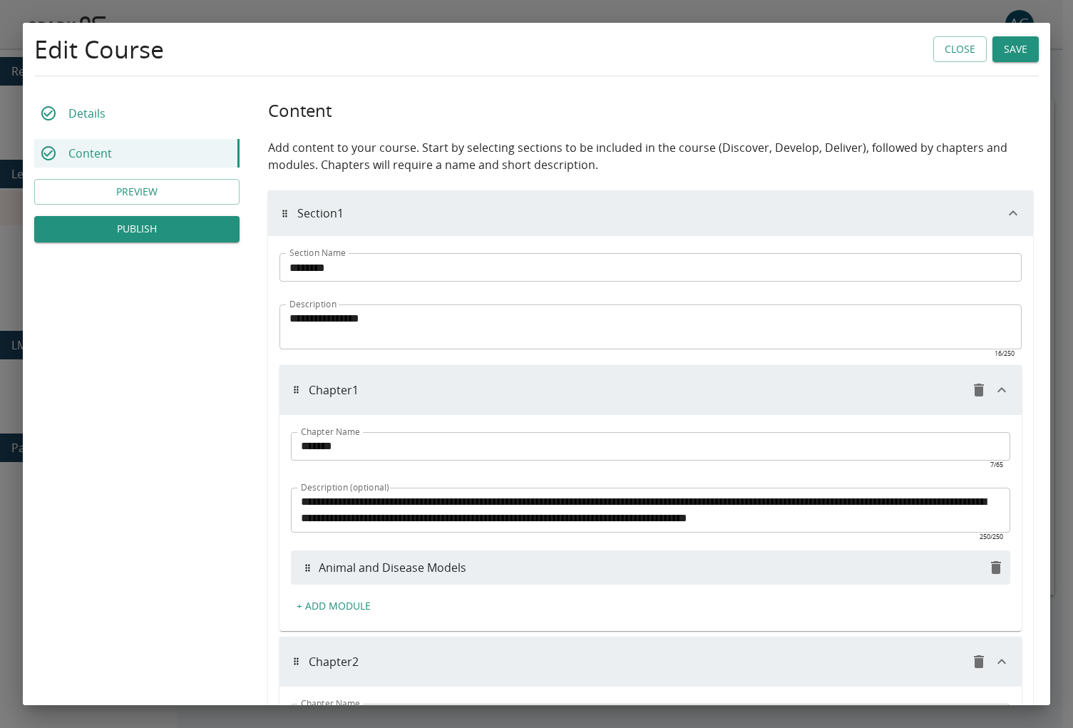
click at [88, 111] on p "Details" at bounding box center [86, 113] width 37 height 17
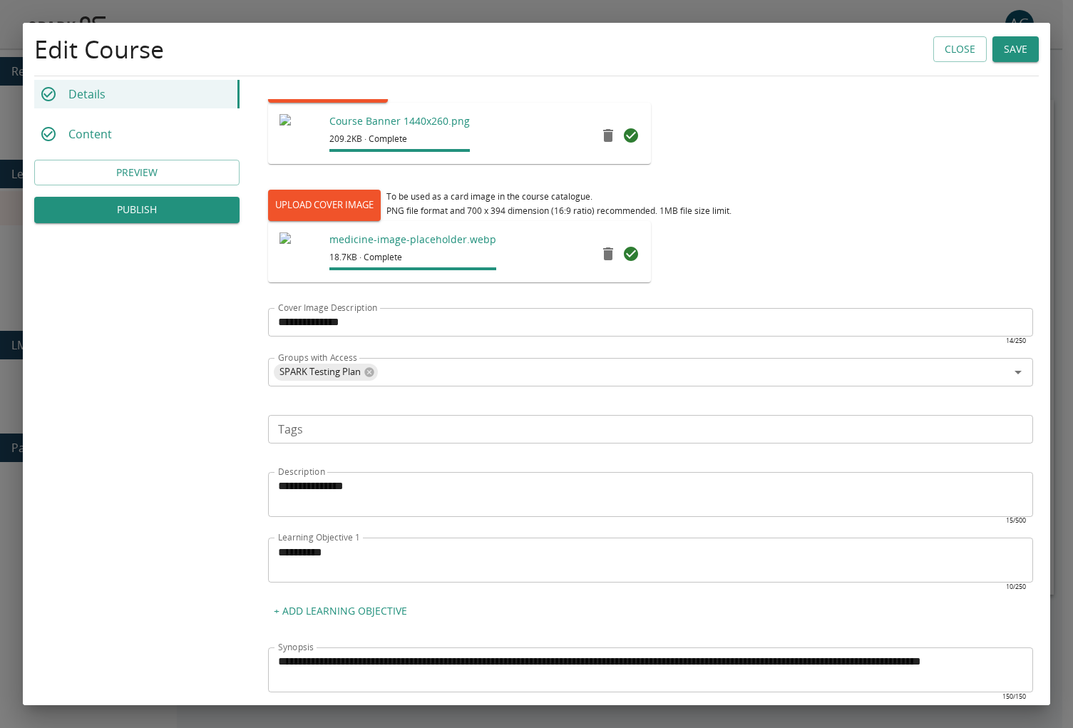
scroll to position [252, 0]
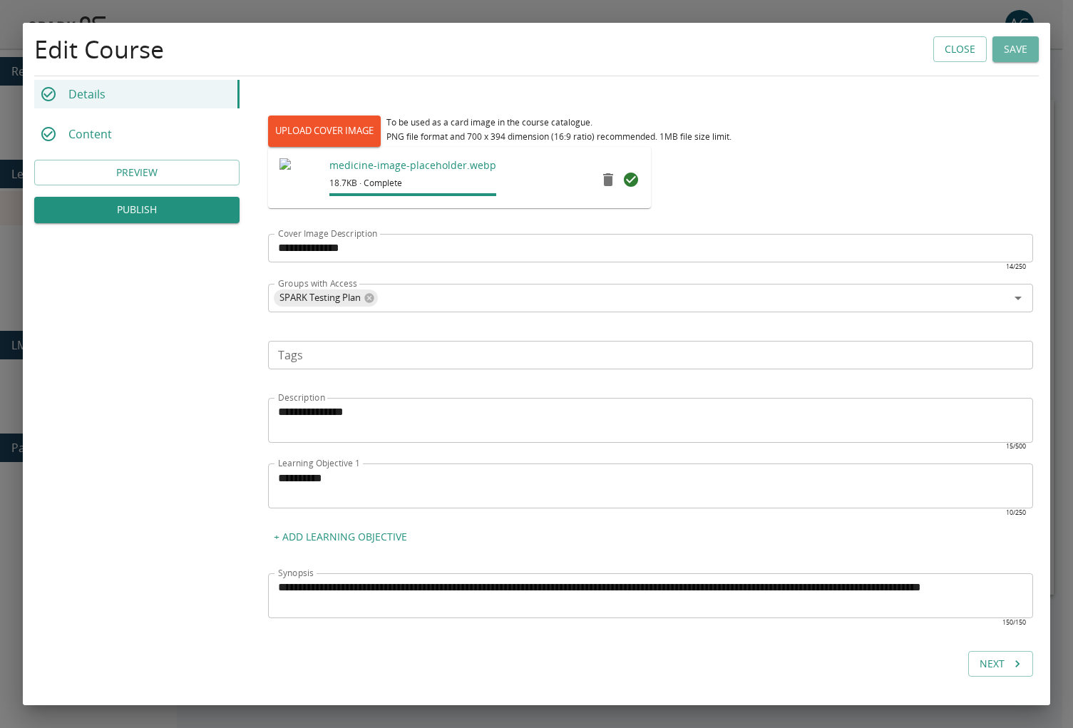
click at [994, 56] on button "Save" at bounding box center [1015, 49] width 46 height 26
click at [60, 125] on div "Content" at bounding box center [136, 134] width 205 height 29
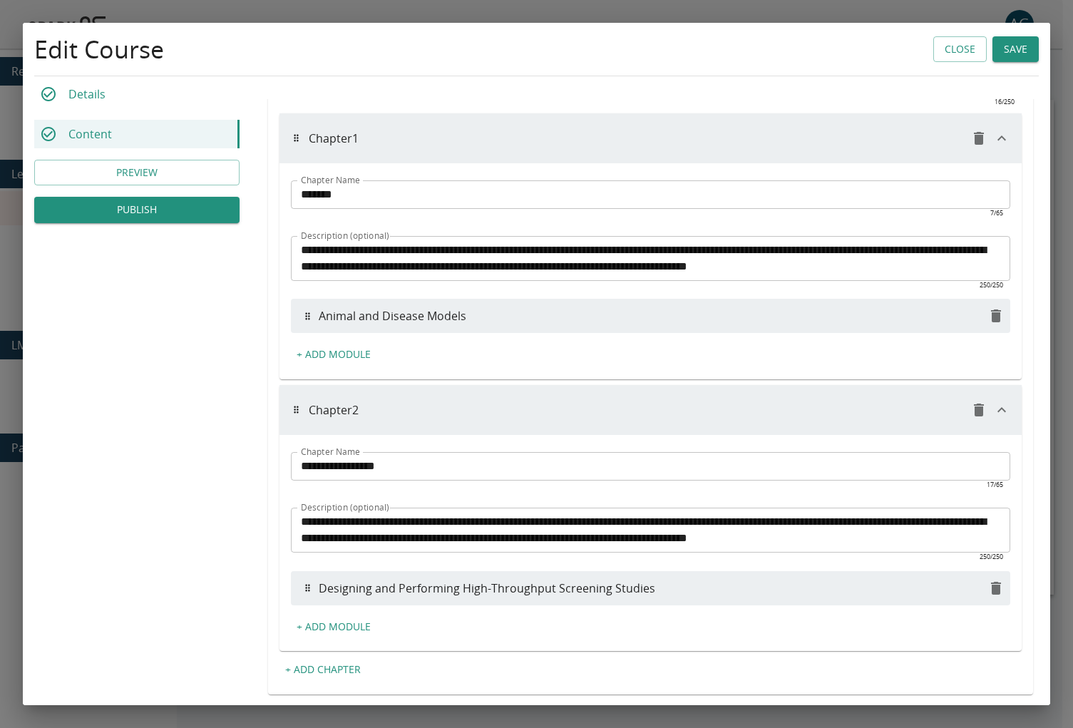
scroll to position [350, 0]
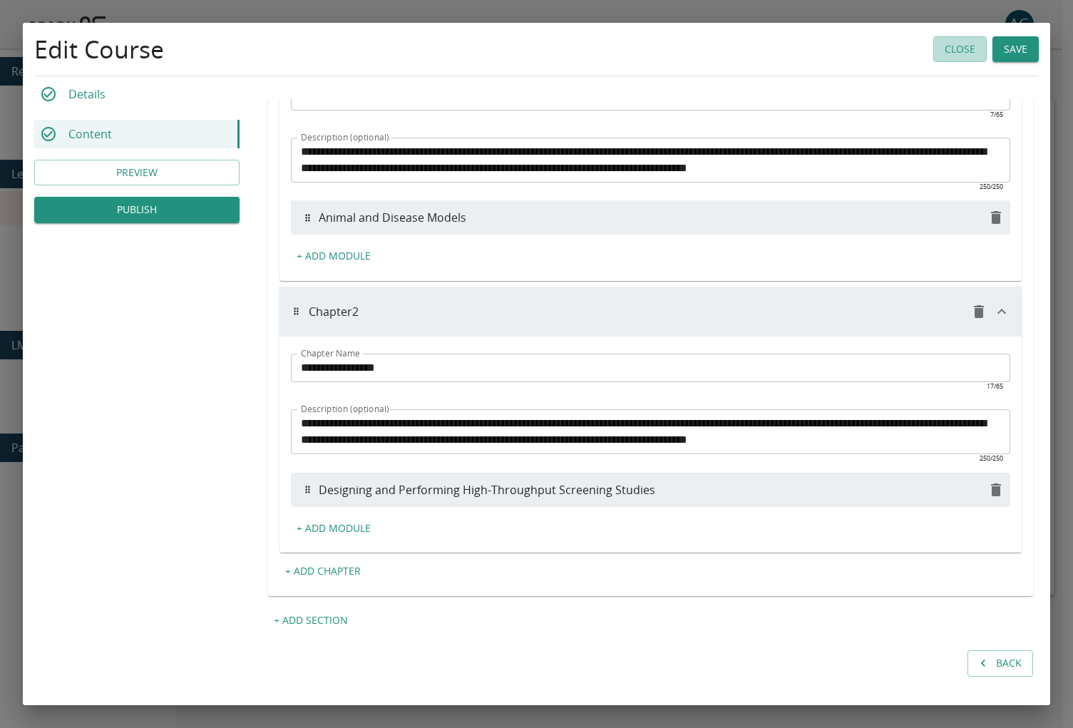
click at [934, 54] on button "Close" at bounding box center [959, 49] width 53 height 26
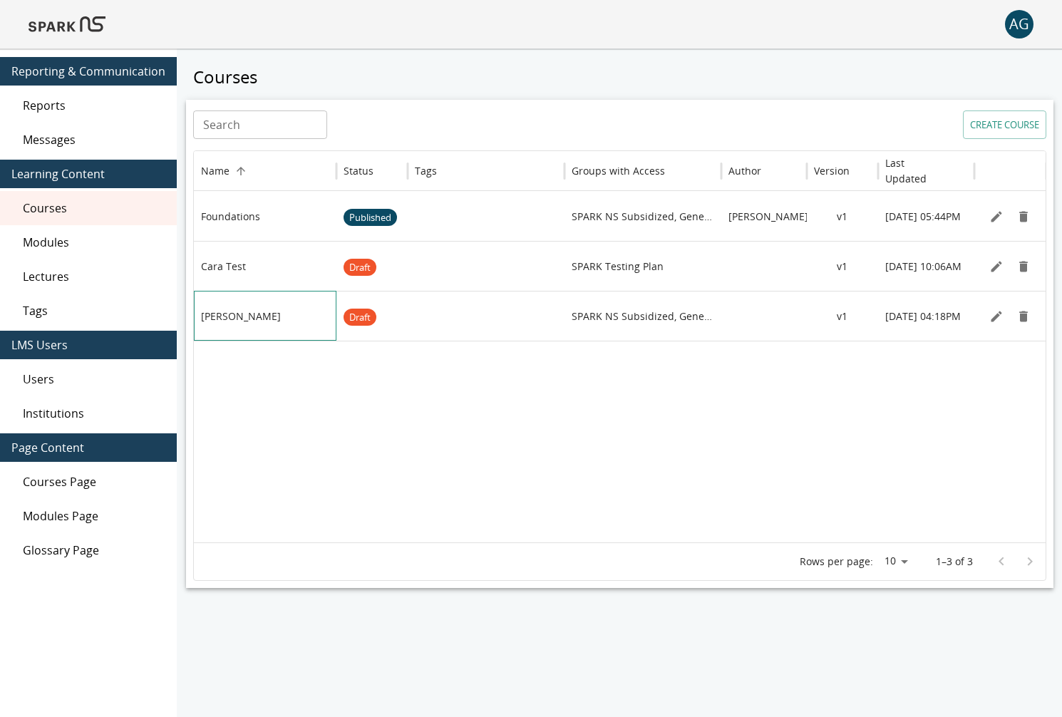
click at [247, 318] on p "[PERSON_NAME]" at bounding box center [241, 316] width 80 height 14
click at [267, 284] on div "Cara Test" at bounding box center [265, 266] width 128 height 49
click at [1001, 222] on icon "Edit" at bounding box center [996, 217] width 14 height 14
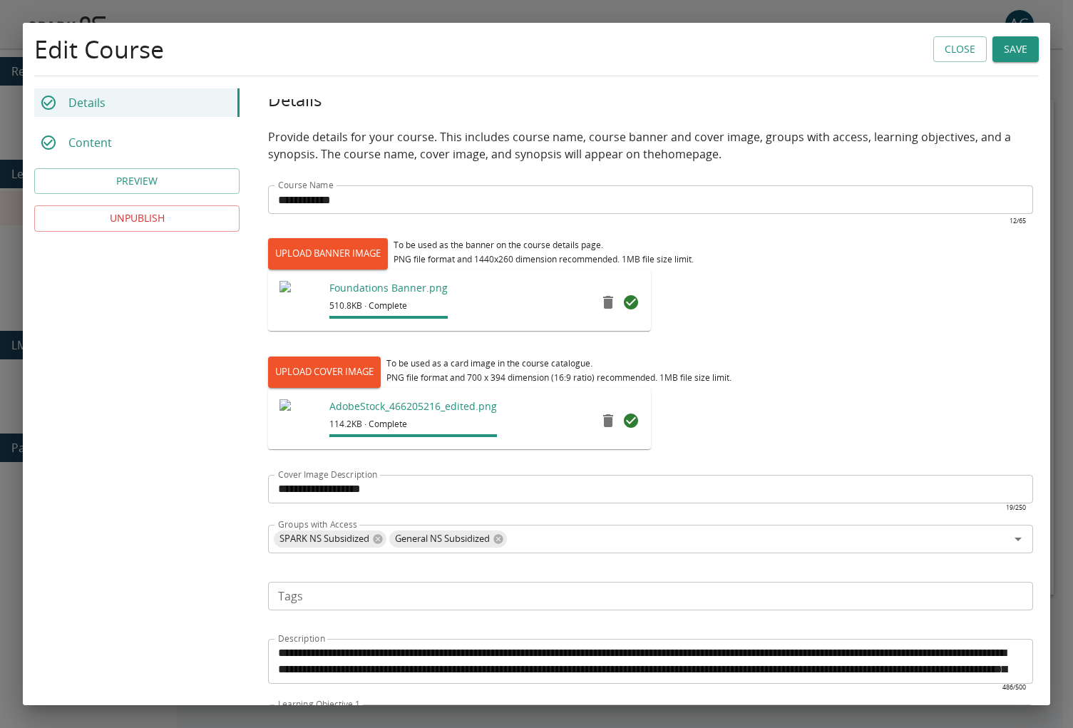
scroll to position [0, 0]
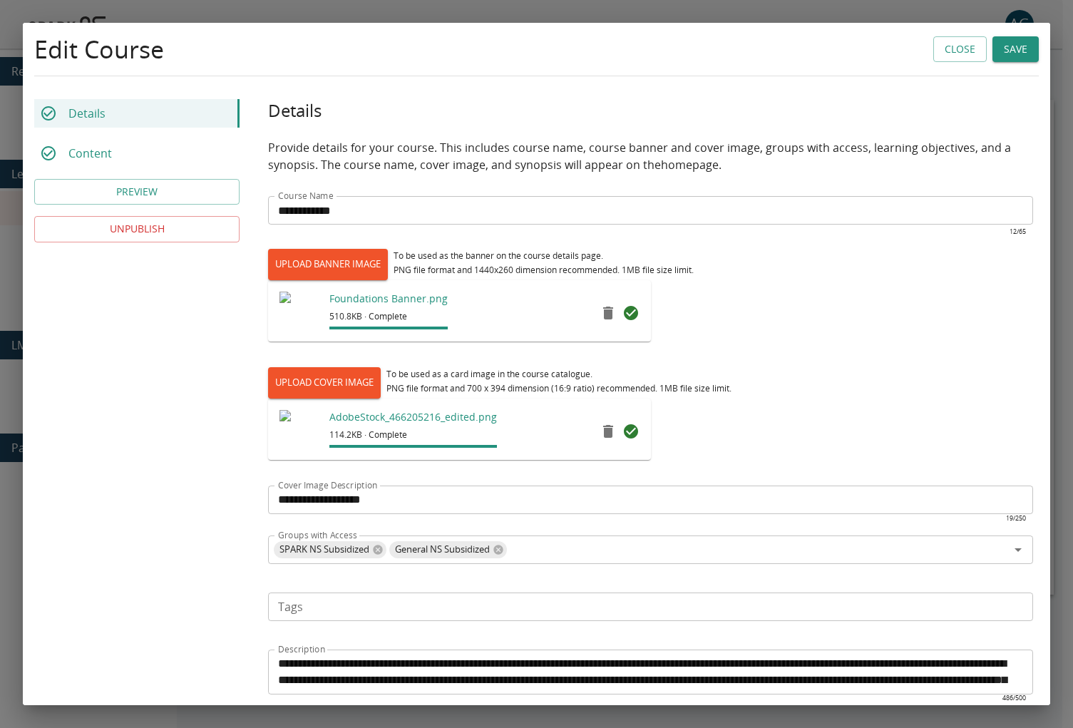
click at [84, 146] on p "Content" at bounding box center [89, 153] width 43 height 17
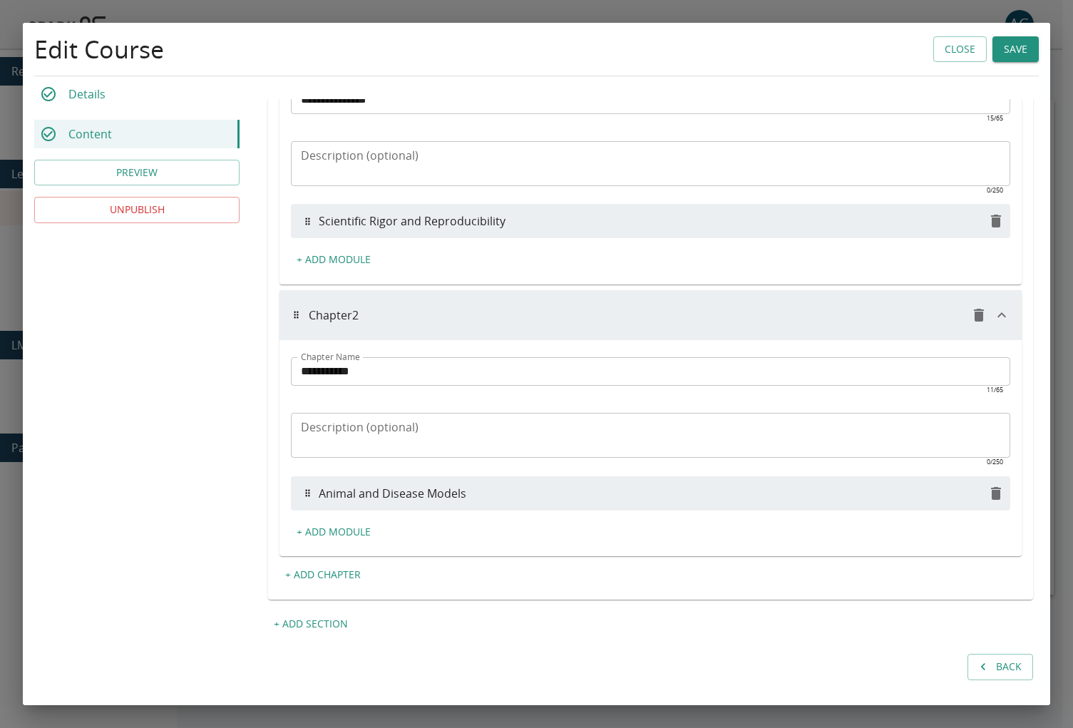
scroll to position [2082, 0]
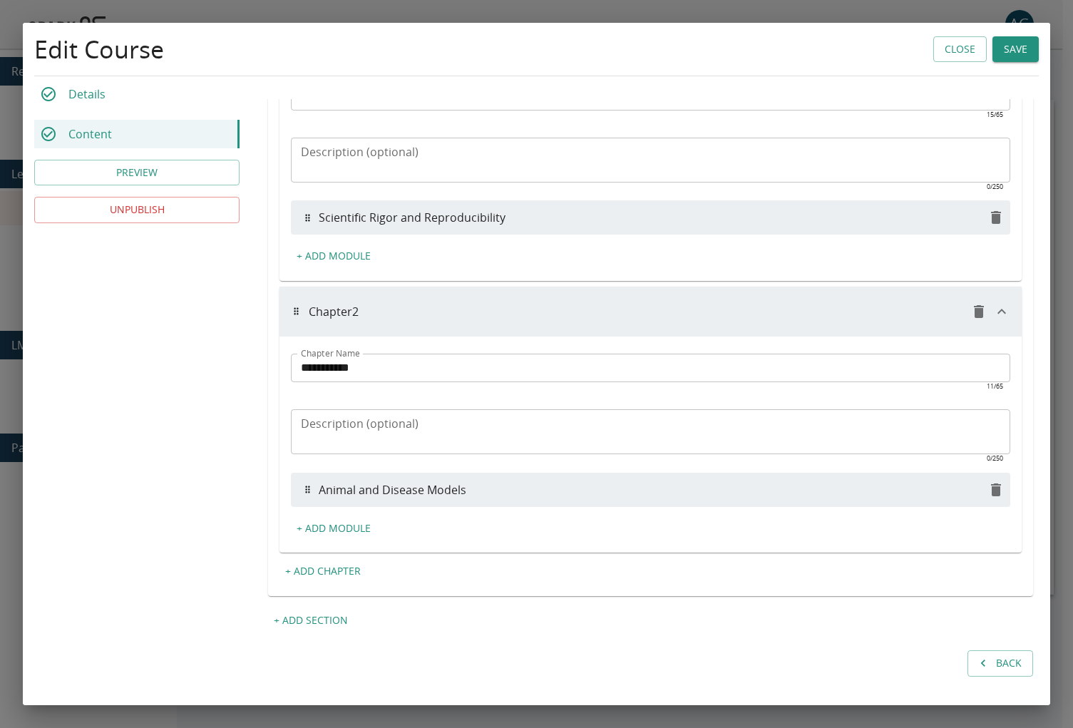
click at [959, 50] on button "Close" at bounding box center [959, 49] width 53 height 26
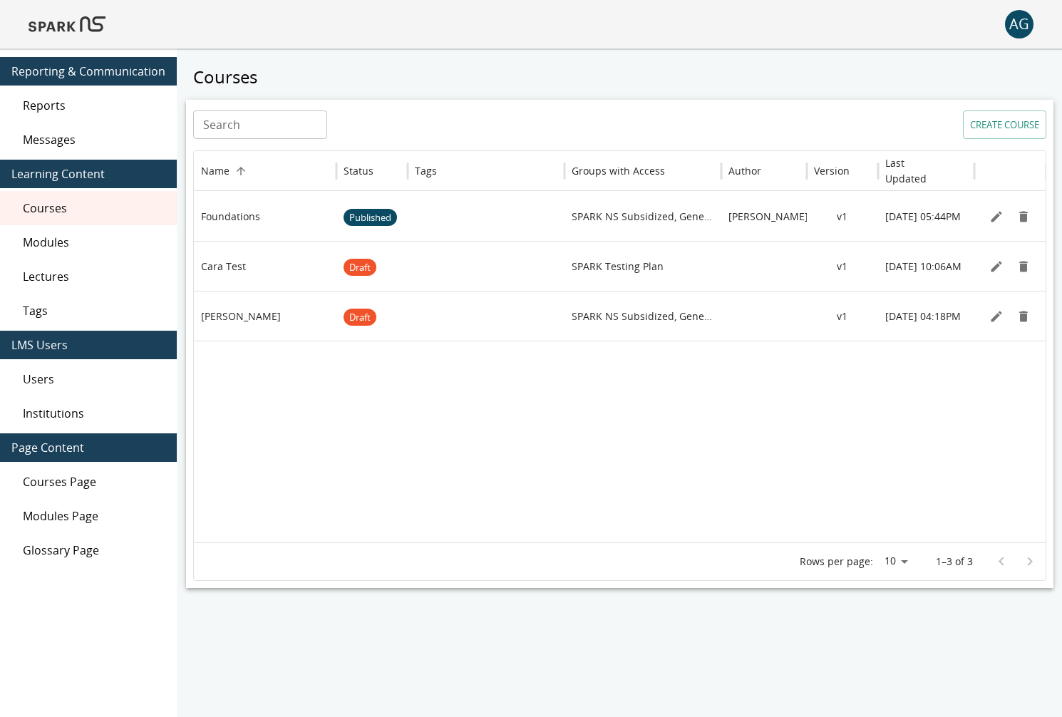
click at [83, 267] on div "Lectures" at bounding box center [88, 276] width 177 height 34
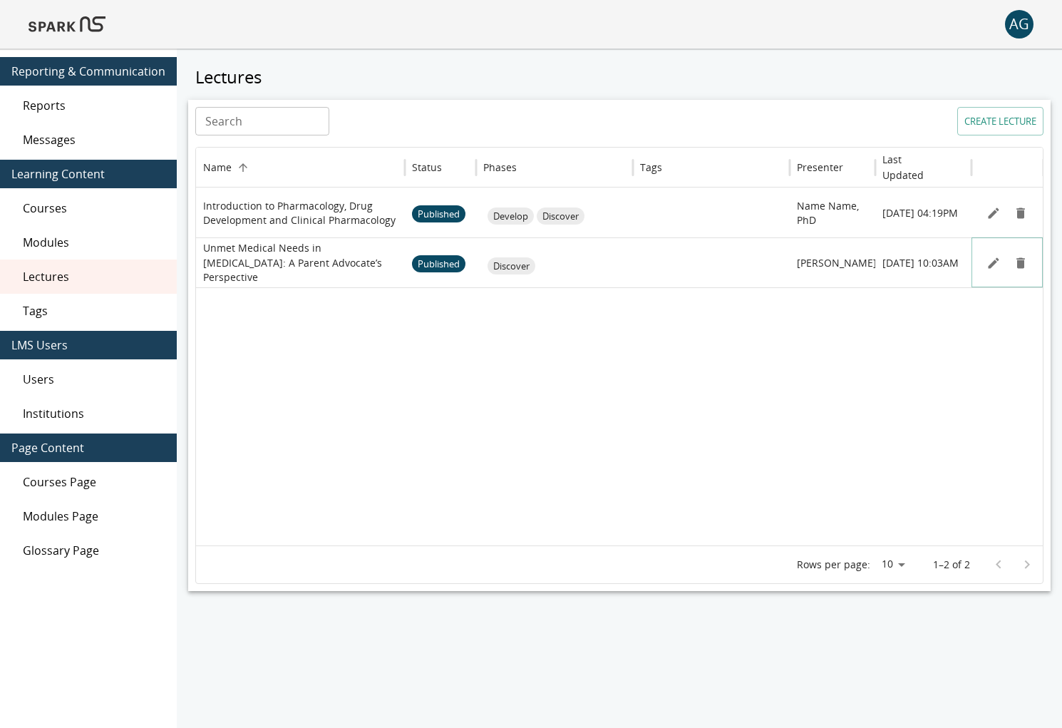
click at [991, 263] on icon "Edit" at bounding box center [993, 262] width 11 height 11
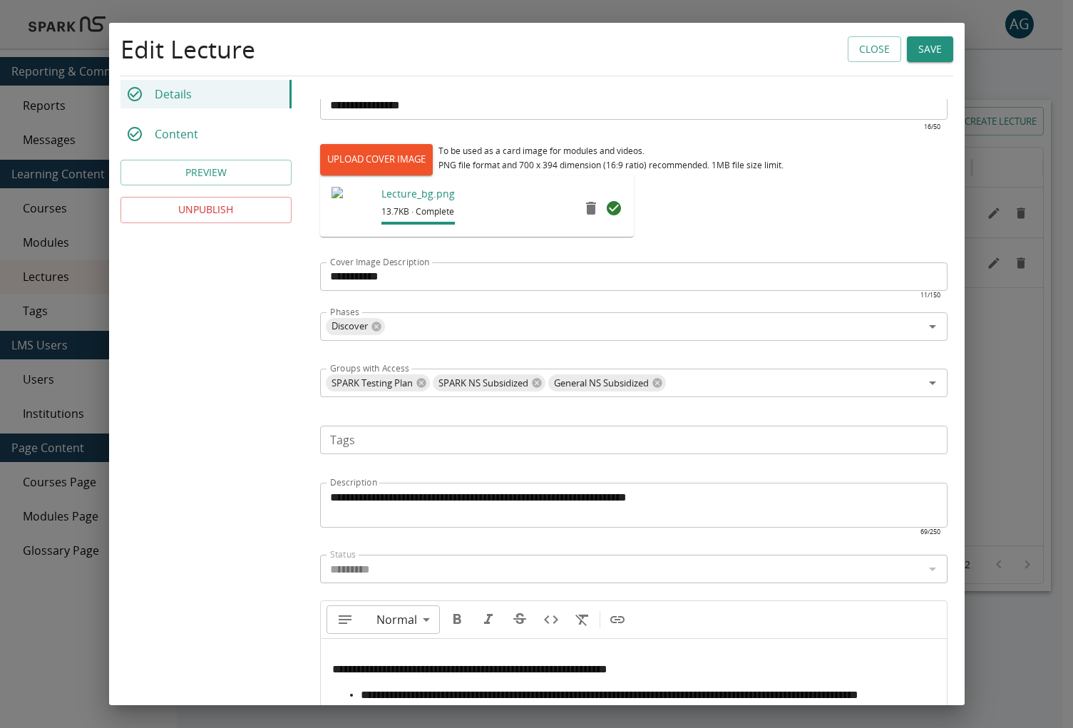
scroll to position [418, 0]
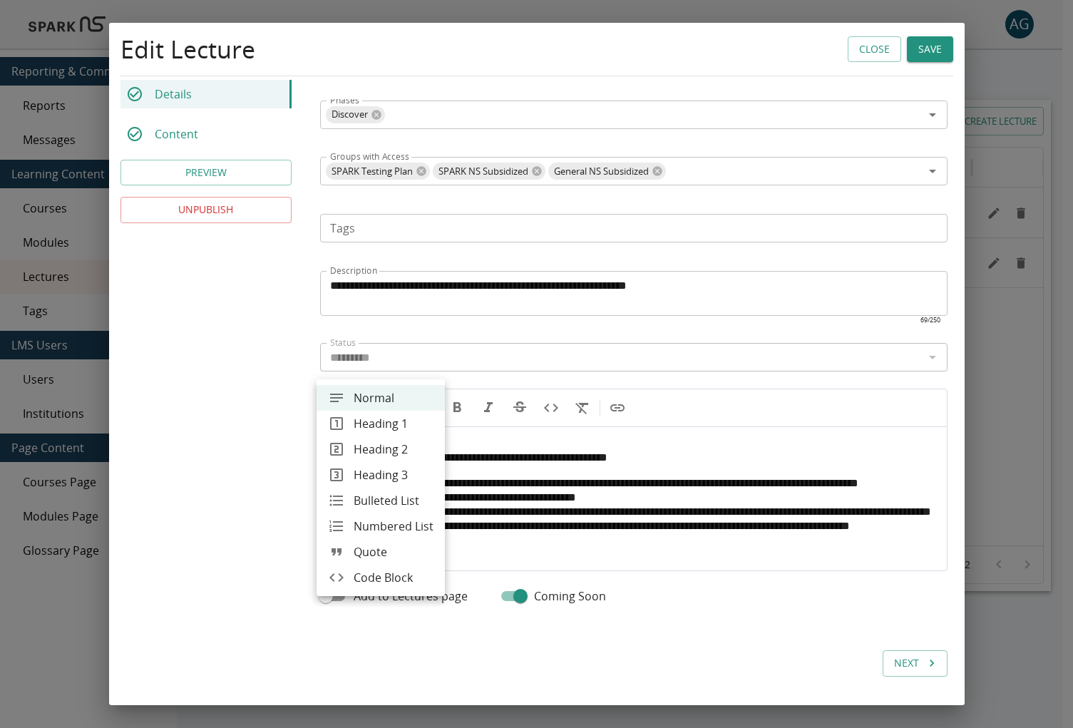
click at [376, 367] on body "**********" at bounding box center [536, 388] width 1073 height 776
click at [505, 405] on div at bounding box center [536, 364] width 1073 height 728
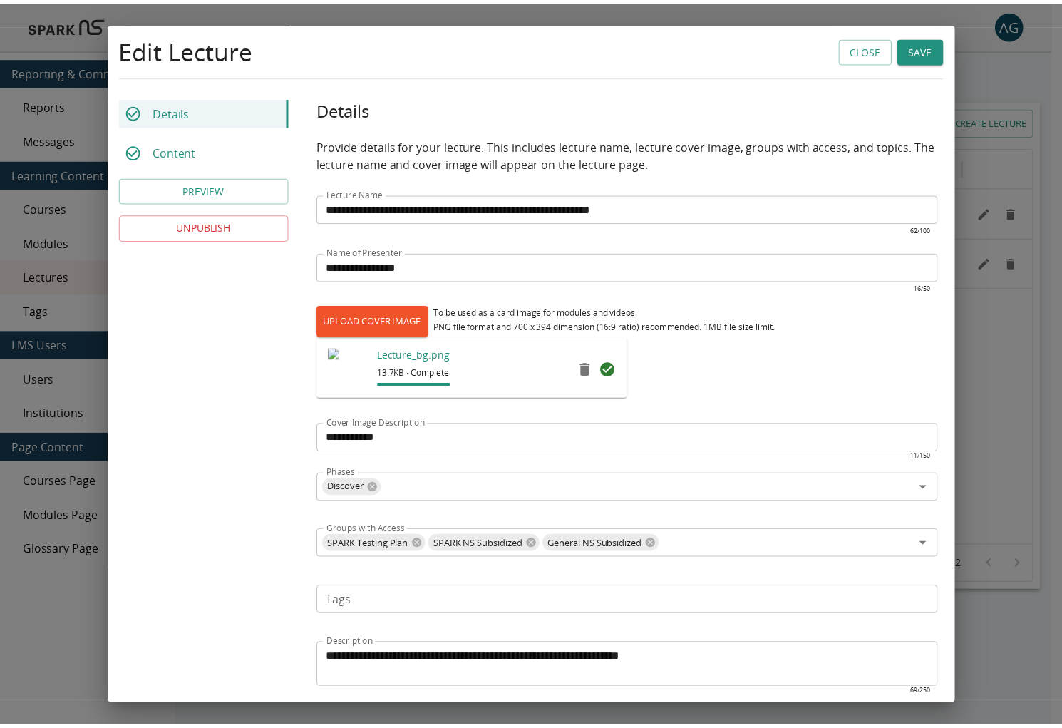
scroll to position [0, 0]
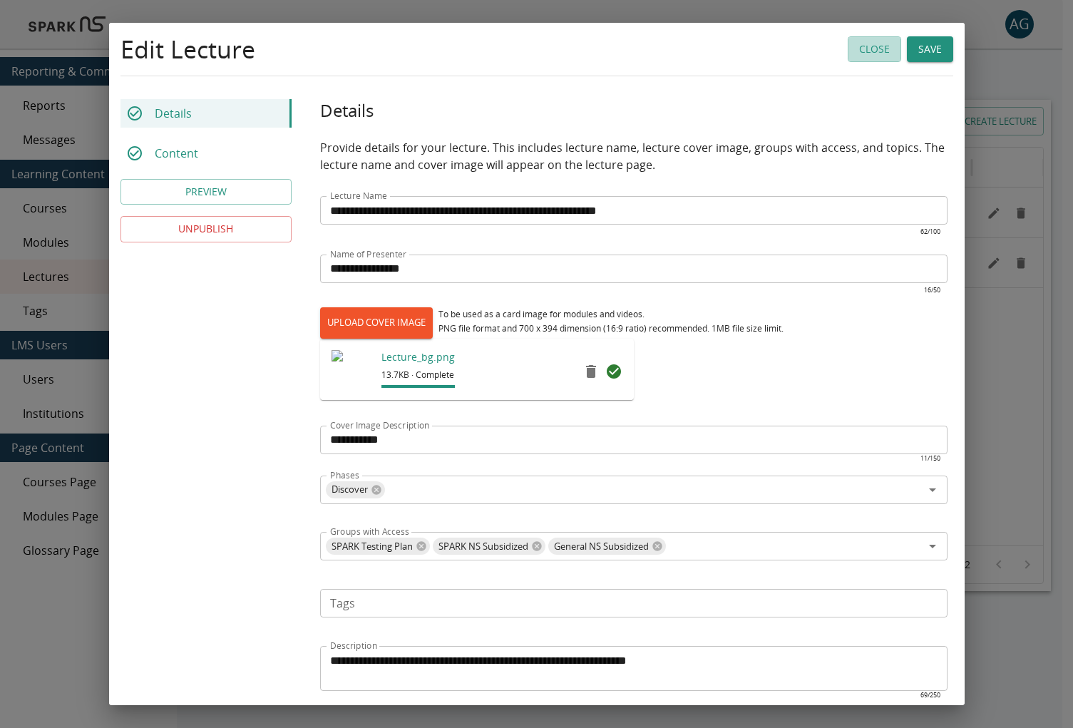
click at [850, 56] on button "Close" at bounding box center [873, 49] width 53 height 26
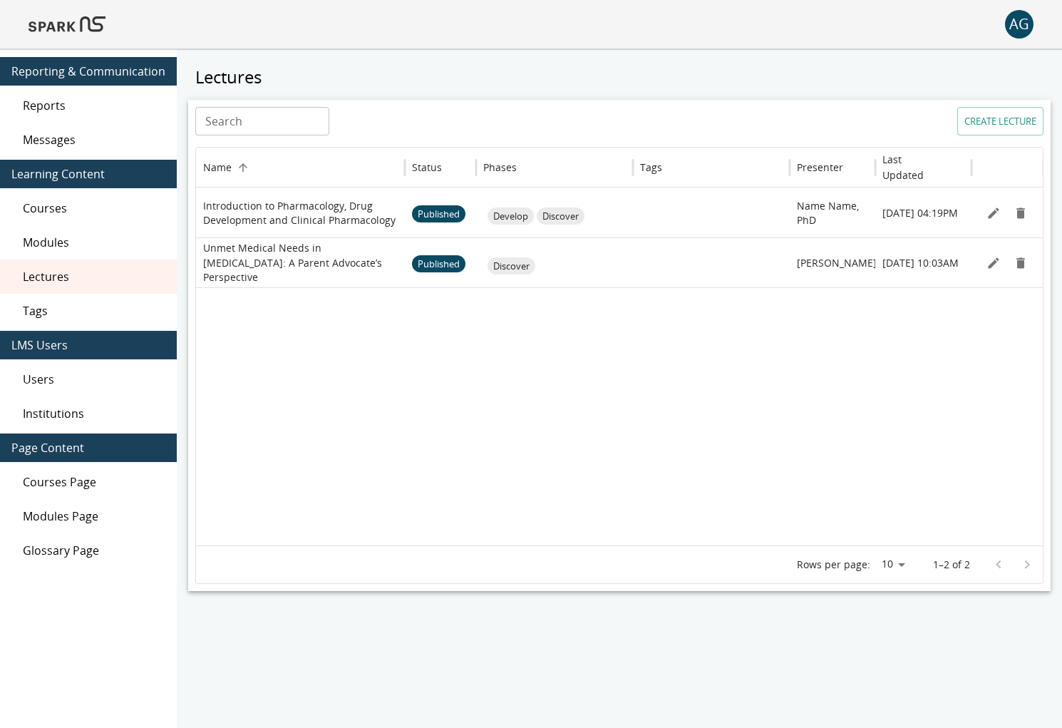
click at [48, 21] on img at bounding box center [67, 24] width 77 height 34
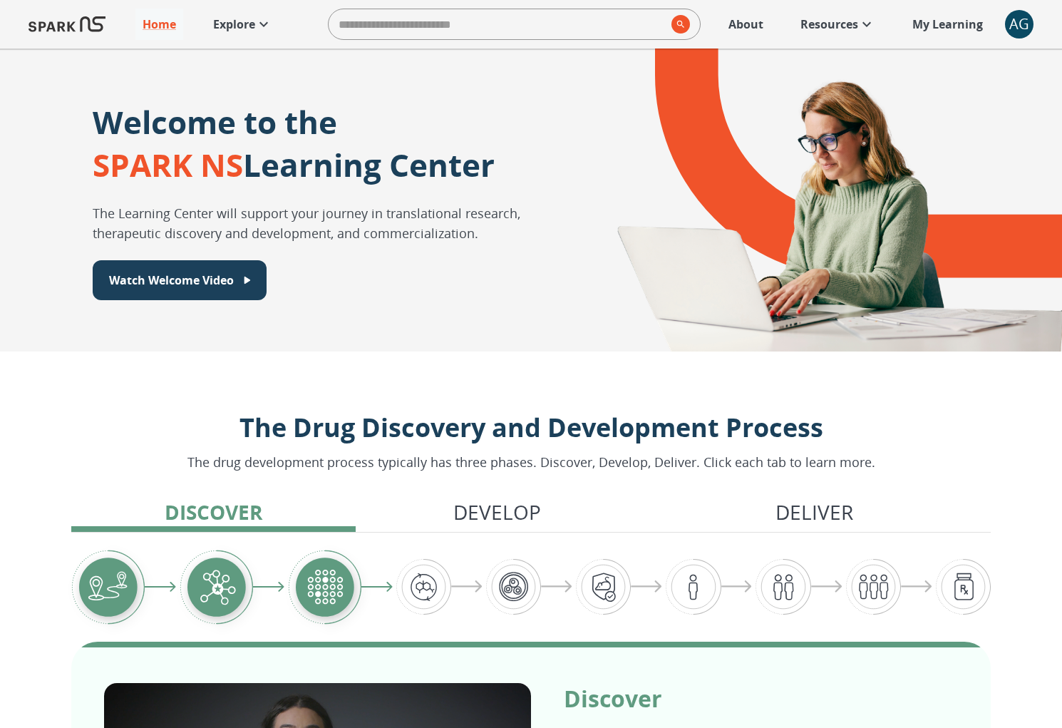
click at [267, 26] on icon at bounding box center [263, 24] width 17 height 17
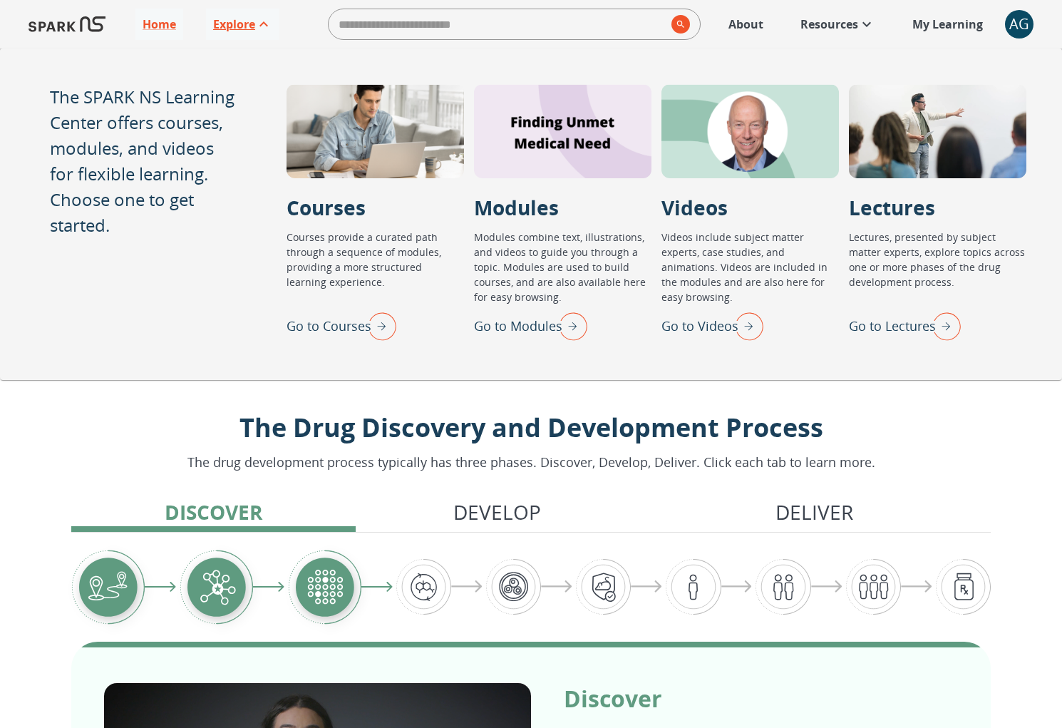
click at [920, 331] on p "Go to Lectures" at bounding box center [892, 325] width 87 height 19
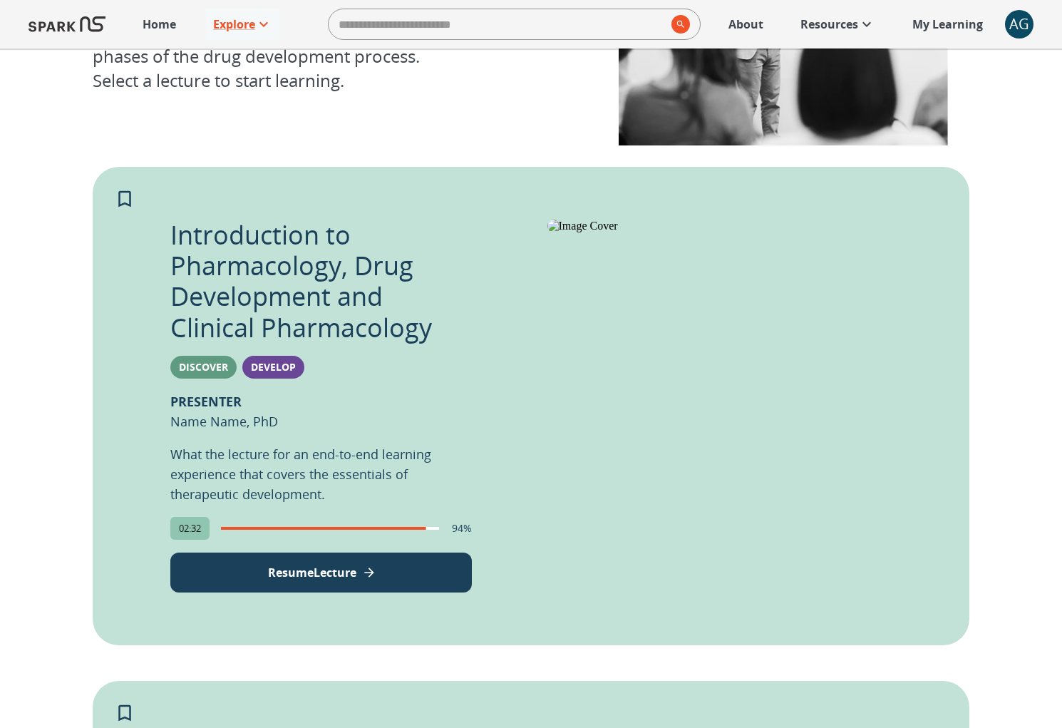
scroll to position [191, 0]
click at [233, 21] on p "Explore" at bounding box center [234, 24] width 42 height 17
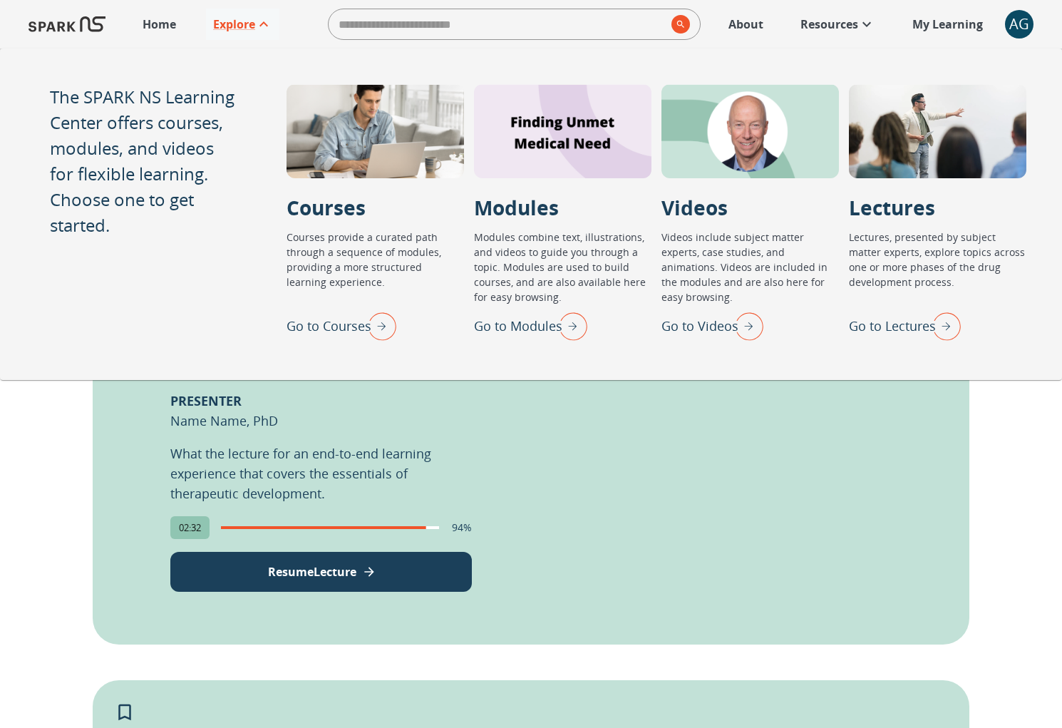
click at [418, 453] on p "What the lecture for an end-to-end learning experience that covers the essentia…" at bounding box center [320, 473] width 301 height 60
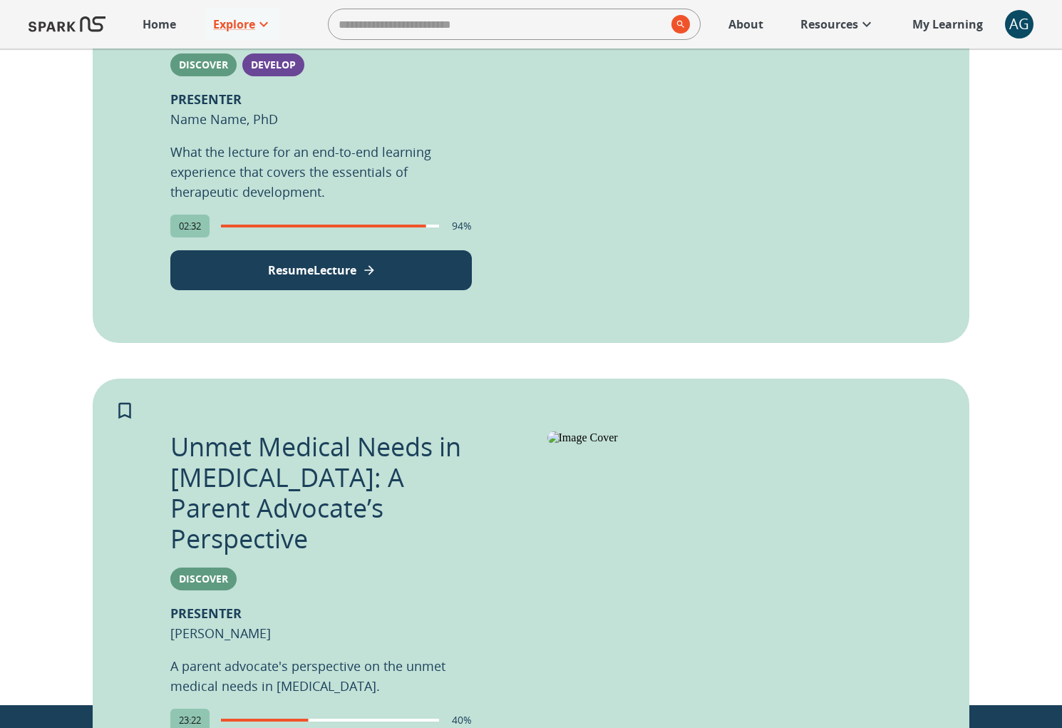
scroll to position [492, 0]
click at [126, 409] on icon "Add to My Learning" at bounding box center [124, 410] width 21 height 21
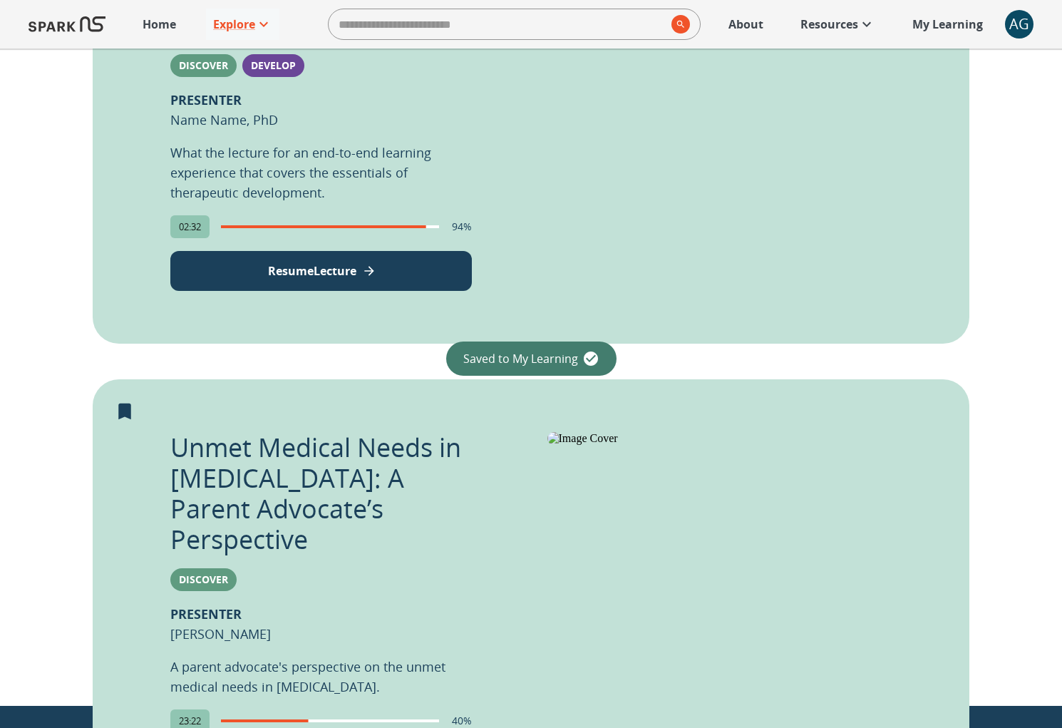
click at [1009, 18] on div "AG" at bounding box center [1019, 24] width 29 height 29
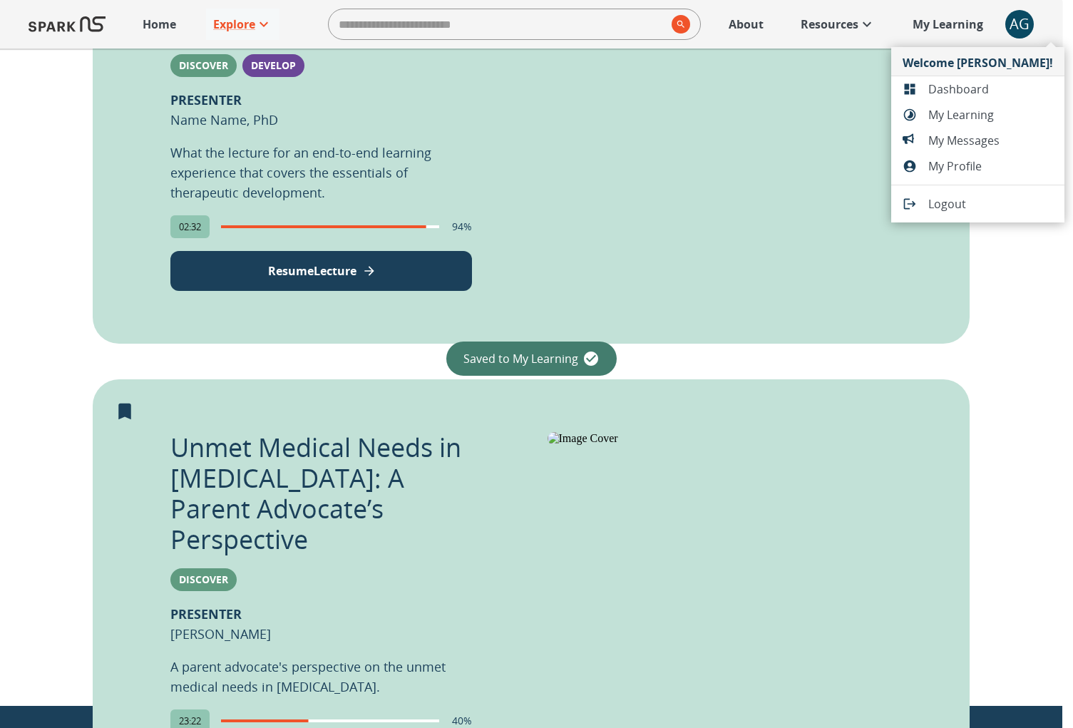
click at [936, 118] on span "My Learning" at bounding box center [990, 114] width 125 height 17
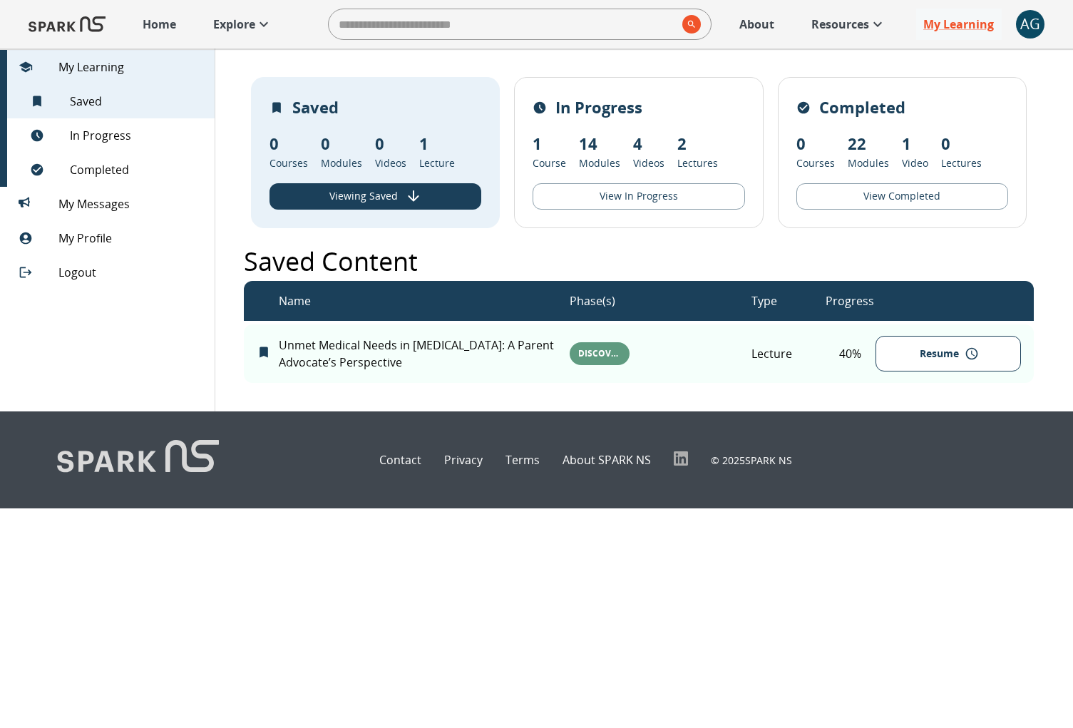
click at [137, 206] on span "My Messages 0" at bounding box center [130, 203] width 145 height 17
